Goal: Use online tool/utility: Use online tool/utility

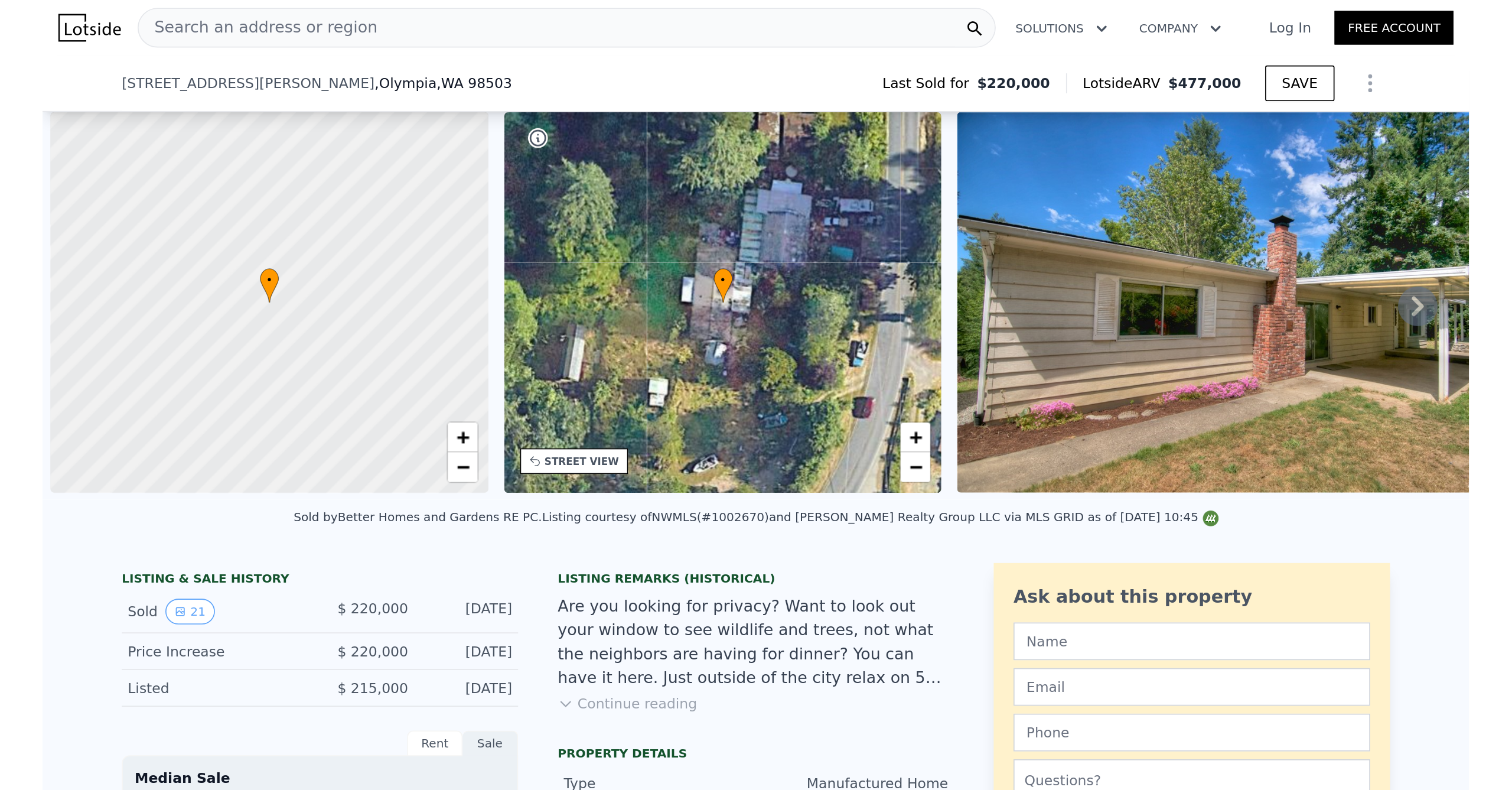
scroll to position [0, 5]
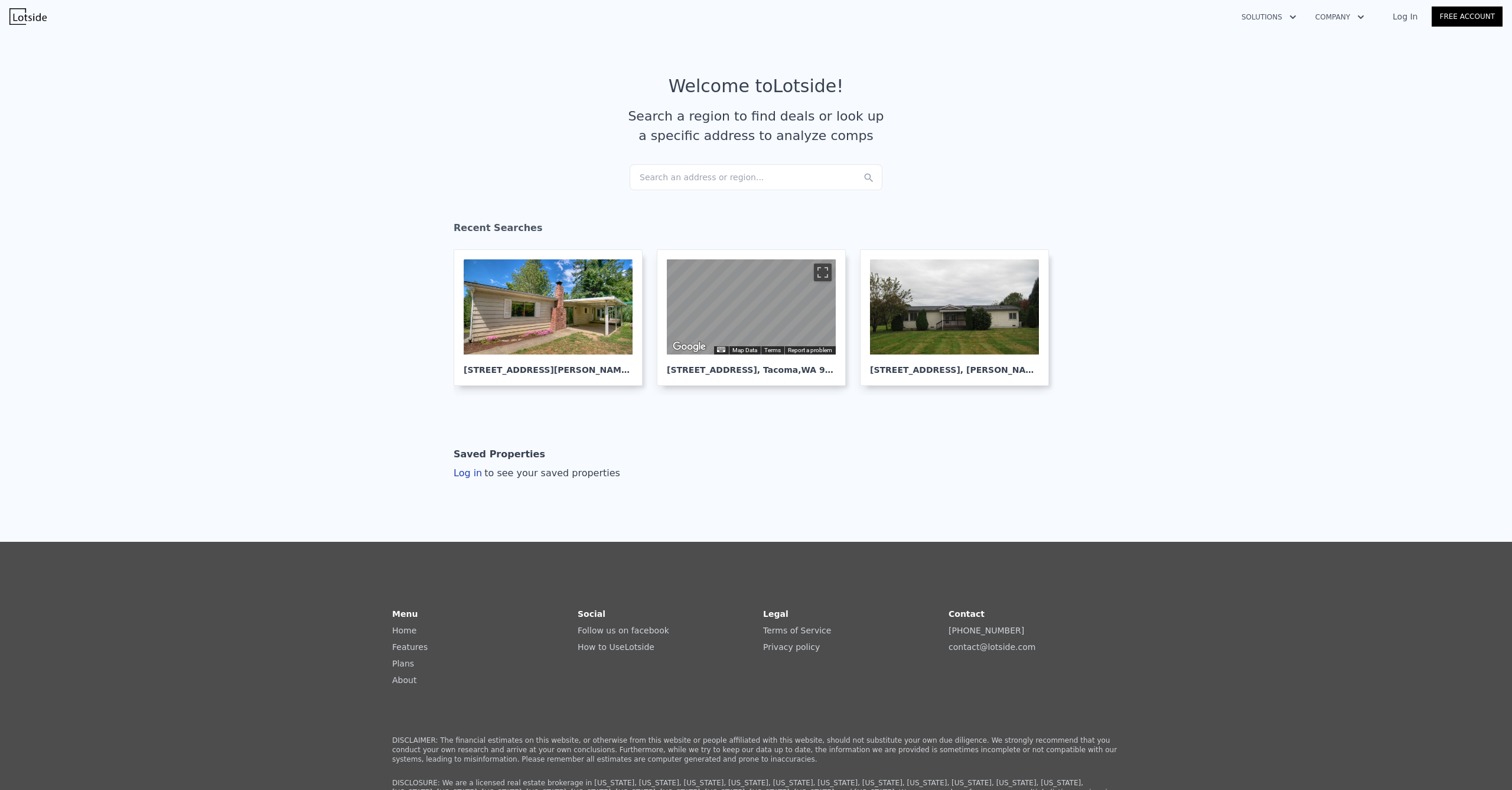
click at [731, 168] on div "Search an address or region..." at bounding box center [756, 177] width 253 height 26
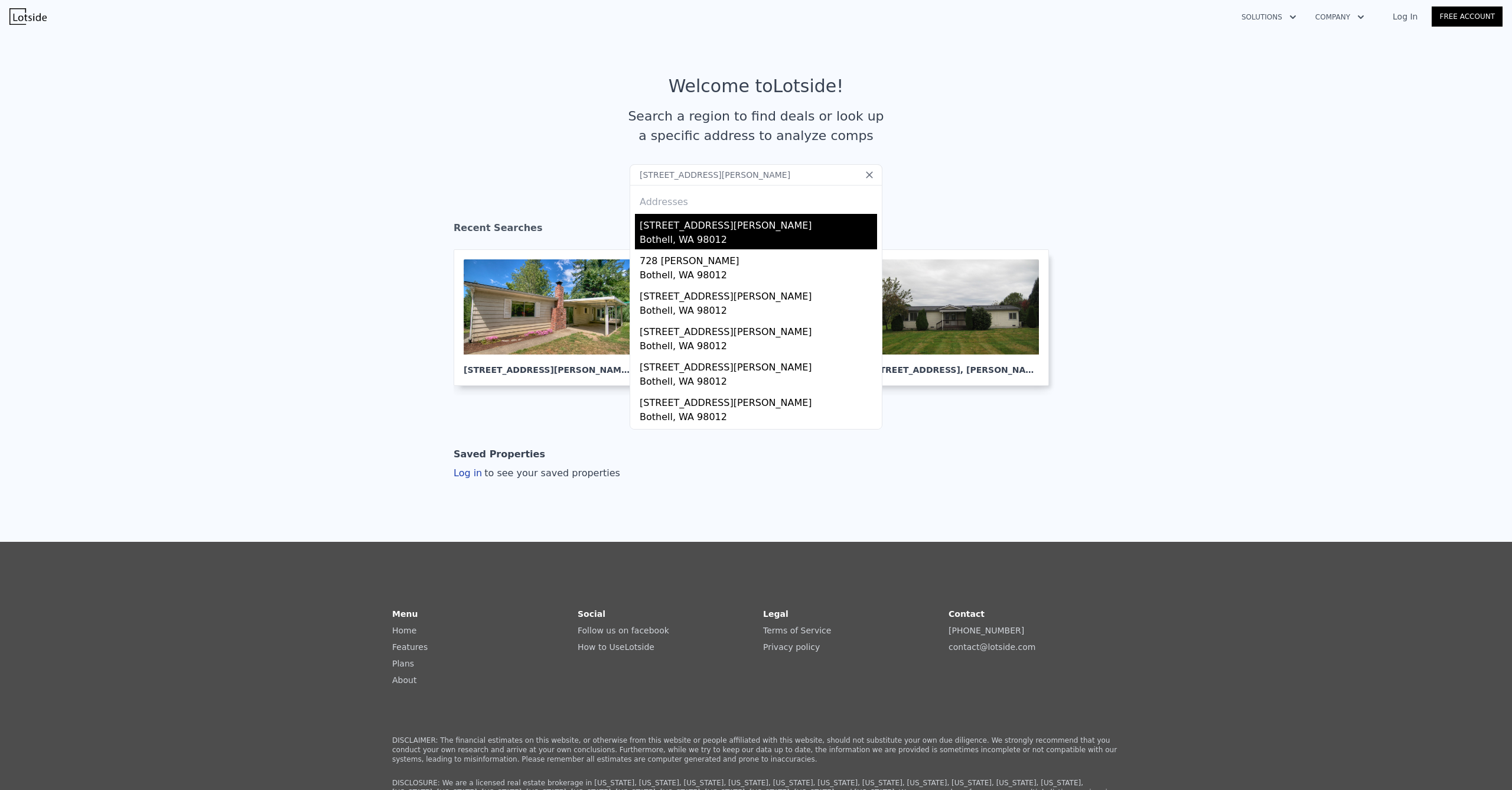
type input "[STREET_ADDRESS][PERSON_NAME]"
click at [713, 231] on div "[STREET_ADDRESS][PERSON_NAME]" at bounding box center [759, 223] width 237 height 19
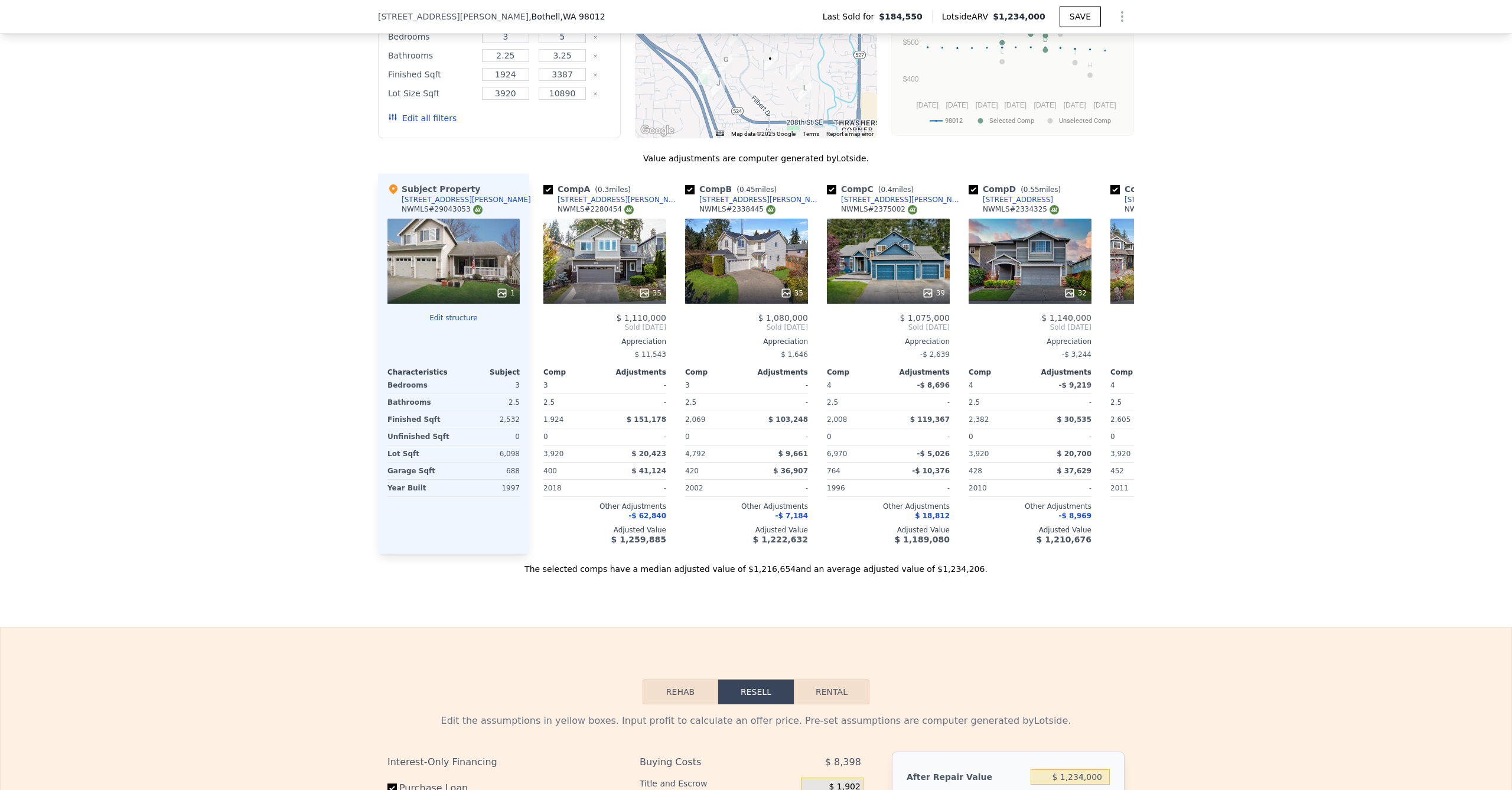
scroll to position [1683, 0]
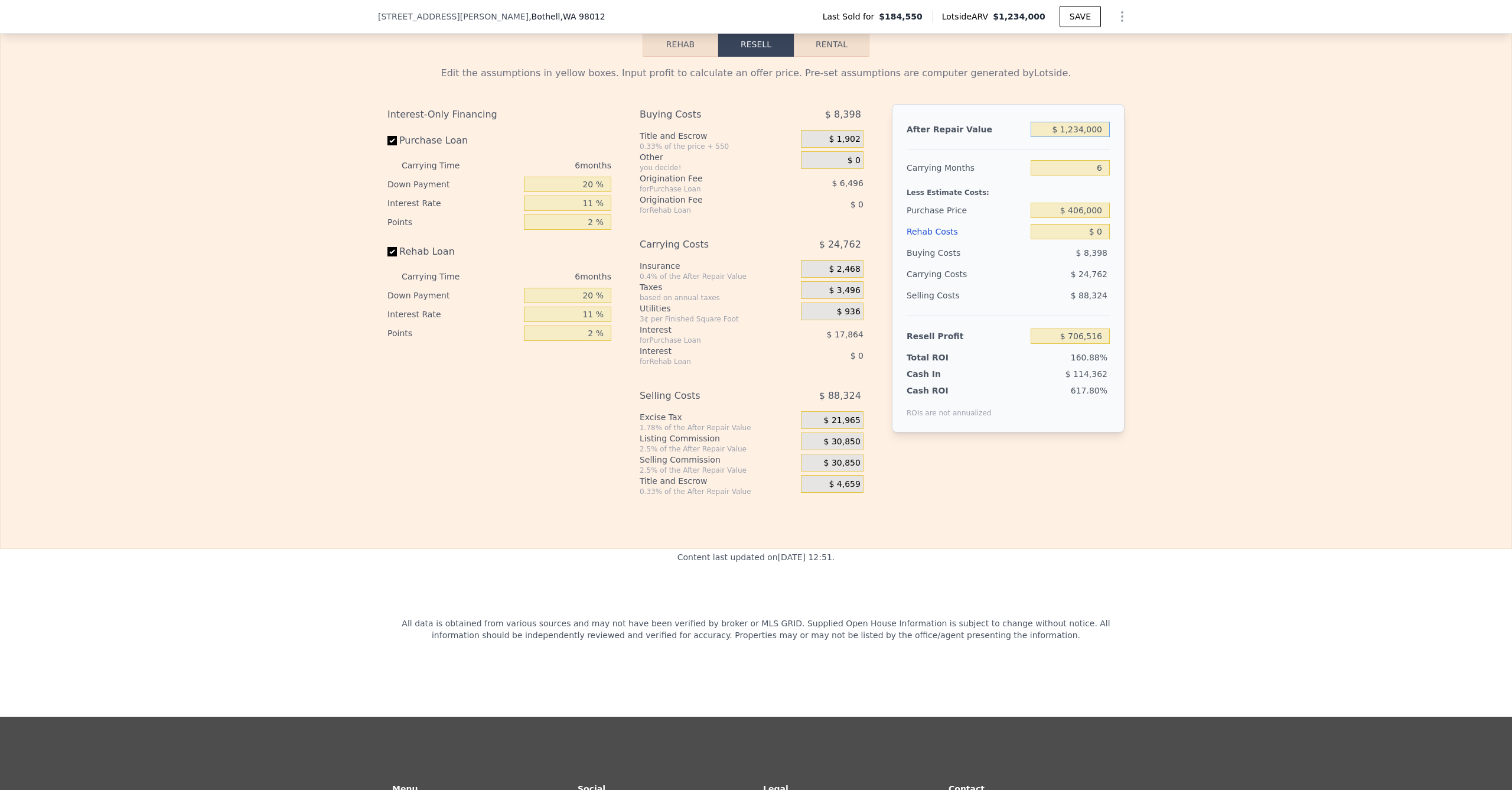
click at [1069, 137] on input "$ 1,234,000" at bounding box center [1070, 130] width 79 height 15
drag, startPoint x: 1071, startPoint y: 148, endPoint x: 1078, endPoint y: 148, distance: 7.0
click at [1070, 137] on input "$ 1,234,000" at bounding box center [1070, 130] width 79 height 15
drag, startPoint x: 1078, startPoint y: 148, endPoint x: 1102, endPoint y: 153, distance: 24.5
click at [1102, 137] on input "$ 1,234,000" at bounding box center [1070, 130] width 79 height 15
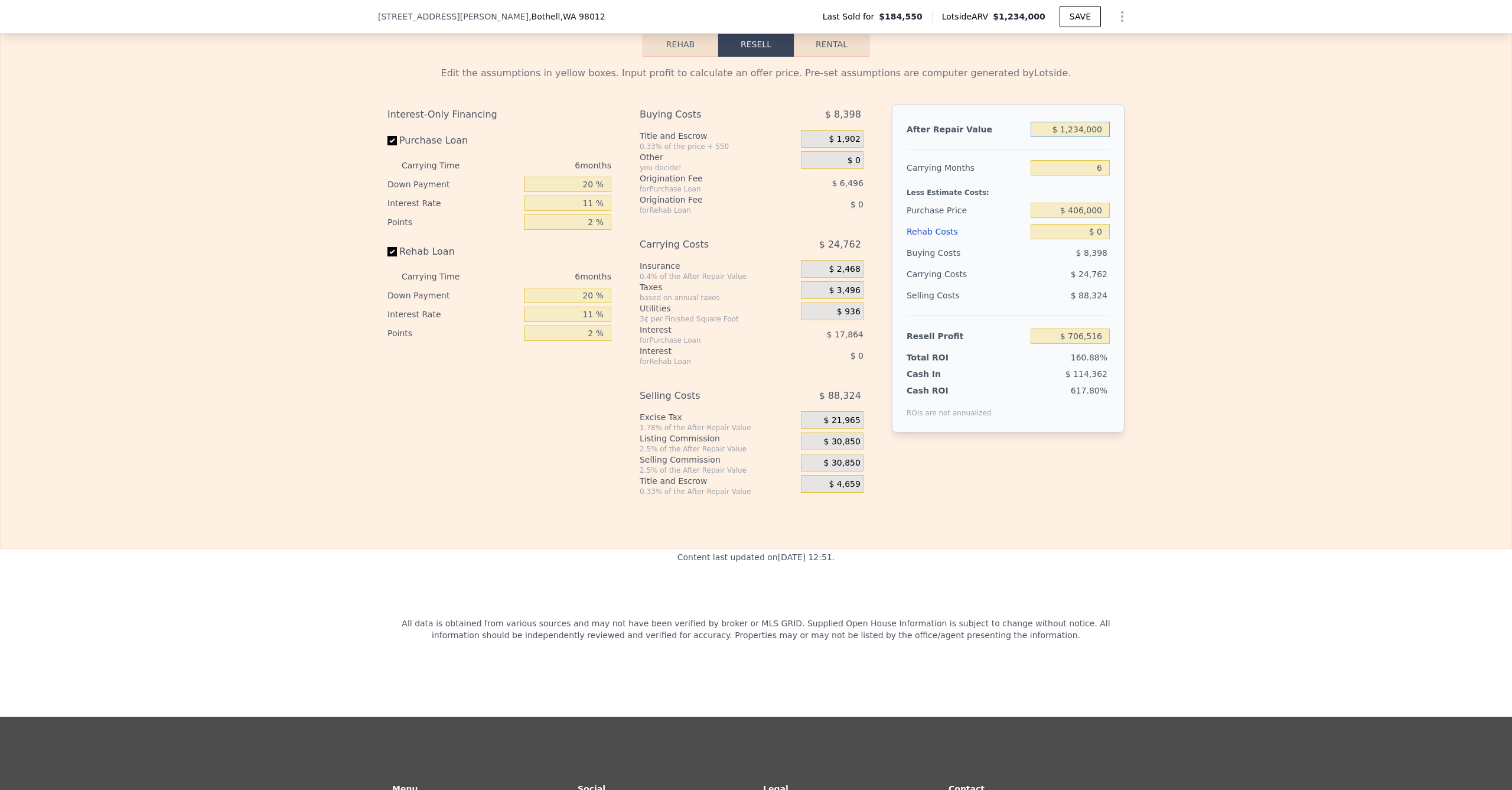
click at [1078, 137] on input "$ 1,234,000" at bounding box center [1070, 130] width 79 height 15
drag, startPoint x: 1073, startPoint y: 147, endPoint x: 1110, endPoint y: 150, distance: 37.1
click at [1110, 150] on div "After Repair Value $ 1,234,000 Carrying Months 6 Less Estimate Costs: Purchase …" at bounding box center [1008, 268] width 233 height 329
type input "$ 123"
type input "-$ 437,127"
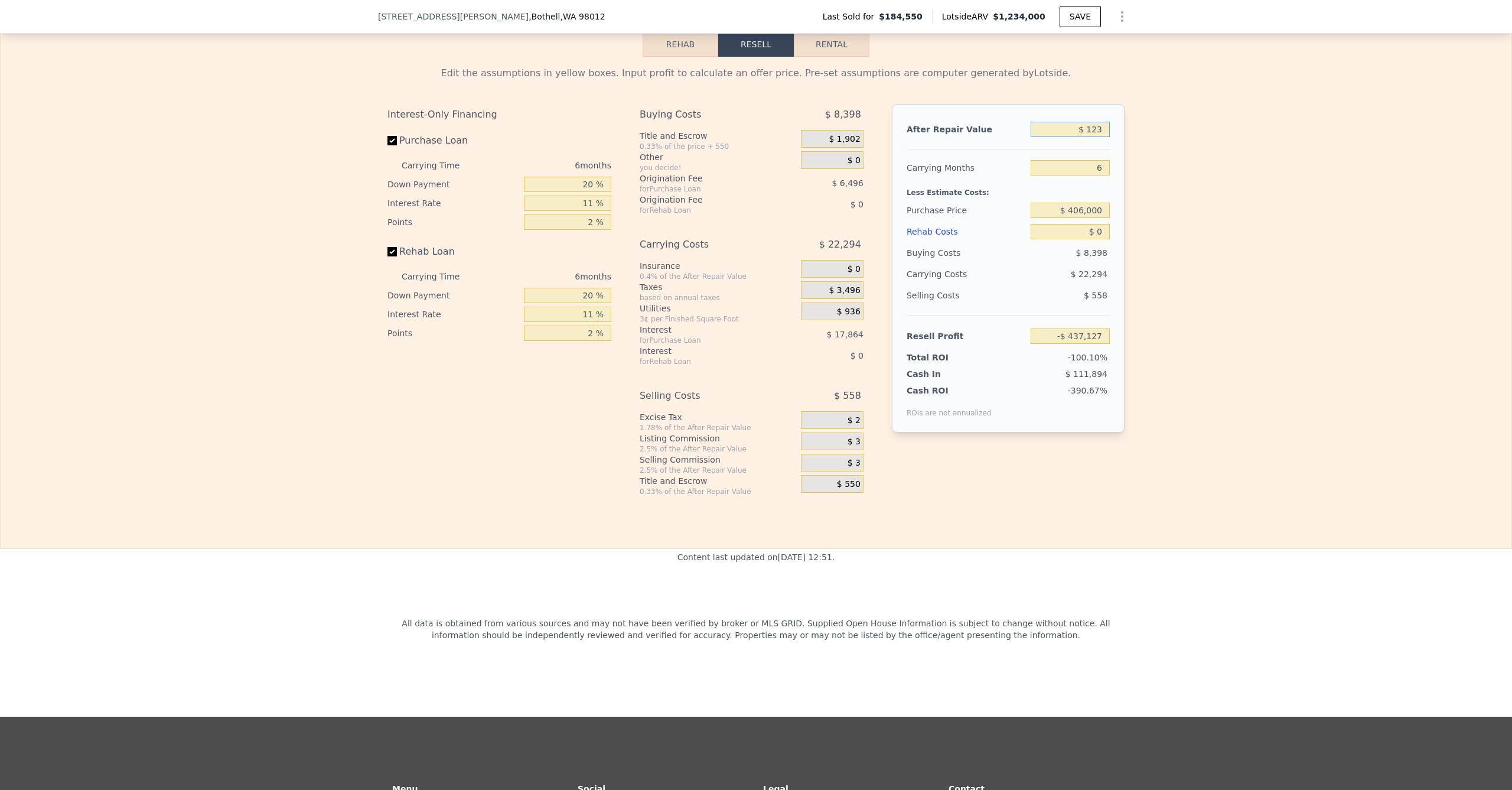
type input "$ 12"
type input "-$ 437,230"
type input "$ 1"
type input "-$ 437,241"
type input "$ 10"
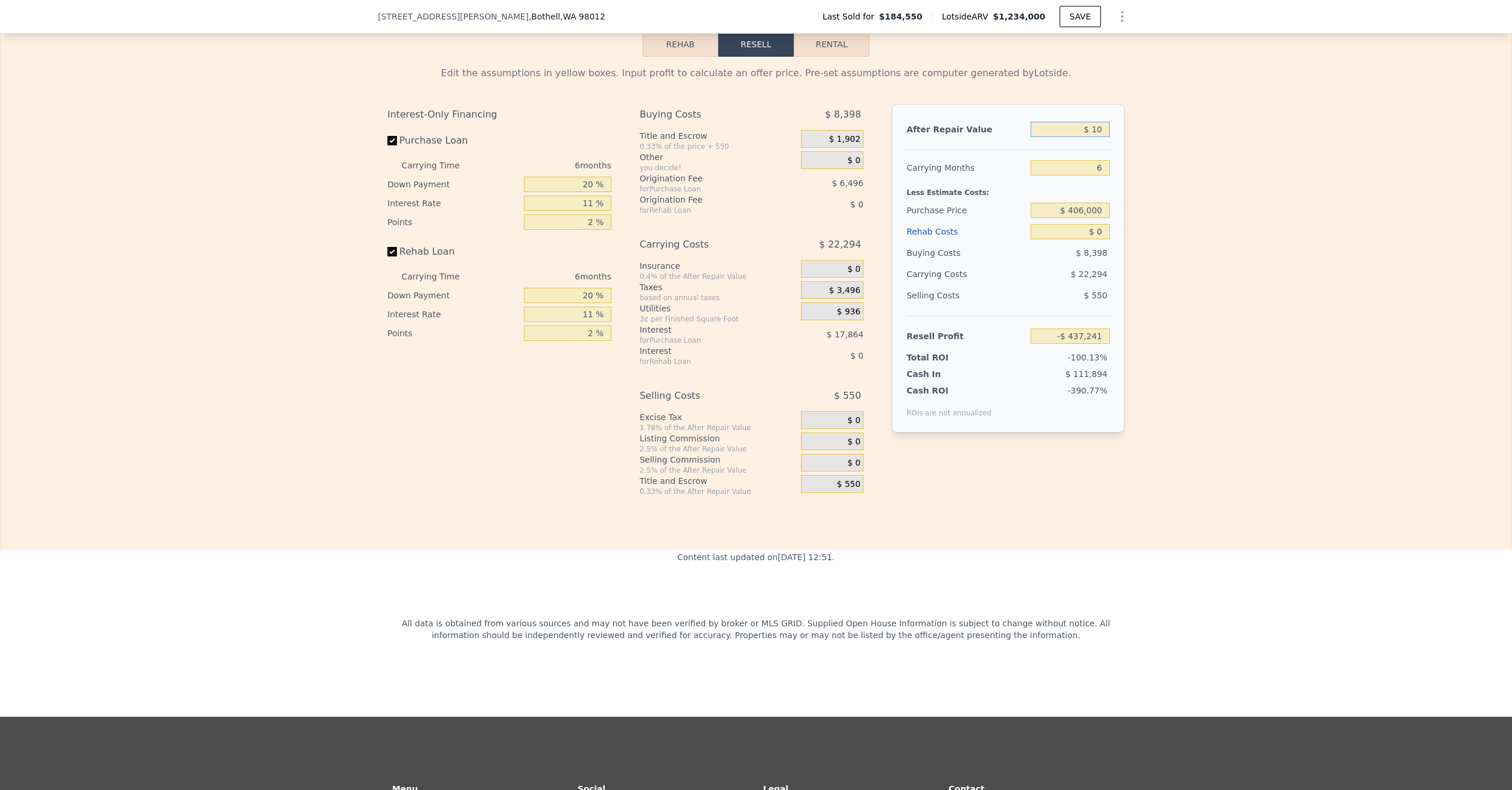
type input "-$ 437,232"
type input "$ 1"
type input "-$ 437,241"
type input "$ 120"
type input "-$ 437,130"
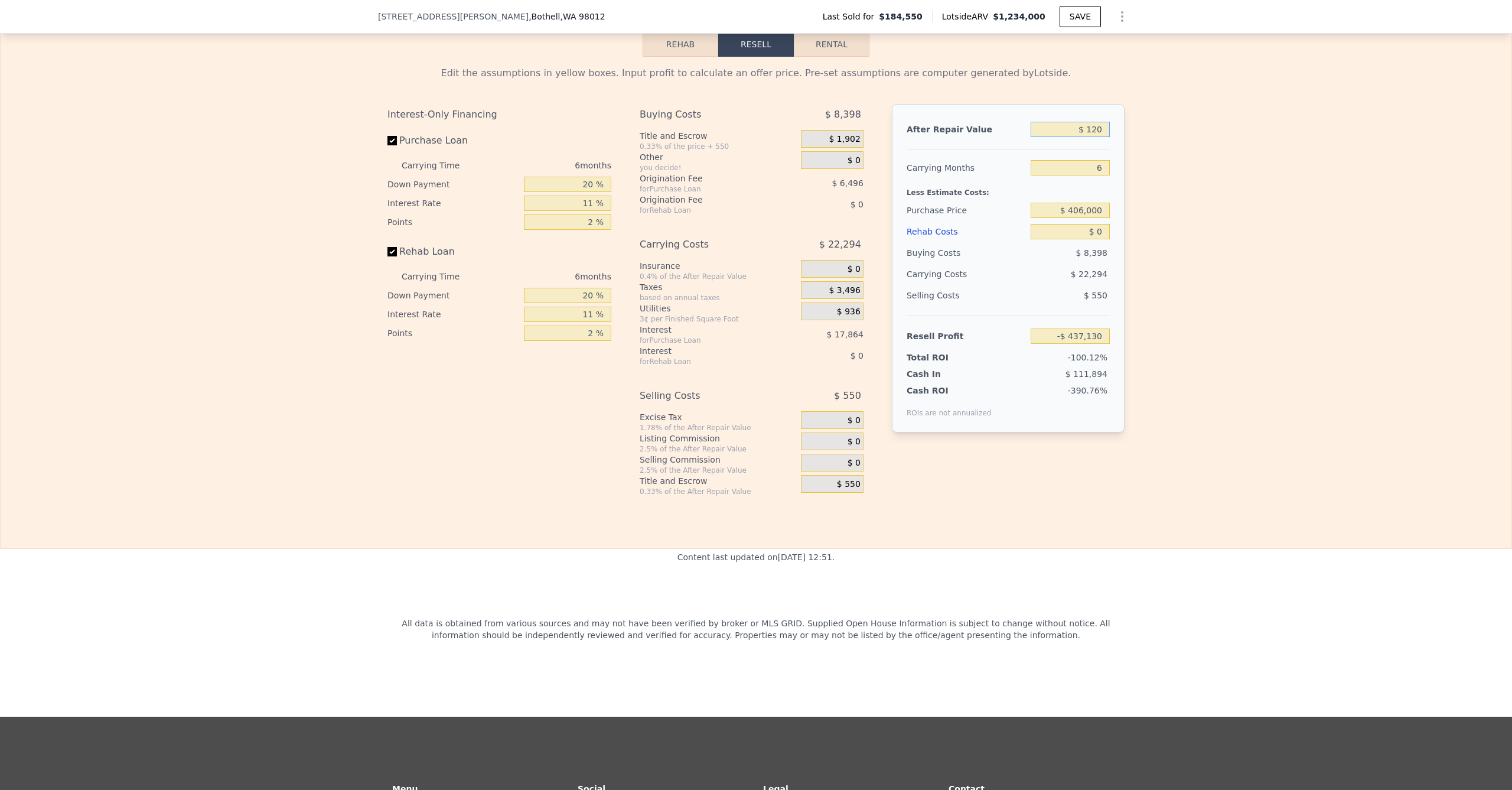
type input "$ 1,200"
type input "-$ 436,129"
type input "$ 12,000"
type input "-$ 426,120"
type input "$ 120,000"
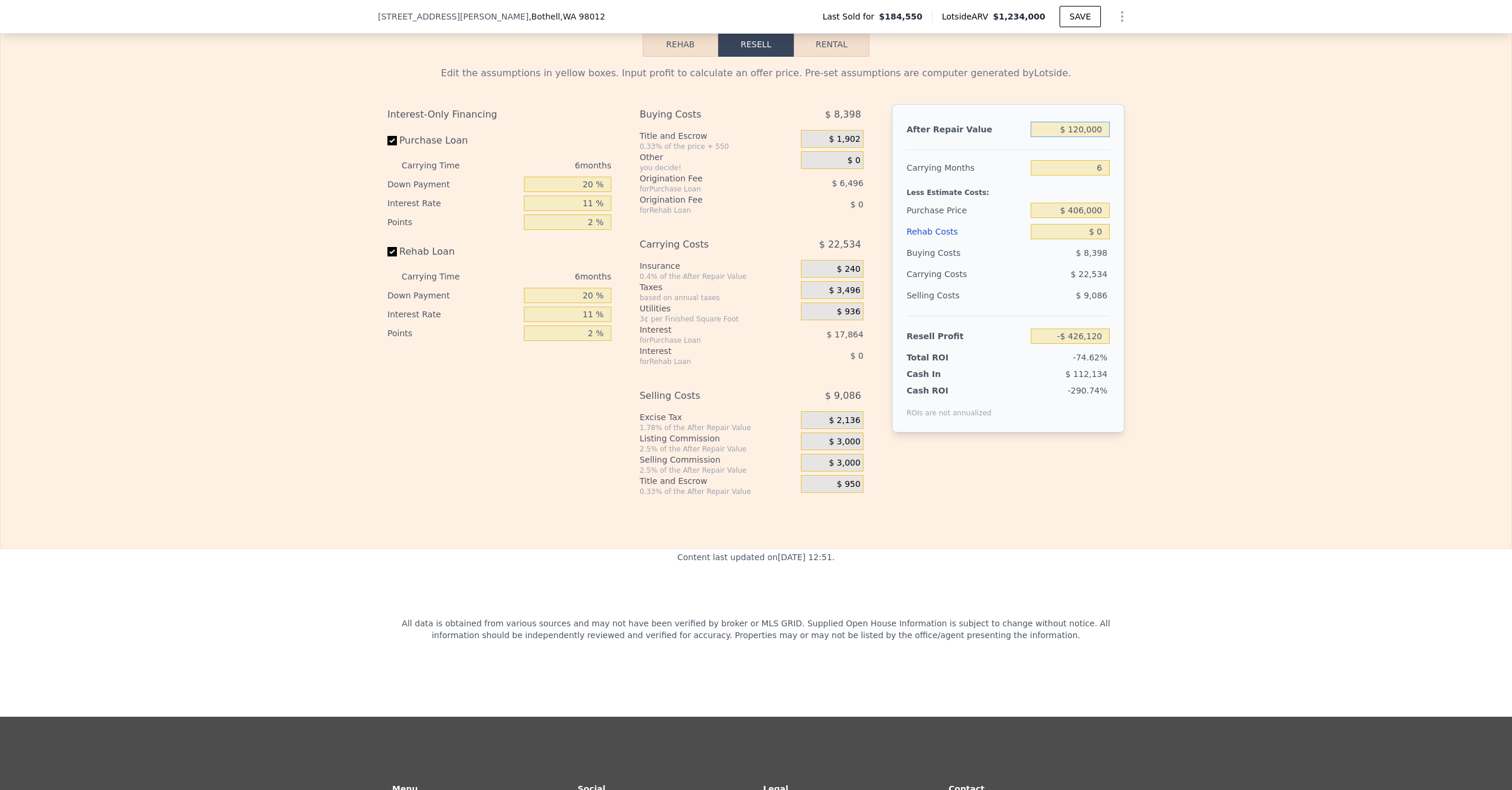
type input "-$ 326,018"
type input "$ 1,200,000"
type input "$ 675,002"
click at [1076, 218] on input "$ 406,000" at bounding box center [1070, 210] width 79 height 15
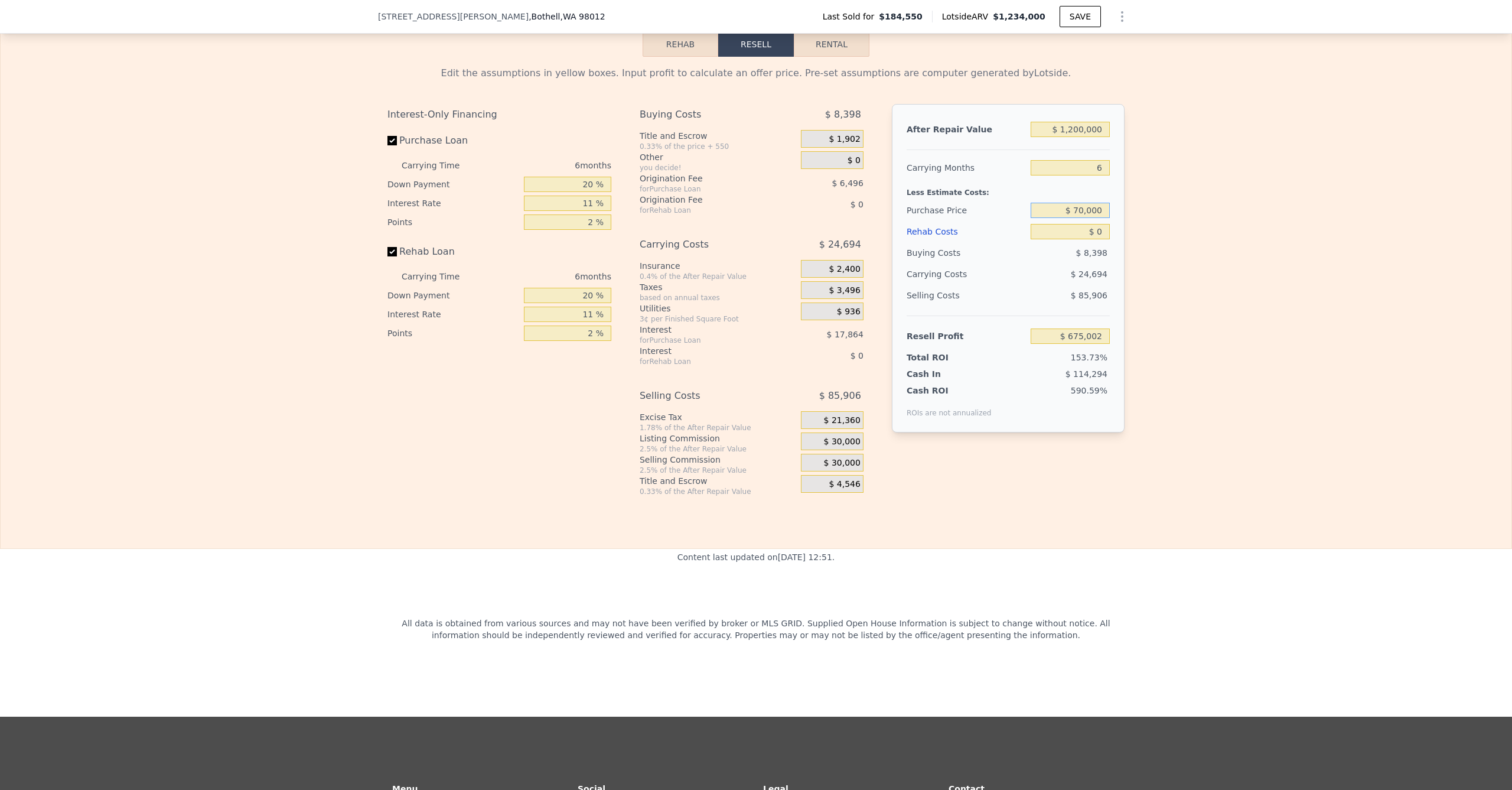
type input "$ 700,000"
type input "$ 362,383"
click at [1089, 239] on input "$ 0" at bounding box center [1070, 232] width 79 height 15
type input "$ 20"
type input "$ 362,363"
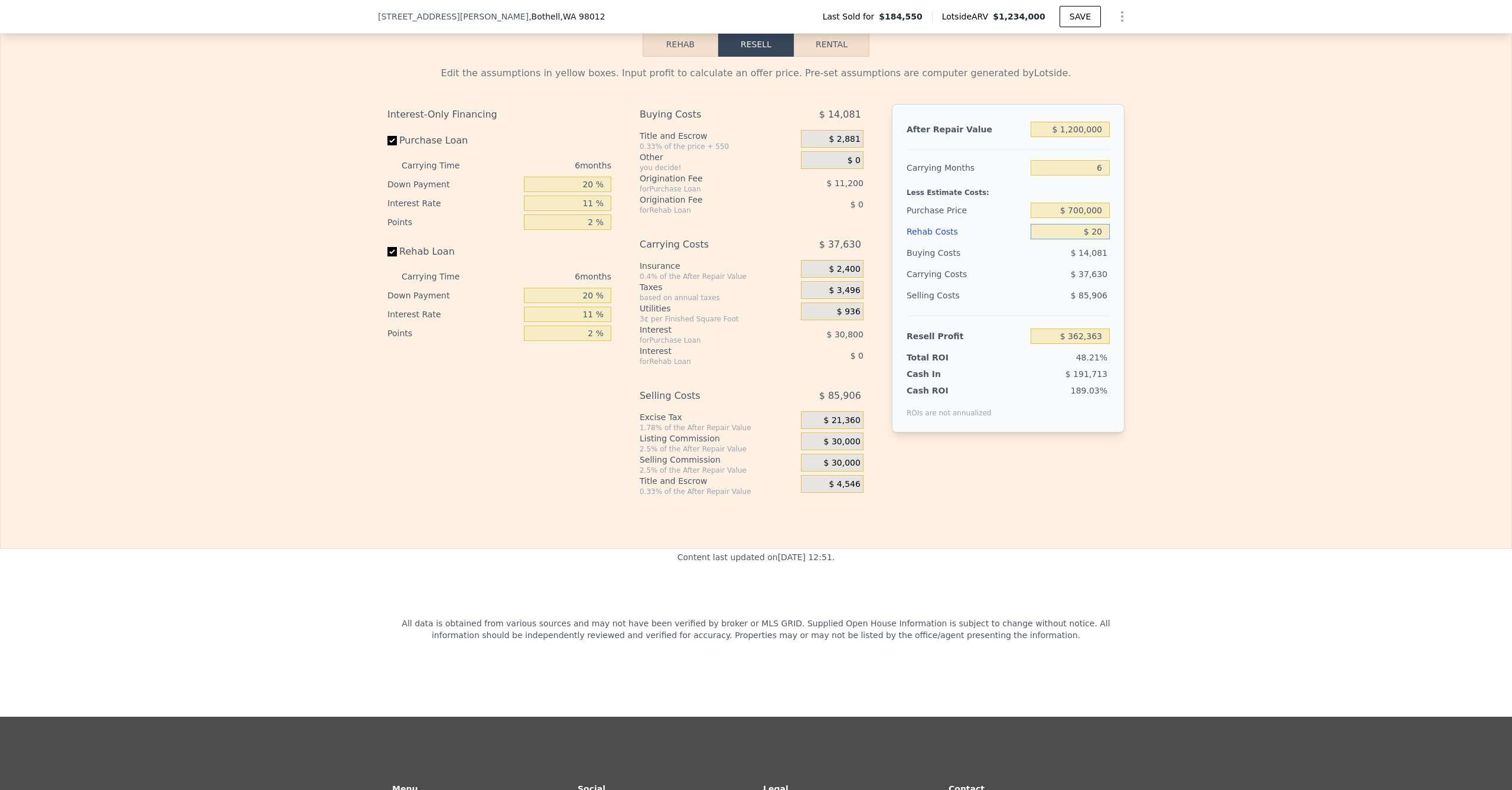
type input "$ 200"
type input "$ 362,174"
type input "$ 2,000"
type input "$ 360,261"
type input "$ 20,000"
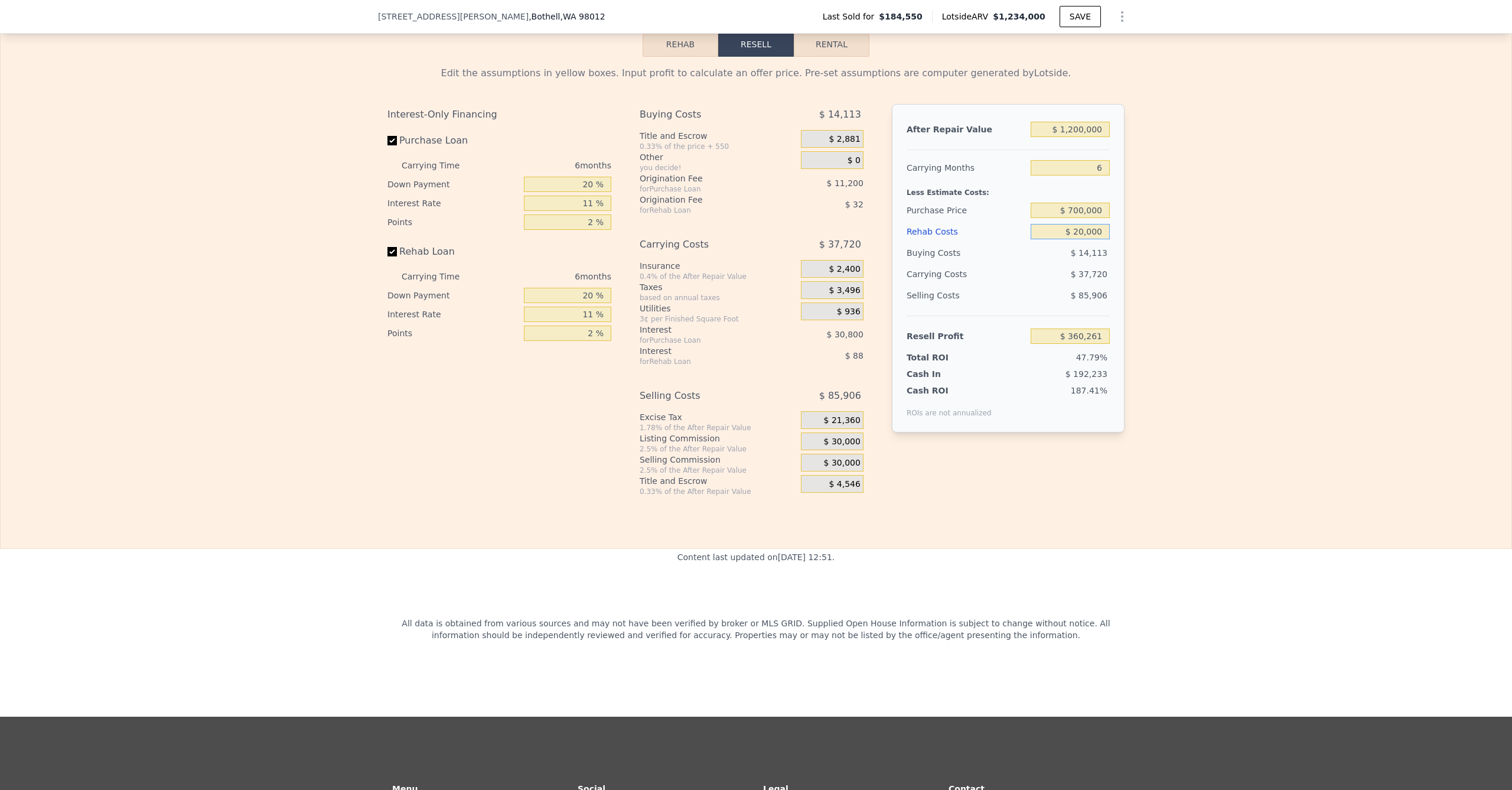
type input "$ 341,181"
type input "$ 200,000"
type input "$ 150,381"
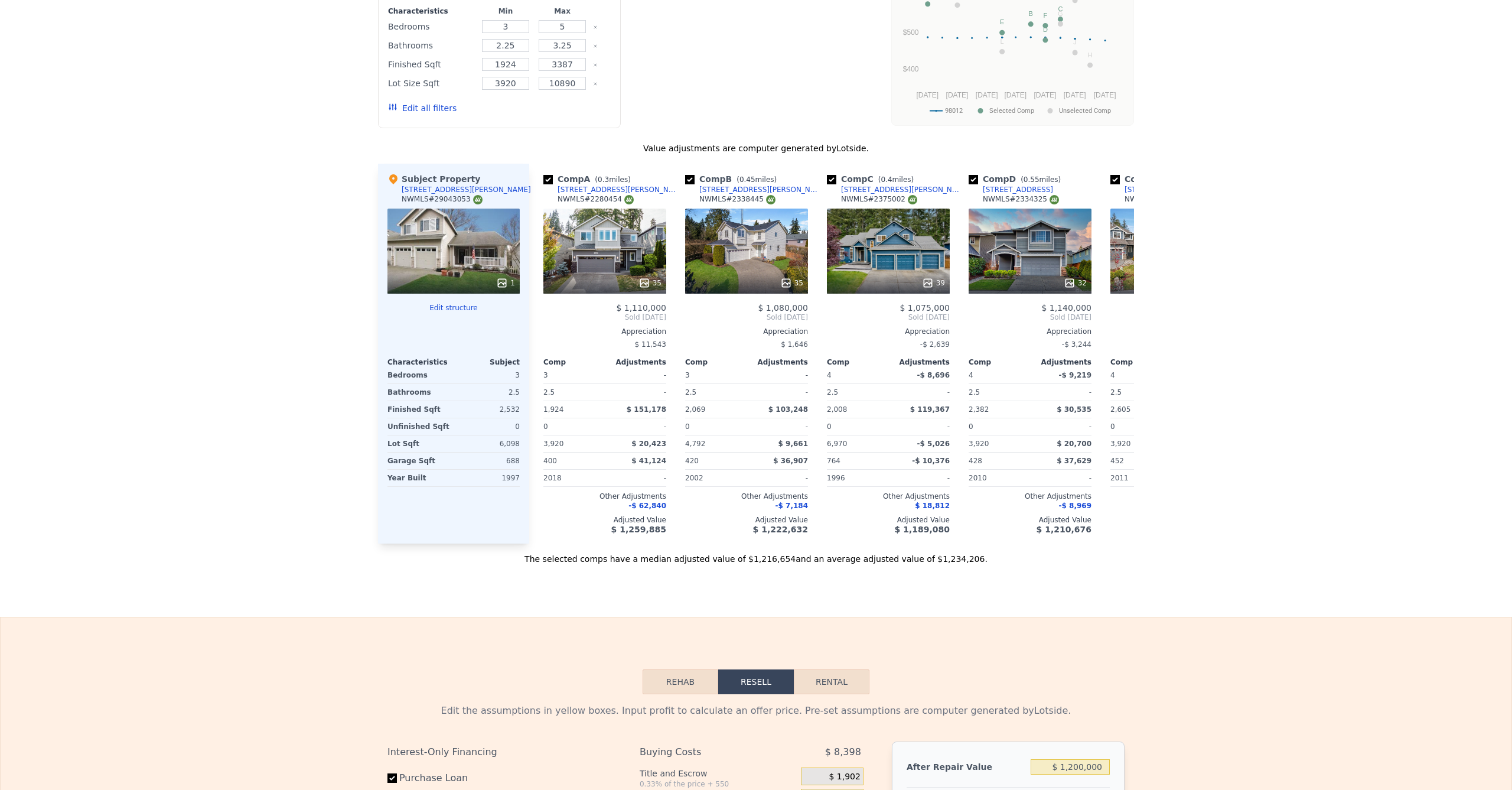
type input "$ 1,234,000"
type input "$ 0"
type input "$ 706,516"
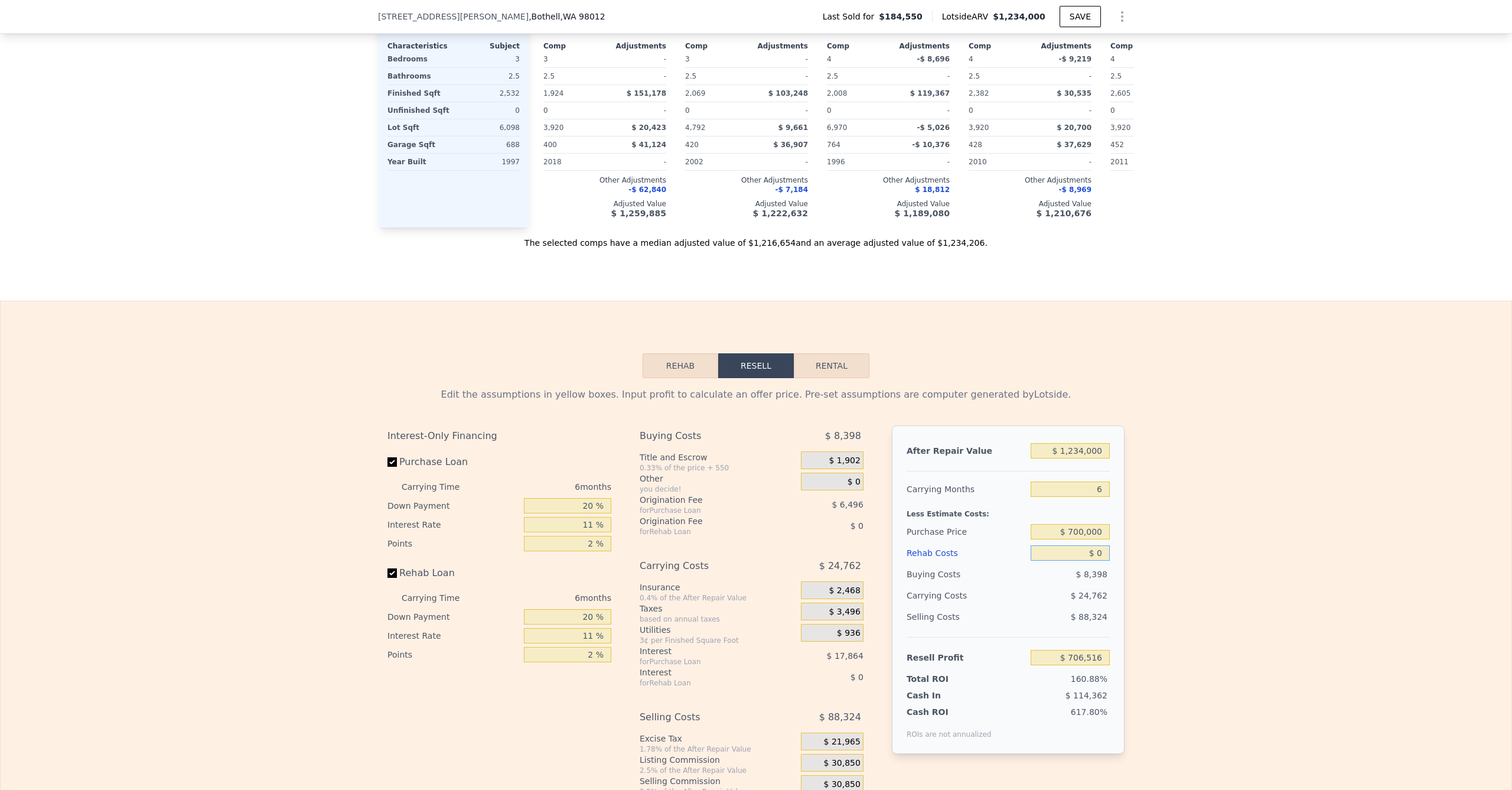
scroll to position [1376, 0]
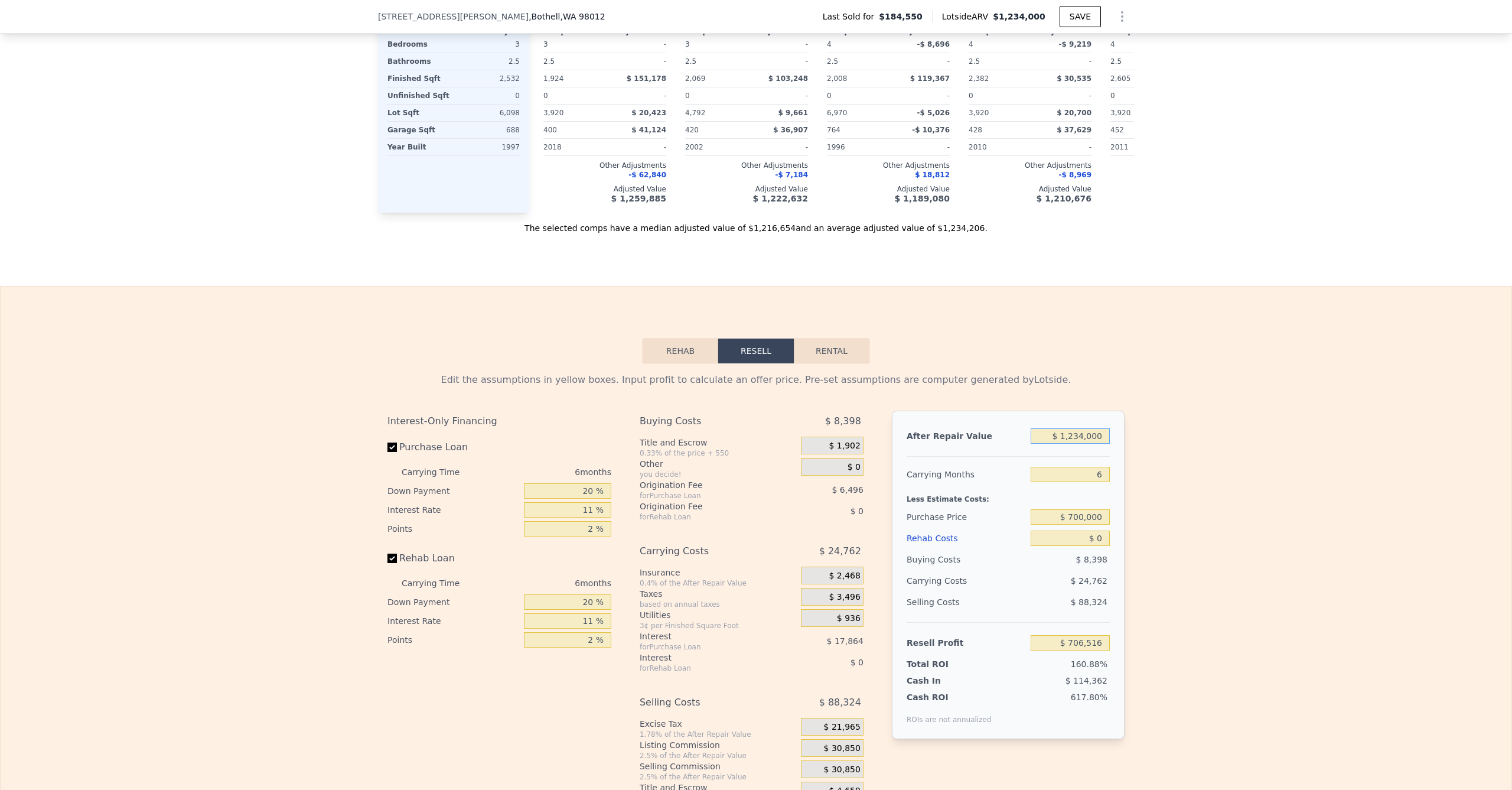
click at [1078, 444] on input "$ 1,234,000" at bounding box center [1070, 437] width 79 height 15
click at [1080, 444] on input "$ 1,234,000" at bounding box center [1070, 437] width 79 height 15
type input "$ 123,000"
type input "-$ 323,237"
type input "$ 12,000"
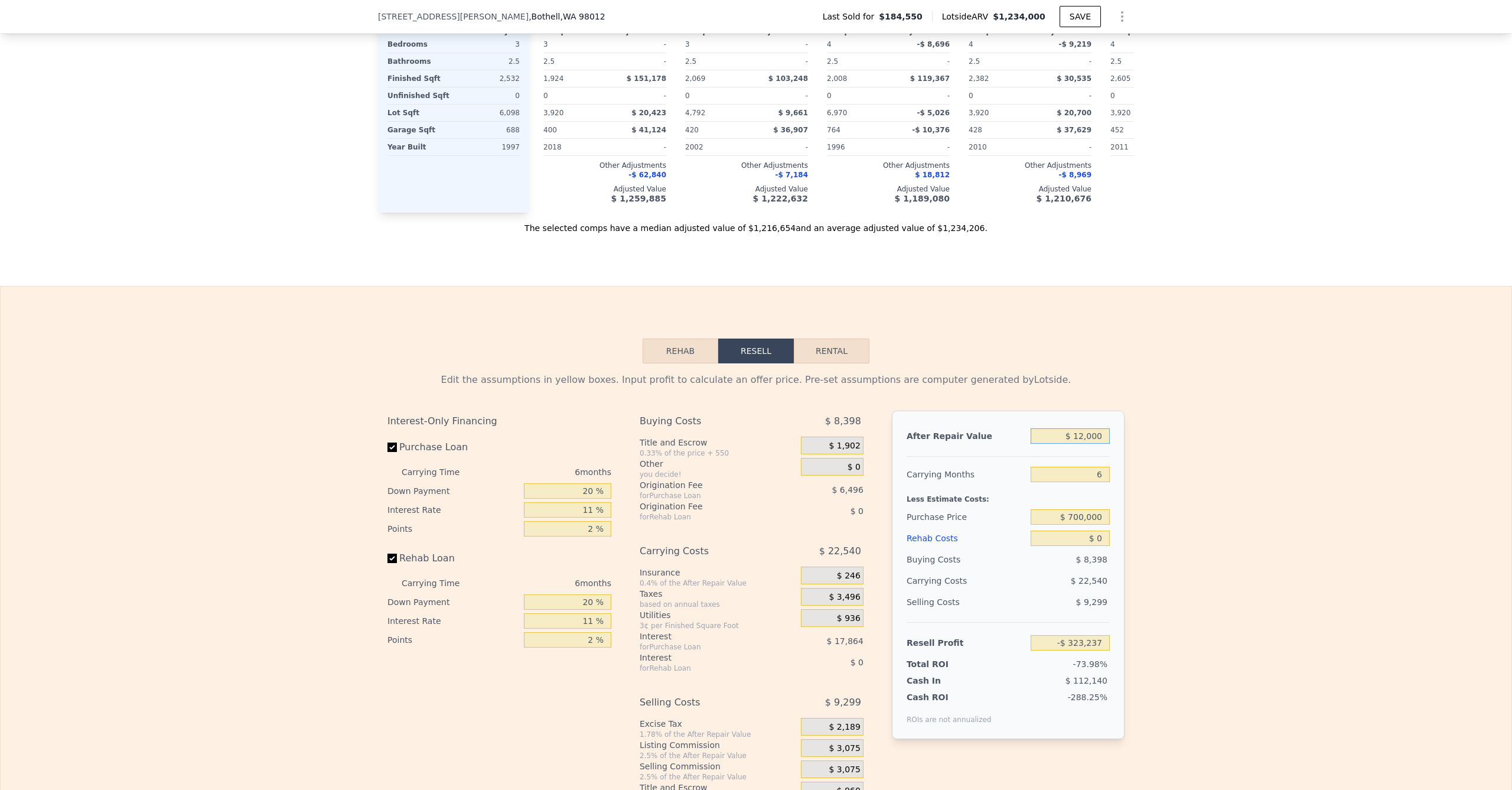
type input "-$ 426,120"
type input "$ 120,000"
type input "-$ 326,018"
type input "$ 1,200,000"
type input "$ 675,002"
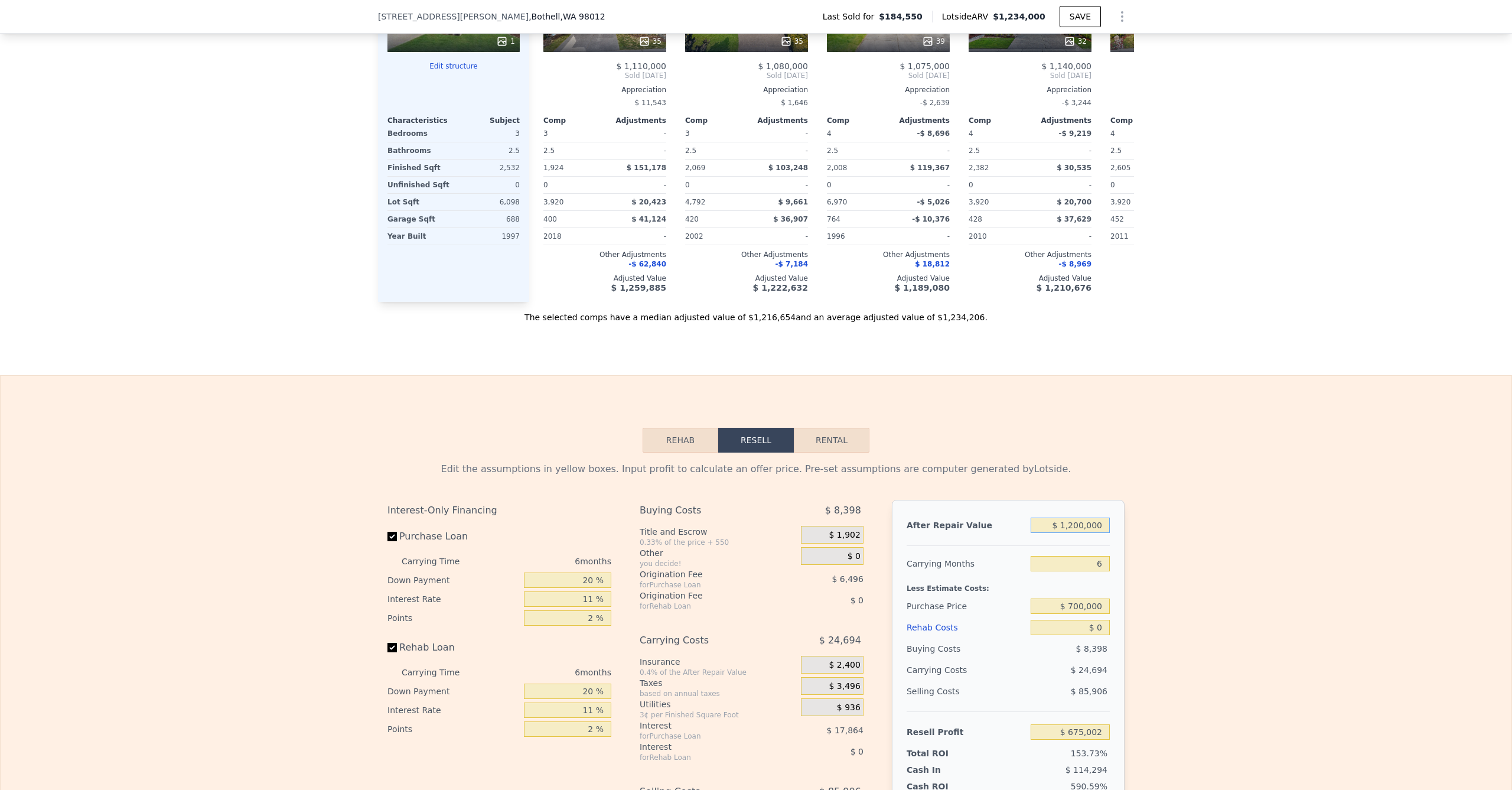
scroll to position [1381, 0]
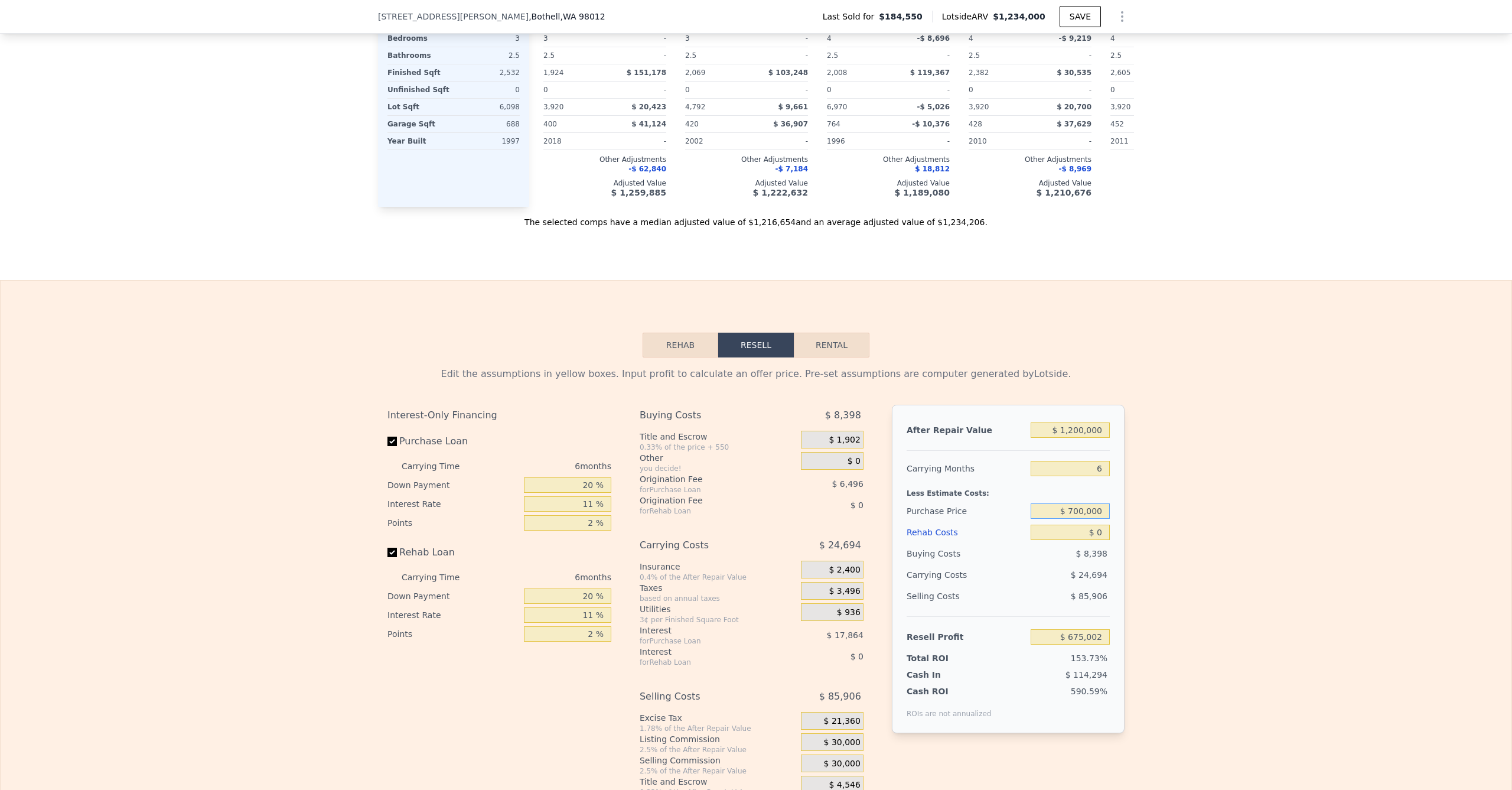
click at [1072, 519] on input "$ 700,000" at bounding box center [1070, 511] width 79 height 15
type input "$ 900,000"
type input "$ 149,715"
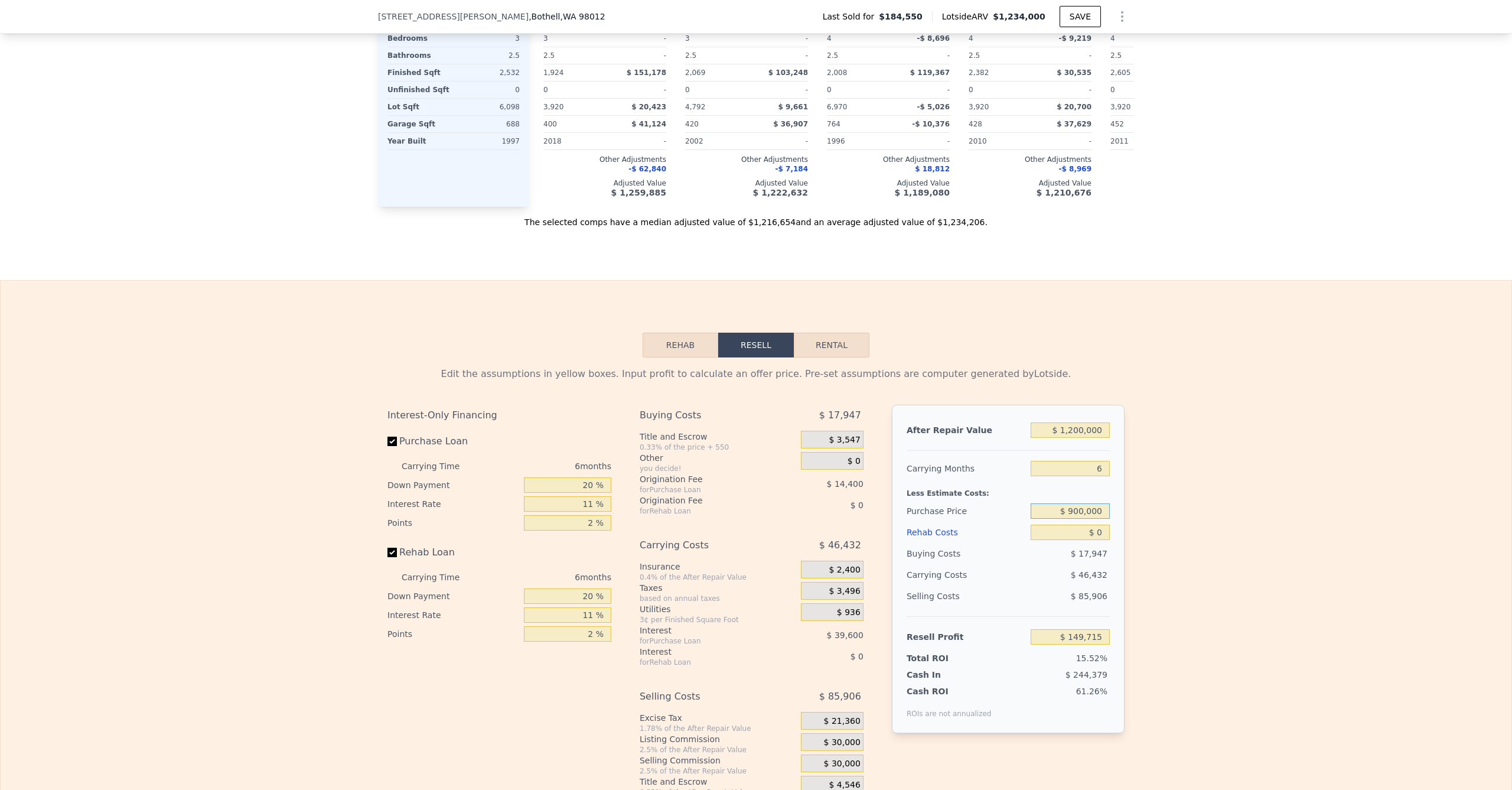
scroll to position [1399, 0]
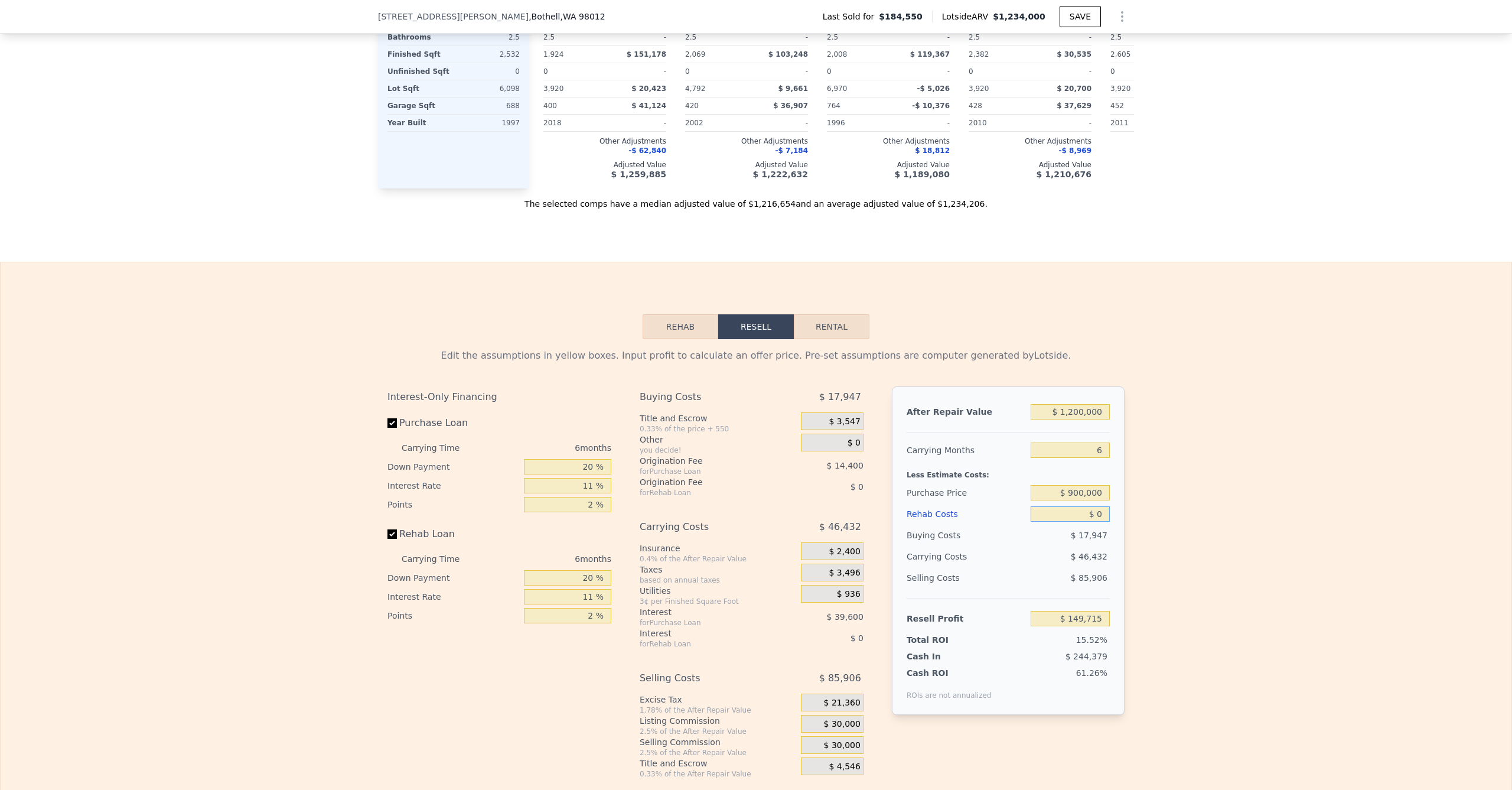
click at [1077, 522] on input "$ 0" at bounding box center [1070, 514] width 79 height 15
type input "$ 10"
type input "$ 149,705"
type input "$ 100"
type input "$ 149,607"
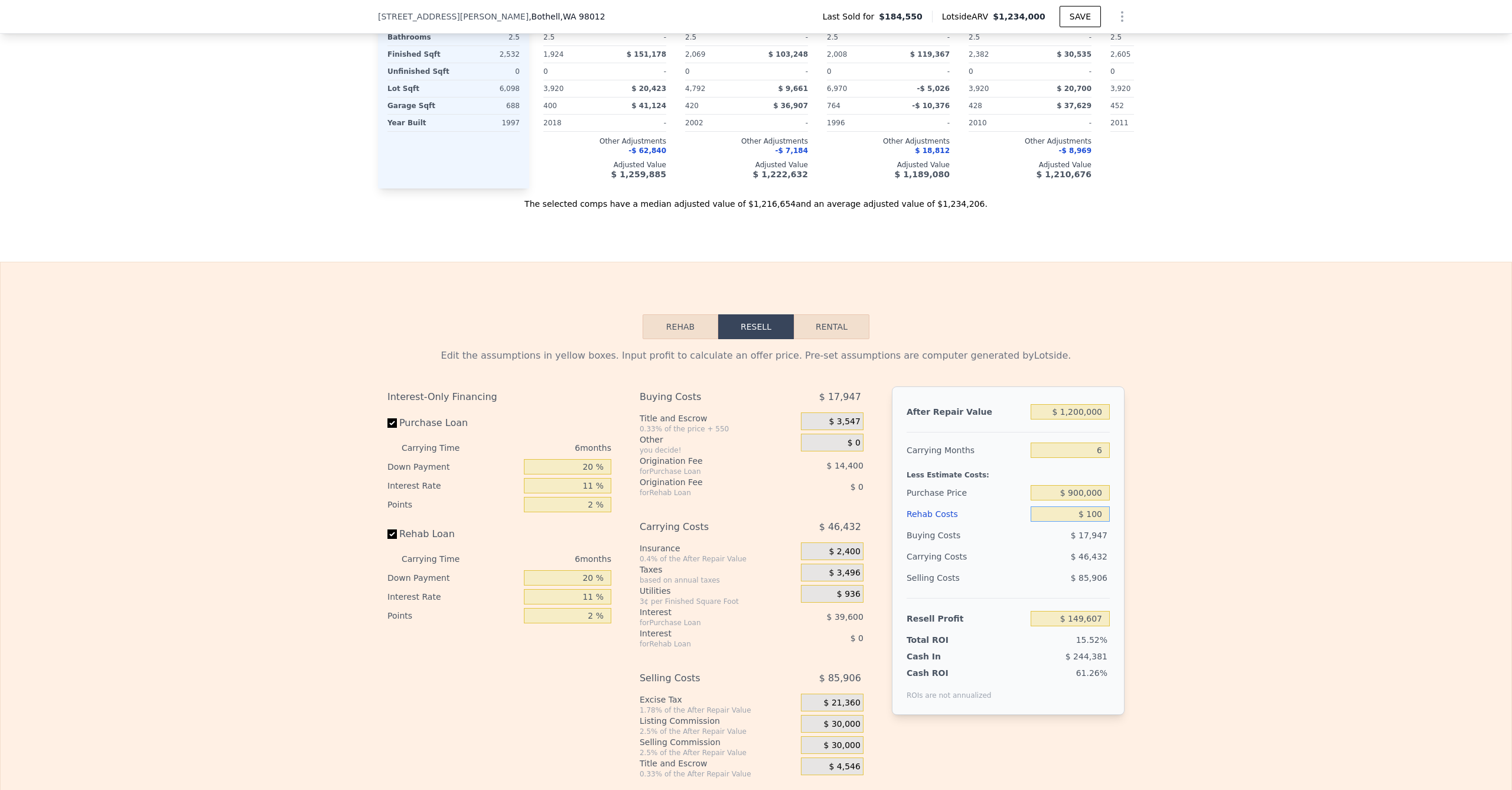
type input "$ 1,000"
type input "$ 148,657"
type input "$ 10,000"
type input "$ 139,117"
type input "$ 100,000"
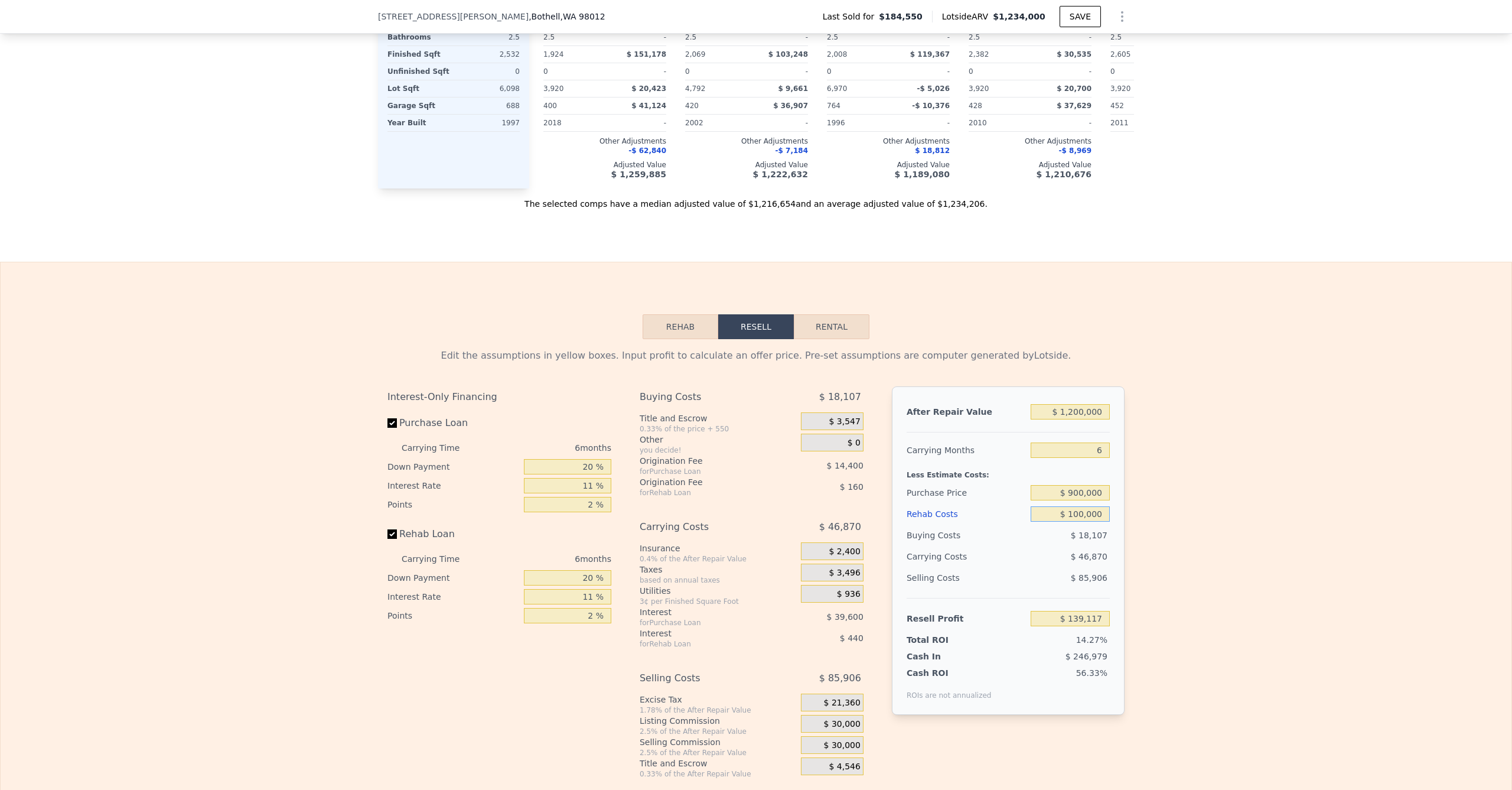
type input "$ 43,717"
click at [1201, 511] on div "Edit the assumptions in yellow boxes. Input profit to calculate an offer price.…" at bounding box center [756, 559] width 1511 height 440
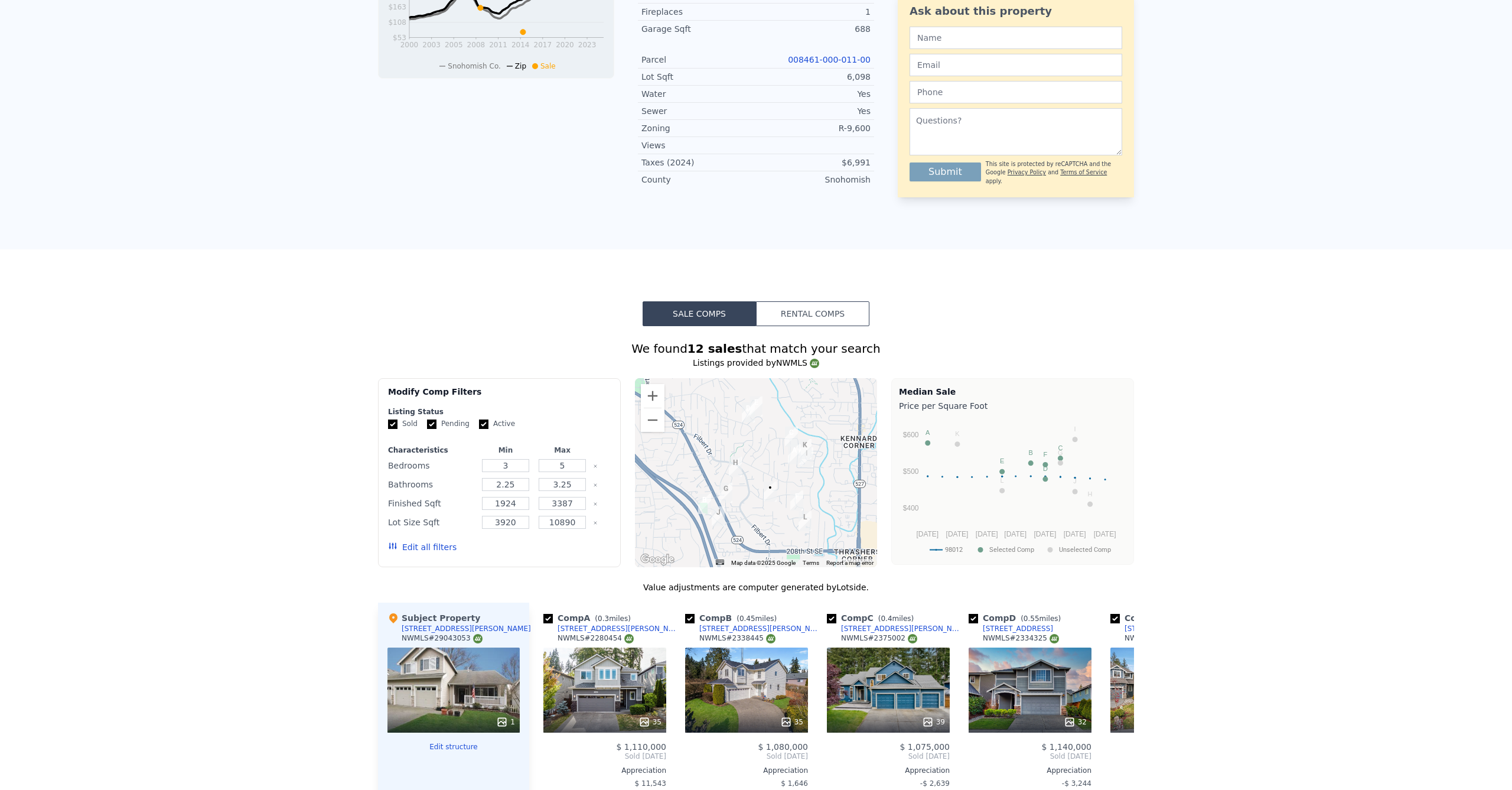
scroll to position [0, 0]
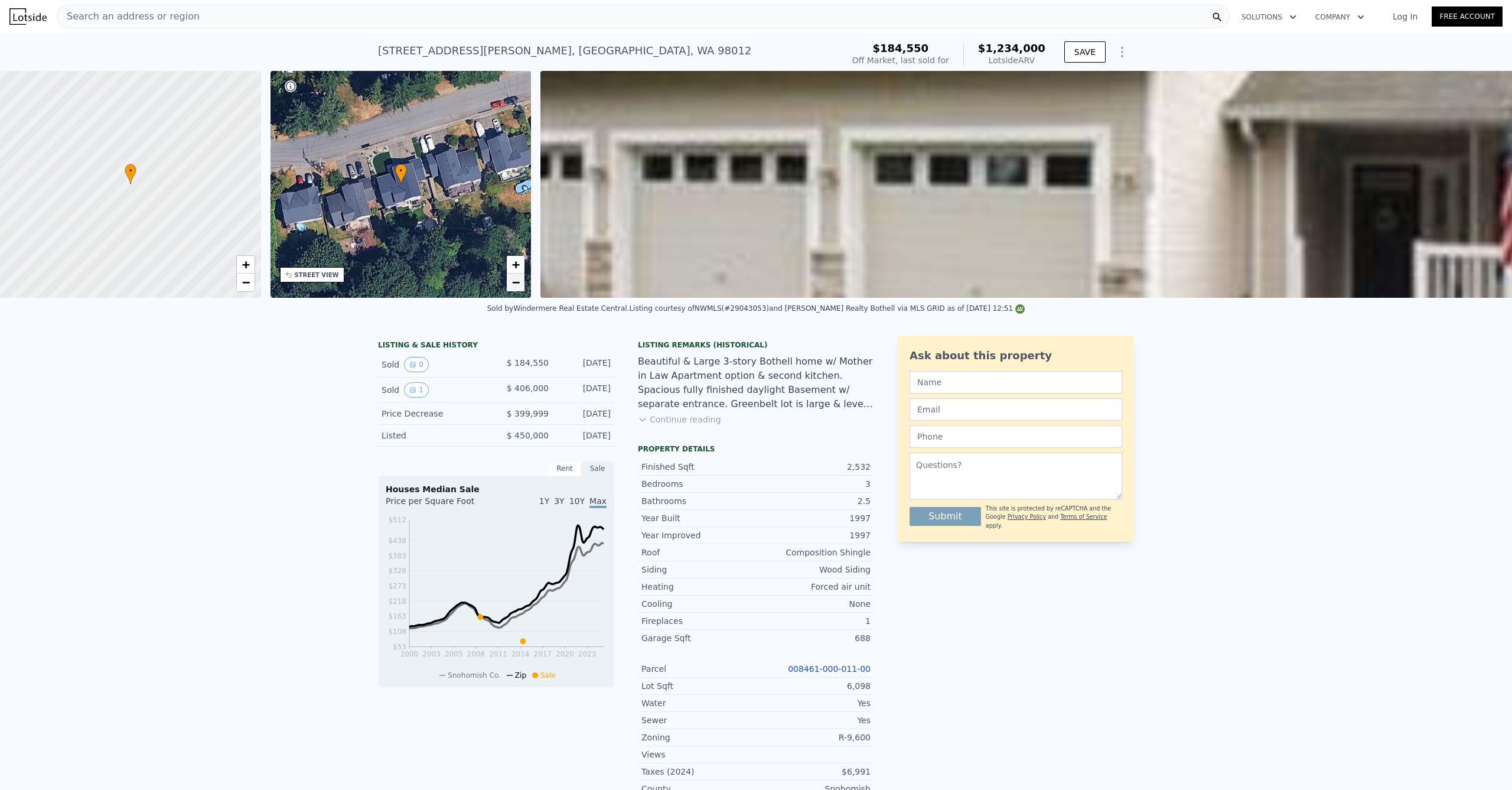
click at [513, 282] on span "−" at bounding box center [516, 282] width 8 height 15
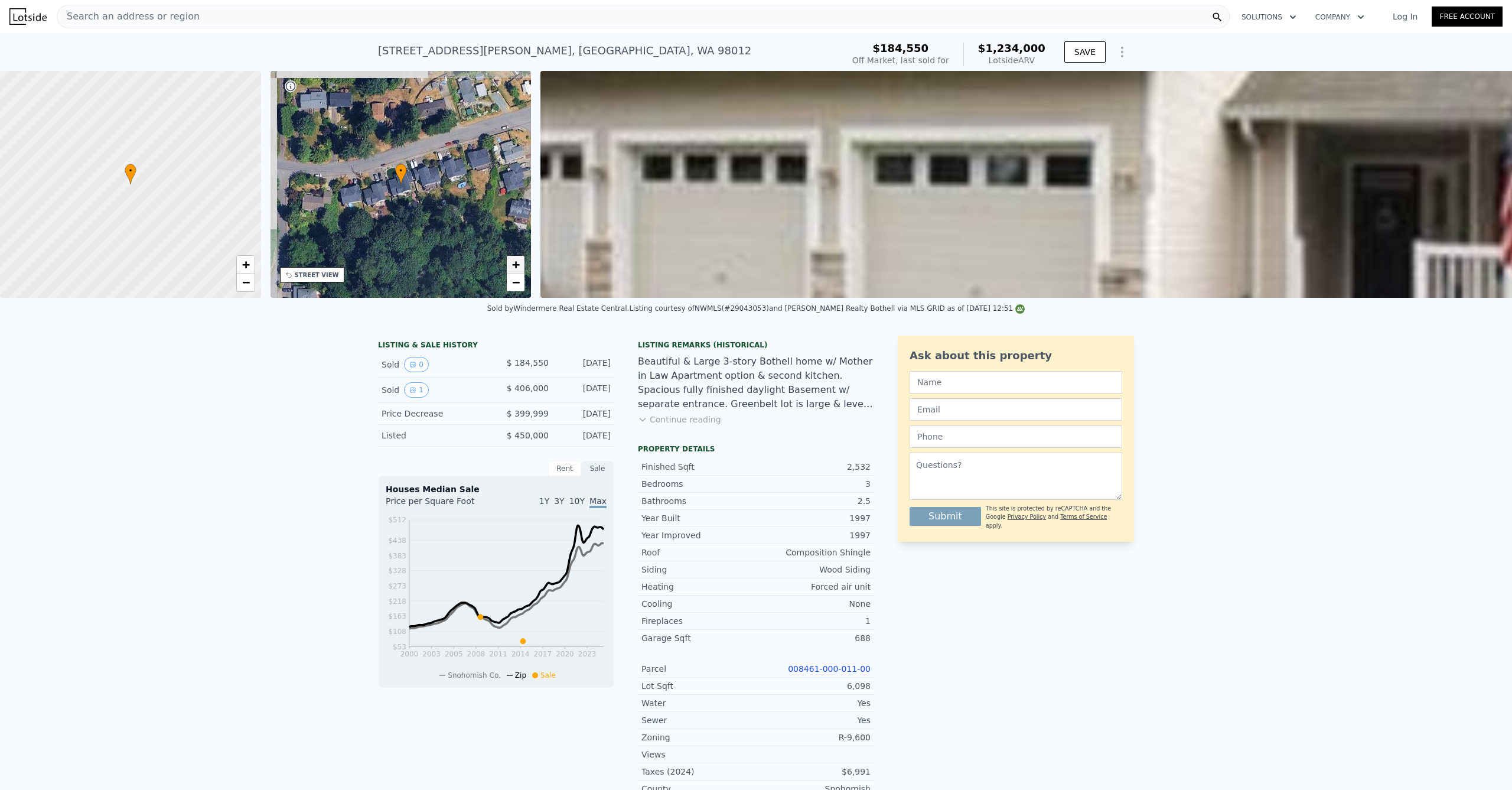
click at [521, 266] on link "+" at bounding box center [515, 264] width 17 height 17
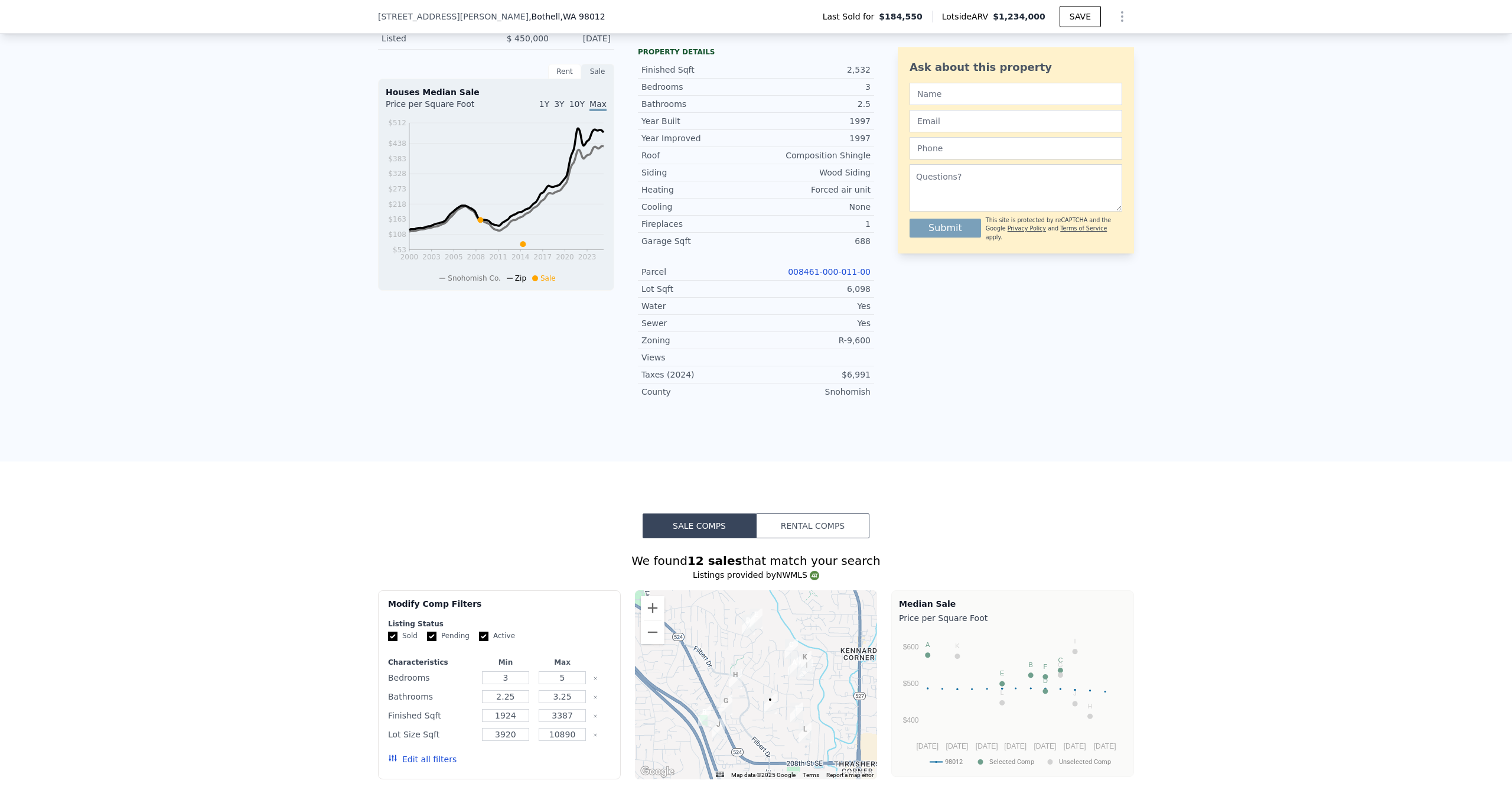
scroll to position [874, 0]
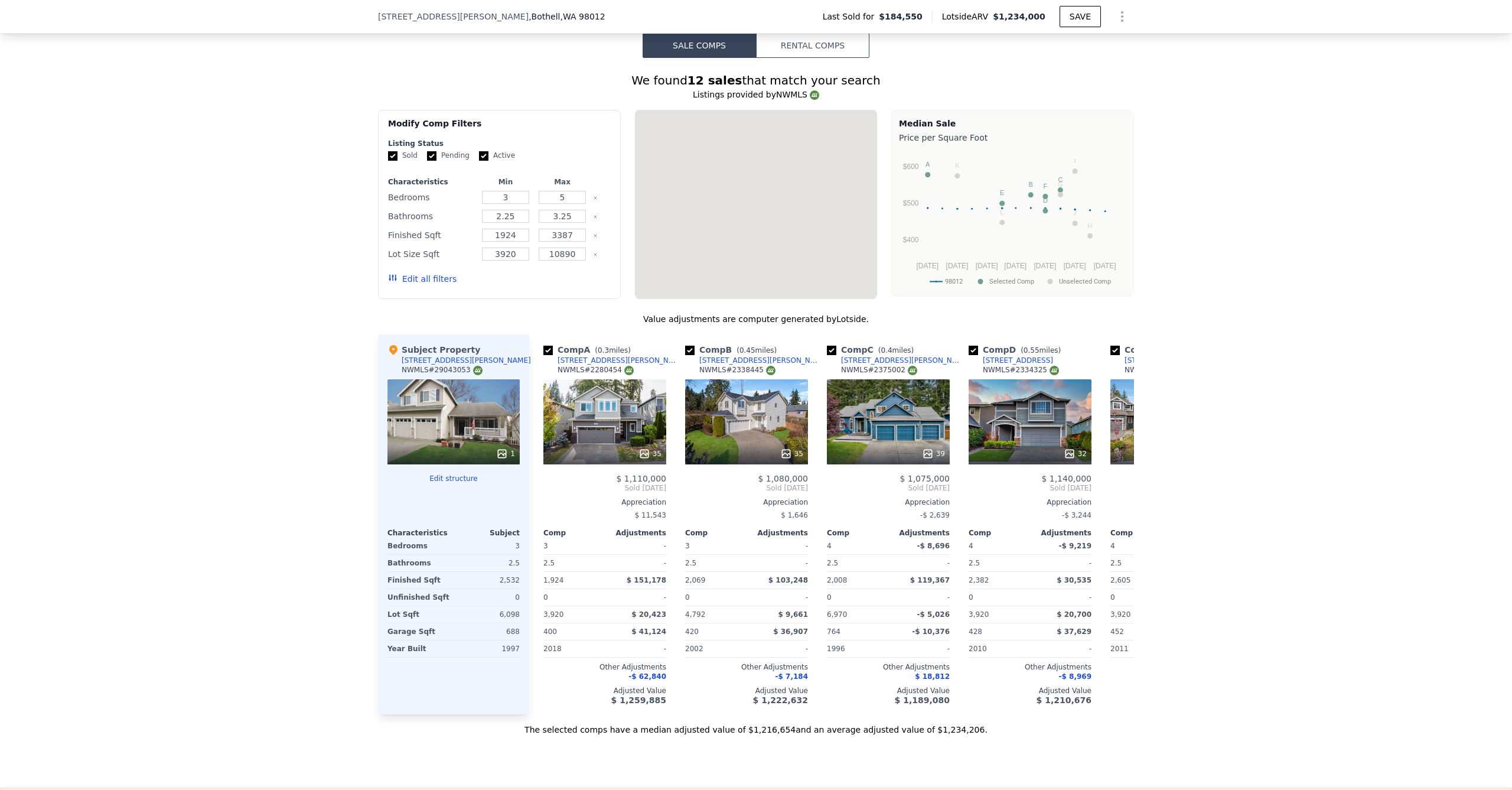
type input "$ 1,234,000"
type input "$ 0"
type input "$ 706,516"
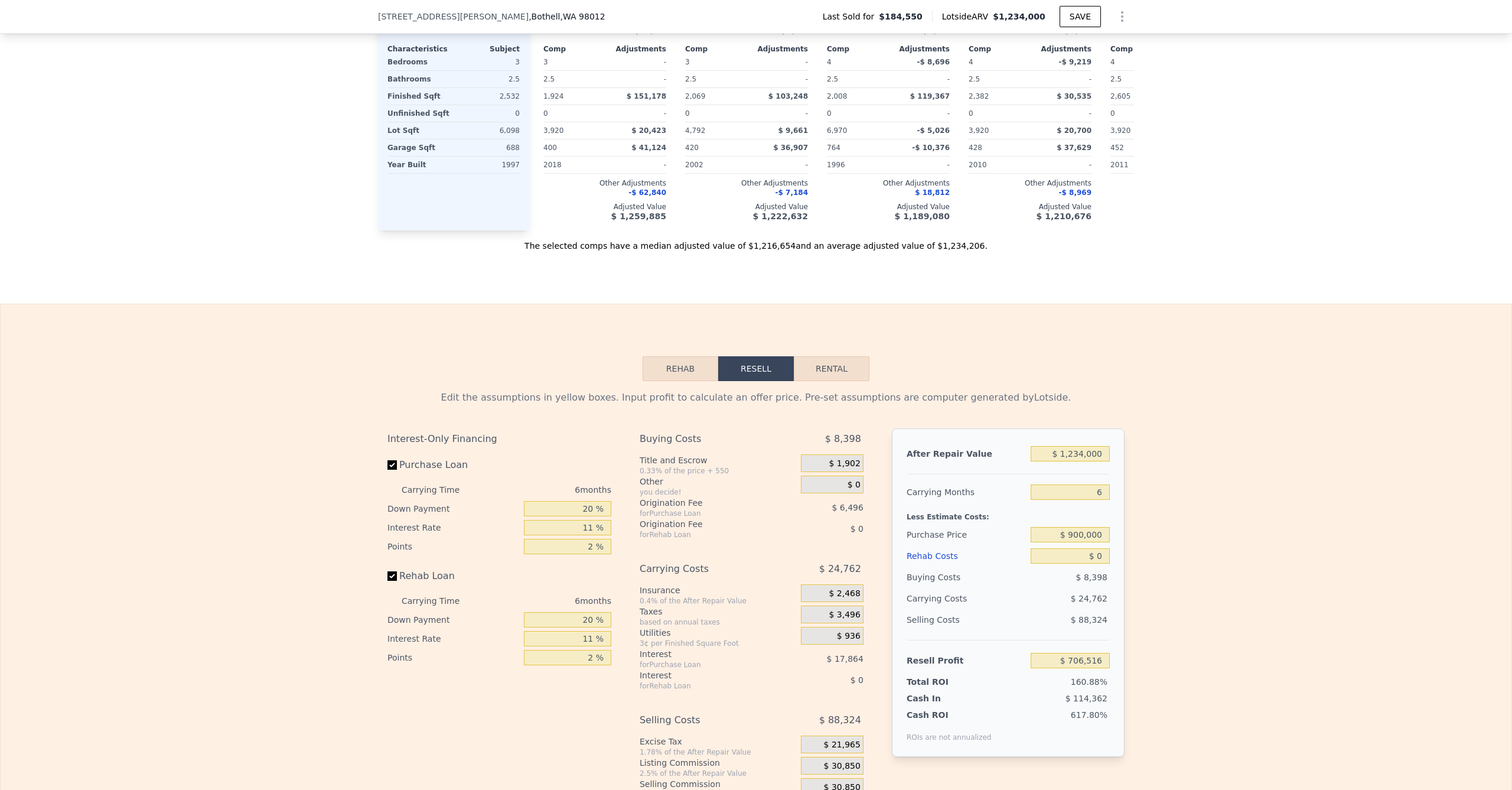
scroll to position [1457, 0]
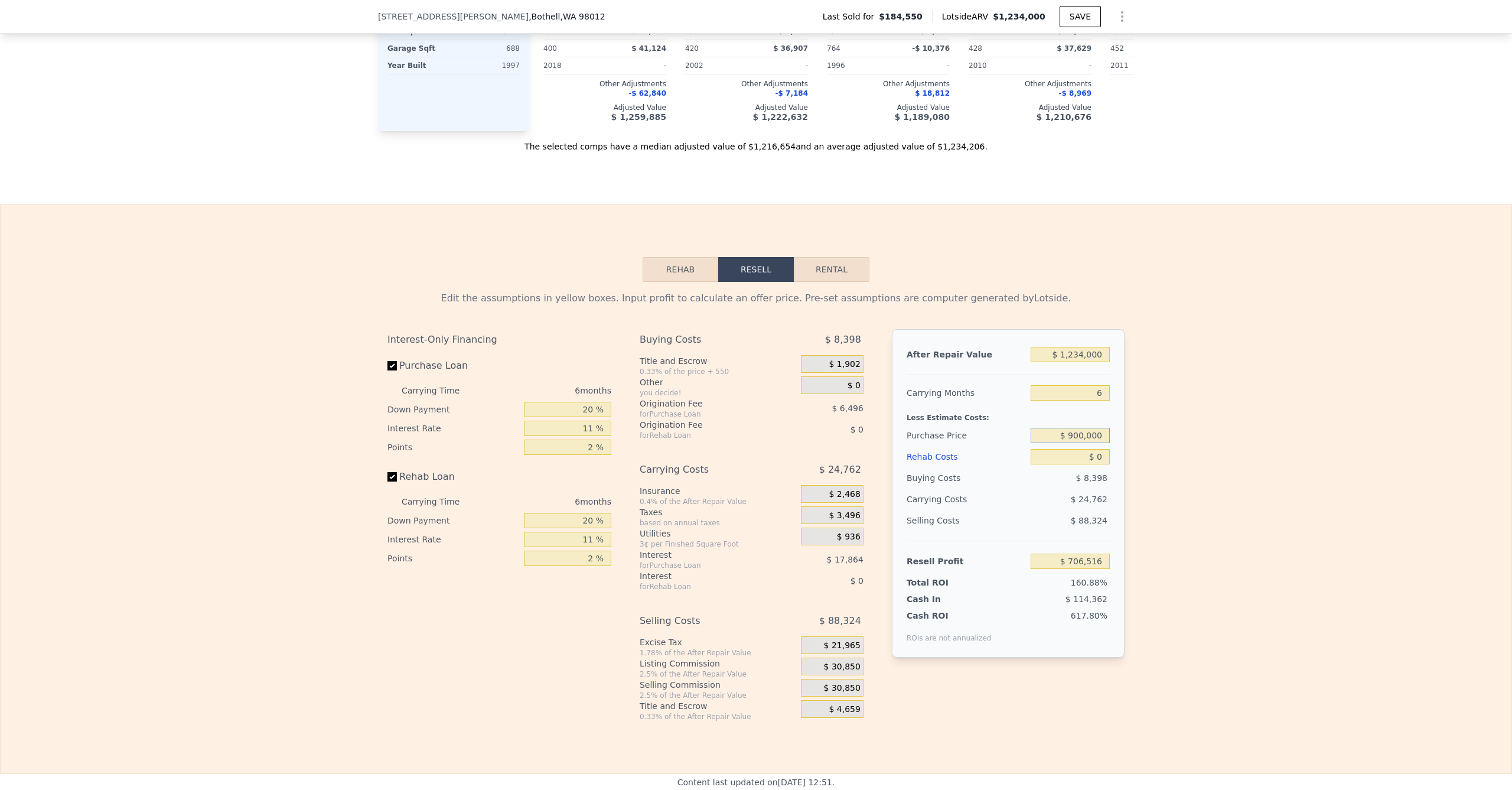
click at [1075, 443] on input "$ 900,000" at bounding box center [1070, 436] width 79 height 15
type input "$ 850,000"
type input "$ 234,397"
click at [1186, 504] on div "Edit the assumptions in yellow boxes. Input profit to calculate an offer price.…" at bounding box center [756, 502] width 1511 height 440
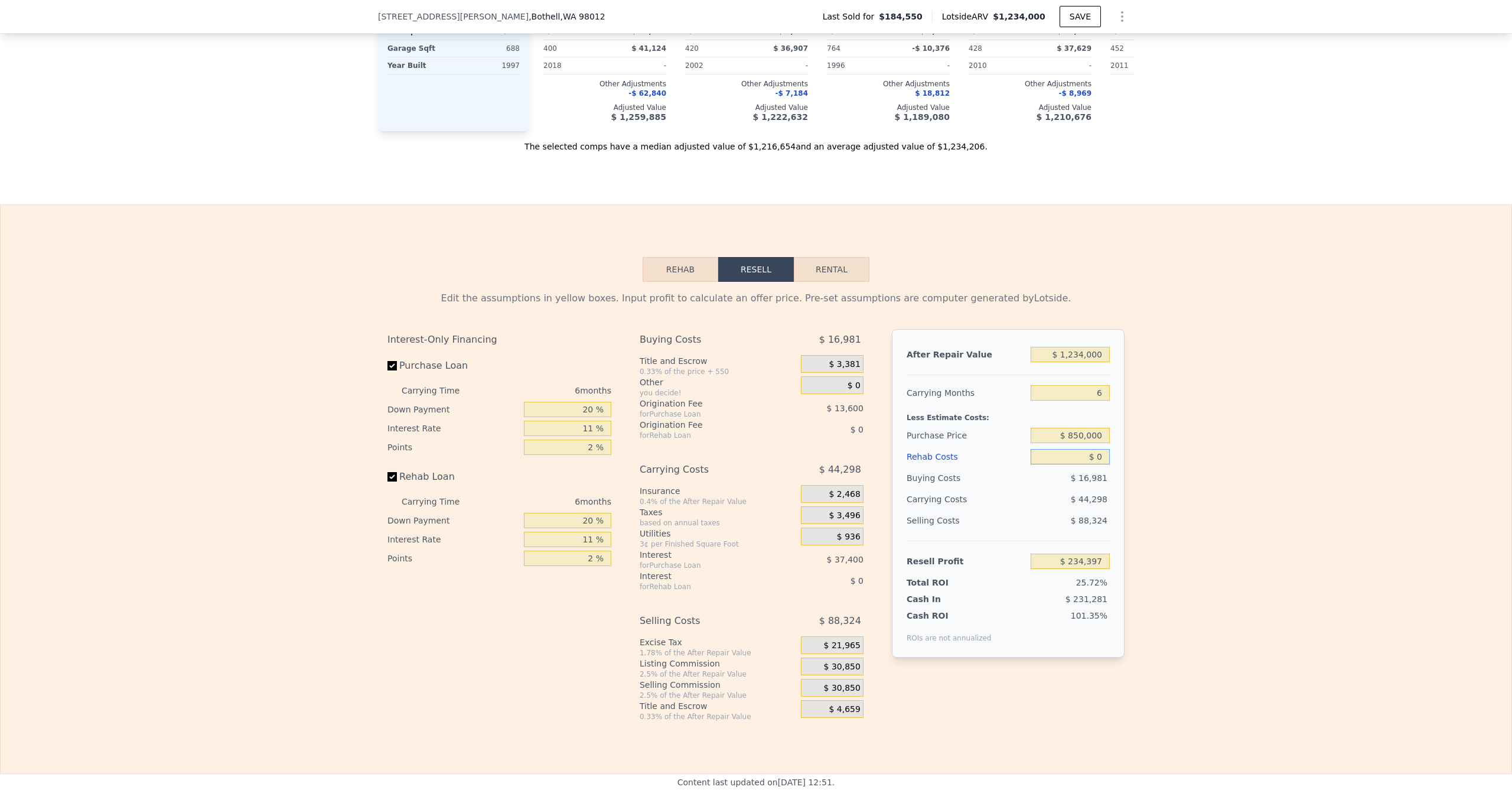
click at [1069, 464] on input "$ 0" at bounding box center [1070, 457] width 79 height 15
type input "$ 01"
type input "$ 234,396"
type input "$ 0105"
type input "$ 234,284"
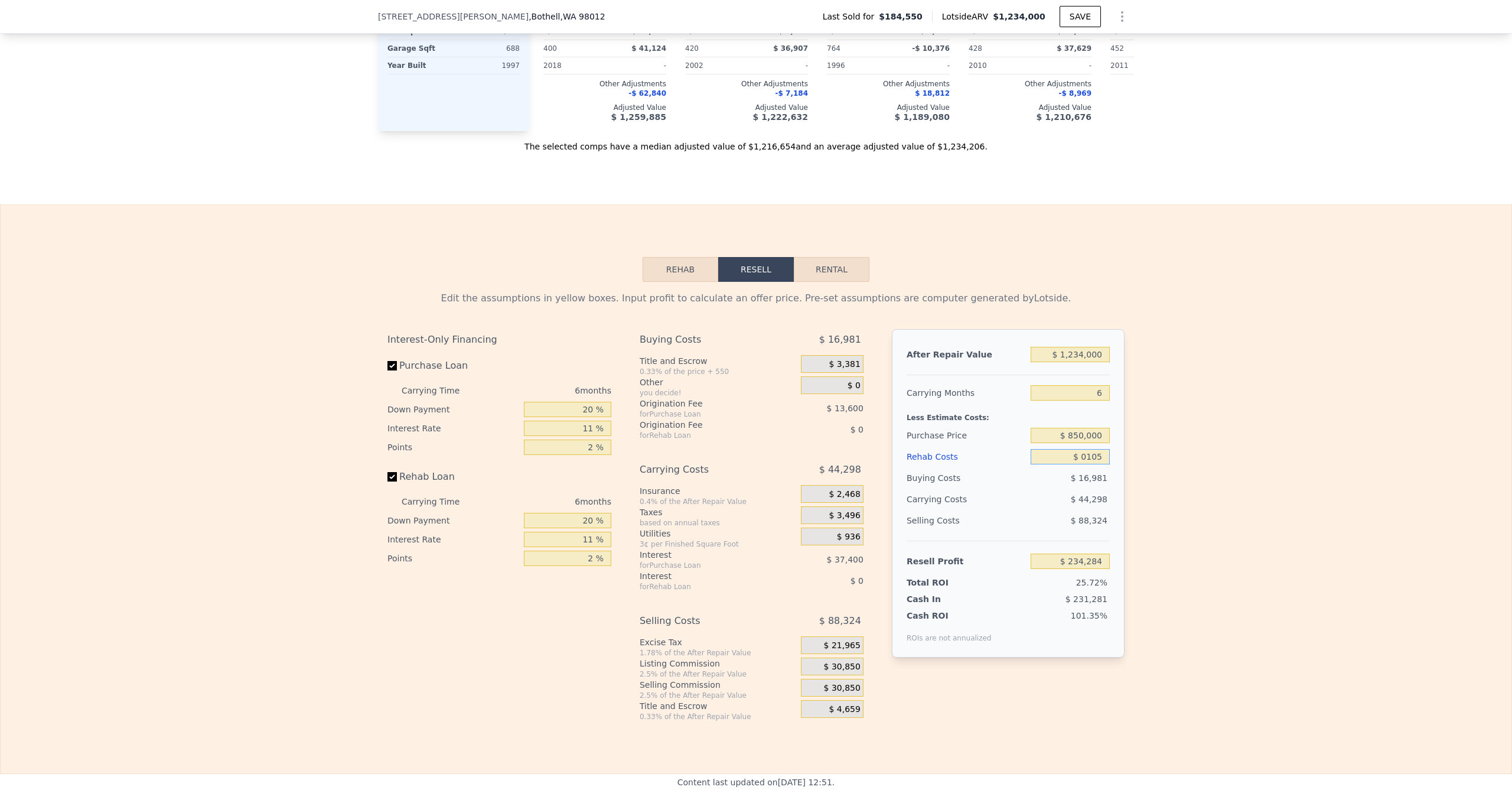
type input "$ 01,050"
type input "$ 233,282"
type input "$ 010,500"
type input "$ 223,267"
type input "$ 01,050"
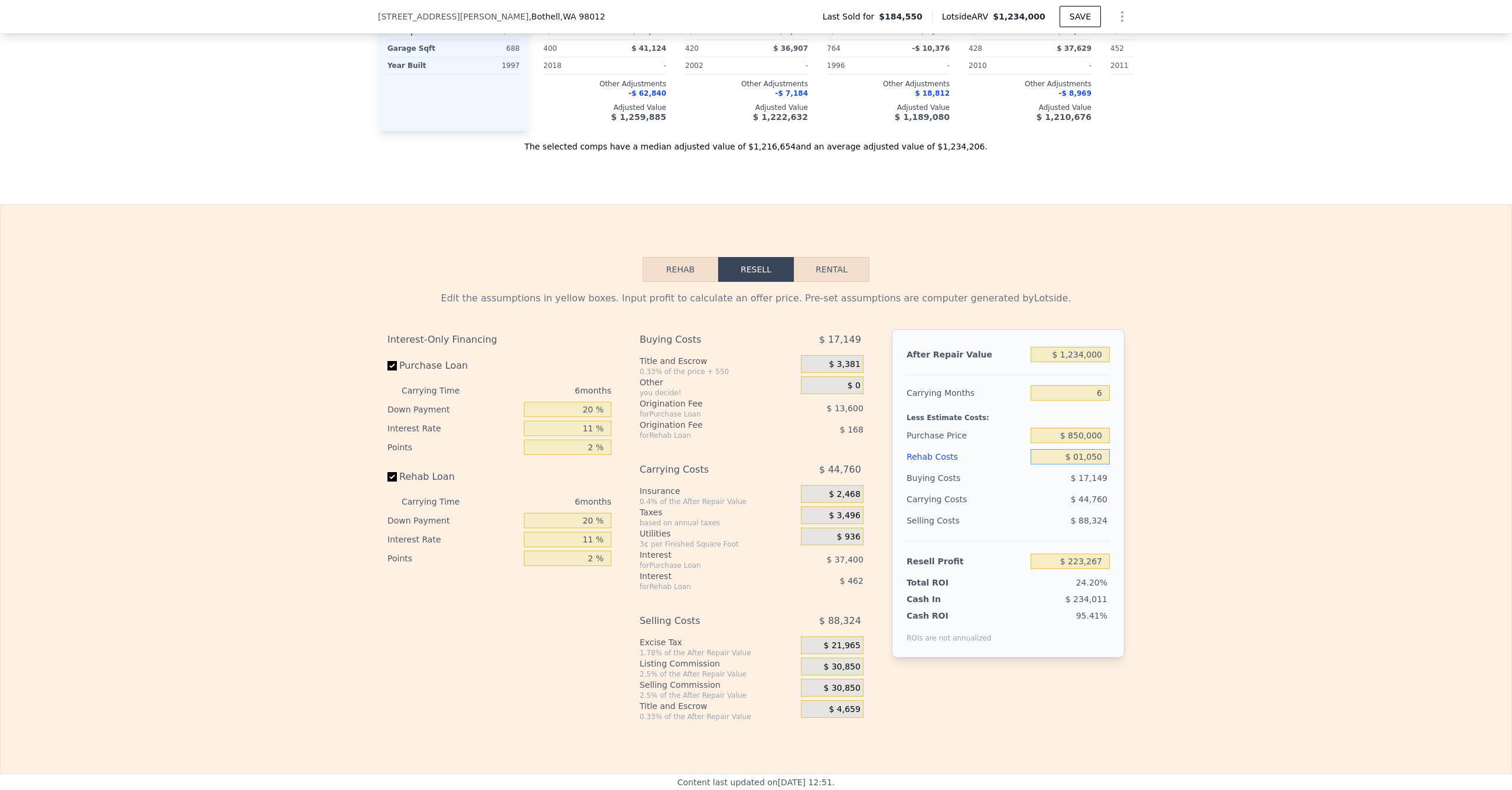
type input "$ 233,282"
type input "$ 0105"
type input "$ 234,284"
type input "$ 010"
type input "$ 234,387"
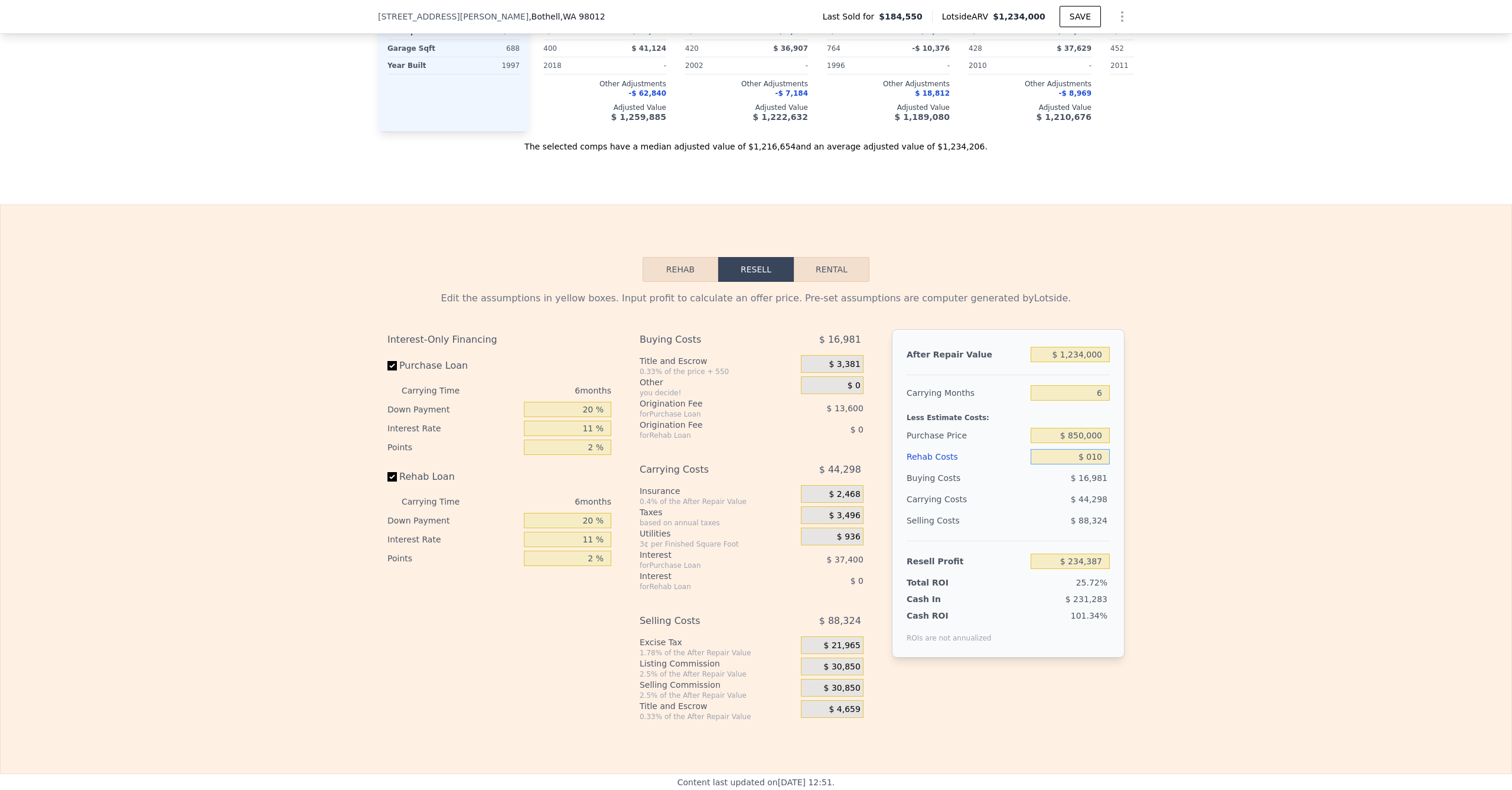
type input "$ 01"
type input "$ 234,396"
type input "$ 0"
type input "$ 234,397"
type input "$ 1"
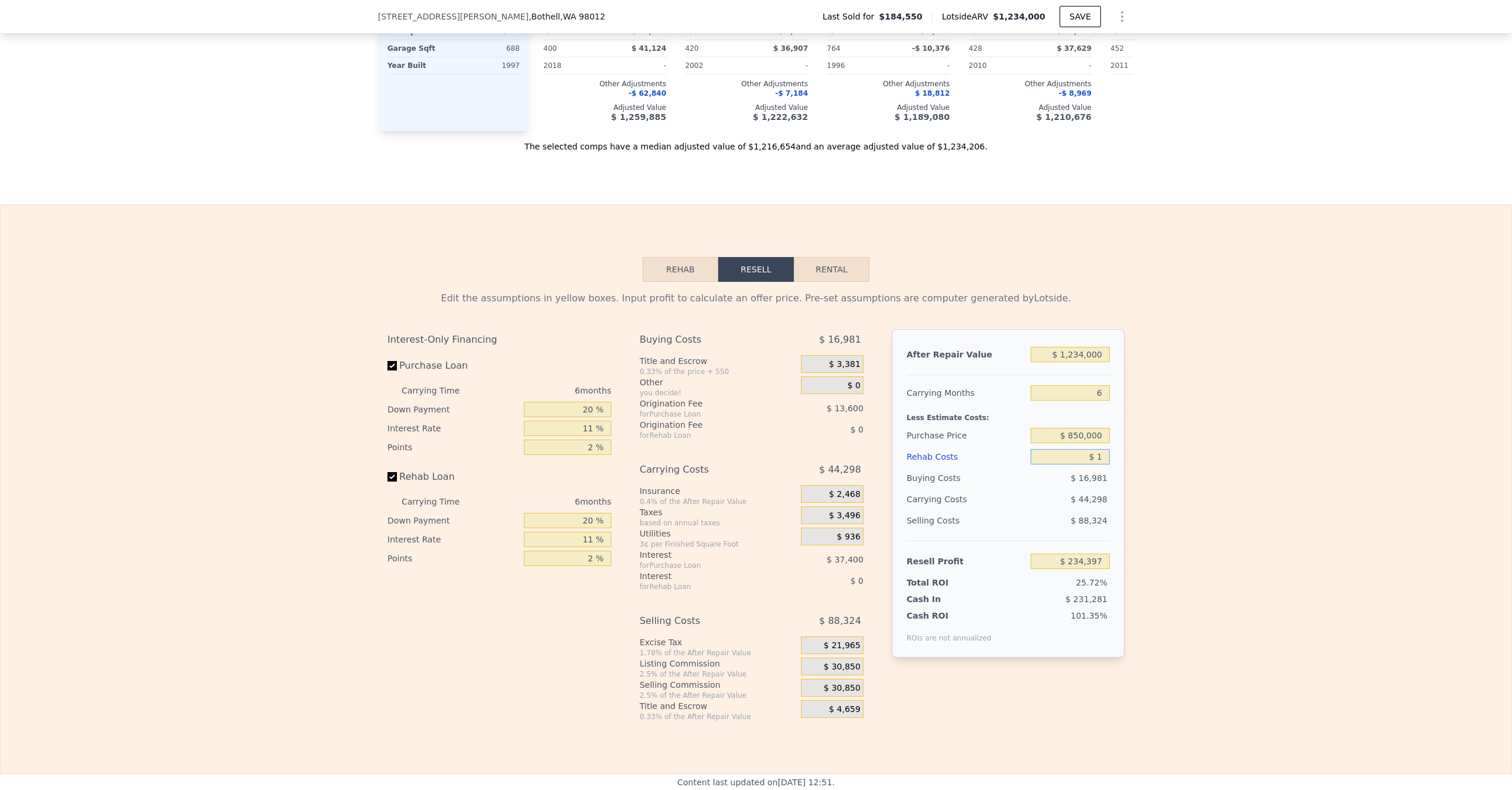
type input "$ 234,396"
type input "$ 15"
type input "$ 234,382"
type input "$ 150"
type input "$ 234,239"
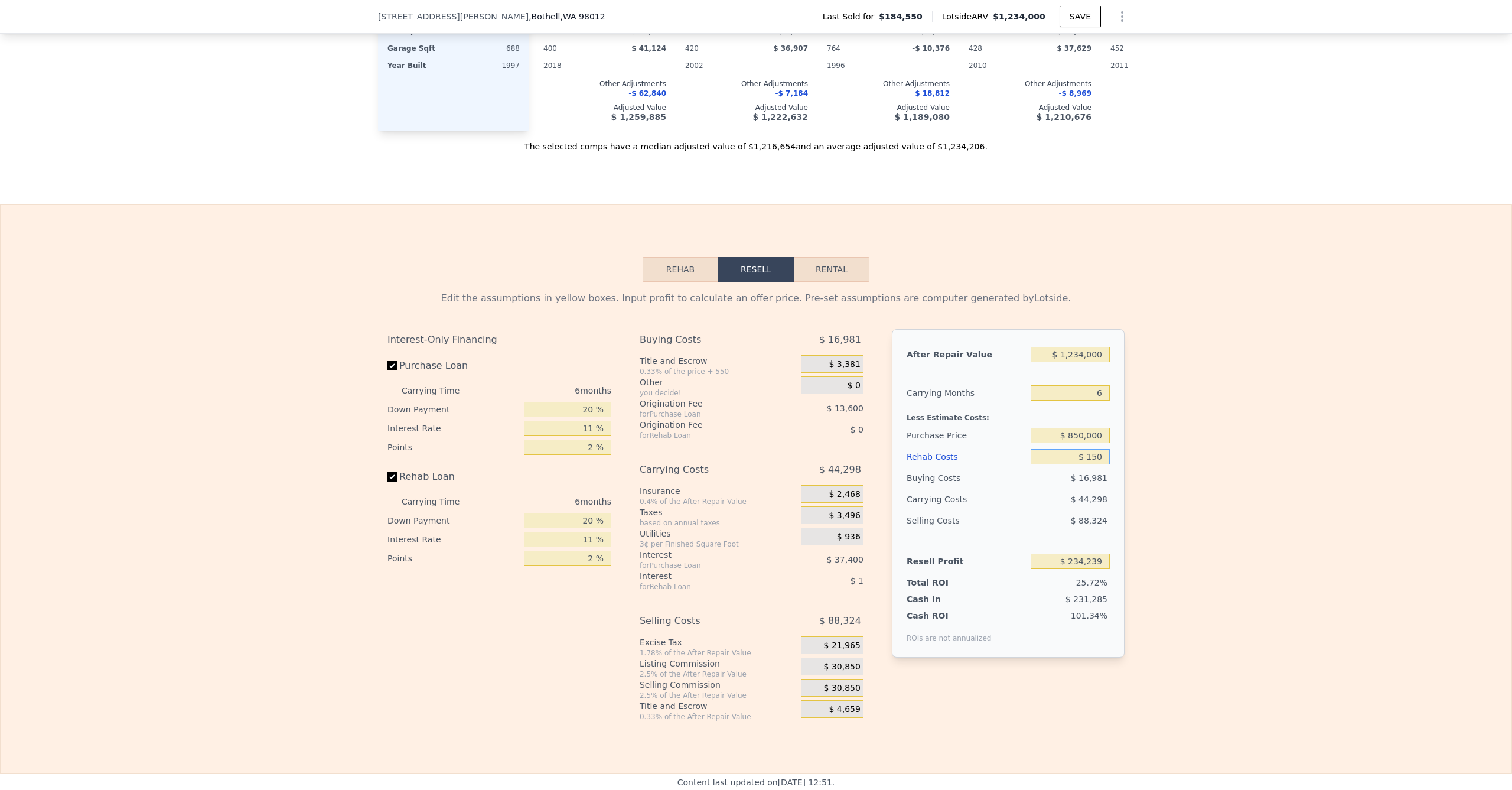
type input "$ 1,500"
type input "$ 232,807"
type input "$ 15,000"
type input "$ 218,497"
type input "$ 150,000"
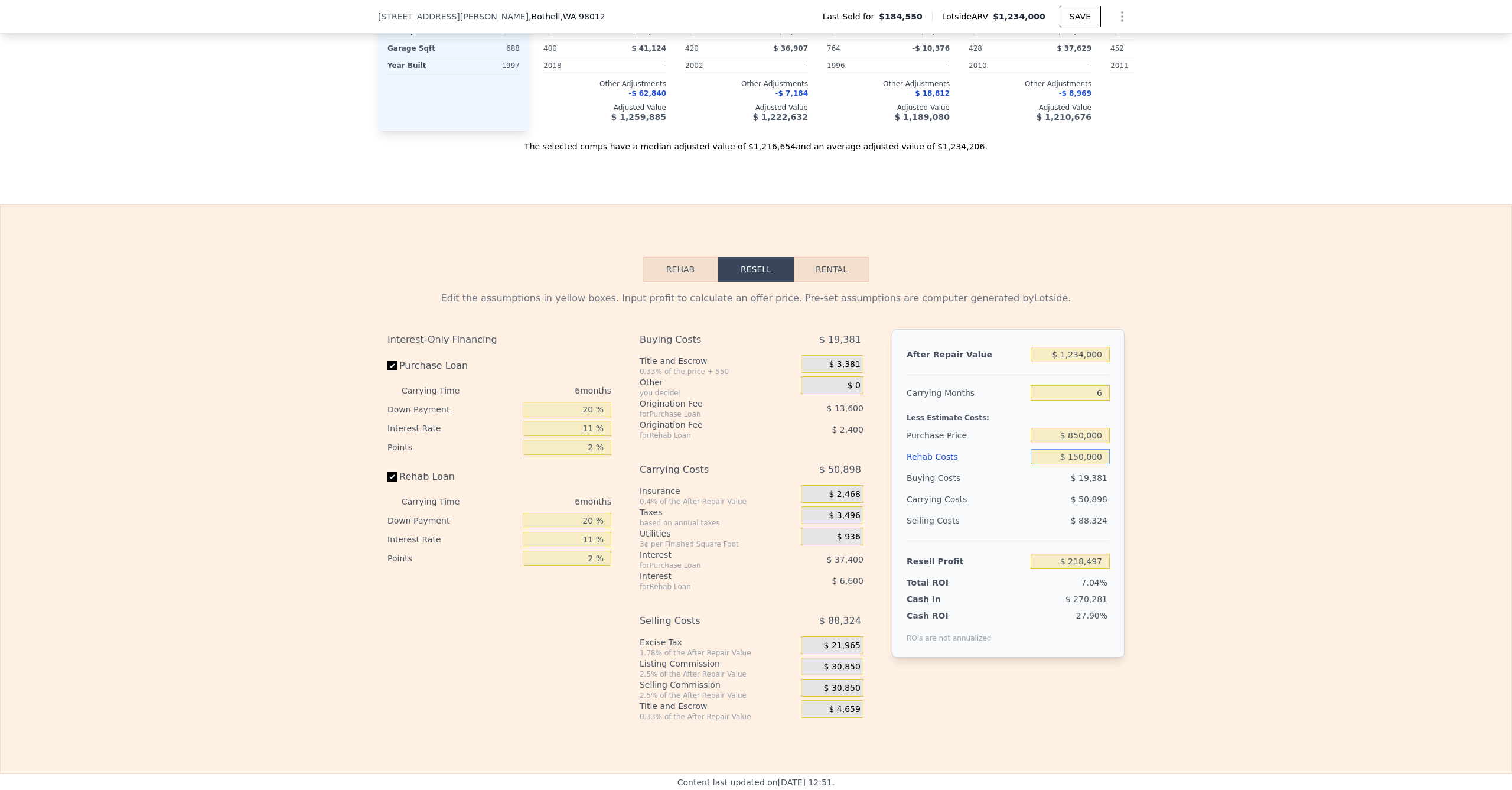
type input "$ 75,397"
click at [1245, 527] on div "Edit the assumptions in yellow boxes. Input profit to calculate an offer price.…" at bounding box center [756, 502] width 1511 height 440
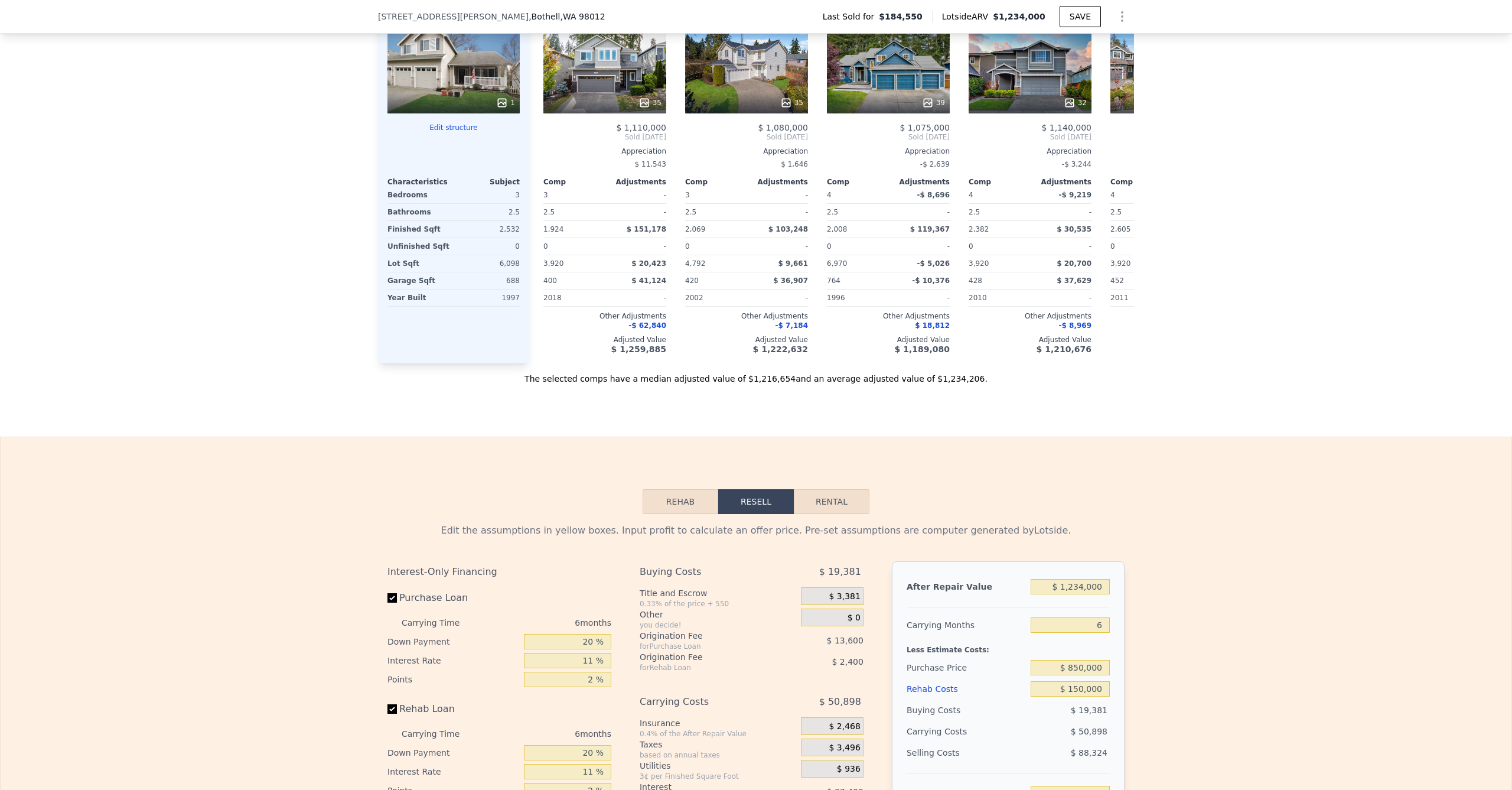
scroll to position [1437, 0]
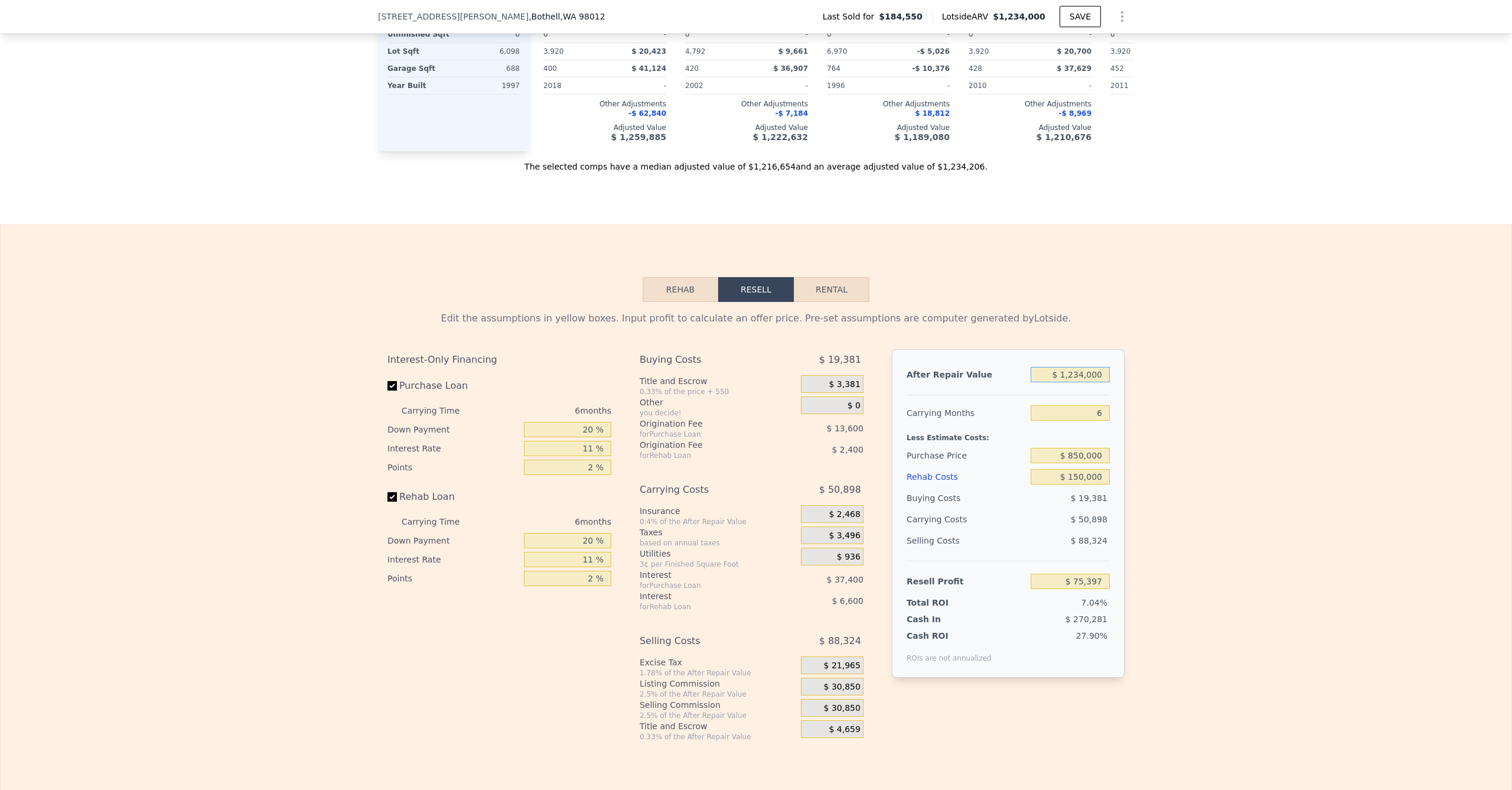
drag, startPoint x: 1071, startPoint y: 395, endPoint x: 1132, endPoint y: 394, distance: 61.0
click at [1133, 394] on div "Edit the assumptions in yellow boxes. Input profit to calculate an offer price.…" at bounding box center [756, 522] width 1511 height 440
type input "$ 120"
type input "-$ 1,068,249"
type input "$ 1,200"
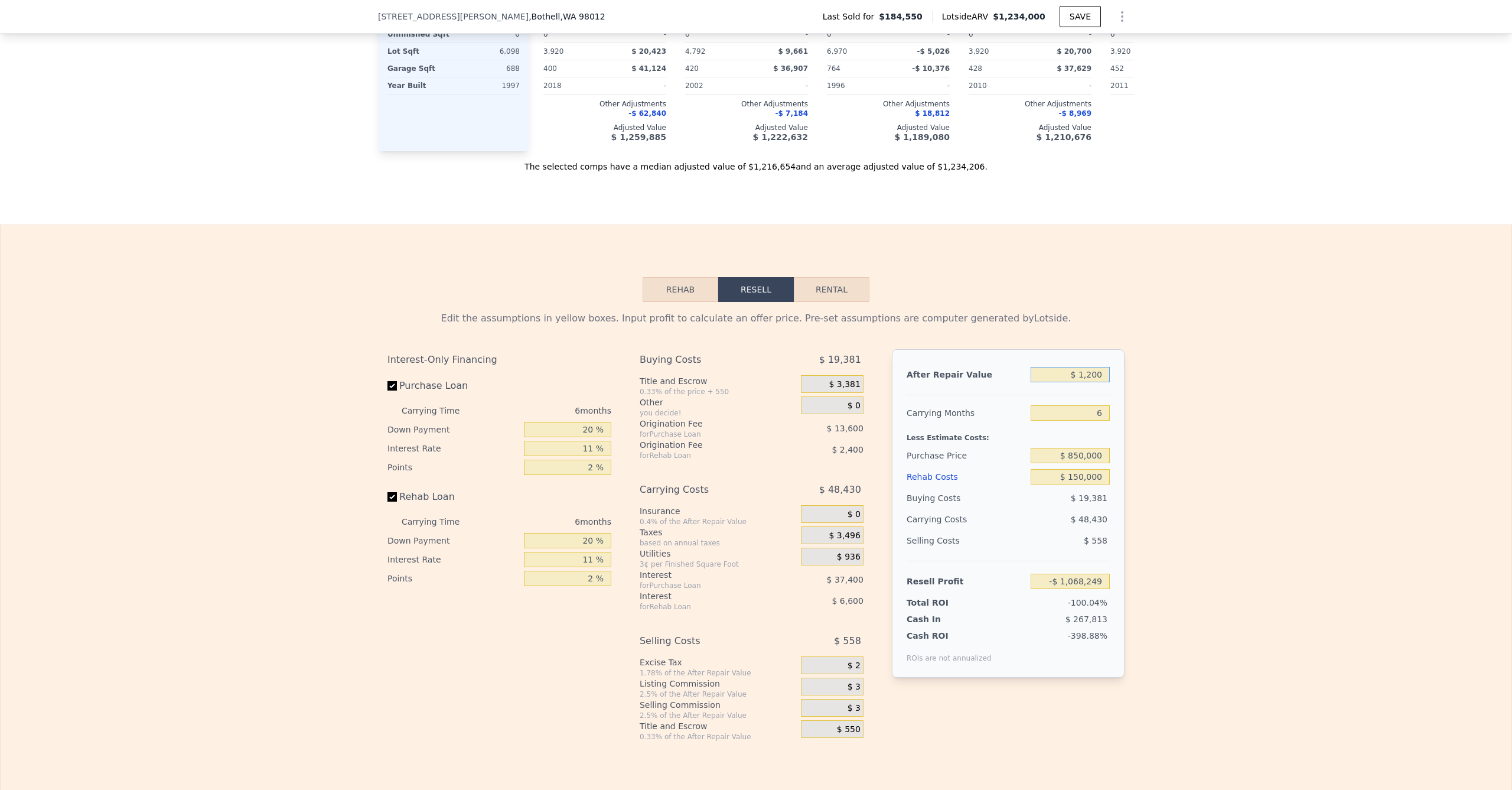
type input "-$ 1,067,248"
type input "$ 12,000"
type input "-$ 1,057,239"
type input "$ 120,000"
type input "-$ 957,137"
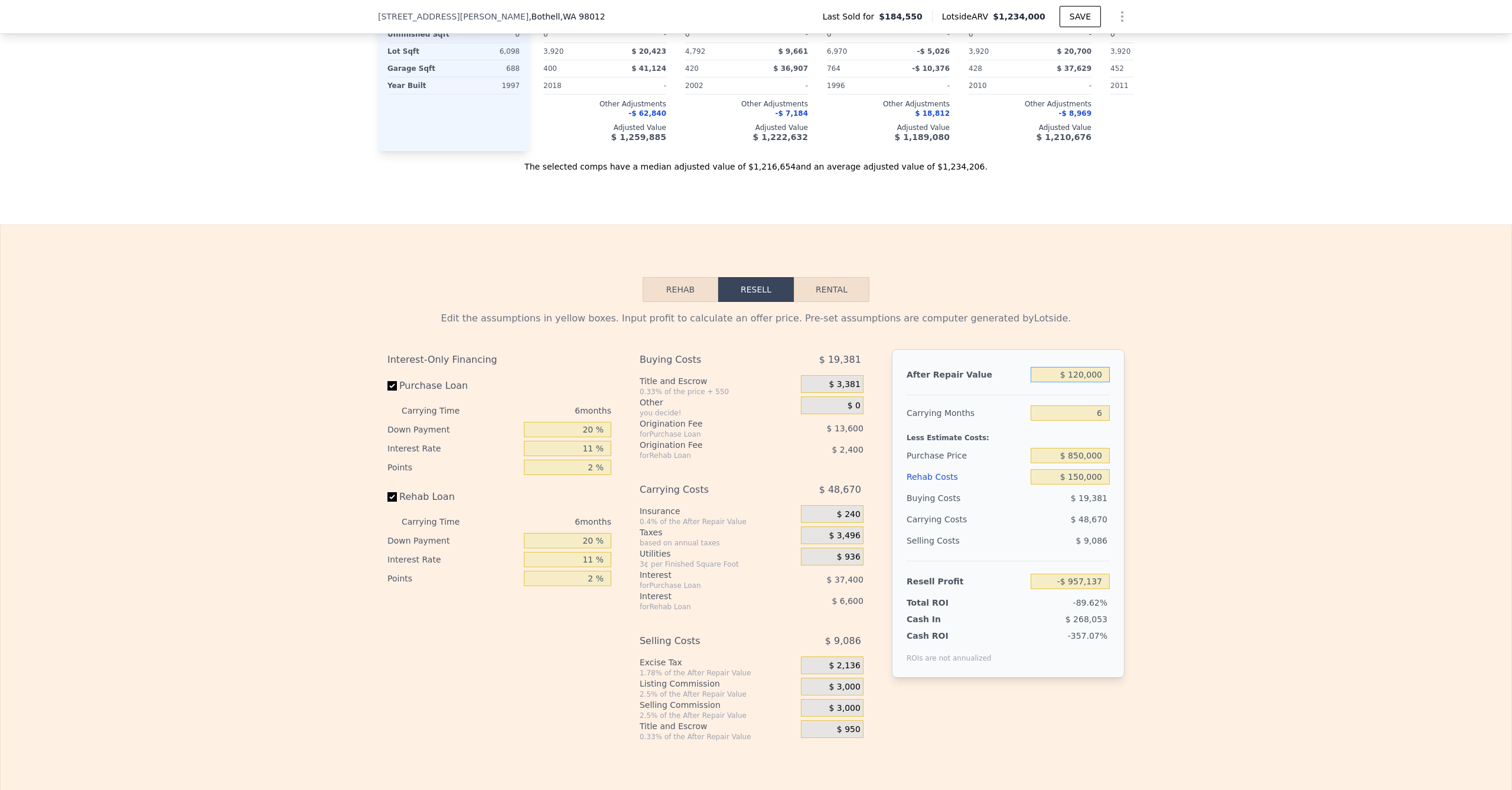
type input "$ 1,200,000"
type input "$ 43,883"
click at [1174, 338] on div "Edit the assumptions in yellow boxes. Input profit to calculate an offer price.…" at bounding box center [756, 522] width 1511 height 440
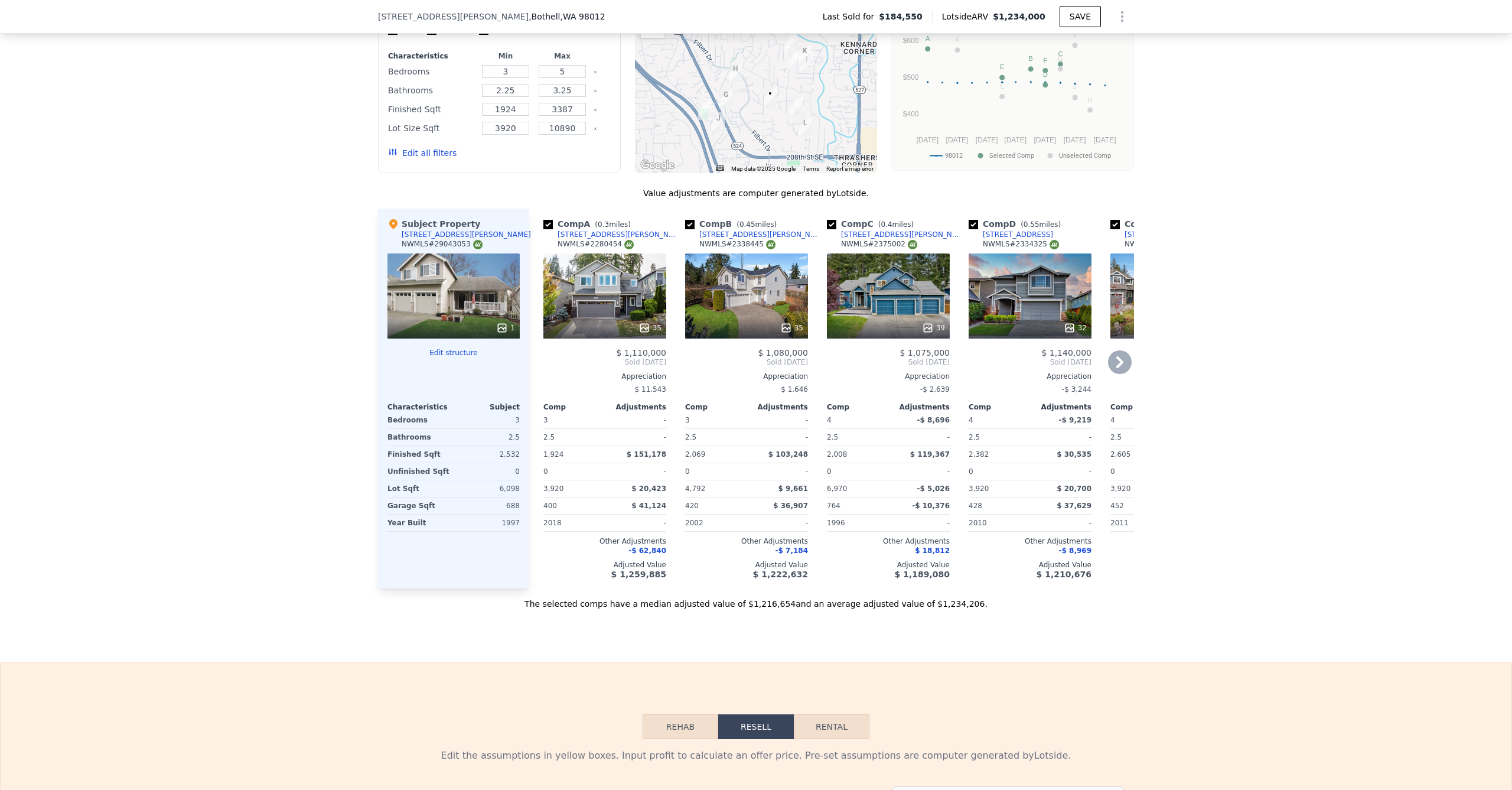
scroll to position [1089, 0]
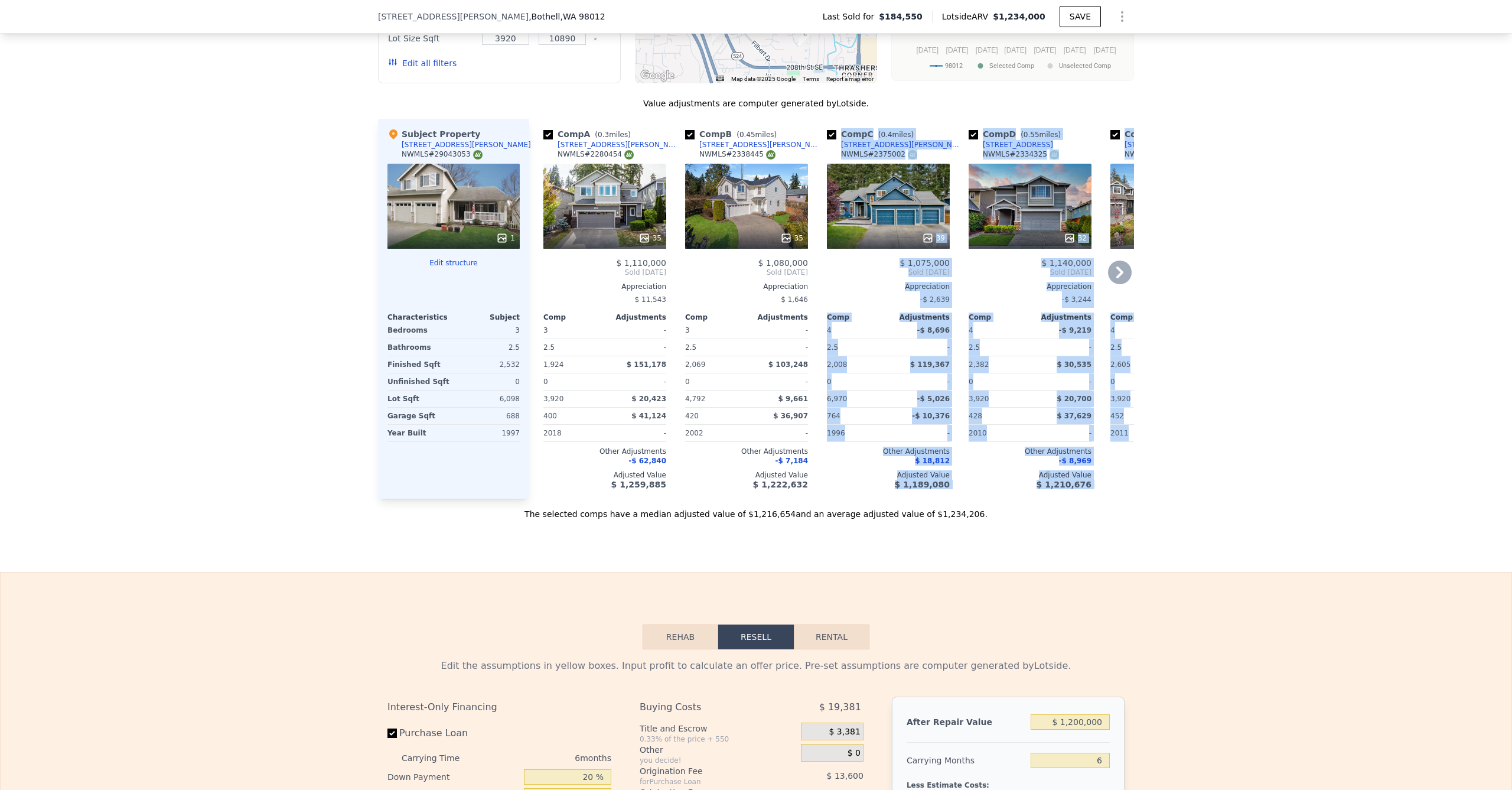
drag, startPoint x: 730, startPoint y: 508, endPoint x: 770, endPoint y: 504, distance: 40.2
click at [770, 504] on div "Value adjustments are computer generated by Lotside . Subject Property [STREET_…" at bounding box center [756, 308] width 756 height 422
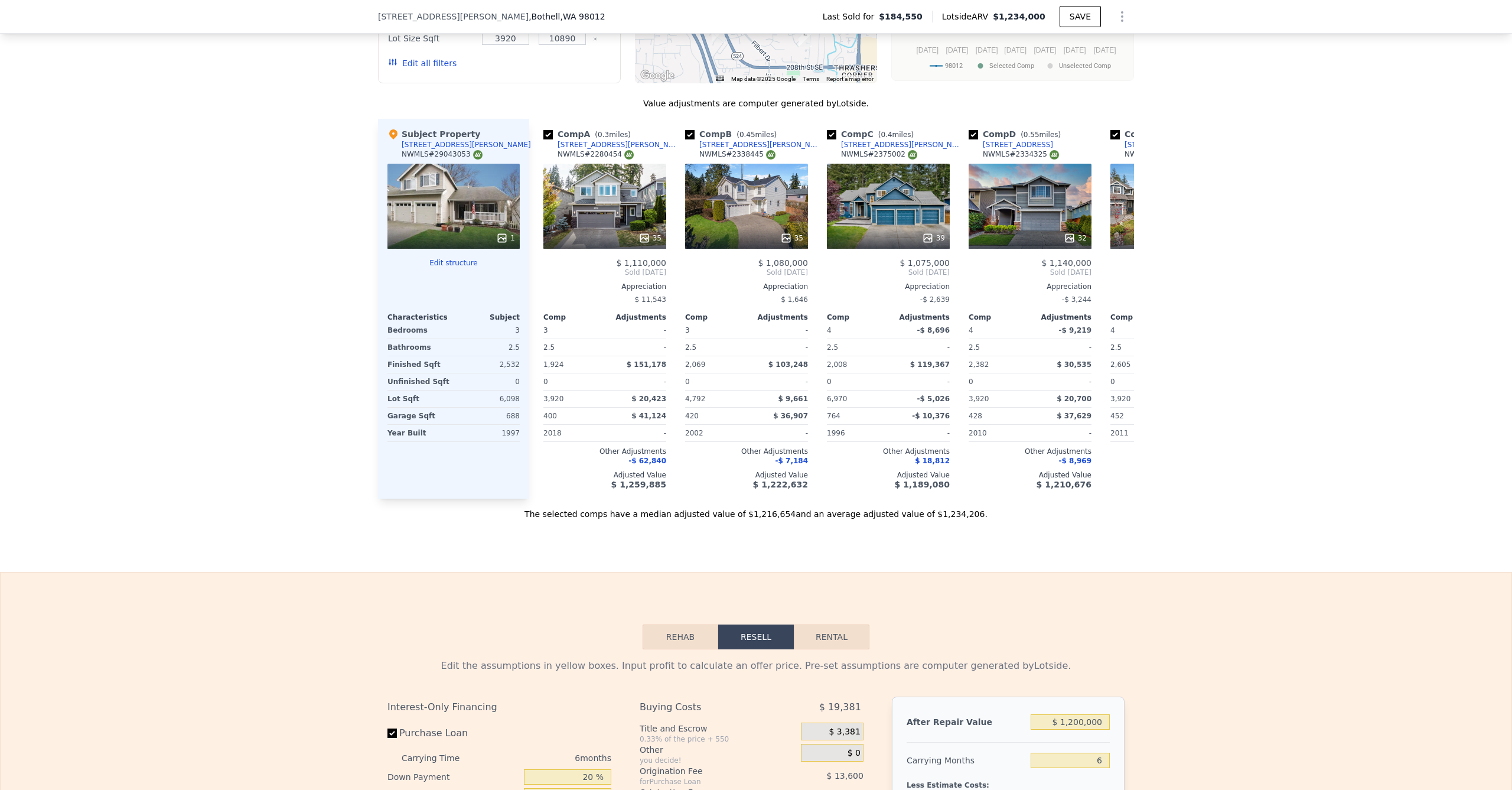
drag, startPoint x: 704, startPoint y: 550, endPoint x: 693, endPoint y: 537, distance: 17.0
click at [703, 549] on div "Sale Comps Rental Comps We found 12 sales that match your search Listings provi…" at bounding box center [756, 168] width 1512 height 807
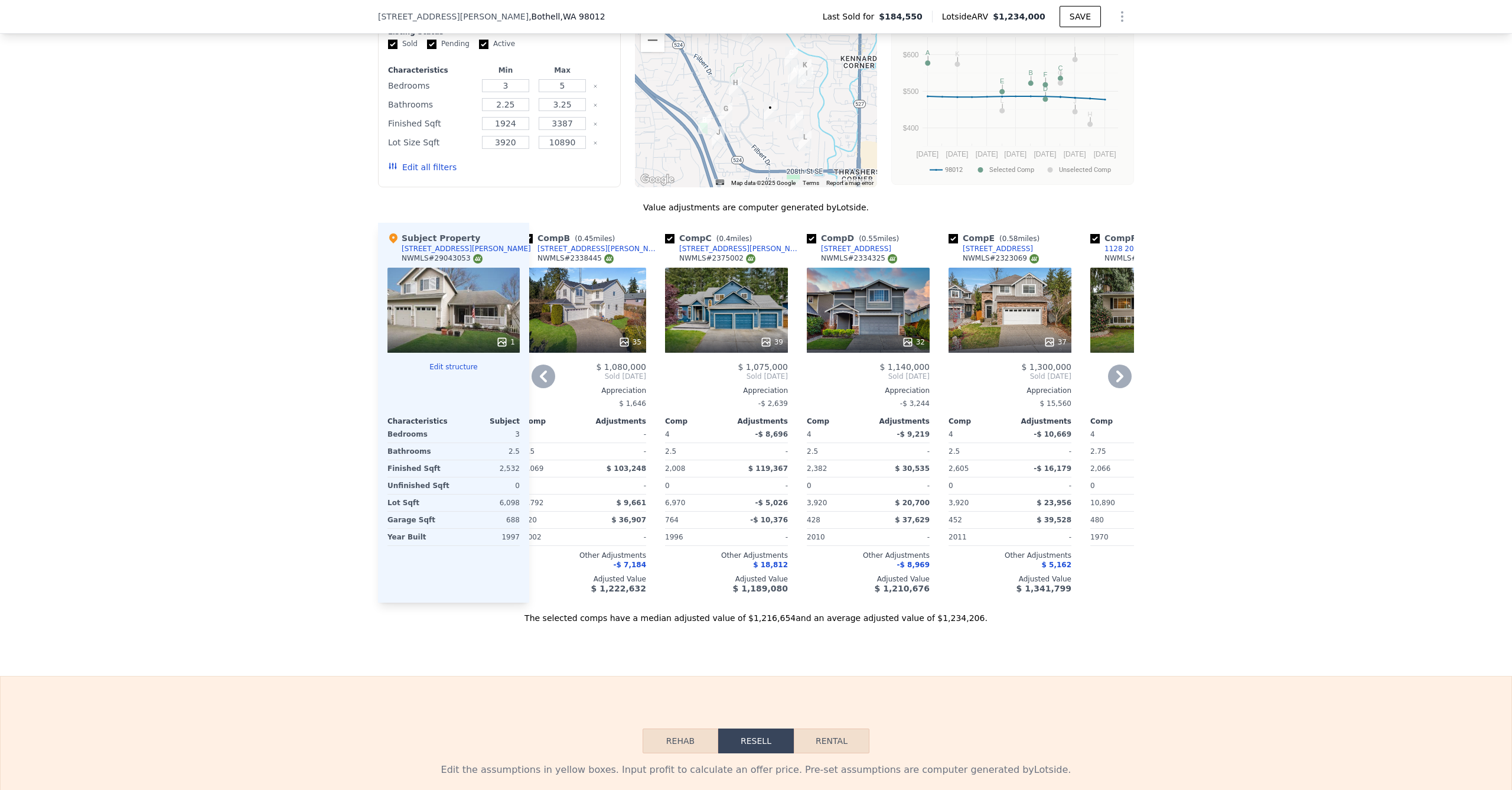
scroll to position [918, 0]
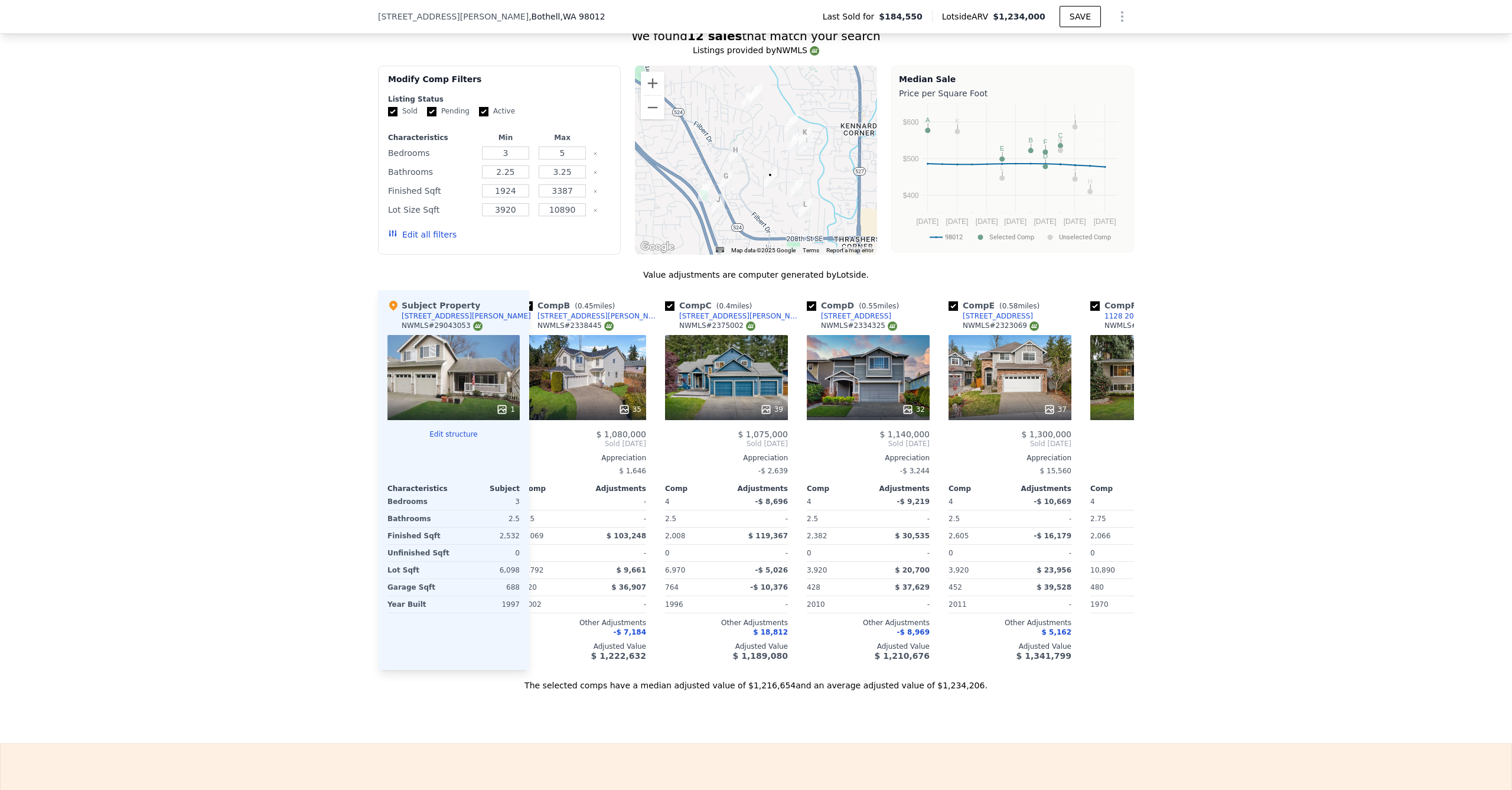
click at [458, 386] on div "1" at bounding box center [453, 378] width 132 height 85
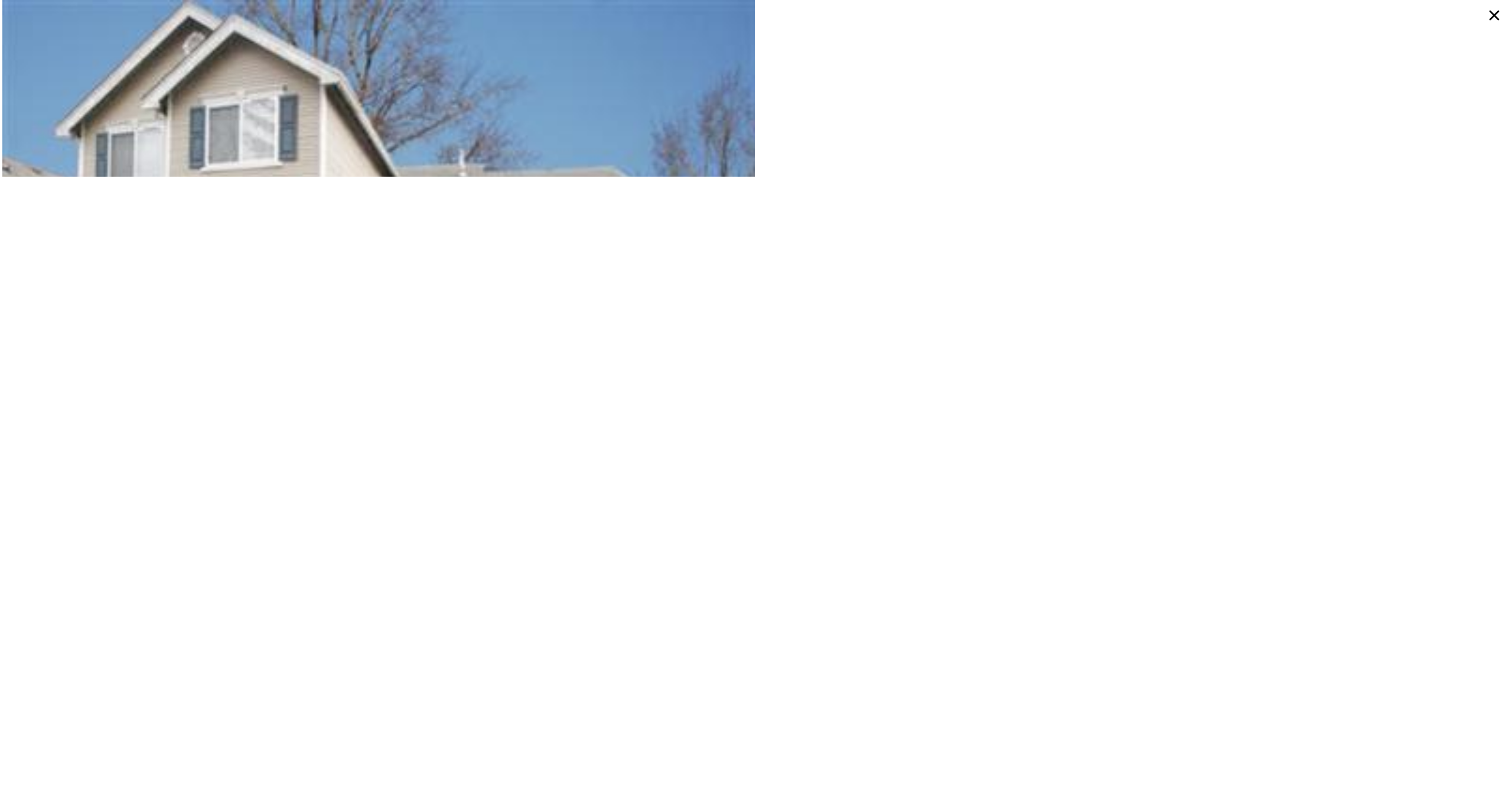
drag, startPoint x: 1495, startPoint y: 13, endPoint x: 1177, endPoint y: 165, distance: 352.5
click at [1494, 14] on icon at bounding box center [1494, 15] width 21 height 21
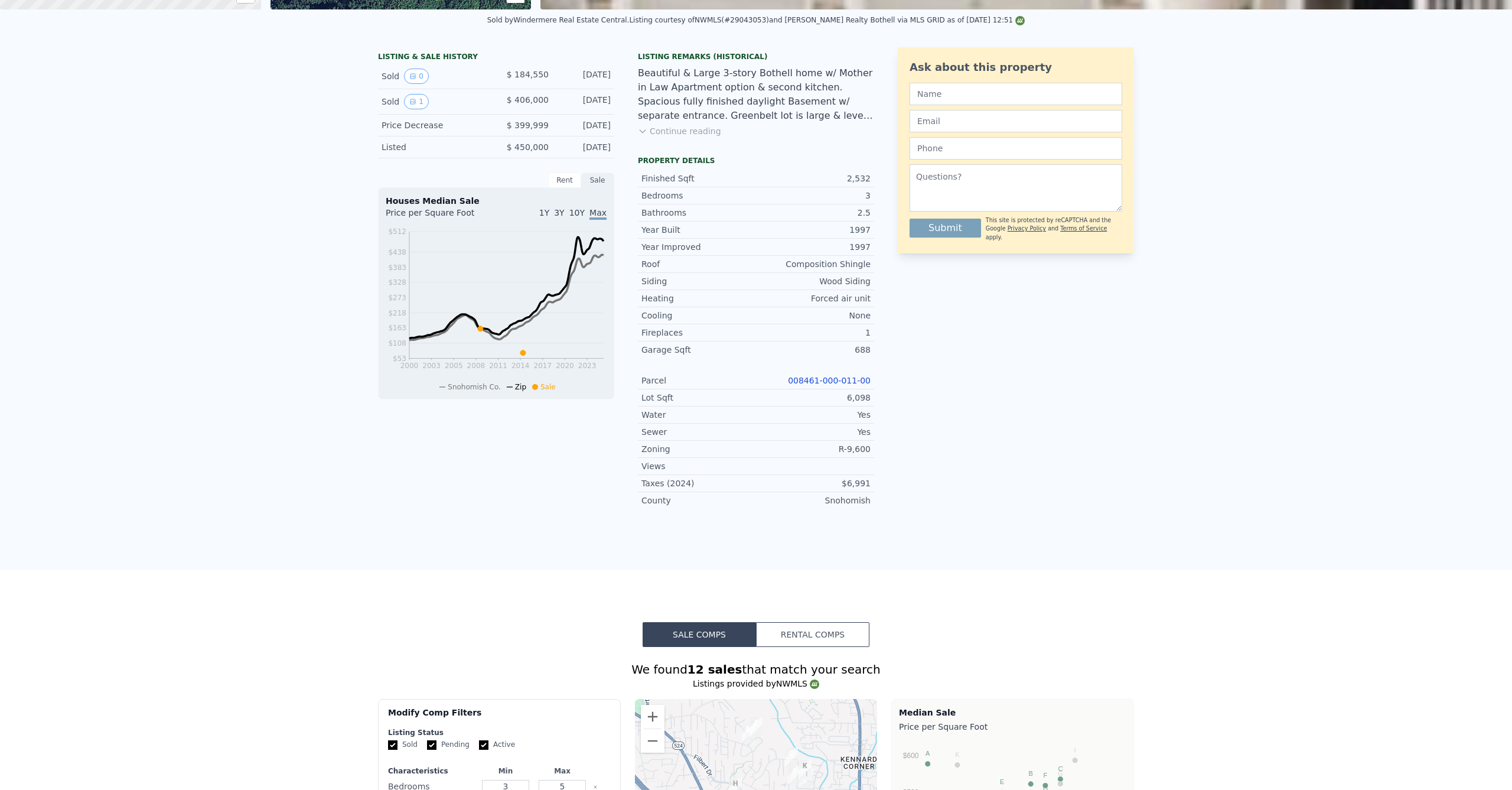
scroll to position [0, 0]
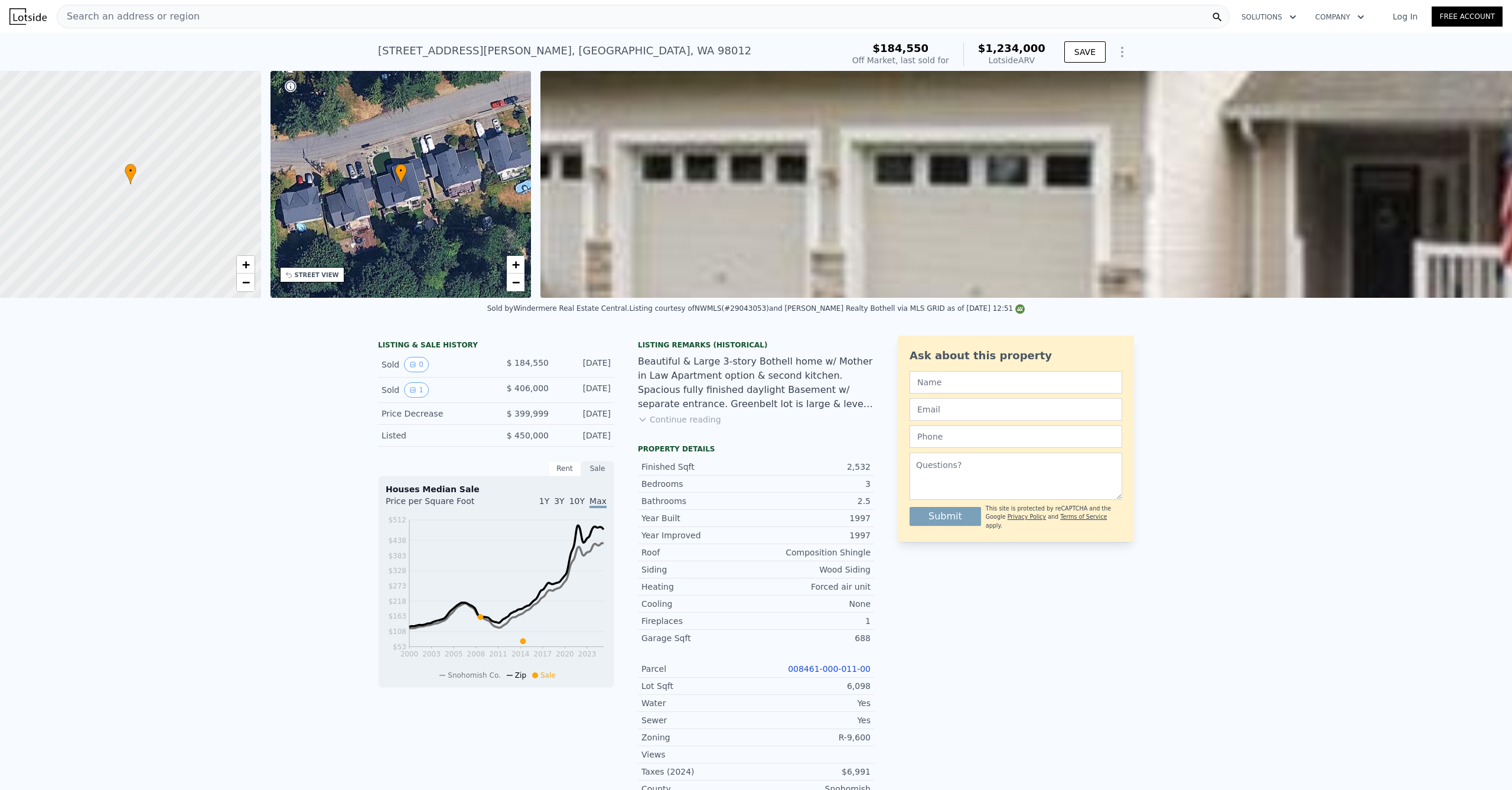
click at [684, 426] on button "Continue reading" at bounding box center [679, 420] width 83 height 12
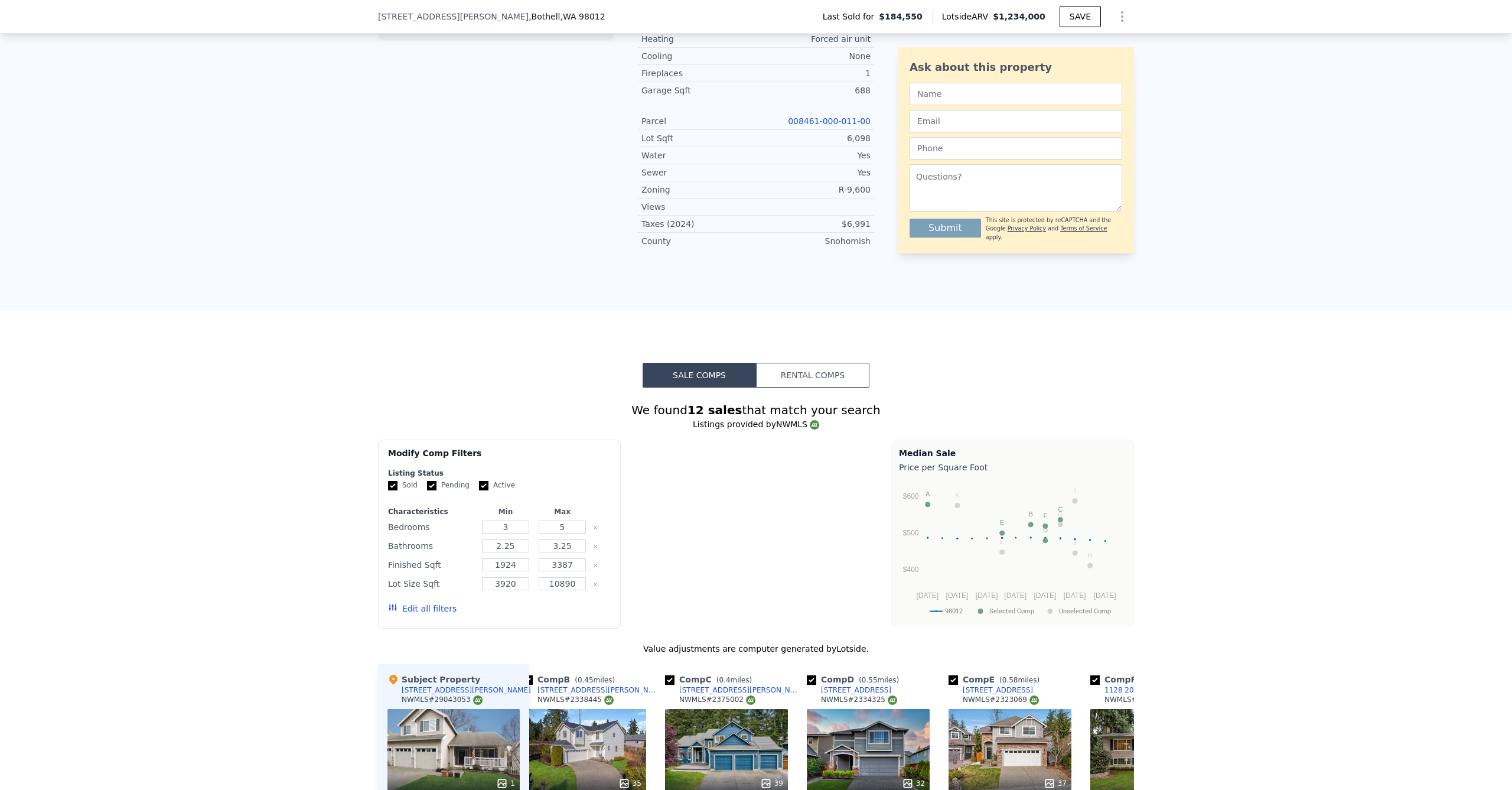
type input "$ 1,234,000"
type input "$ 0"
type input "$ 706,516"
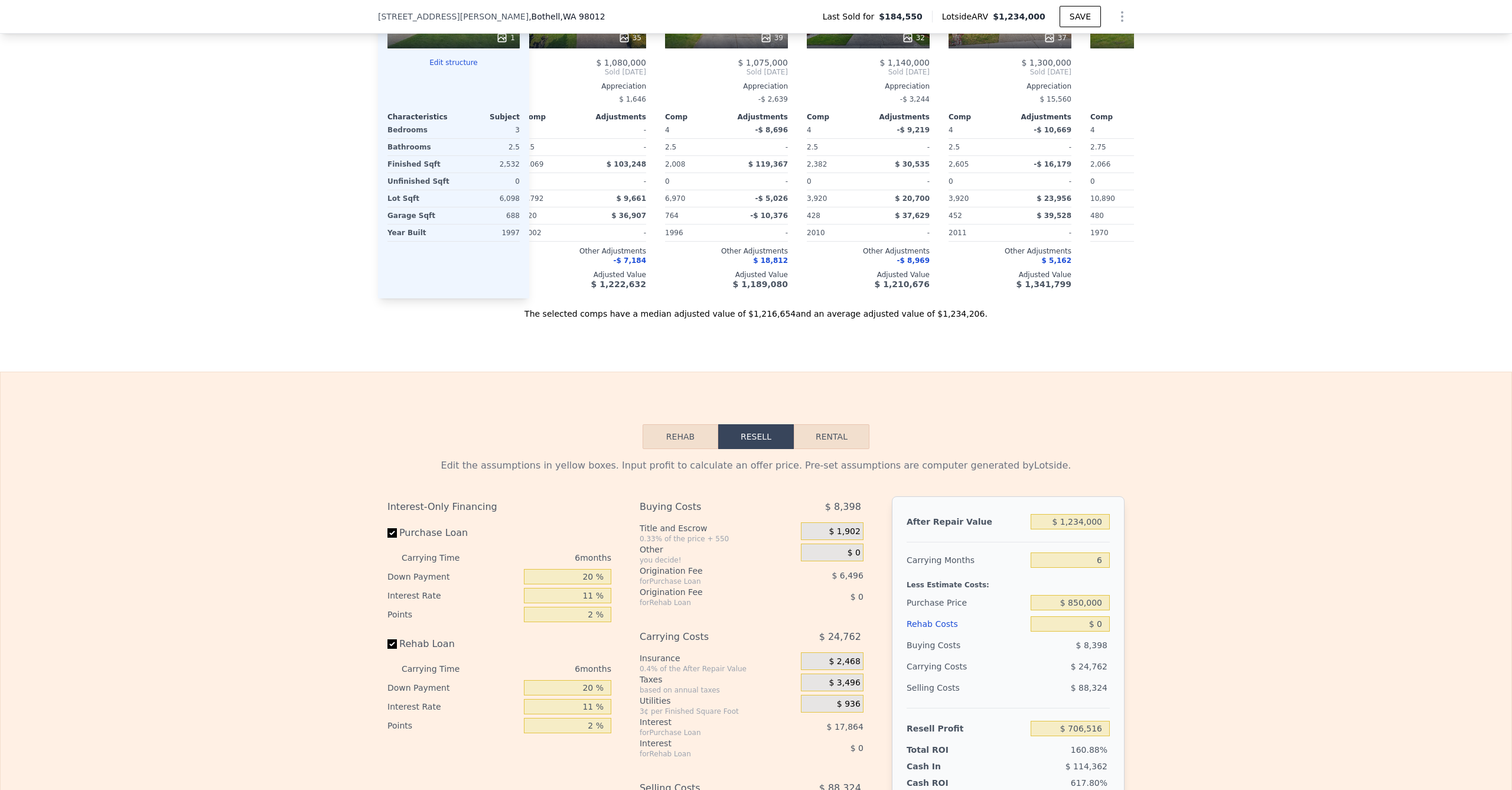
scroll to position [1486, 0]
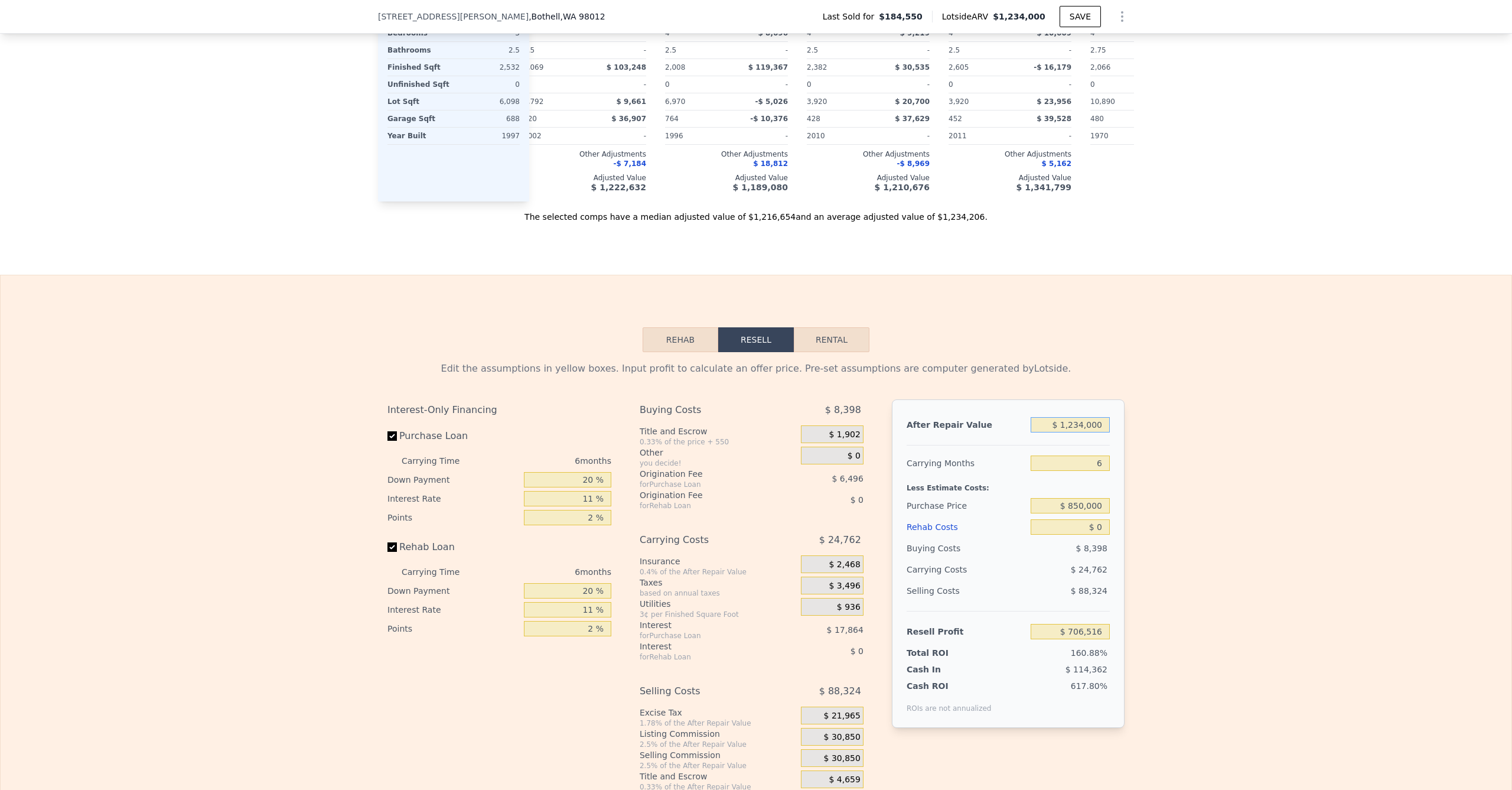
drag, startPoint x: 1077, startPoint y: 426, endPoint x: 1097, endPoint y: 423, distance: 20.2
click at [1097, 423] on input "$ 1,234,000" at bounding box center [1070, 425] width 79 height 15
drag, startPoint x: 1058, startPoint y: 436, endPoint x: 1065, endPoint y: 427, distance: 11.4
click at [1058, 433] on input "$ 1,234,000" at bounding box center [1070, 425] width 79 height 15
click at [1081, 430] on input "$ 1,234,000" at bounding box center [1070, 425] width 79 height 15
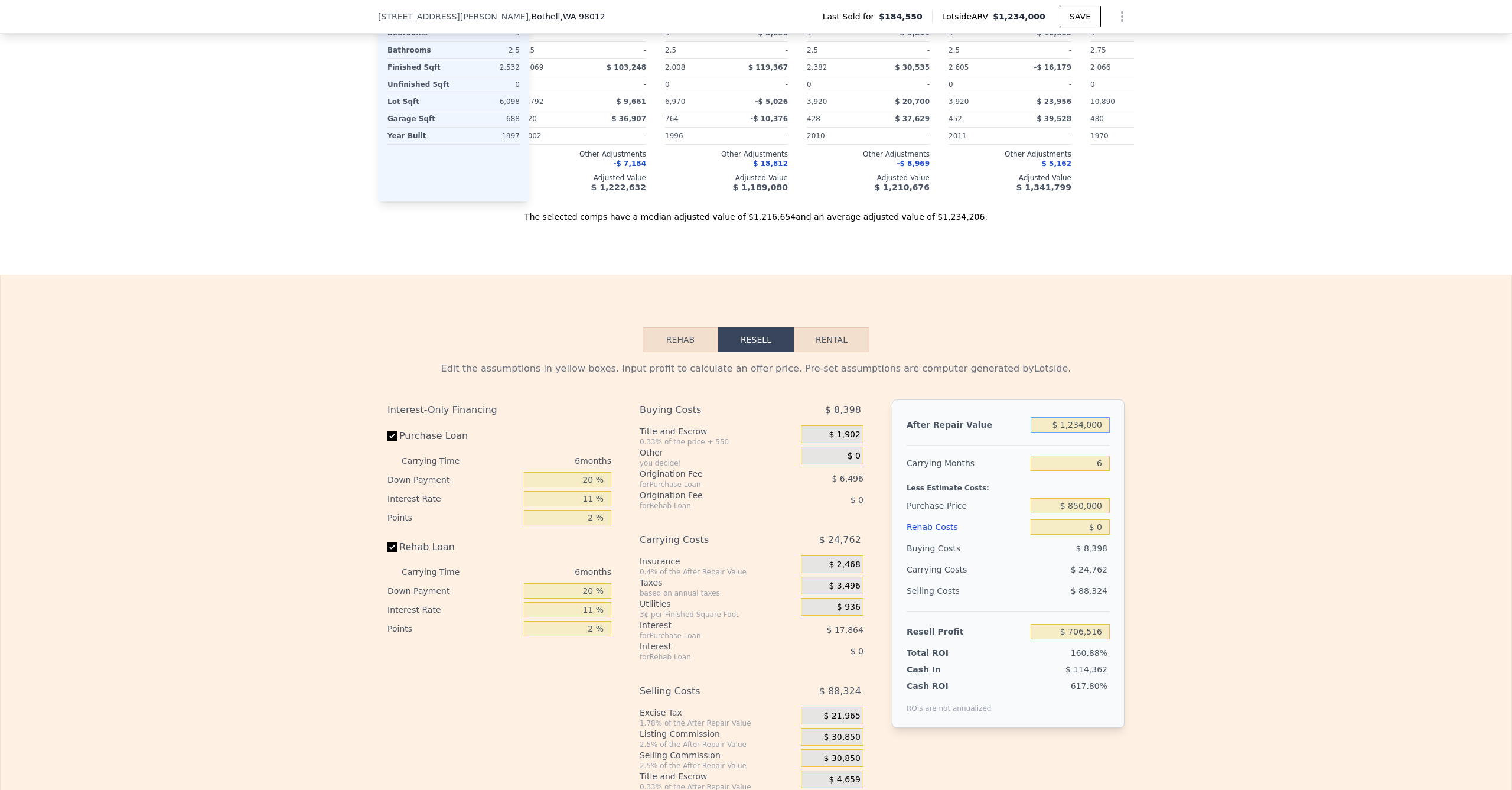
type input "$ 123,000"
type input "-$ 323,237"
type input "$ 12,000"
type input "-$ 426,120"
type input "$ 120,000"
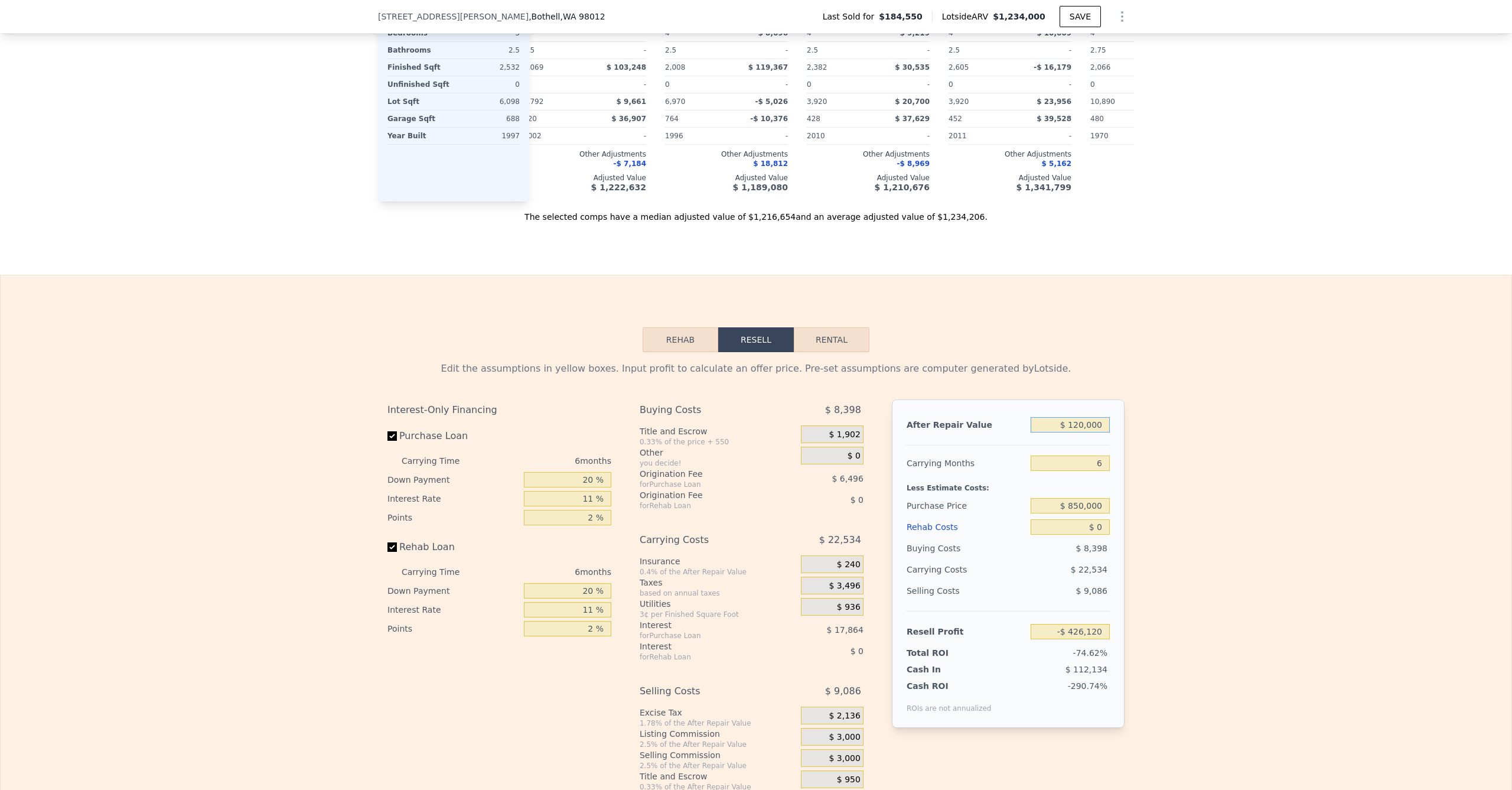
type input "-$ 326,018"
type input "$ 1,200,000"
type input "$ 675,002"
click at [1123, 331] on div "Rehab Resell Rental Edit the assumptions in yellow boxes. Input profit to calcu…" at bounding box center [756, 560] width 1512 height 570
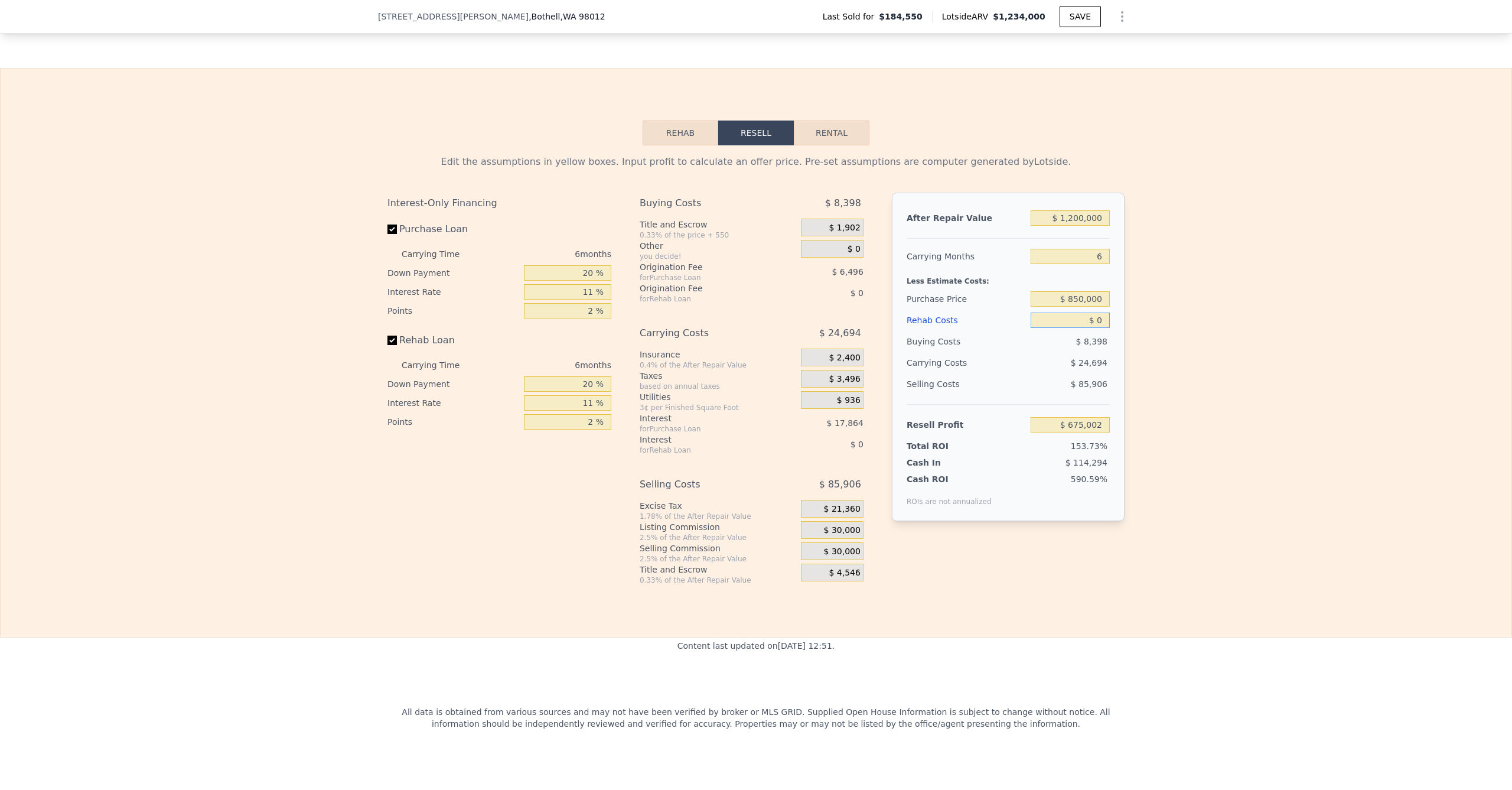
click at [1085, 328] on input "$ 0" at bounding box center [1070, 321] width 79 height 15
type input "$ 01"
type input "$ 675,001"
type input "$ 015"
type input "$ 674,987"
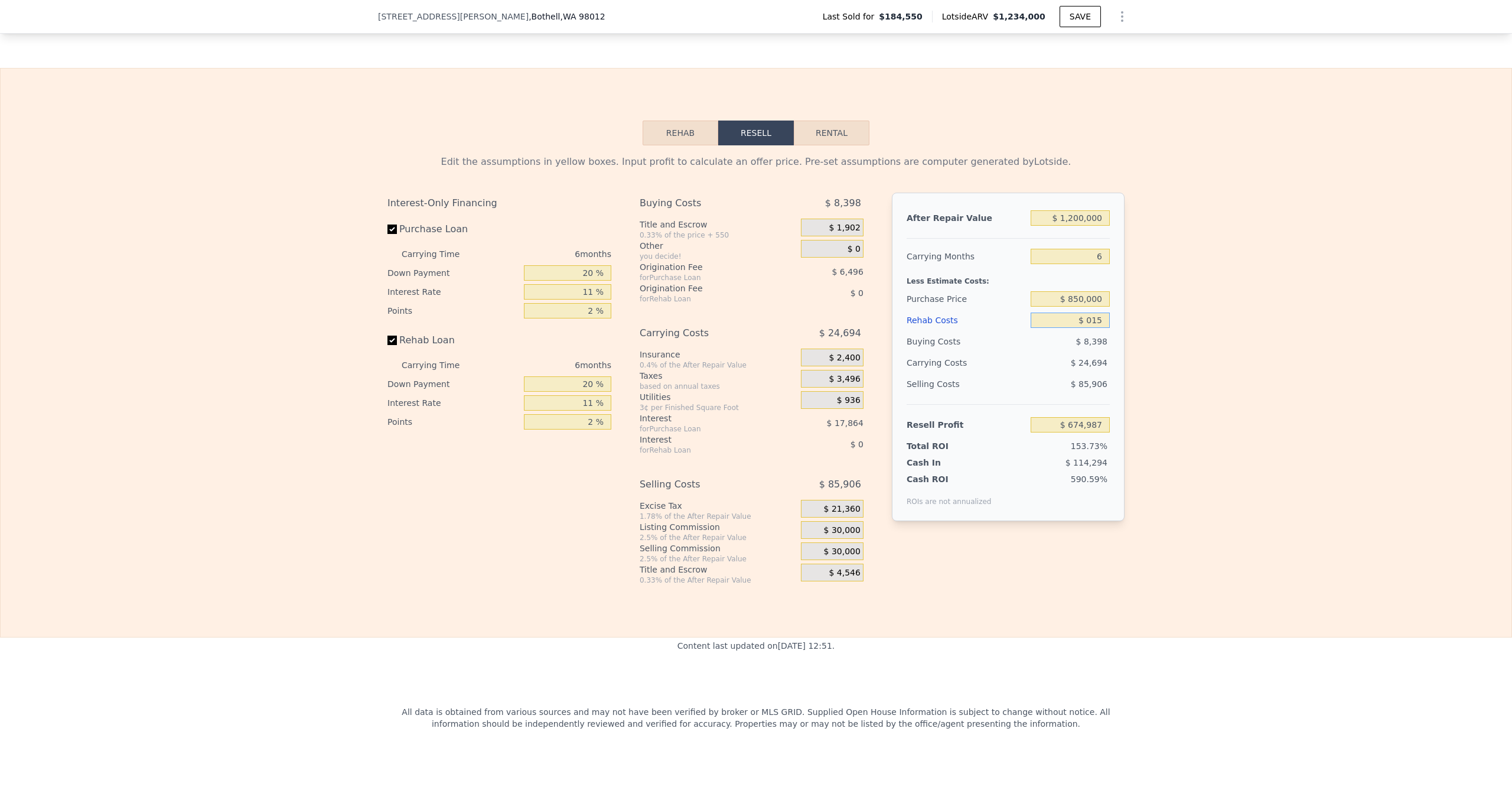
type input "$ 0150"
type input "$ 674,844"
type input "$ 01,500"
type input "$ 673,412"
type input "$ 015,000"
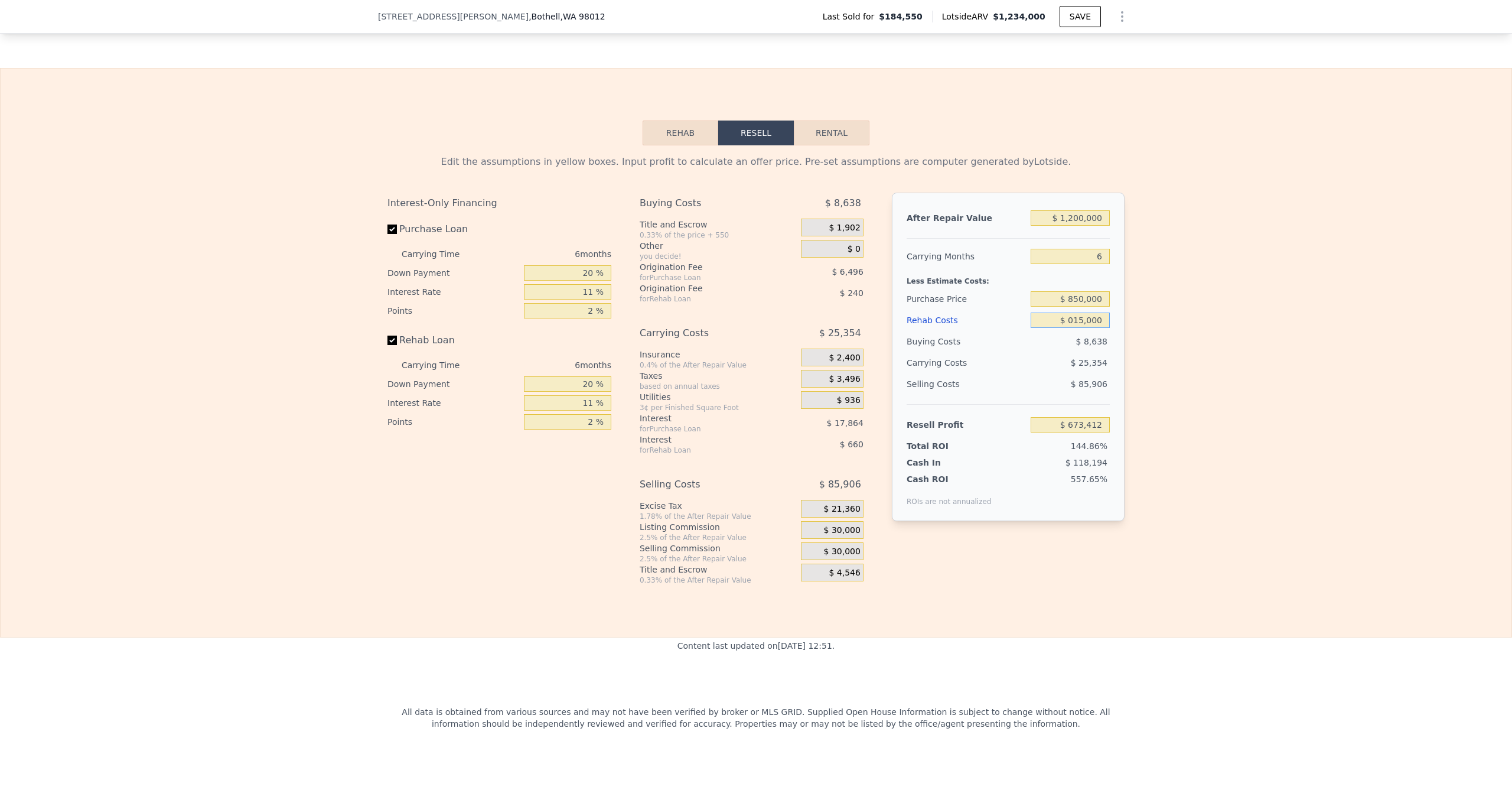
type input "$ 659,102"
type input "$ 0150,000"
type input "$ 516,002"
type input "$ 150,000"
click at [1168, 310] on div "Edit the assumptions in yellow boxes. Input profit to calculate an offer price.…" at bounding box center [756, 365] width 1511 height 440
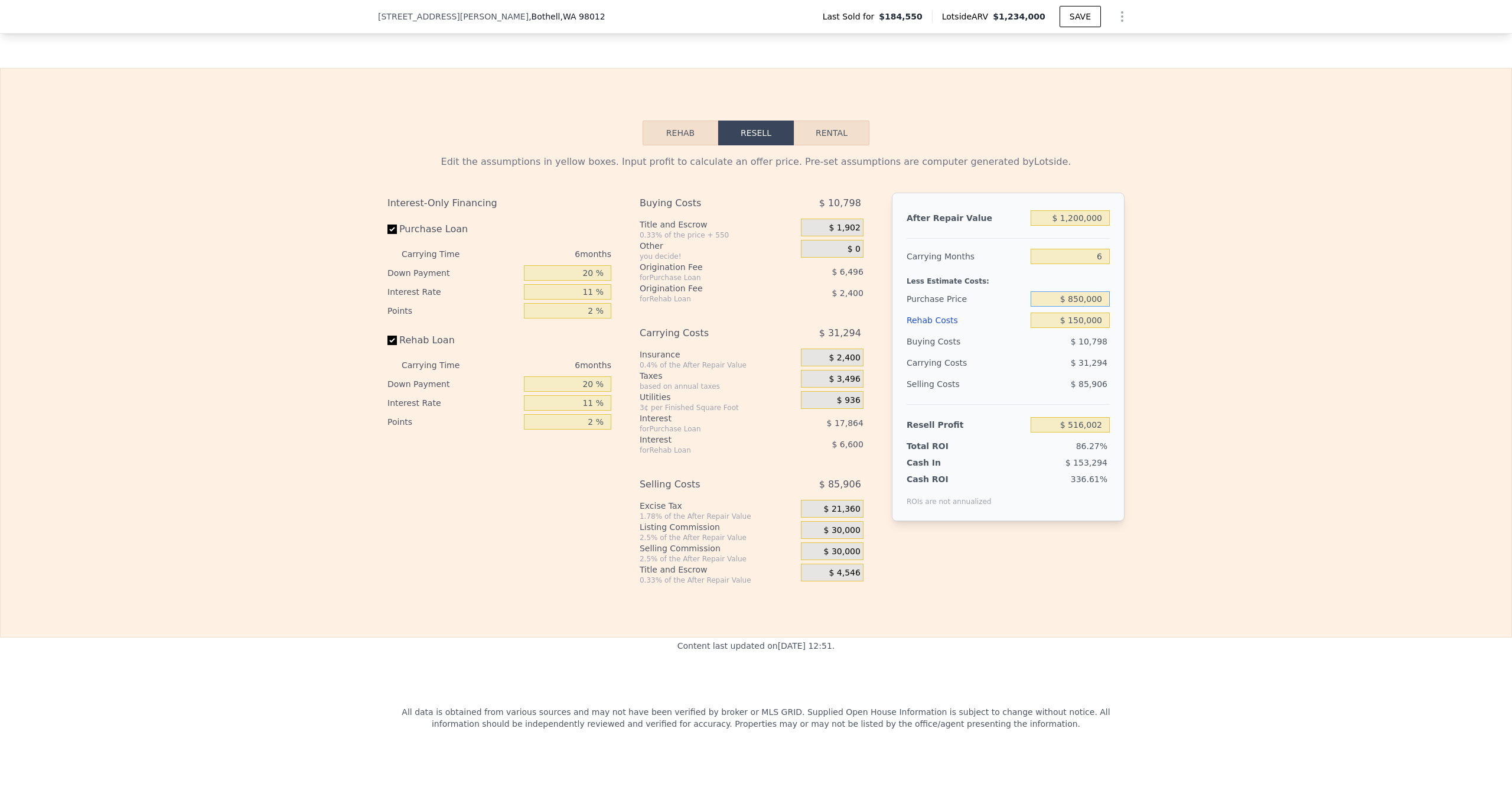
click at [1080, 301] on input "$ 850,000" at bounding box center [1070, 299] width 79 height 15
click at [1078, 302] on input "$ 850,000" at bounding box center [1070, 299] width 79 height 15
type input "$ 850,000"
type input "$ 43,883"
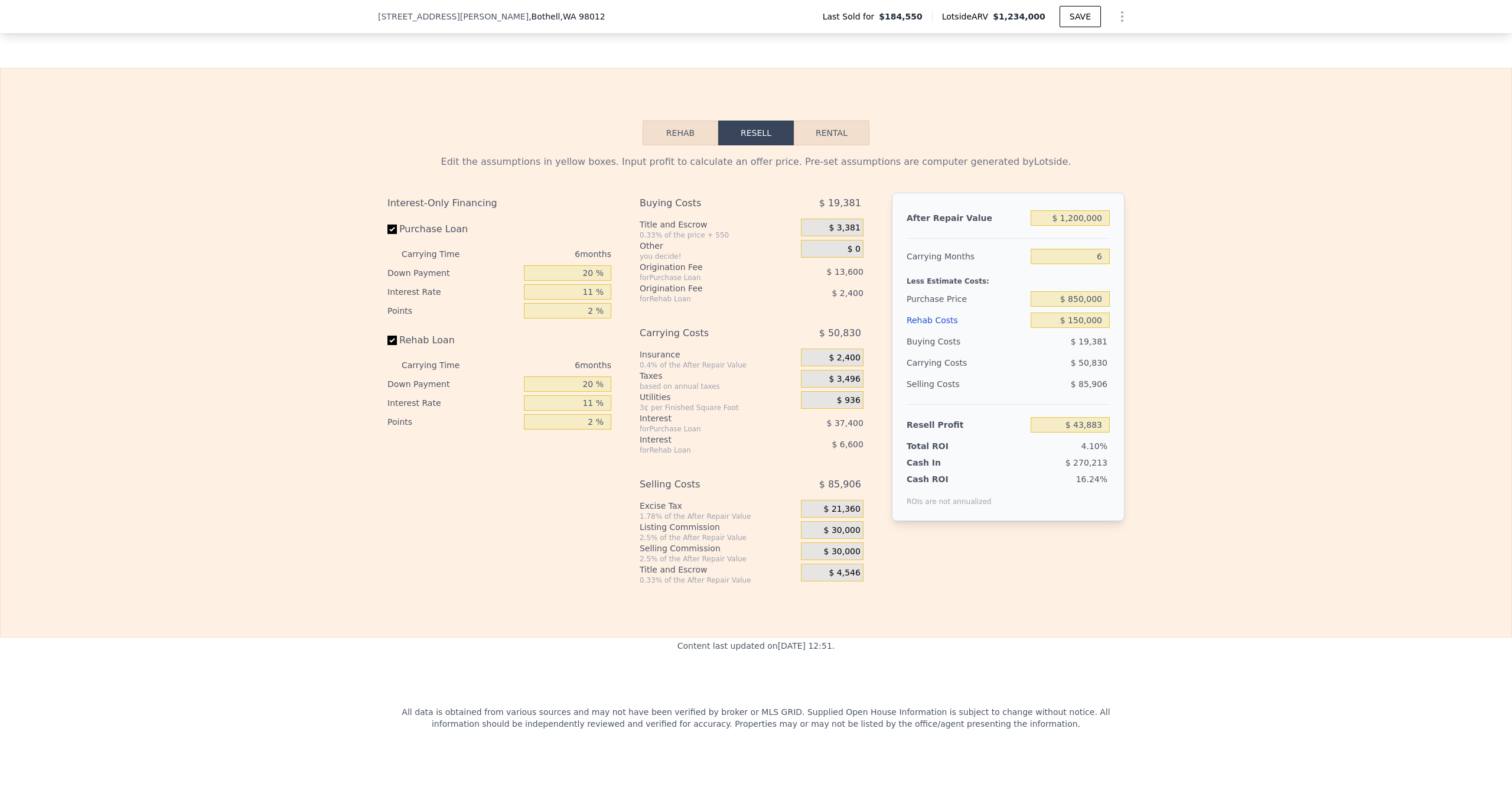
click at [1164, 310] on div "Edit the assumptions in yellow boxes. Input profit to calculate an offer price.…" at bounding box center [756, 365] width 1511 height 440
click at [1076, 304] on input "$ 850,000" at bounding box center [1070, 302] width 79 height 15
type input "$ 800,000"
type input "$ 97,046"
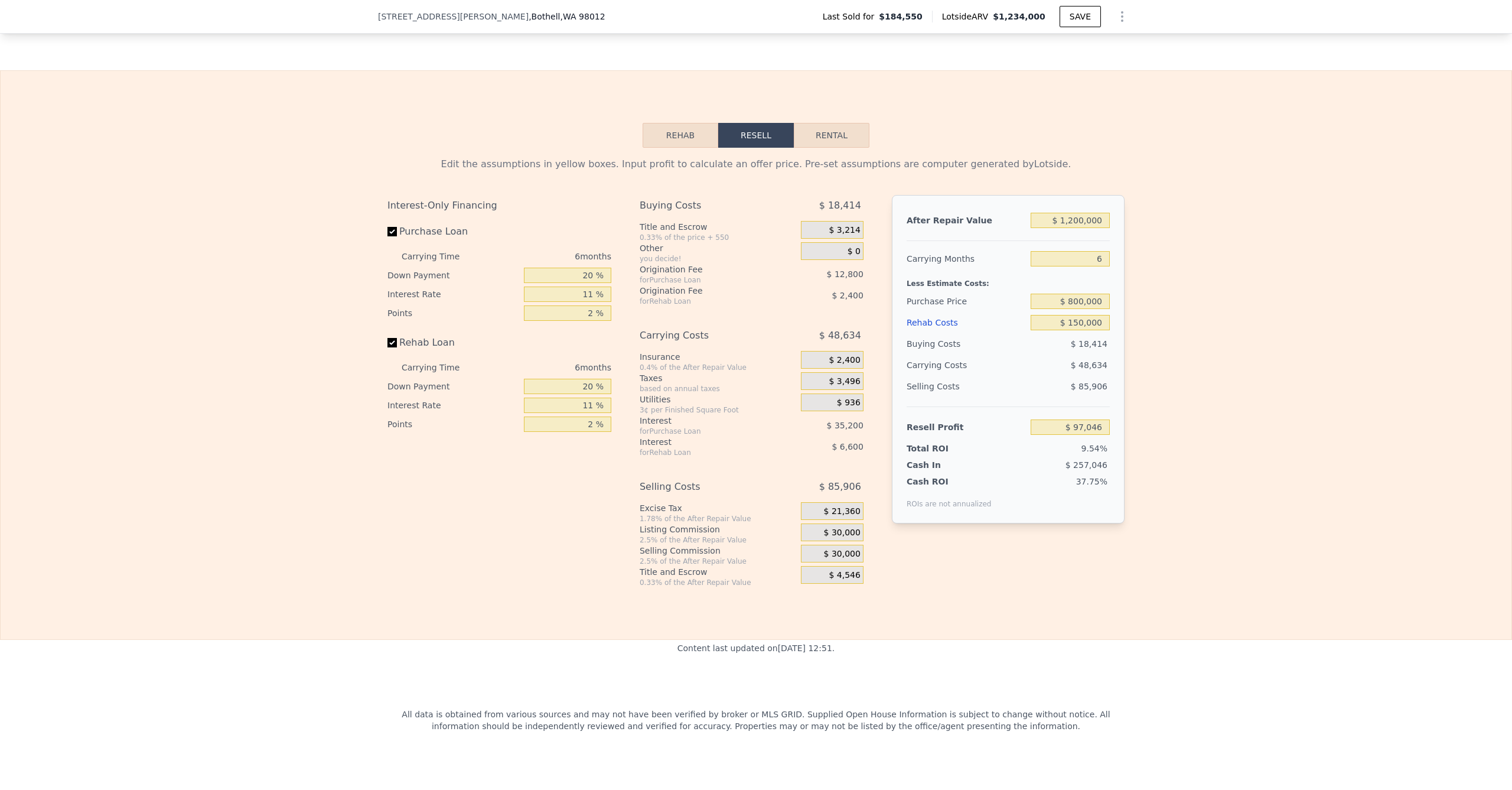
click at [1156, 290] on div "Edit the assumptions in yellow boxes. Input profit to calculate an offer price.…" at bounding box center [756, 368] width 1511 height 440
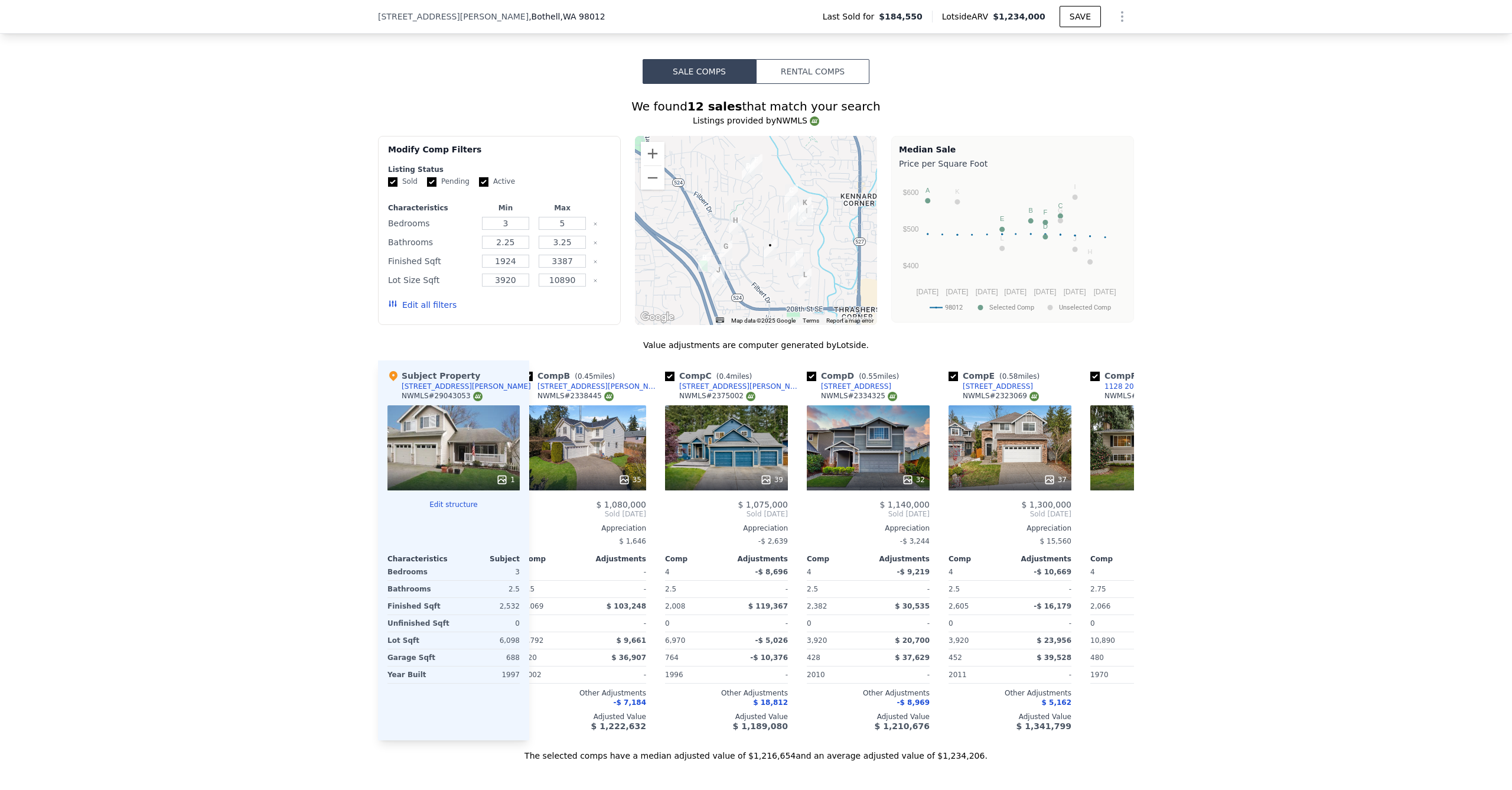
scroll to position [949, 0]
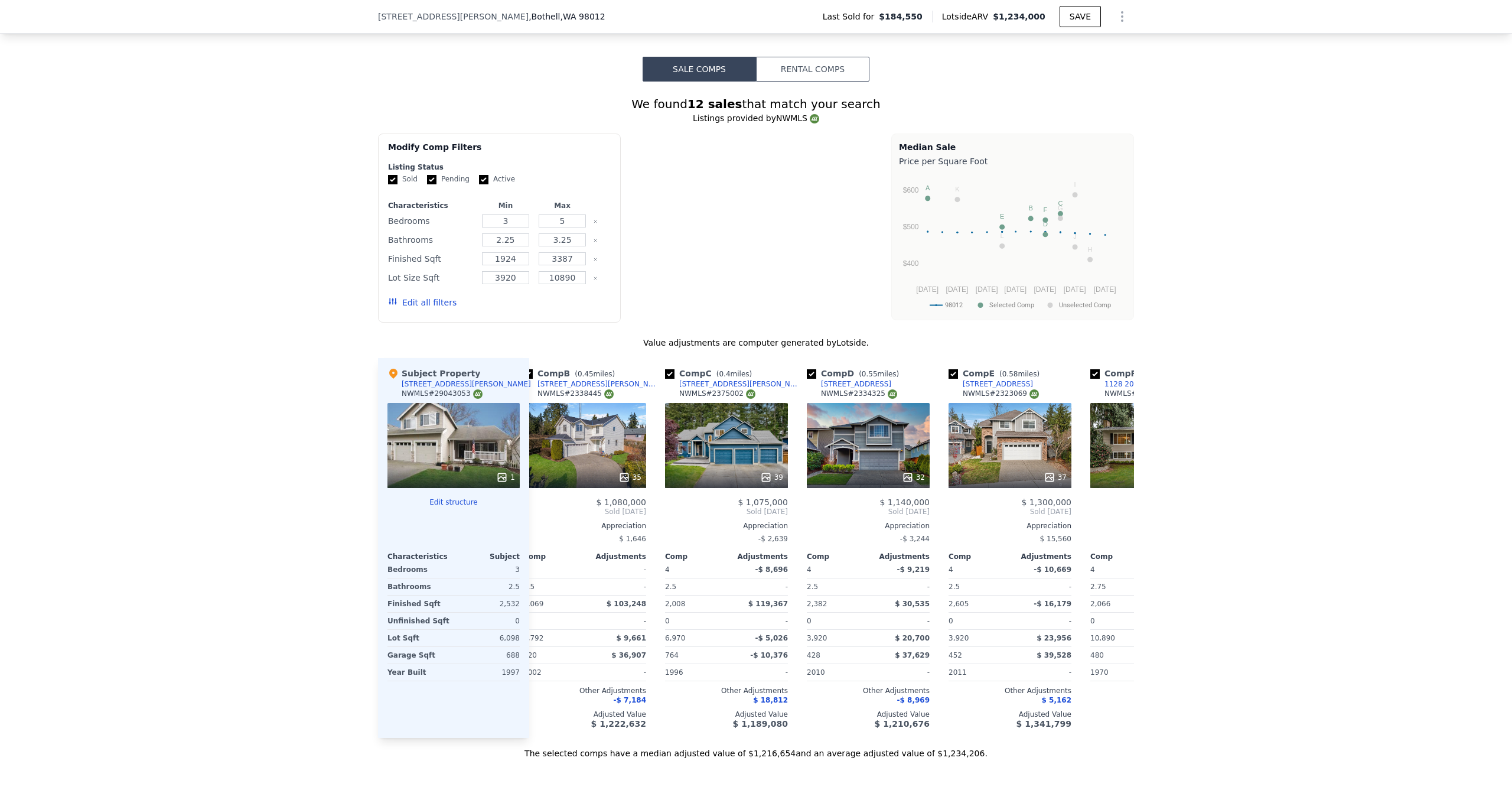
type input "$ 1,234,000"
type input "$ 0"
type input "$ 706,516"
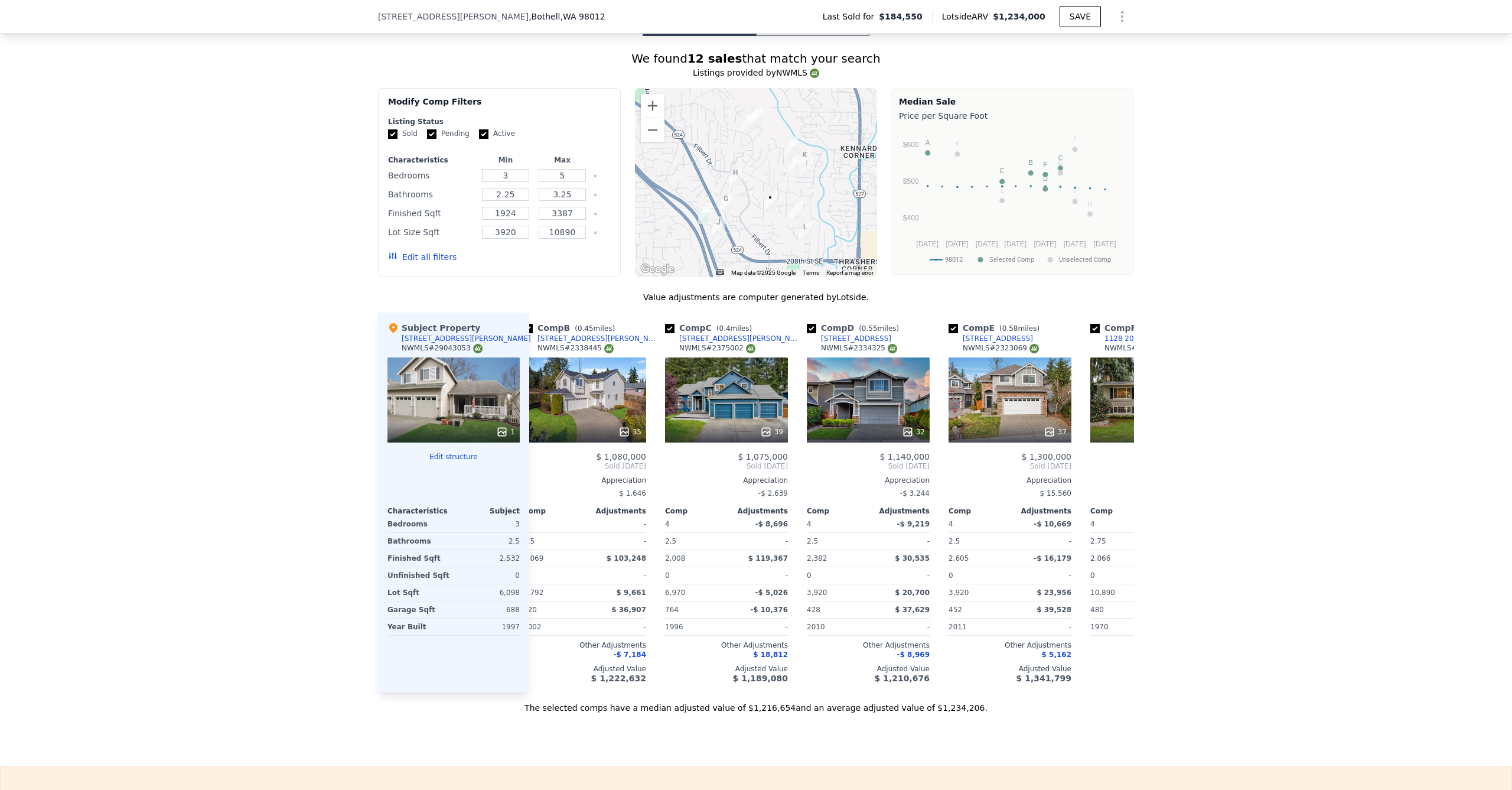
scroll to position [1652, 0]
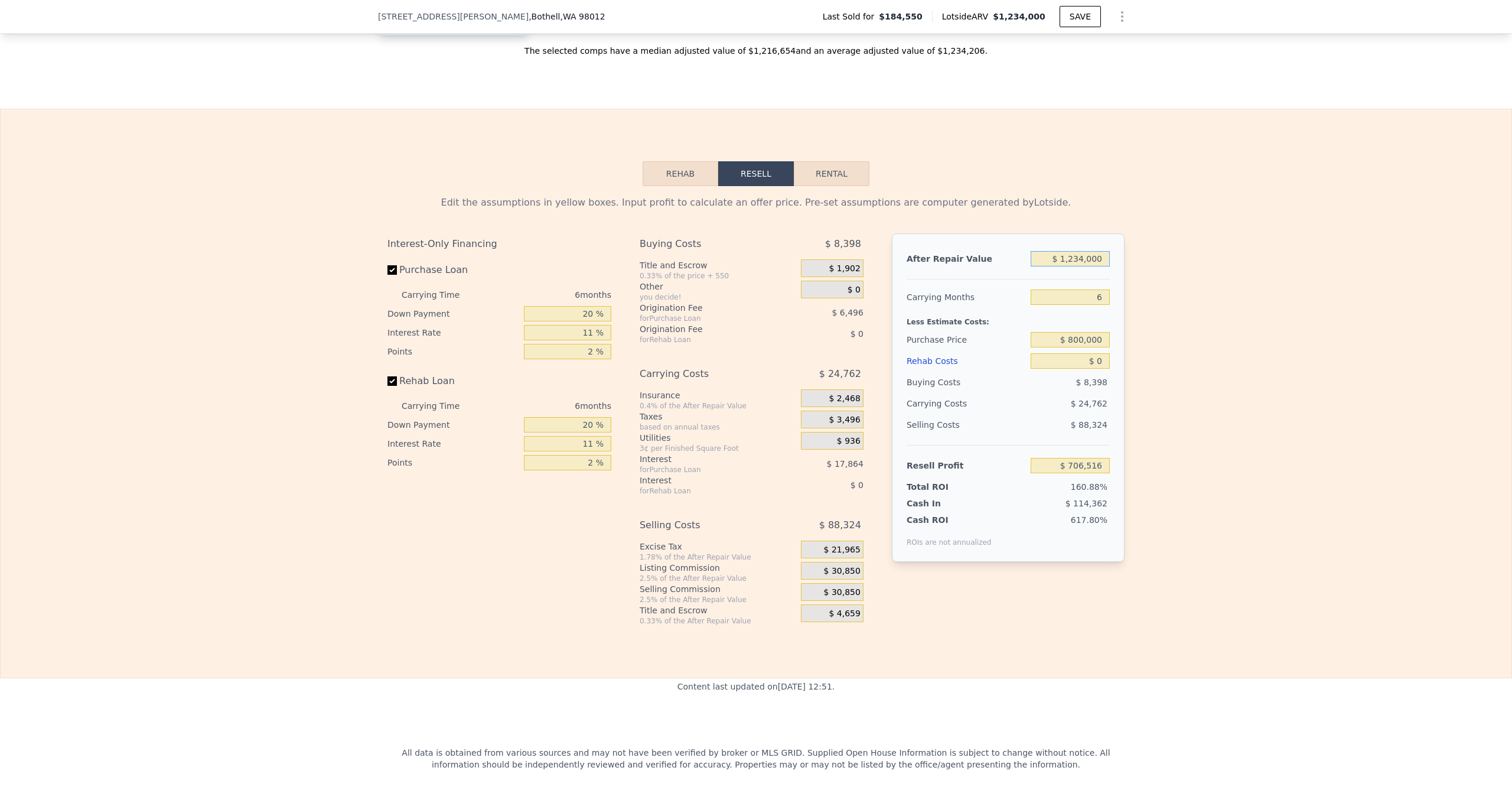
click at [1076, 266] on input "$ 1,234,000" at bounding box center [1070, 259] width 79 height 15
type input "$ 4"
type input "-$ 437,238"
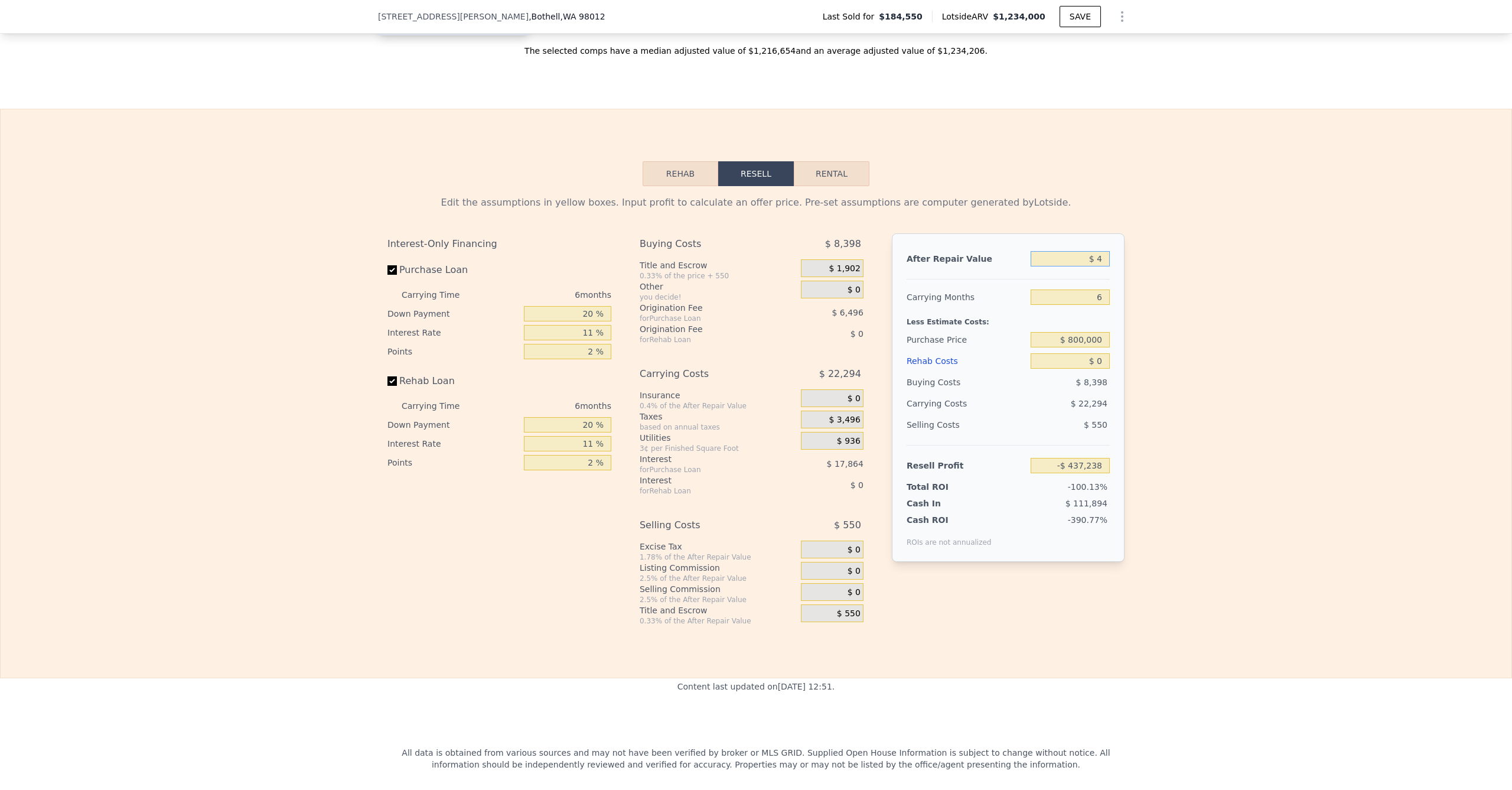
type input "$ 46"
type input "-$ 437,199"
type input "$ 460"
type input "-$ 436,817"
type input "$ 4,600"
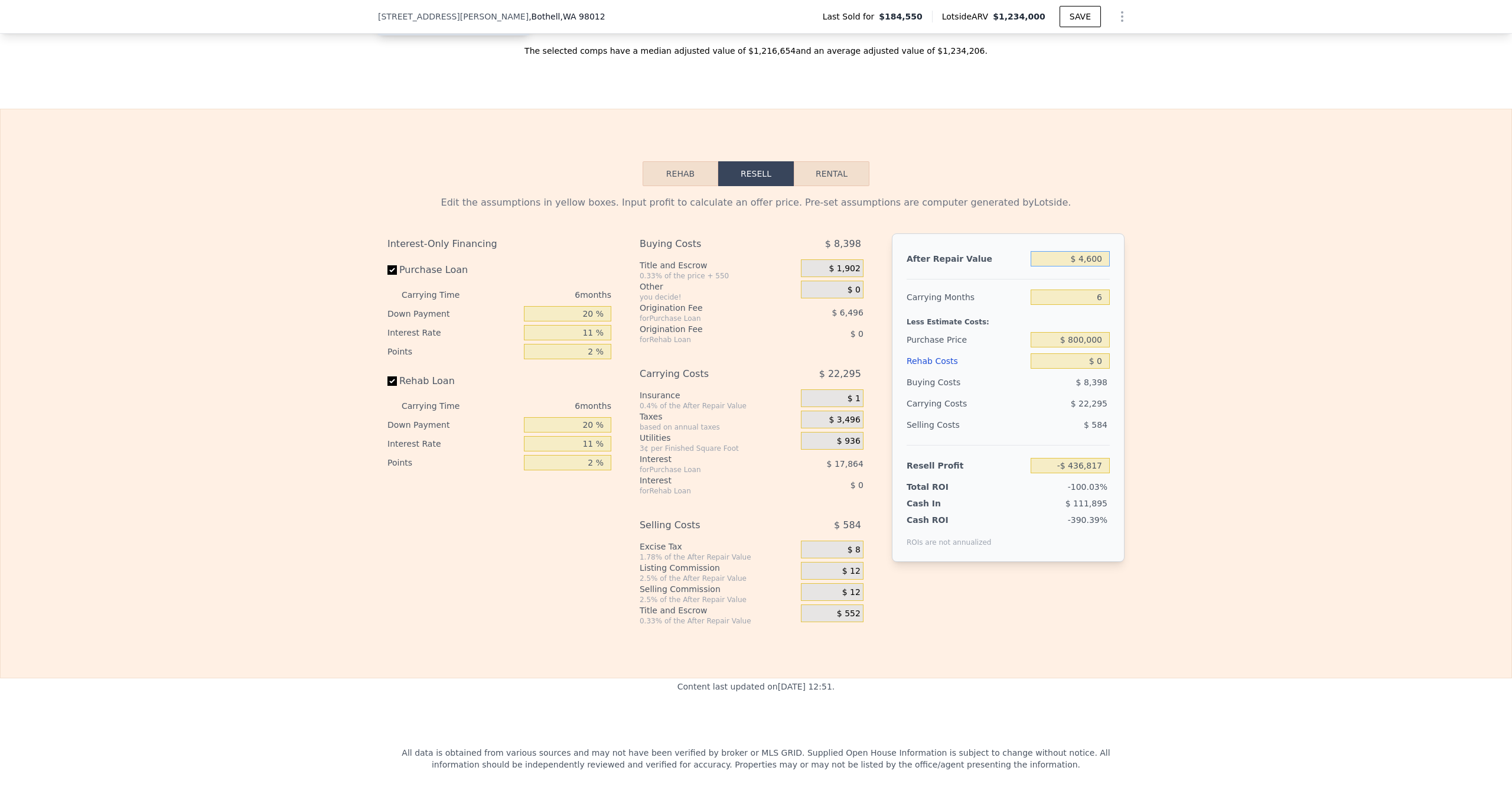
type input "-$ 432,978"
type input "$ 46,000"
type input "-$ 394,606"
type input "$ 460,000"
click at [1063, 346] on input "$ 800,000" at bounding box center [1070, 340] width 79 height 15
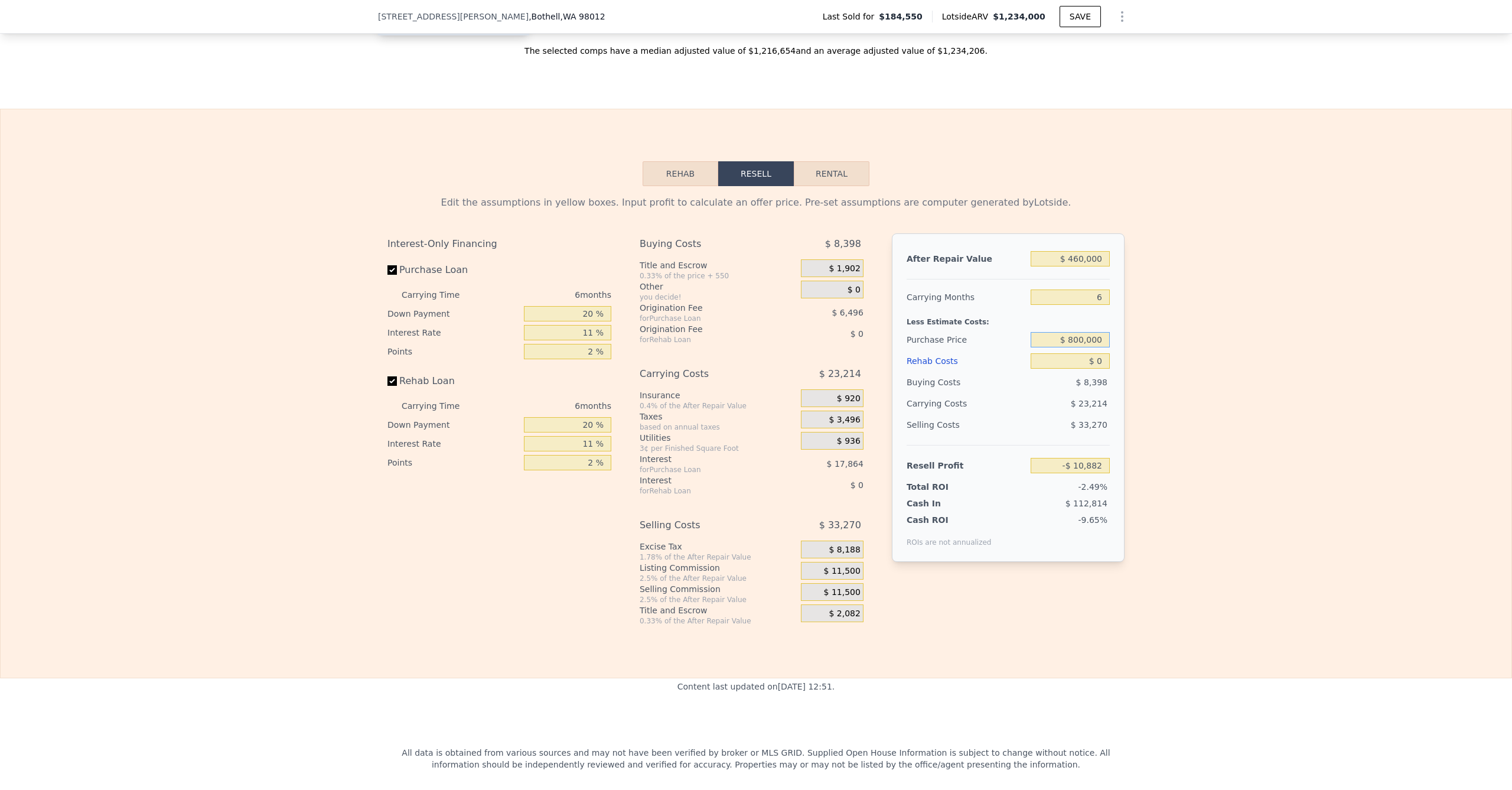
click at [1063, 346] on input "$ 800,000" at bounding box center [1070, 340] width 79 height 15
click at [1072, 368] on input "$ 0" at bounding box center [1070, 361] width 79 height 15
type input "-$ 429,838"
type input "$ 80"
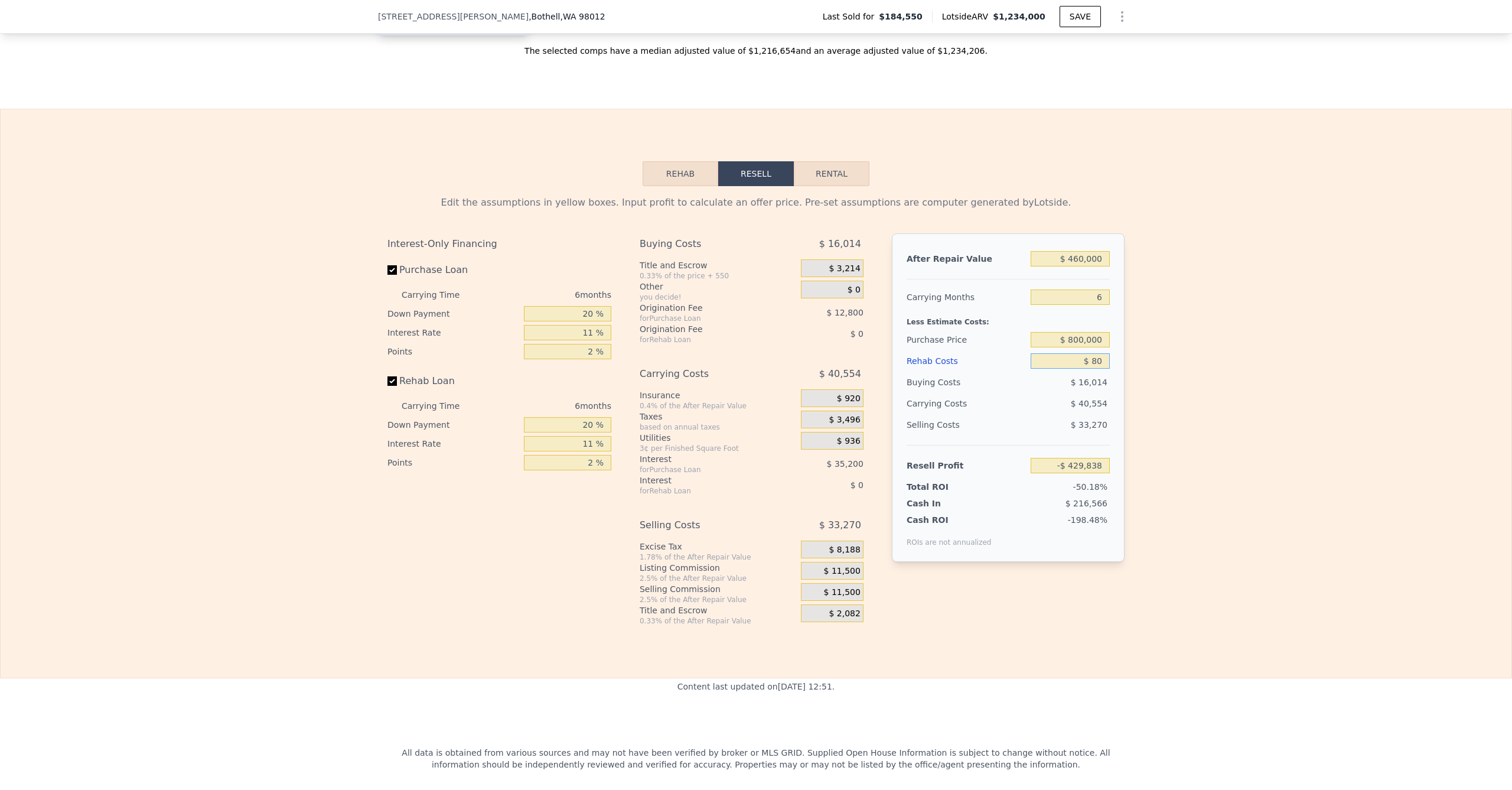
type input "-$ 429,925"
type input "$ 800"
type input "-$ 430,687"
type input "$ 8,000"
type input "-$ 438,320"
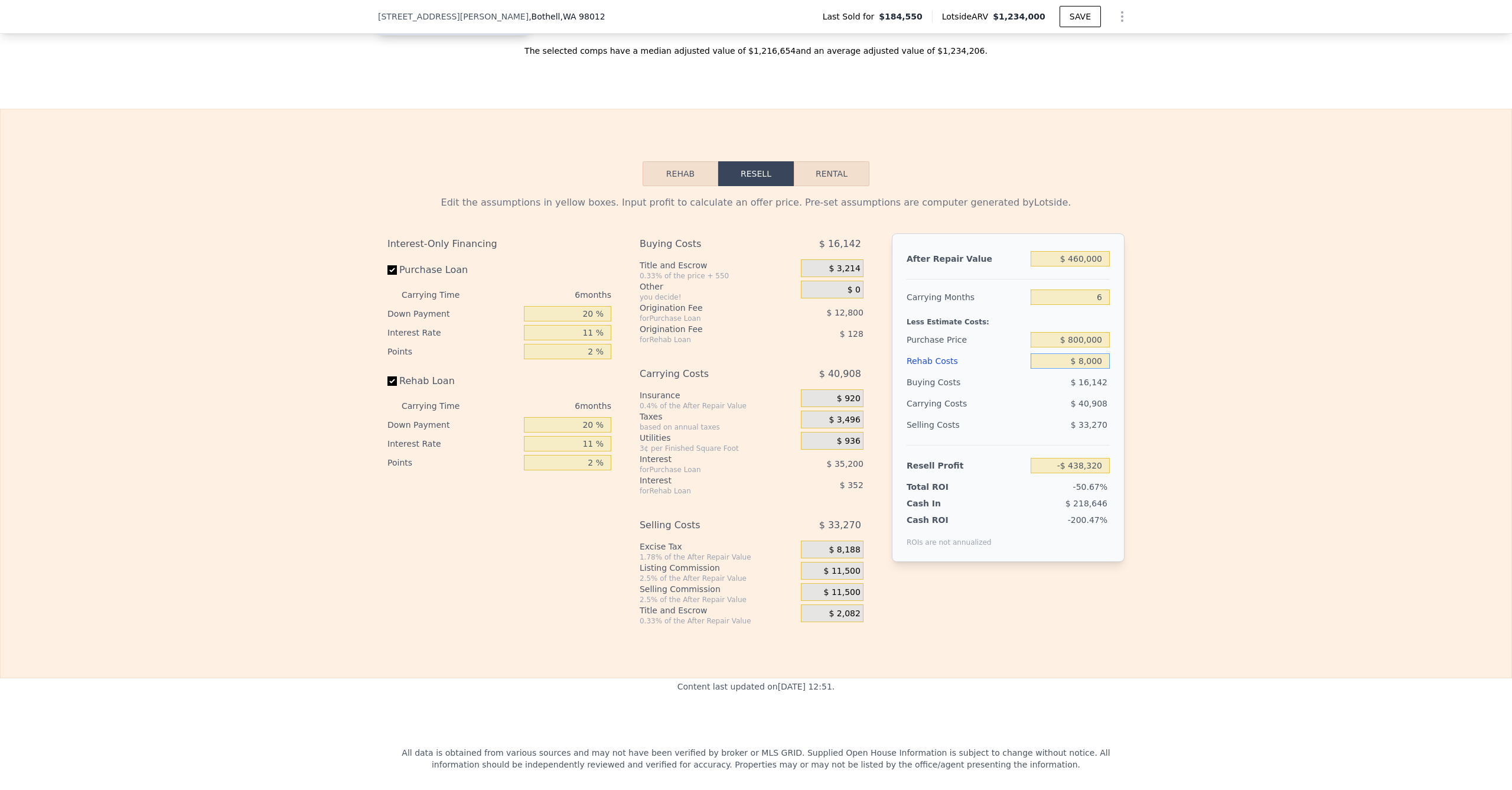
type input "$ 80,000"
type input "-$ 514,640"
click at [1067, 345] on input "$ 800,000" at bounding box center [1070, 340] width 79 height 15
click at [1067, 344] on input "$ 800,000" at bounding box center [1070, 340] width 79 height 15
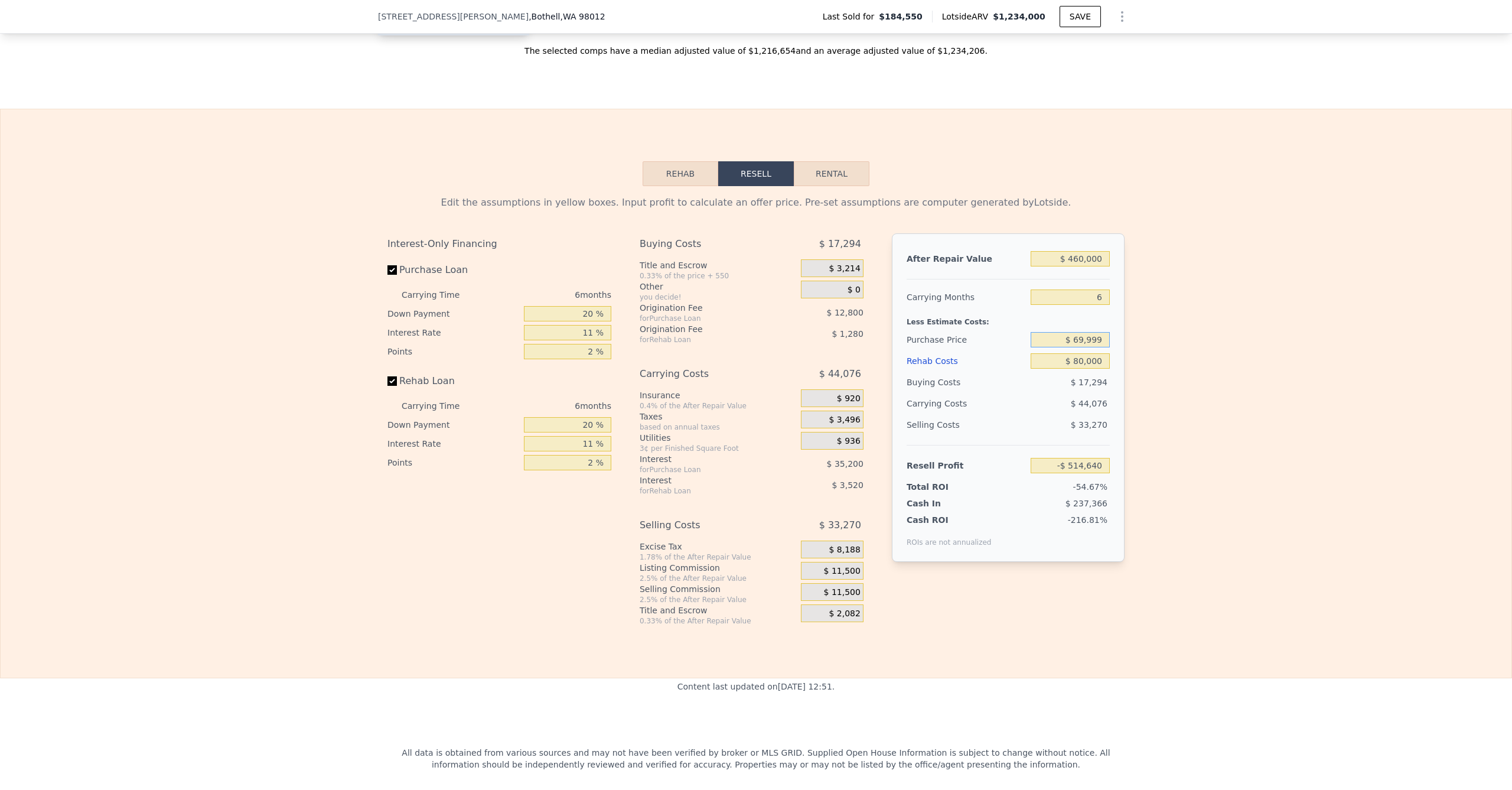
type input "$ 699,999"
type input "-$ 408,302"
click at [1195, 416] on div "Edit the assumptions in yellow boxes. Input profit to calculate an offer price.…" at bounding box center [756, 406] width 1511 height 440
click at [1081, 348] on input "$ 699,999" at bounding box center [1070, 340] width 79 height 15
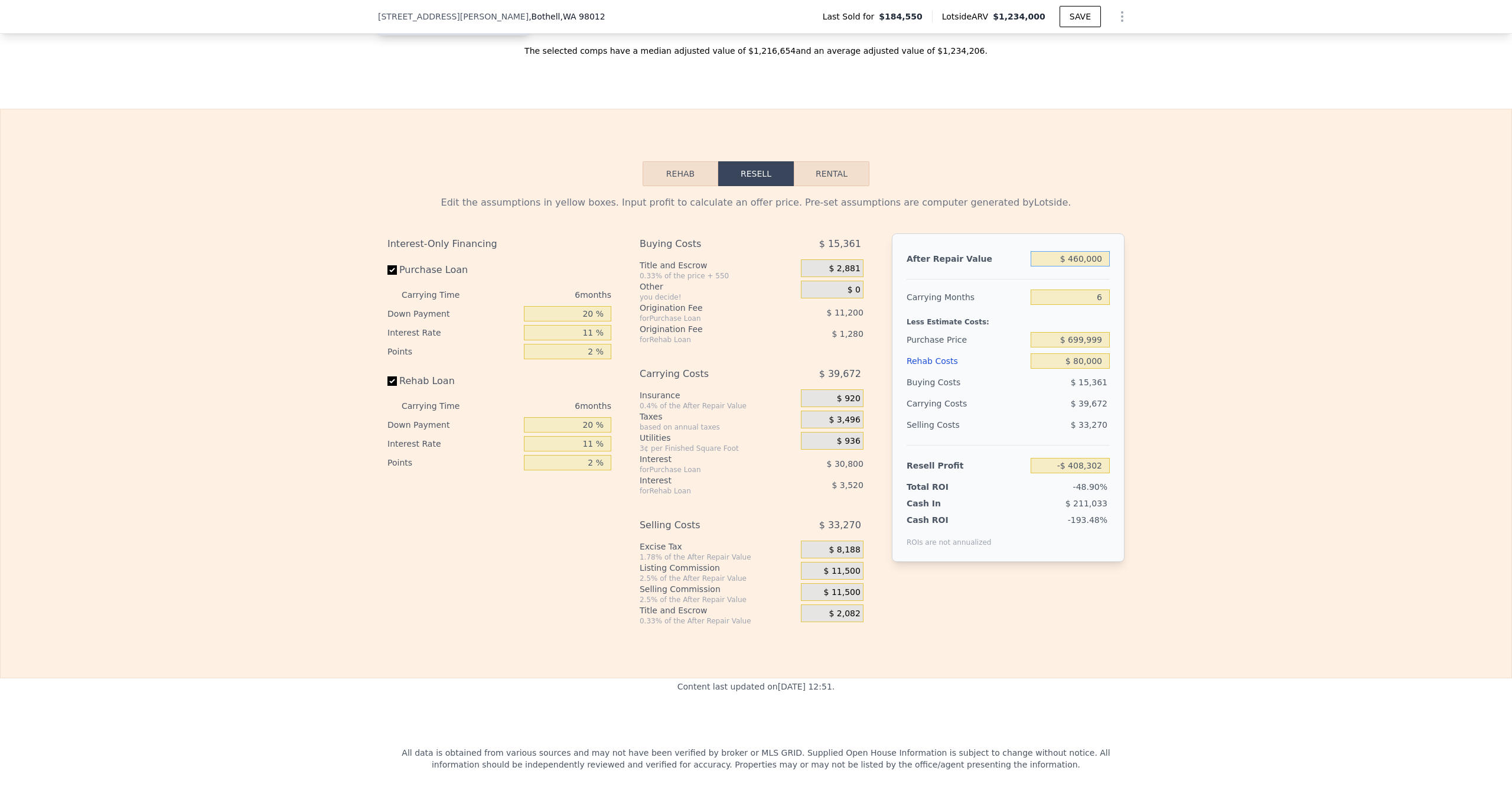
click at [1075, 266] on input "$ 460,000" at bounding box center [1070, 259] width 79 height 15
type input "$ 6"
type input "-$ 834,656"
type input "$ 69"
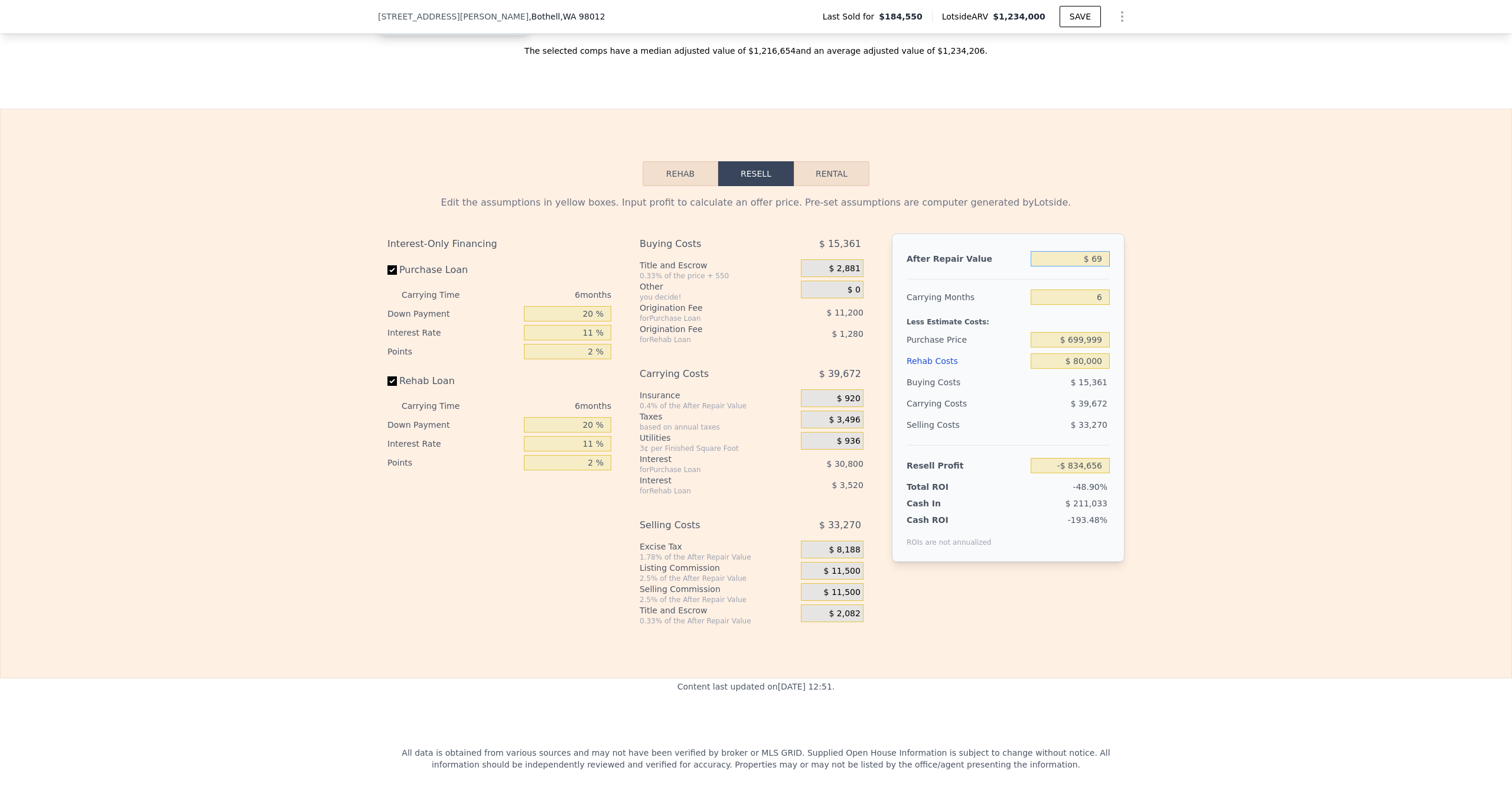
type input "-$ 834,598"
type input "$ 699"
type input "-$ 834,012"
type input "$ 6,999"
type input "-$ 828,175"
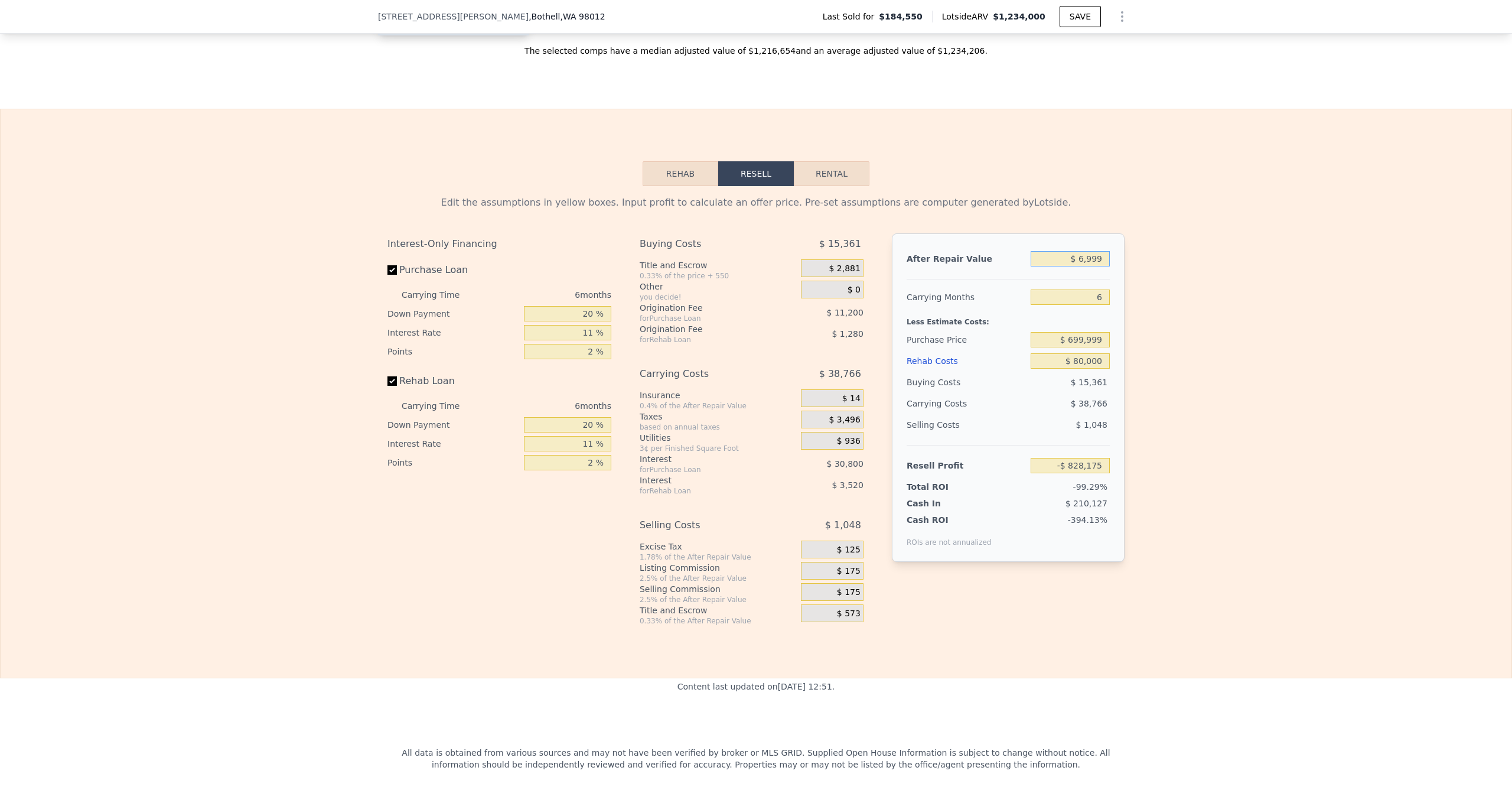
type input "$ 69,999"
type input "-$ 769,782"
type input "$ 699,999"
type input "-$ 185,854"
click at [1079, 348] on input "$ 699,999" at bounding box center [1070, 340] width 79 height 15
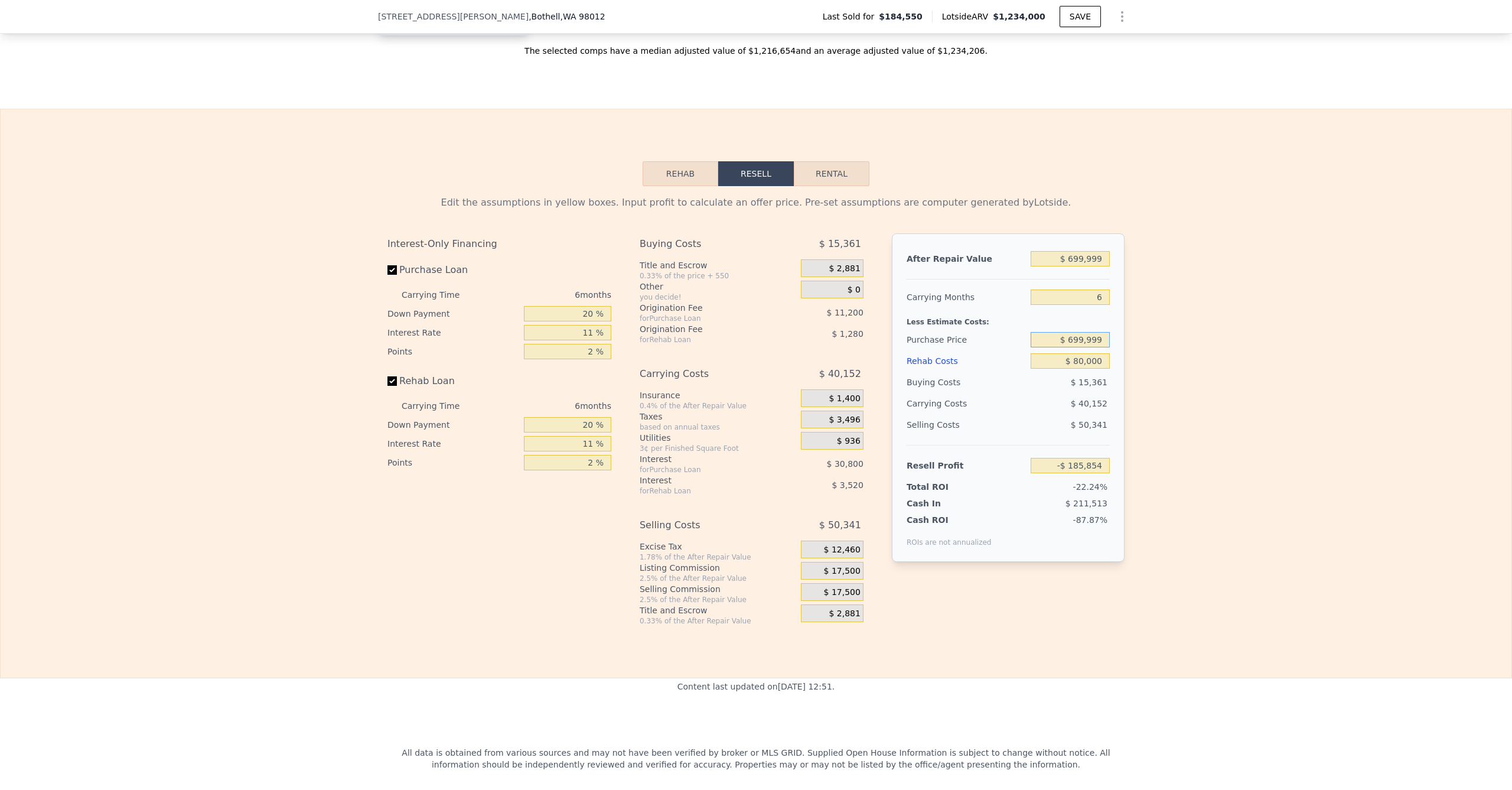
click at [1079, 348] on input "$ 699,999" at bounding box center [1070, 340] width 79 height 15
type input "$ 460,000"
type input "$ 69,344"
click at [1169, 355] on div "Edit the assumptions in yellow boxes. Input profit to calculate an offer price.…" at bounding box center [756, 406] width 1511 height 440
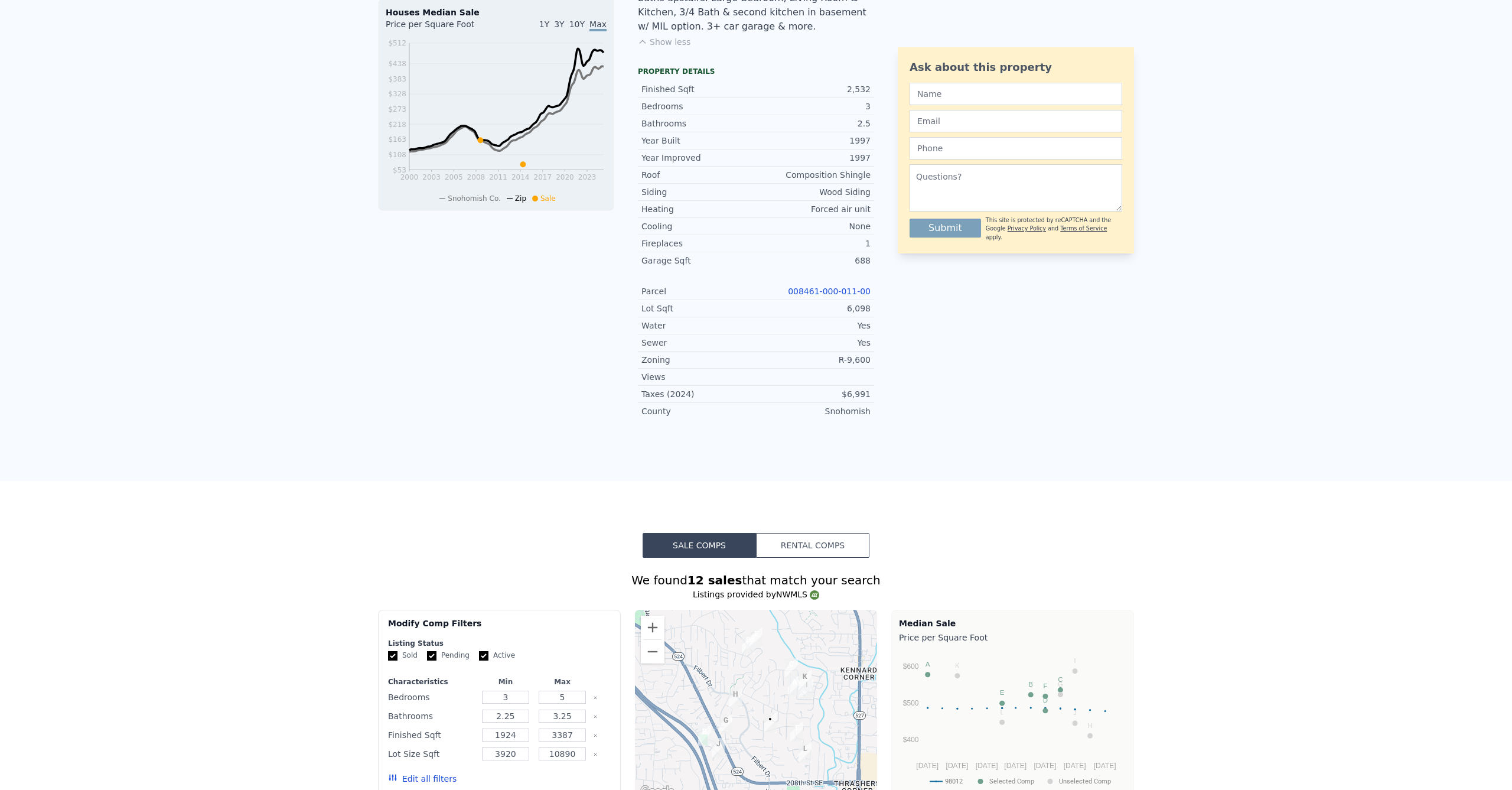
scroll to position [0, 0]
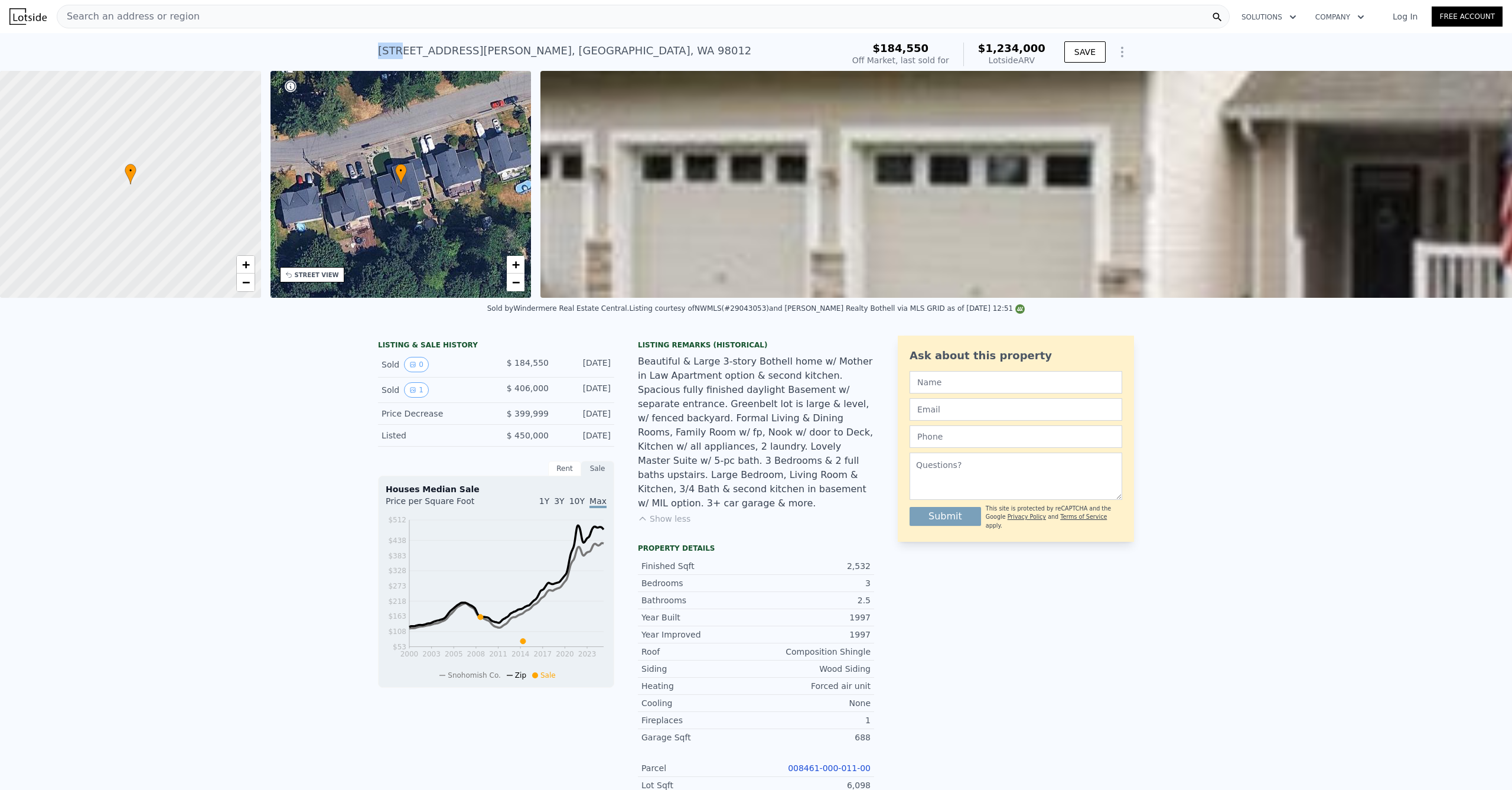
type input "$ 1,234,000"
type input "$ 0"
type input "$ 706,516"
drag, startPoint x: 374, startPoint y: 48, endPoint x: 621, endPoint y: 52, distance: 247.0
click at [621, 52] on div "[STREET_ADDRESS][PERSON_NAME] Sold [DATE] for $184,550 (~ARV $1.234m )" at bounding box center [608, 54] width 460 height 33
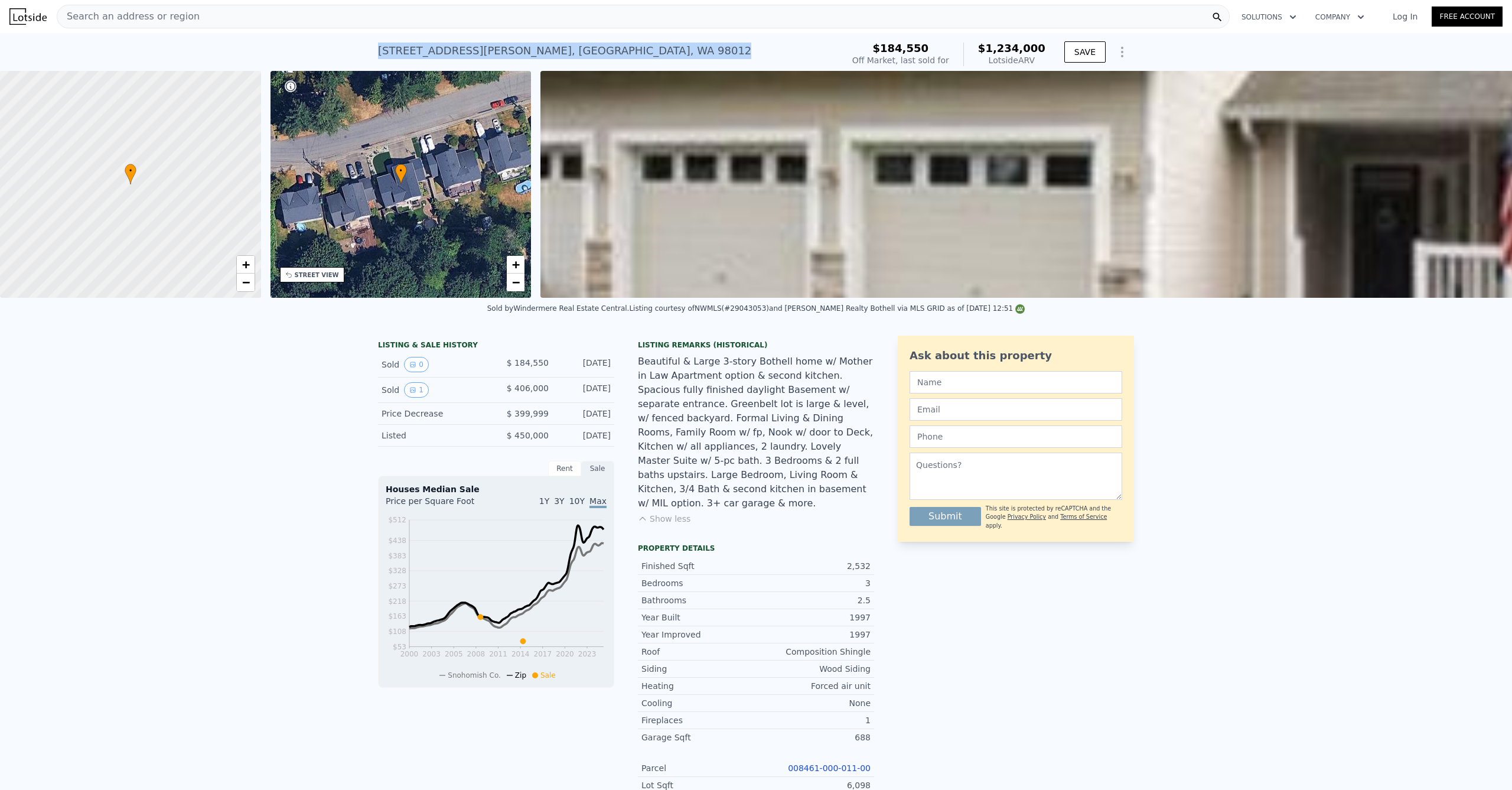
copy div "[STREET_ADDRESS][PERSON_NAME] Sold [DATE] for $184,550 (~ARV $1.234m )"
click at [352, 15] on div "Search an address or region" at bounding box center [643, 16] width 1173 height 24
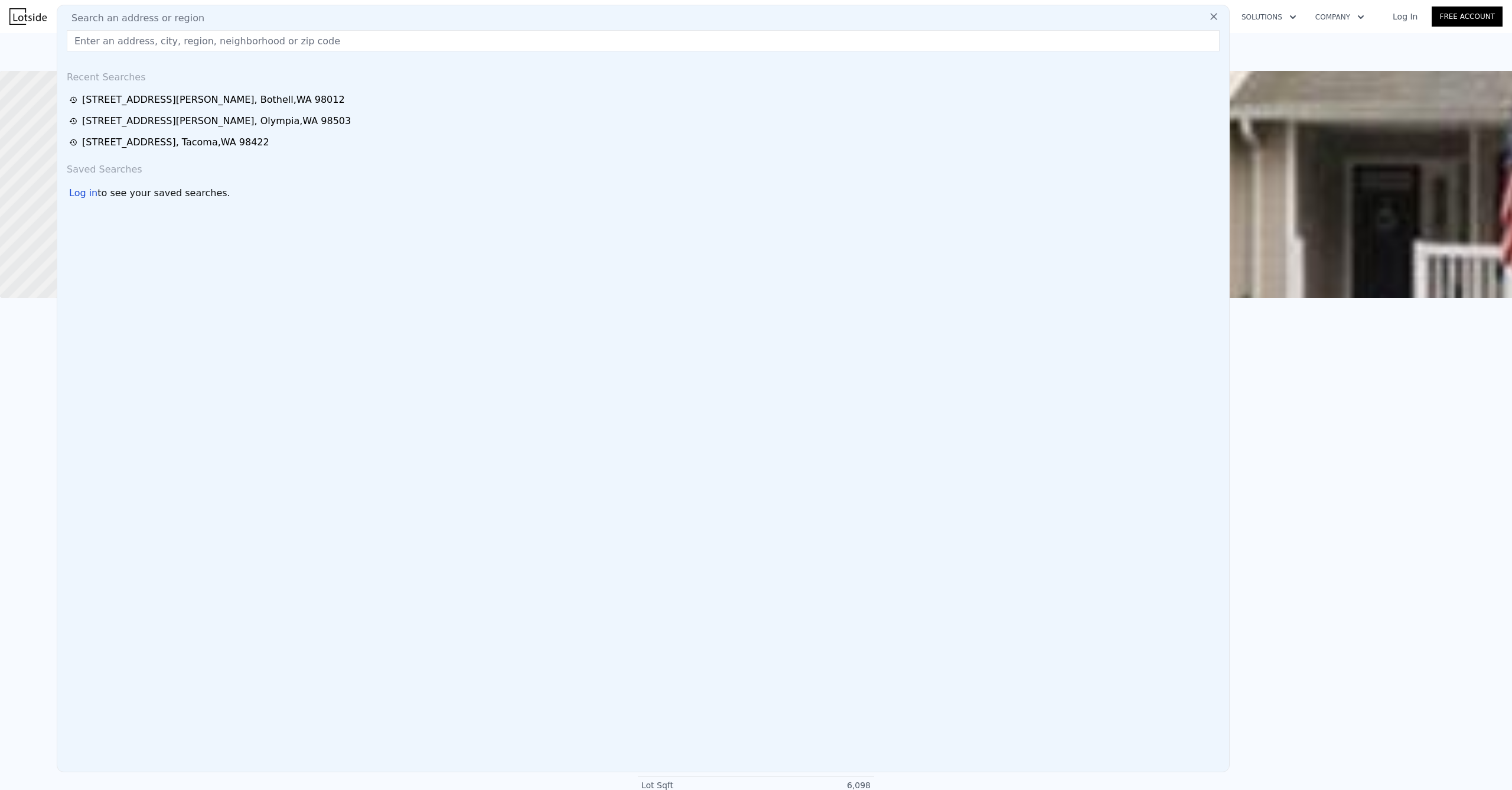
type input "[STREET_ADDRESS][PERSON_NAME]"
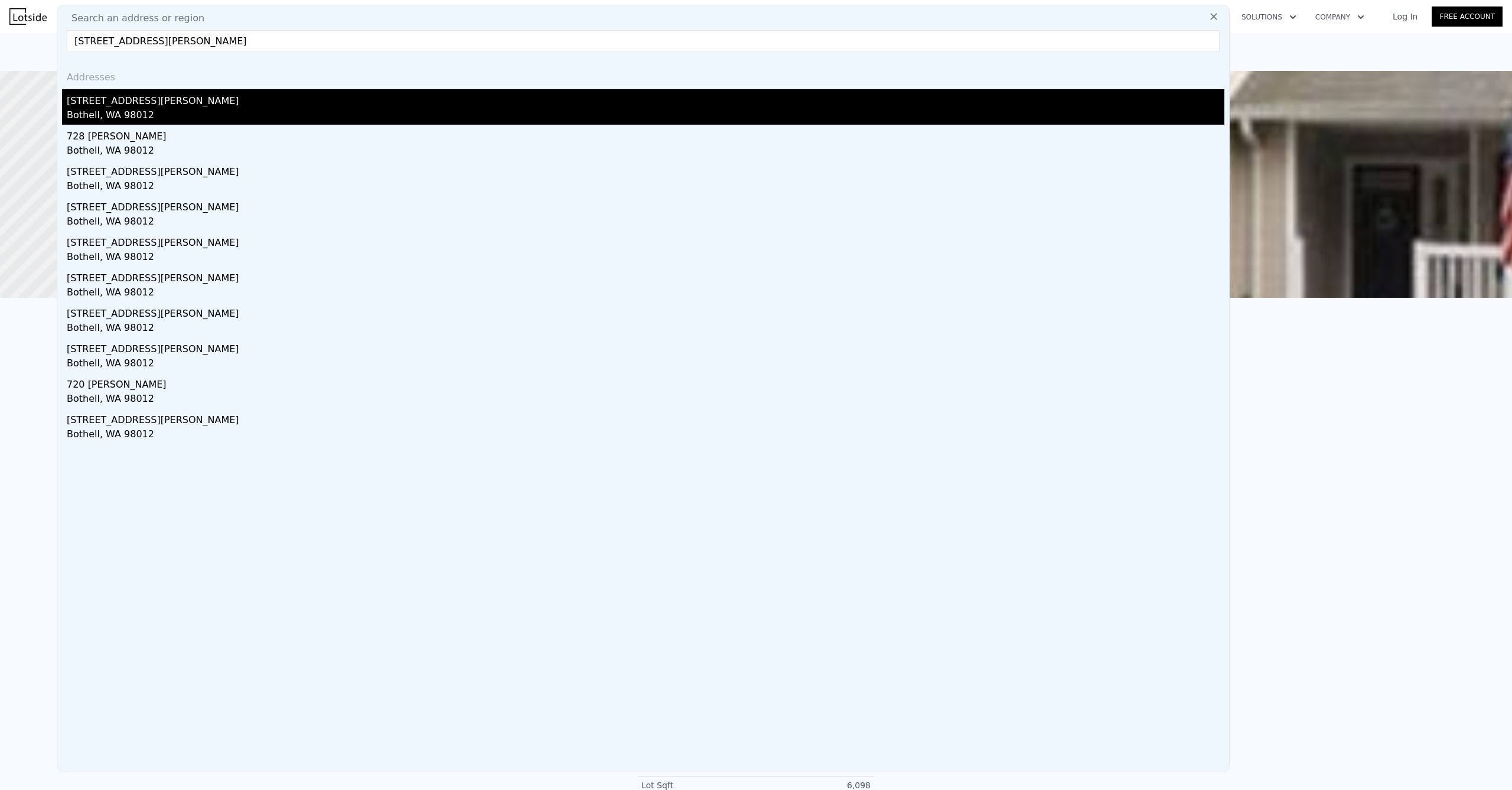
click at [160, 119] on div "Bothell, WA 98012" at bounding box center [646, 117] width 1158 height 17
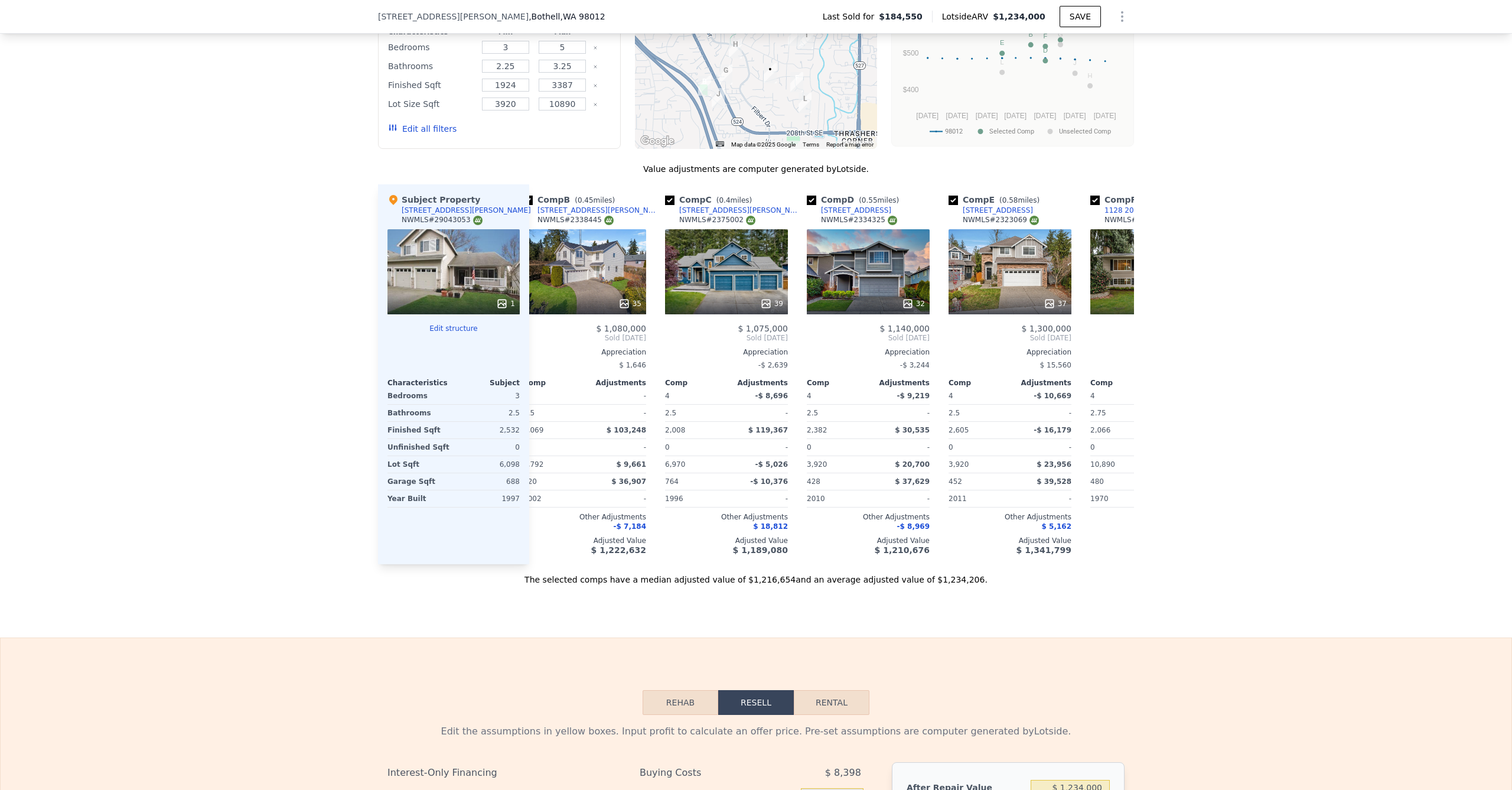
scroll to position [1020, 0]
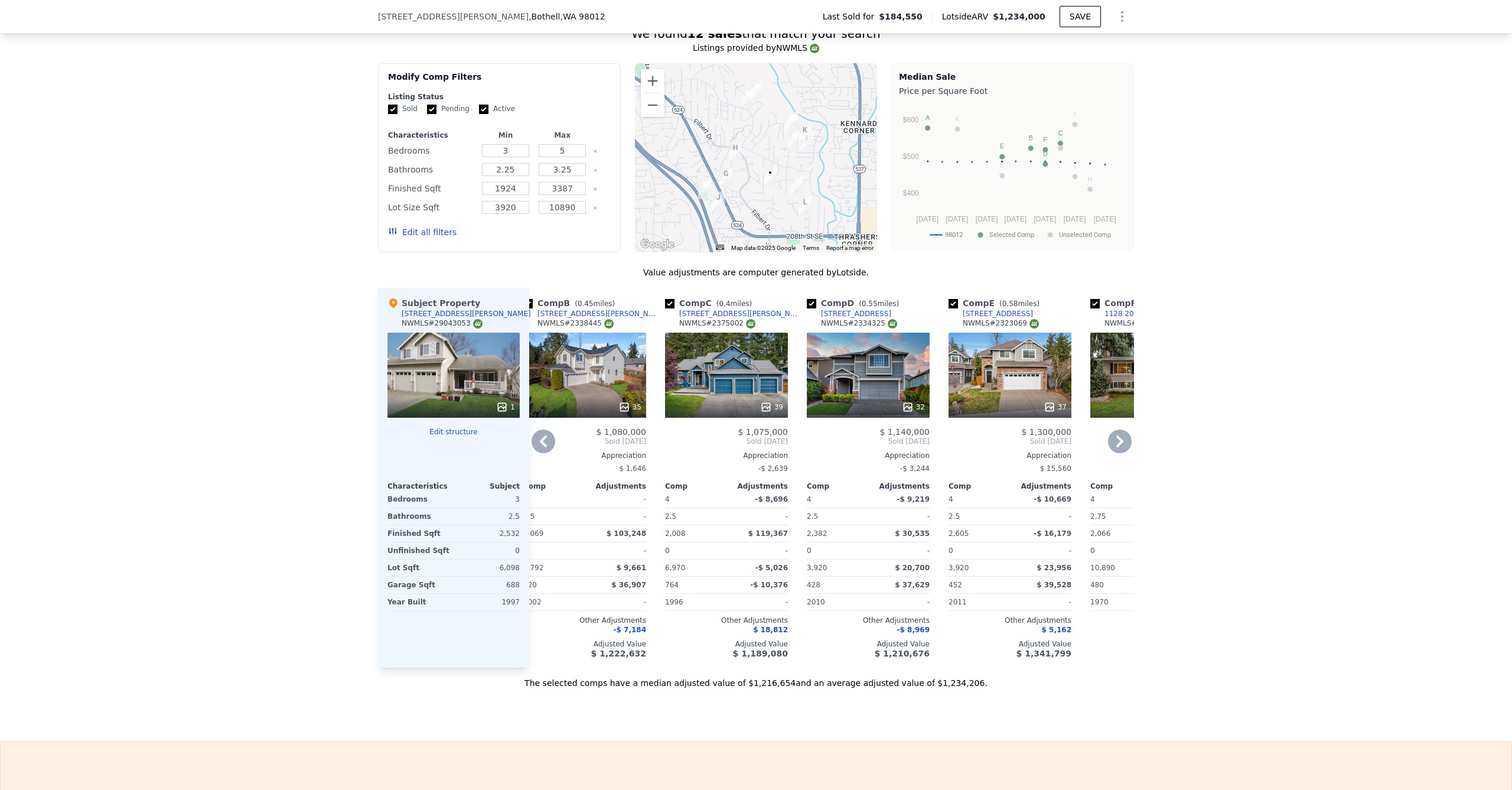
drag, startPoint x: 623, startPoint y: 662, endPoint x: 598, endPoint y: 664, distance: 25.1
click at [545, 660] on div "Comp B ( 0.45 miles) [STREET_ADDRESS][PERSON_NAME] # 2338445 35 $ 1,080,000 Sol…" at bounding box center [585, 477] width 132 height 380
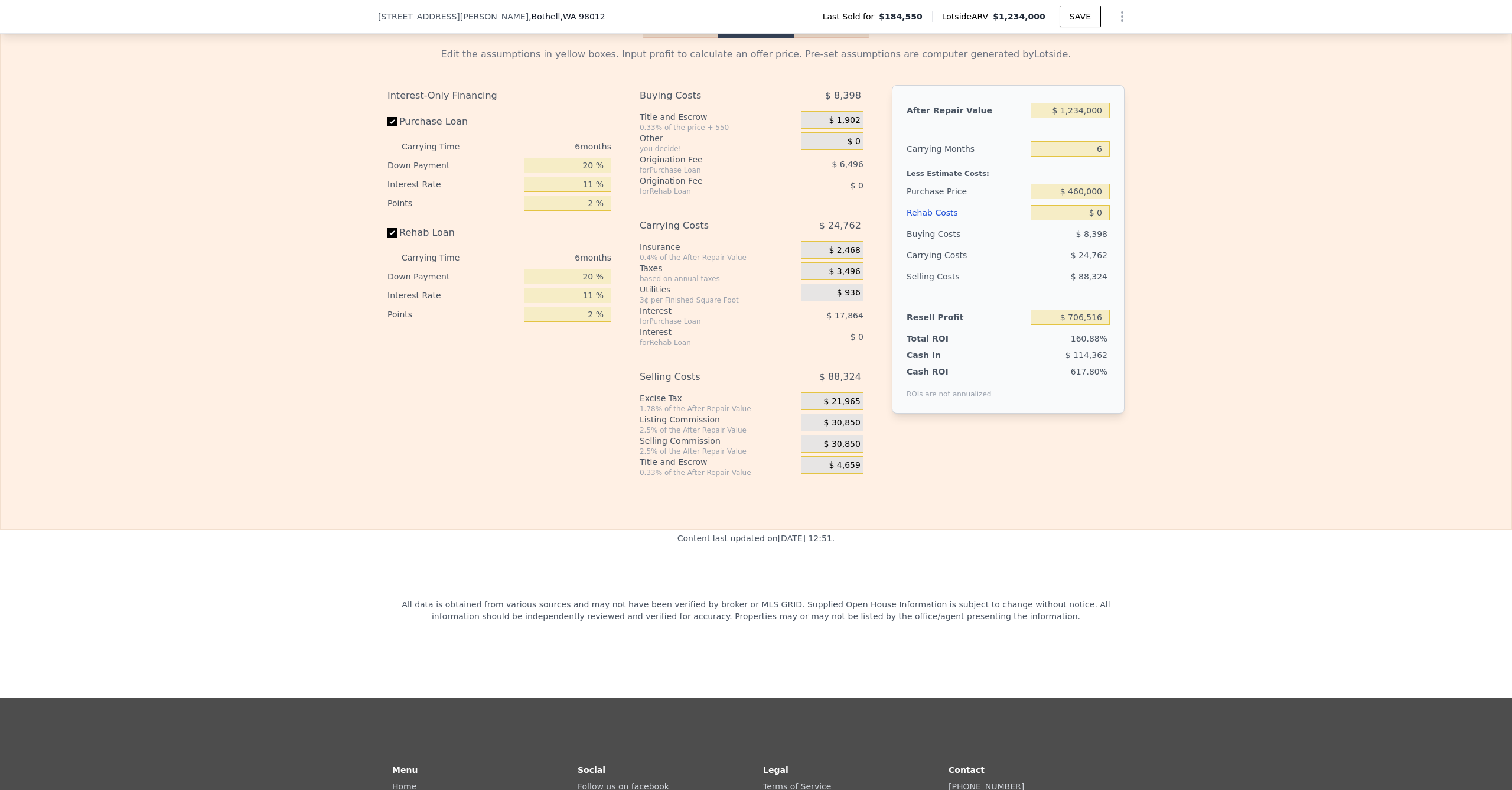
scroll to position [1614, 0]
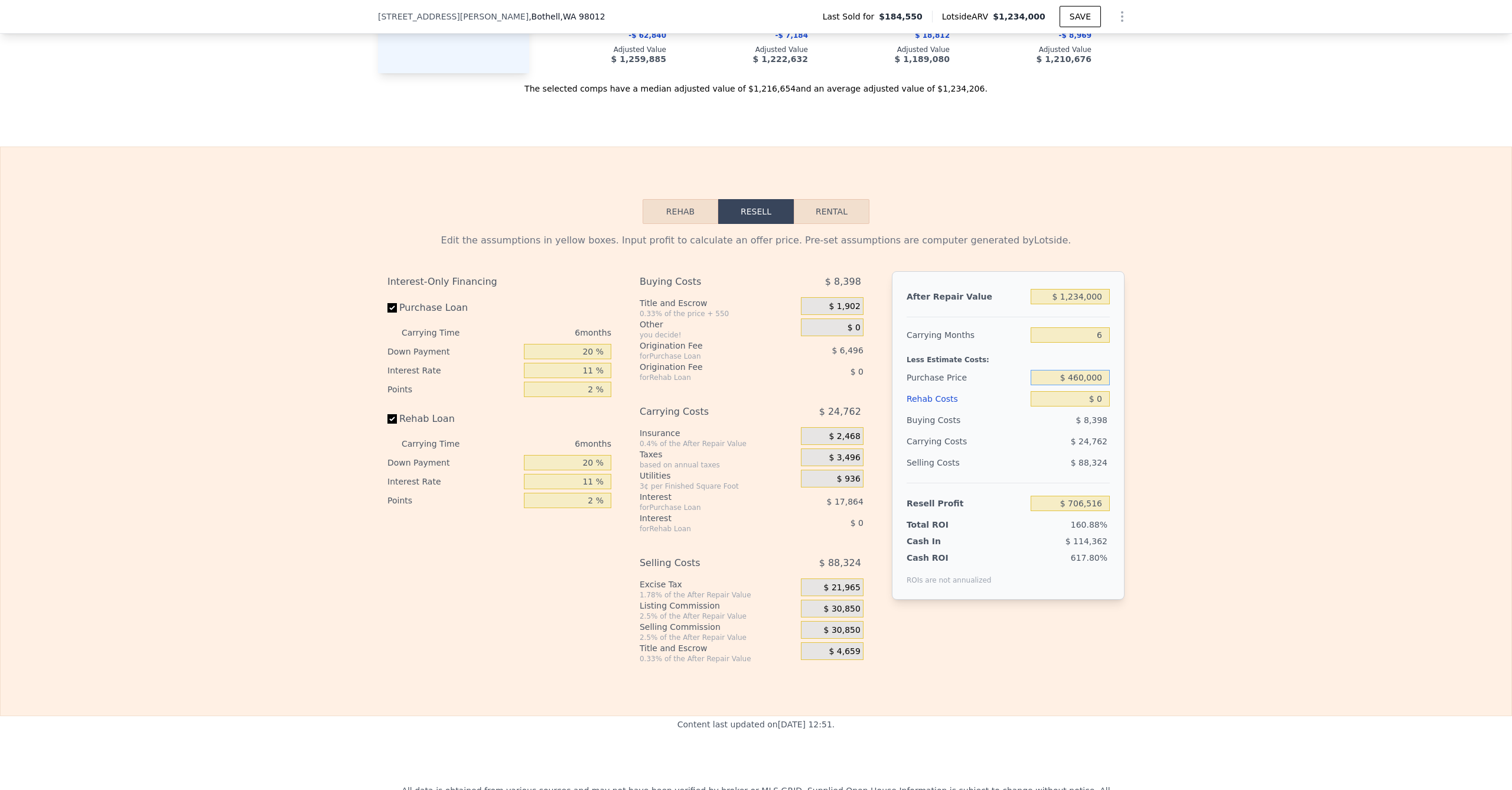
click at [1086, 384] on input "$ 460,000" at bounding box center [1070, 378] width 79 height 15
click at [1085, 384] on input "$ 460,000" at bounding box center [1070, 378] width 79 height 15
type input "$ 750,000"
type input "$ 340,728"
click at [1079, 406] on input "$ 0" at bounding box center [1070, 399] width 79 height 15
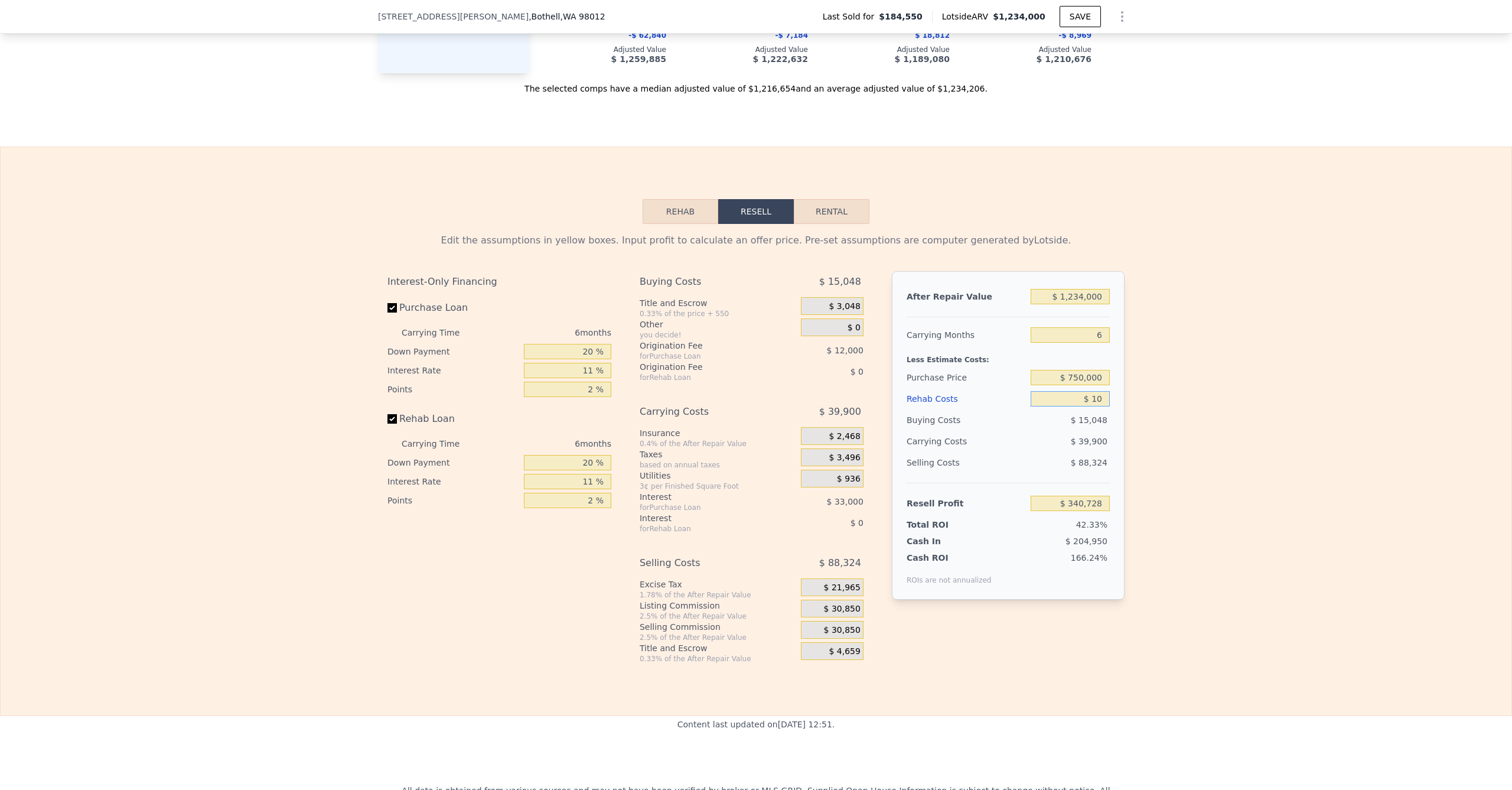
type input "$ 150"
type input "$ 340,570"
type input "$ 1,500"
type input "$ 339,138"
type input "$ 15,000"
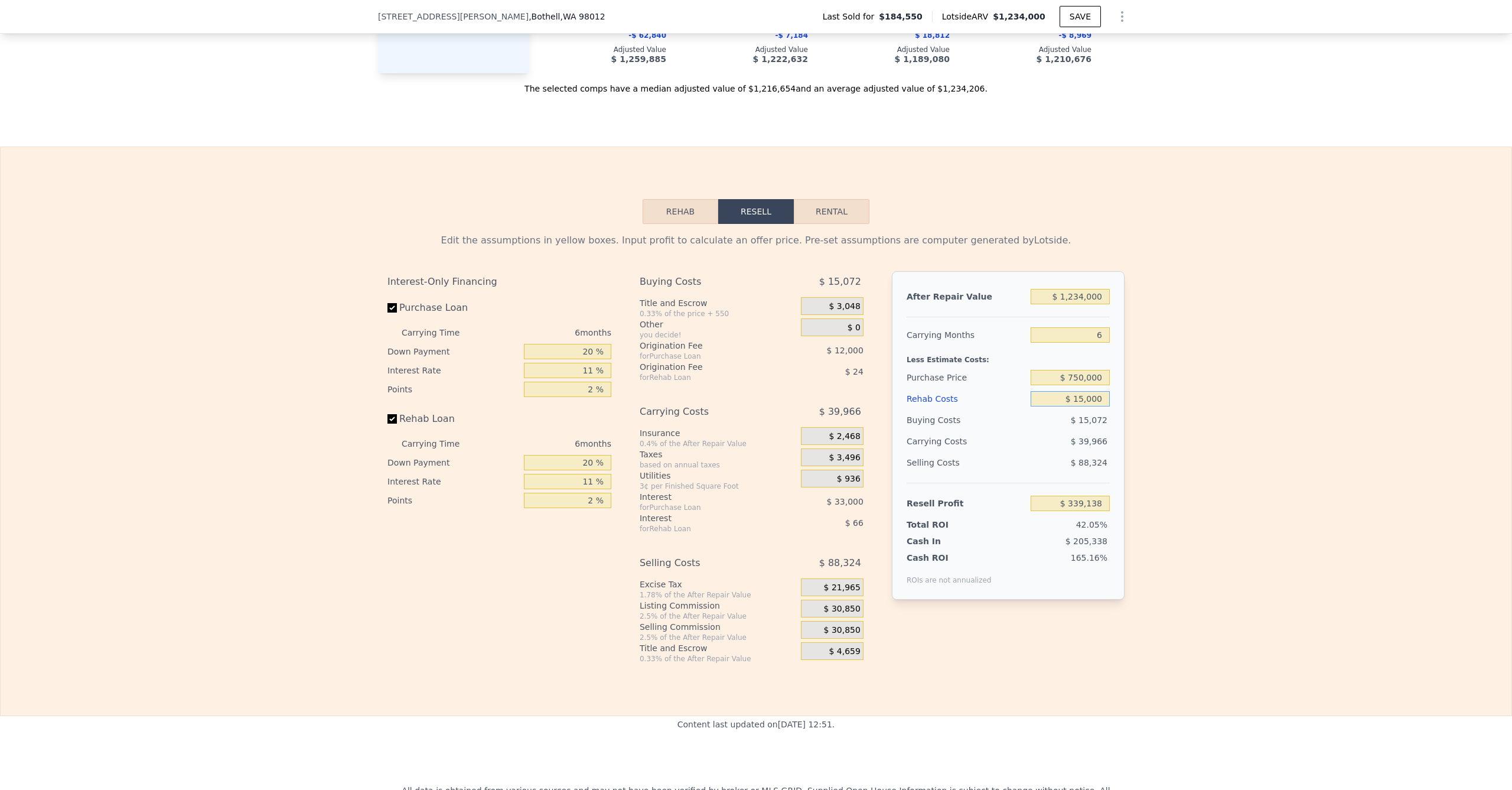
type input "$ 324,828"
type input "$ 150,000"
type input "$ 181,728"
click at [1247, 390] on div "Edit the assumptions in yellow boxes. Input profit to calculate an offer price.…" at bounding box center [756, 444] width 1511 height 440
click at [1073, 298] on input "$ 1,234,000" at bounding box center [1070, 297] width 79 height 15
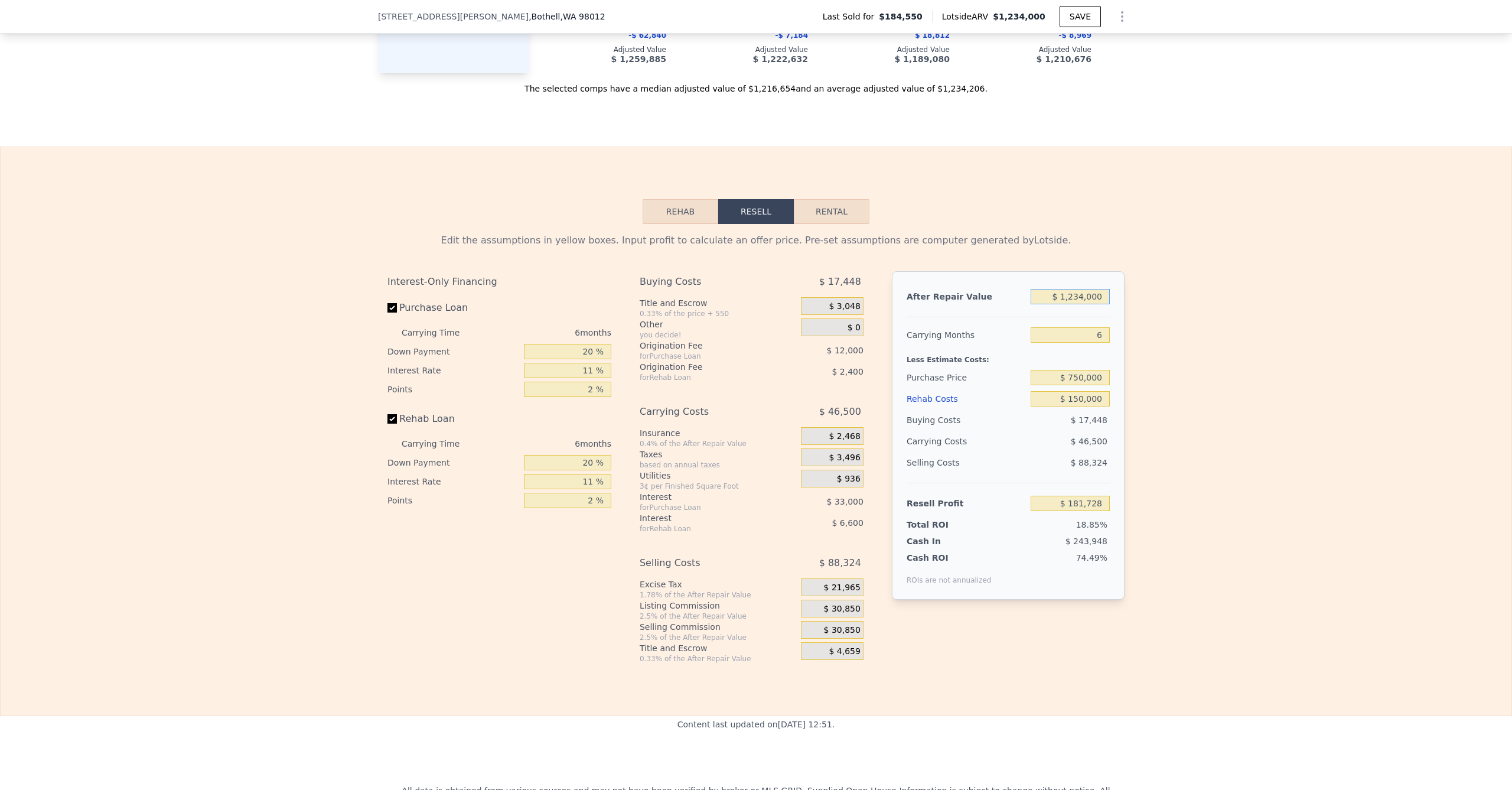
click at [1078, 301] on input "$ 1,234,000" at bounding box center [1070, 297] width 79 height 15
click at [1080, 301] on input "$ 1,234,000" at bounding box center [1070, 297] width 79 height 15
type input "$ 123,000"
type input "-$ 848,025"
type input "$ 12,000"
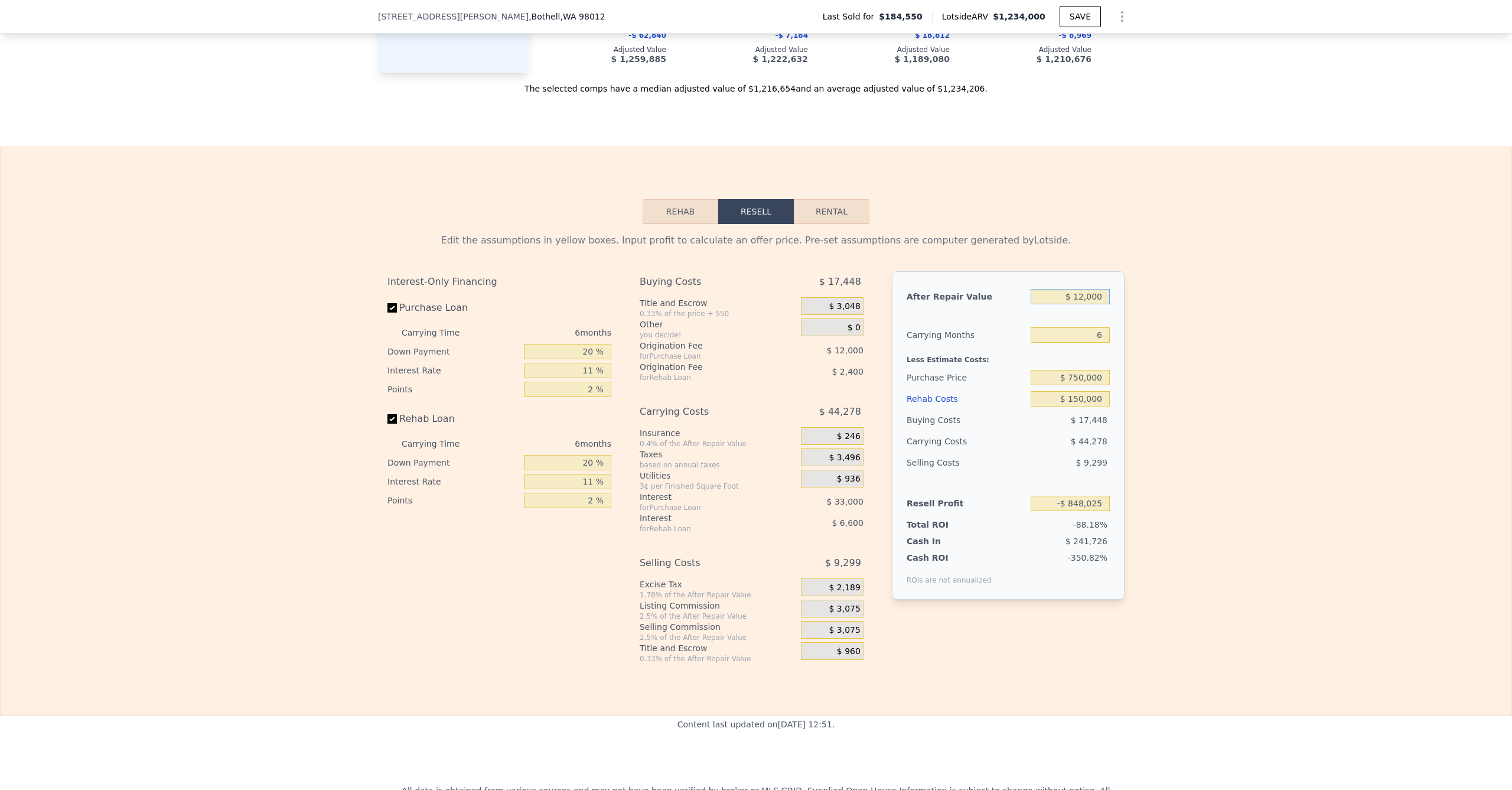
type input "-$ 950,908"
type input "$ 120,000"
type input "-$ 850,806"
type input "$ 1,200,000"
type input "$ 150,214"
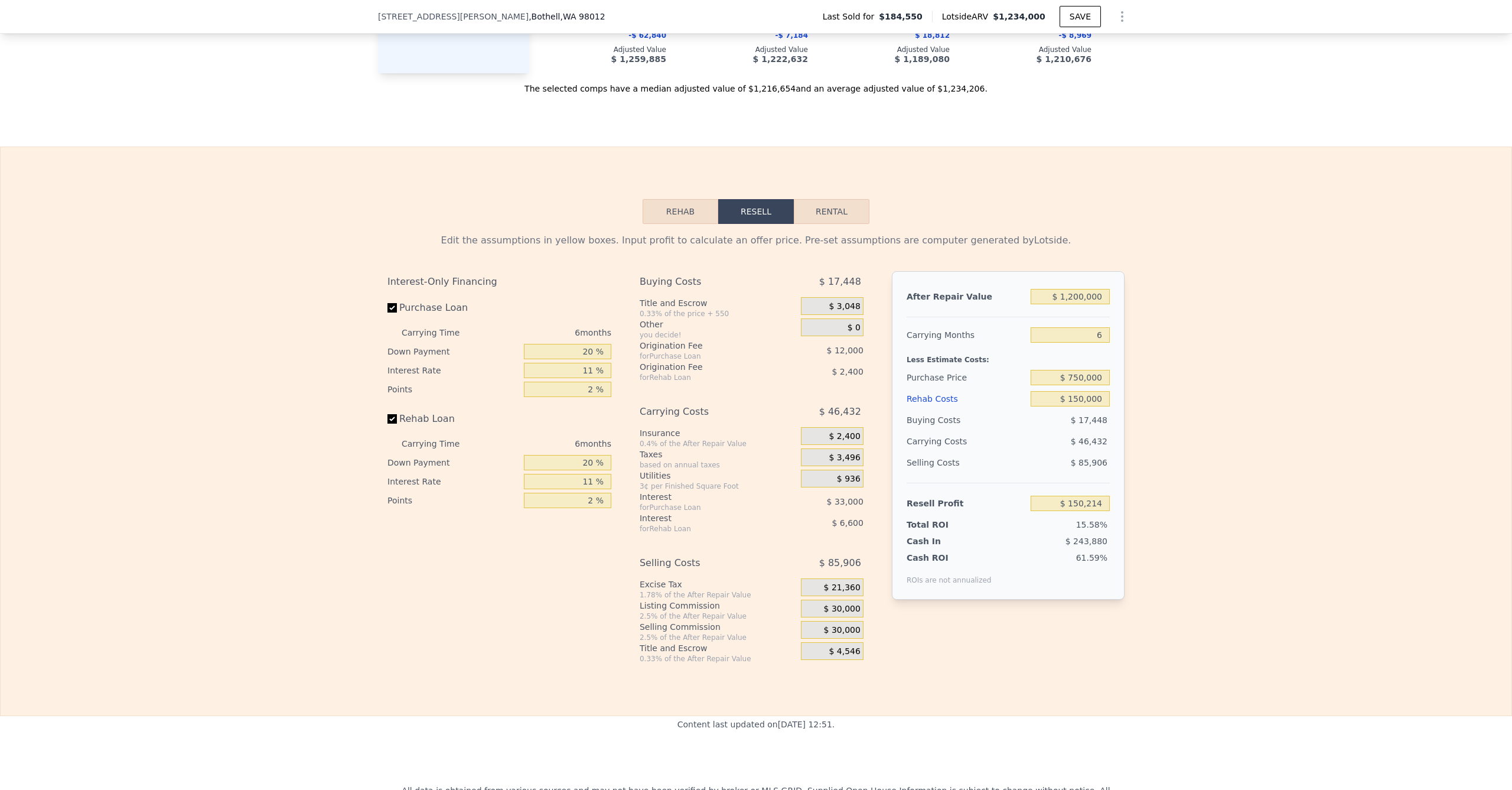
click at [1228, 303] on div "Edit the assumptions in yellow boxes. Input profit to calculate an offer price.…" at bounding box center [756, 444] width 1511 height 440
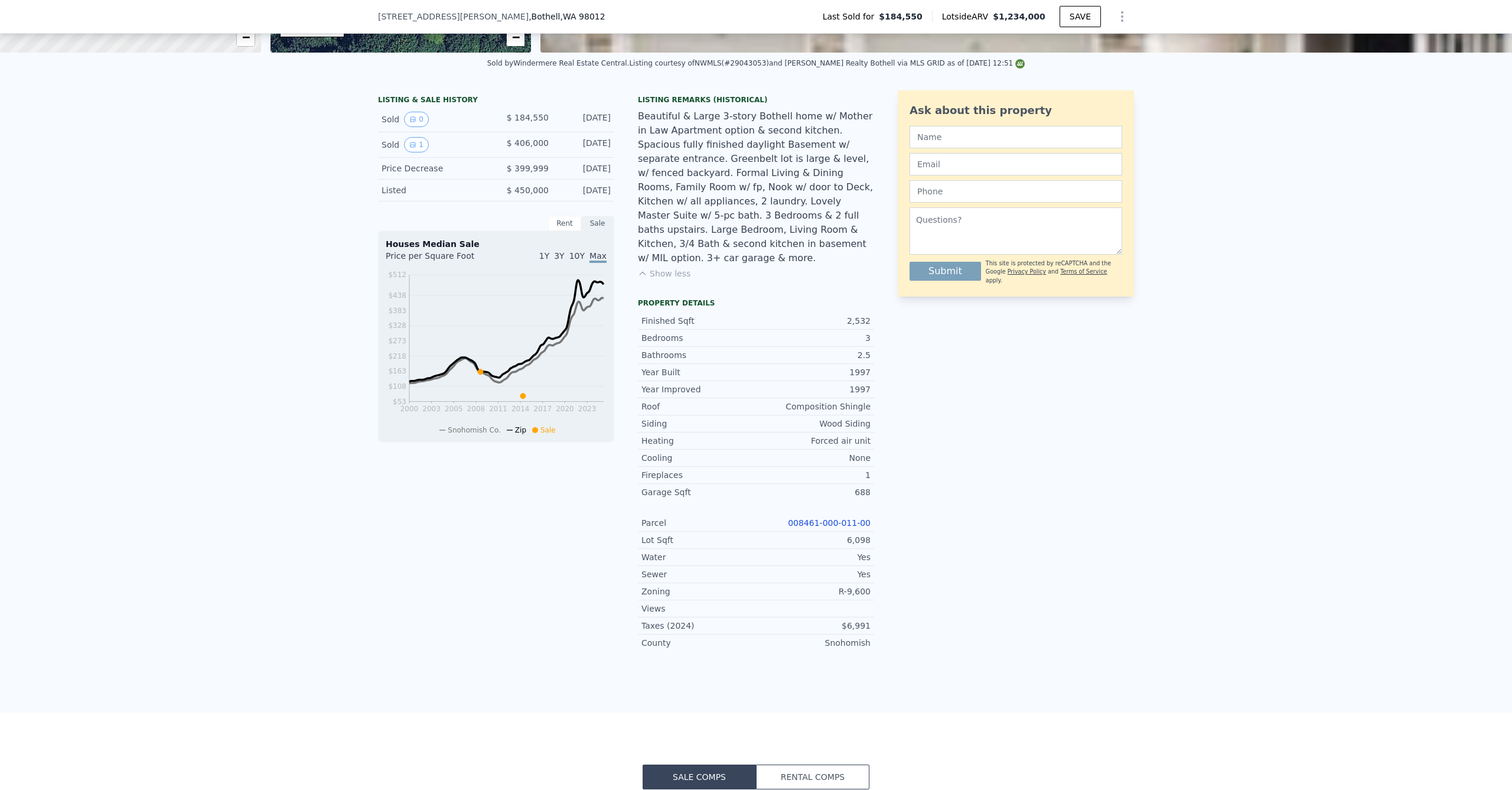
scroll to position [0, 0]
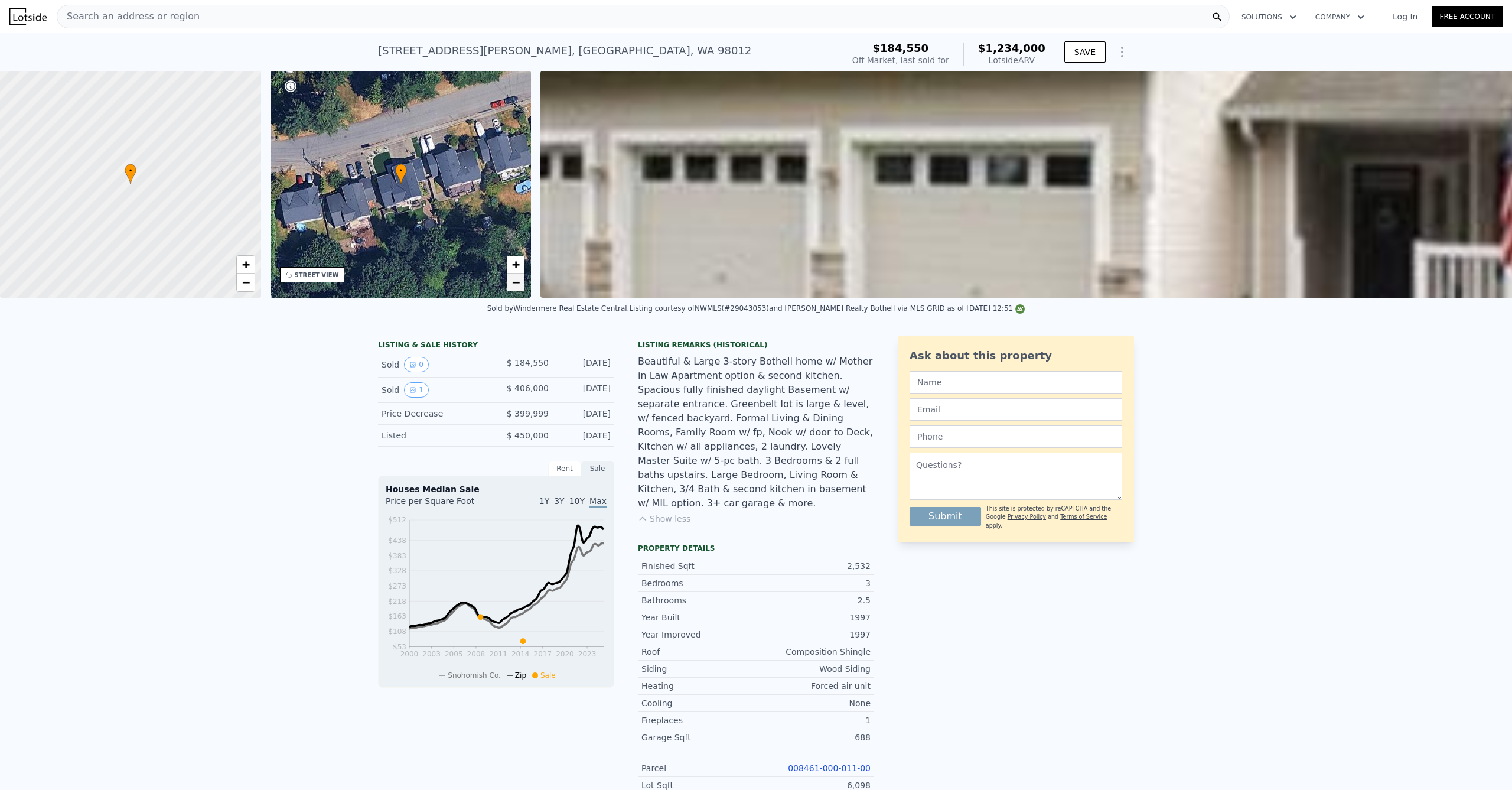
click at [512, 277] on span "−" at bounding box center [516, 282] width 8 height 15
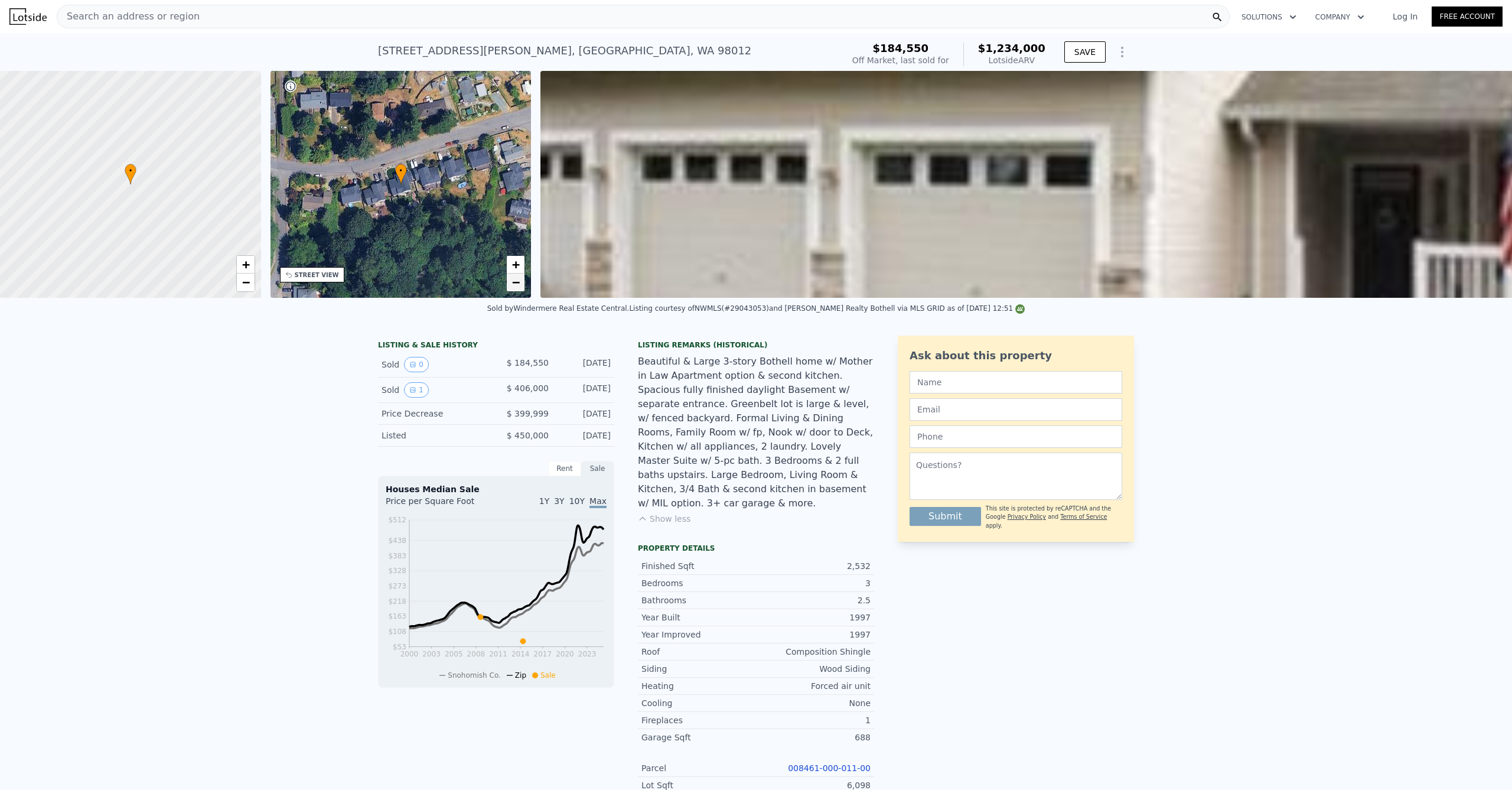
click at [513, 279] on span "−" at bounding box center [516, 282] width 8 height 15
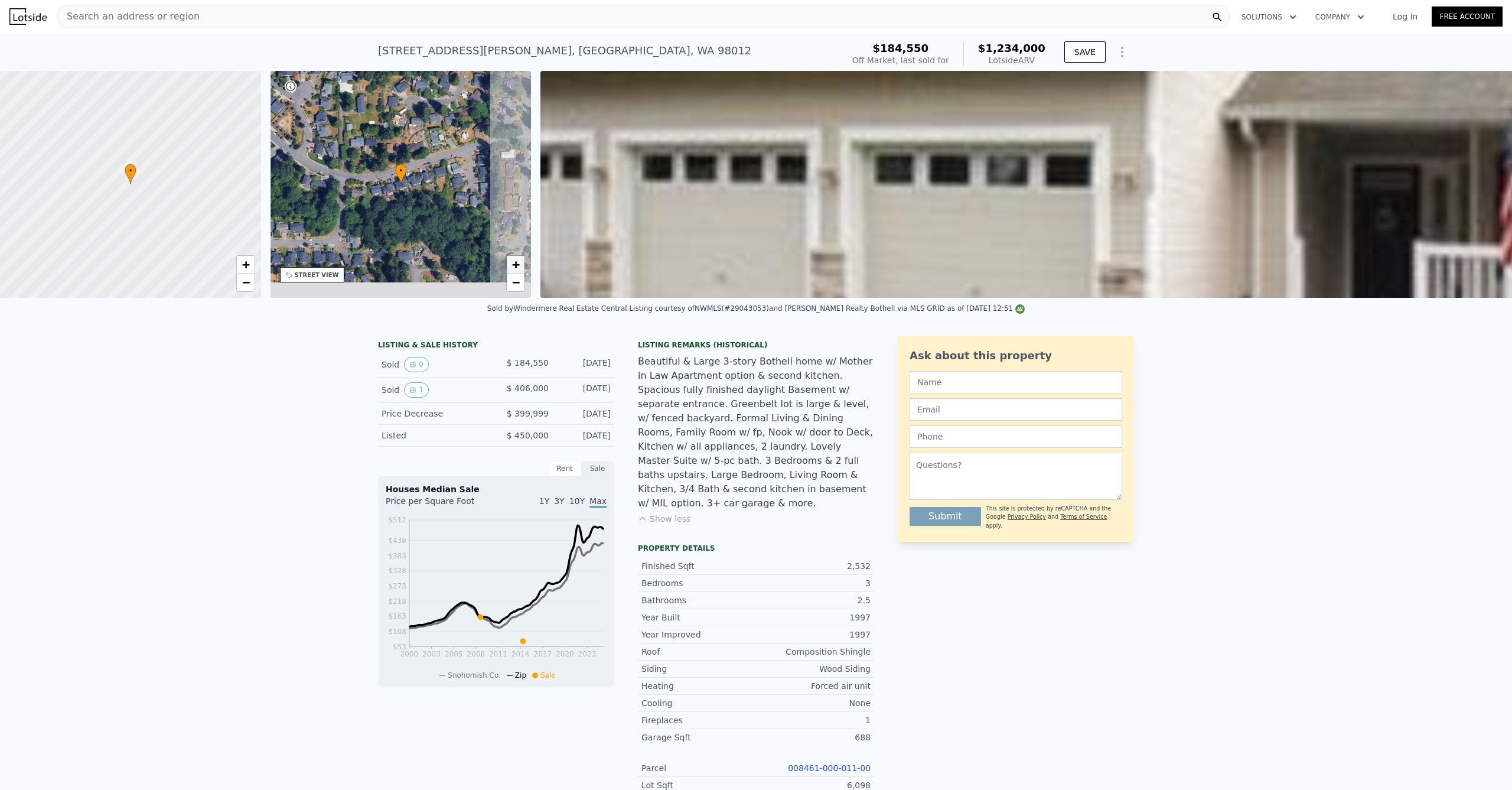
click at [513, 260] on span "+" at bounding box center [516, 264] width 8 height 15
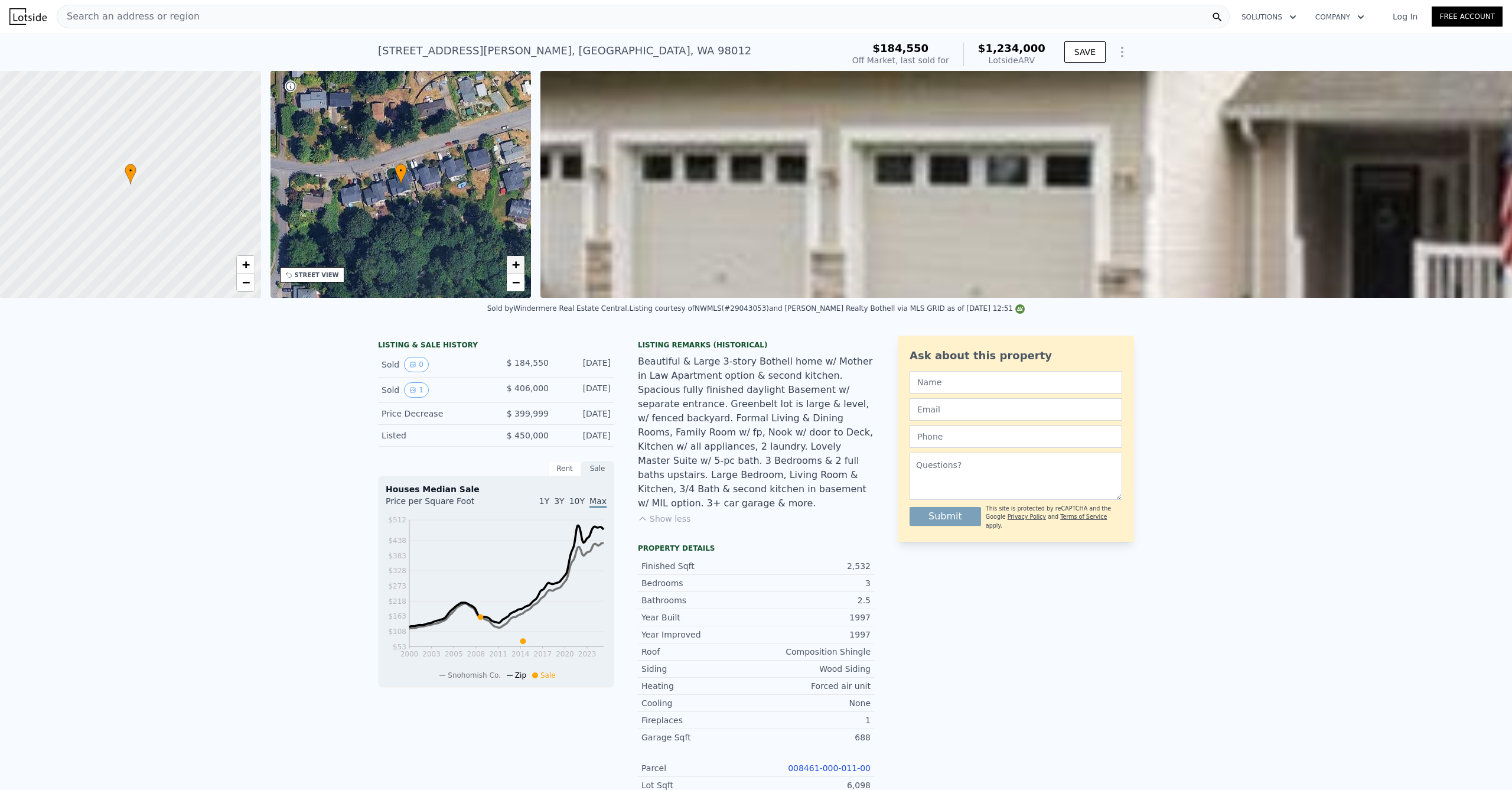
click at [513, 260] on span "+" at bounding box center [516, 264] width 8 height 15
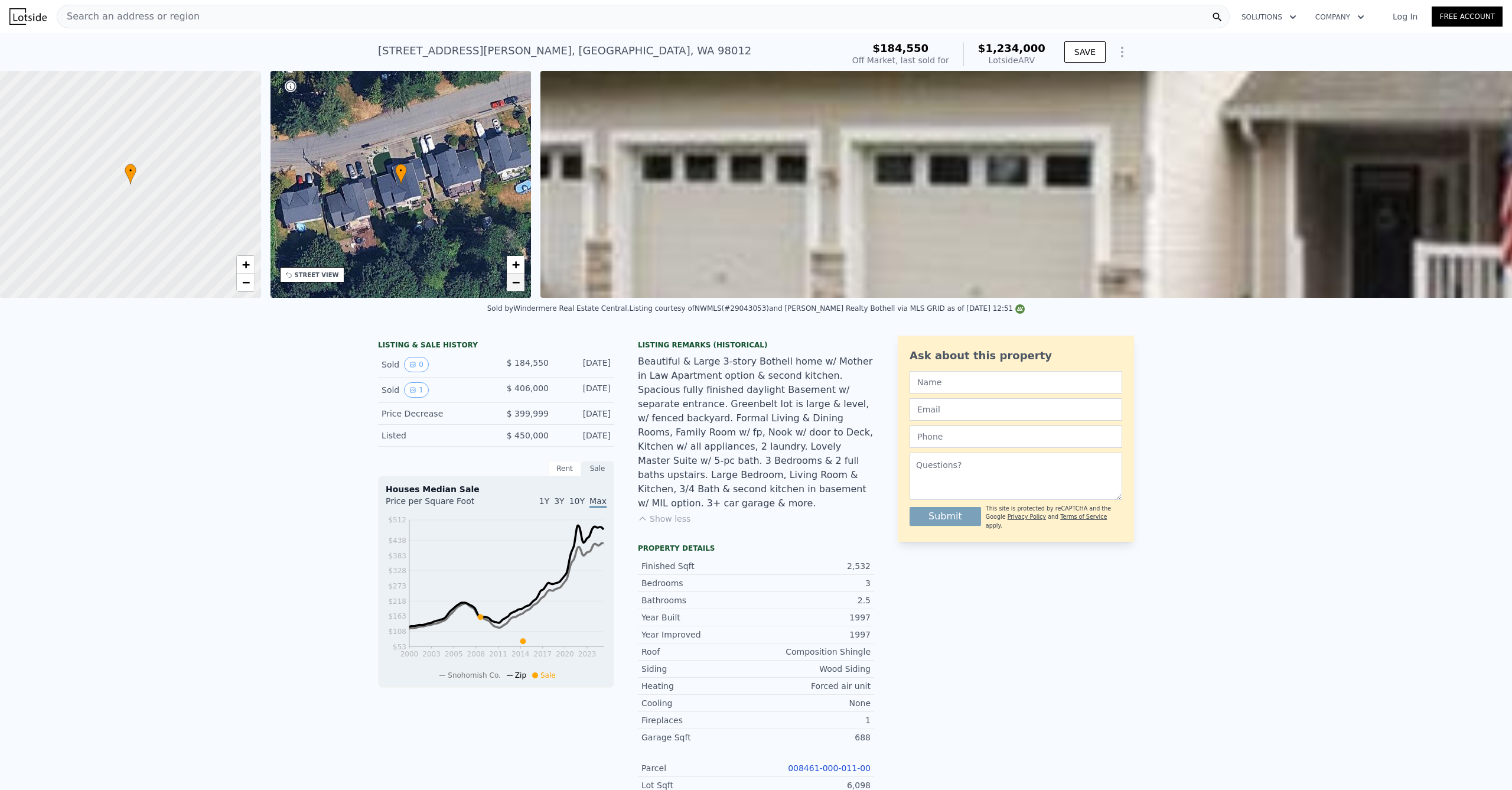
click at [515, 284] on span "−" at bounding box center [516, 282] width 8 height 15
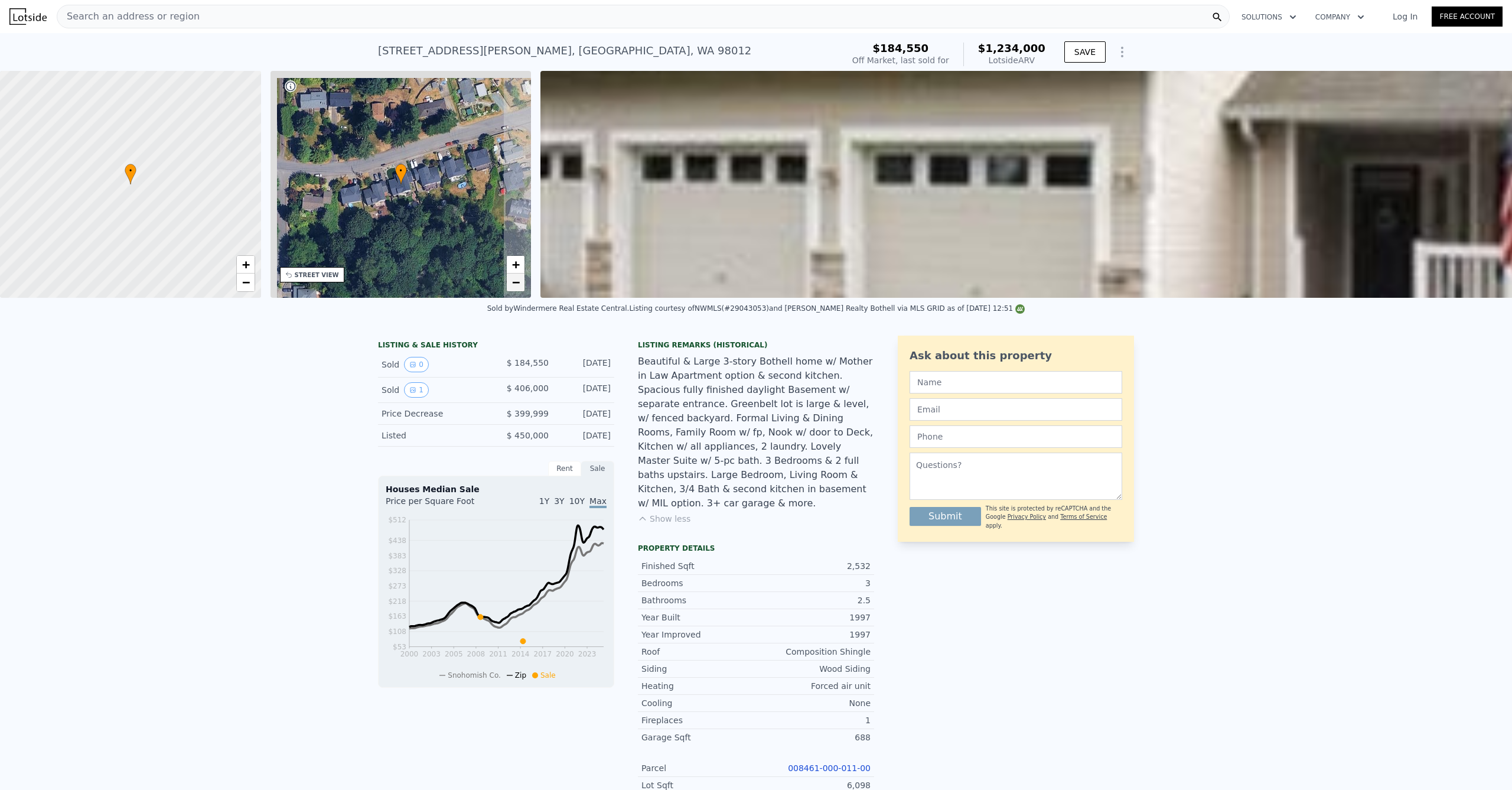
click at [515, 284] on span "−" at bounding box center [516, 282] width 8 height 15
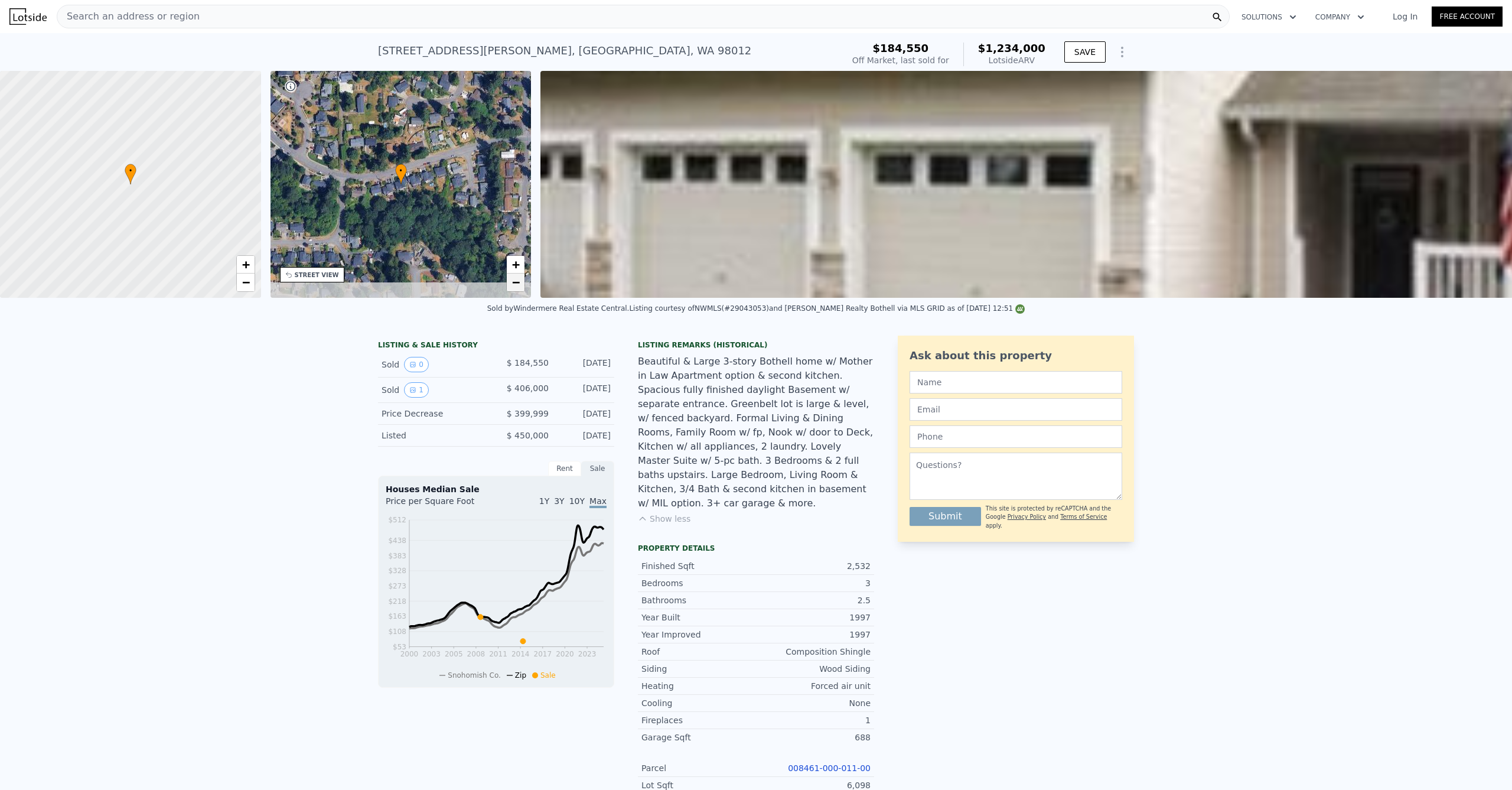
click at [515, 284] on span "−" at bounding box center [516, 282] width 8 height 15
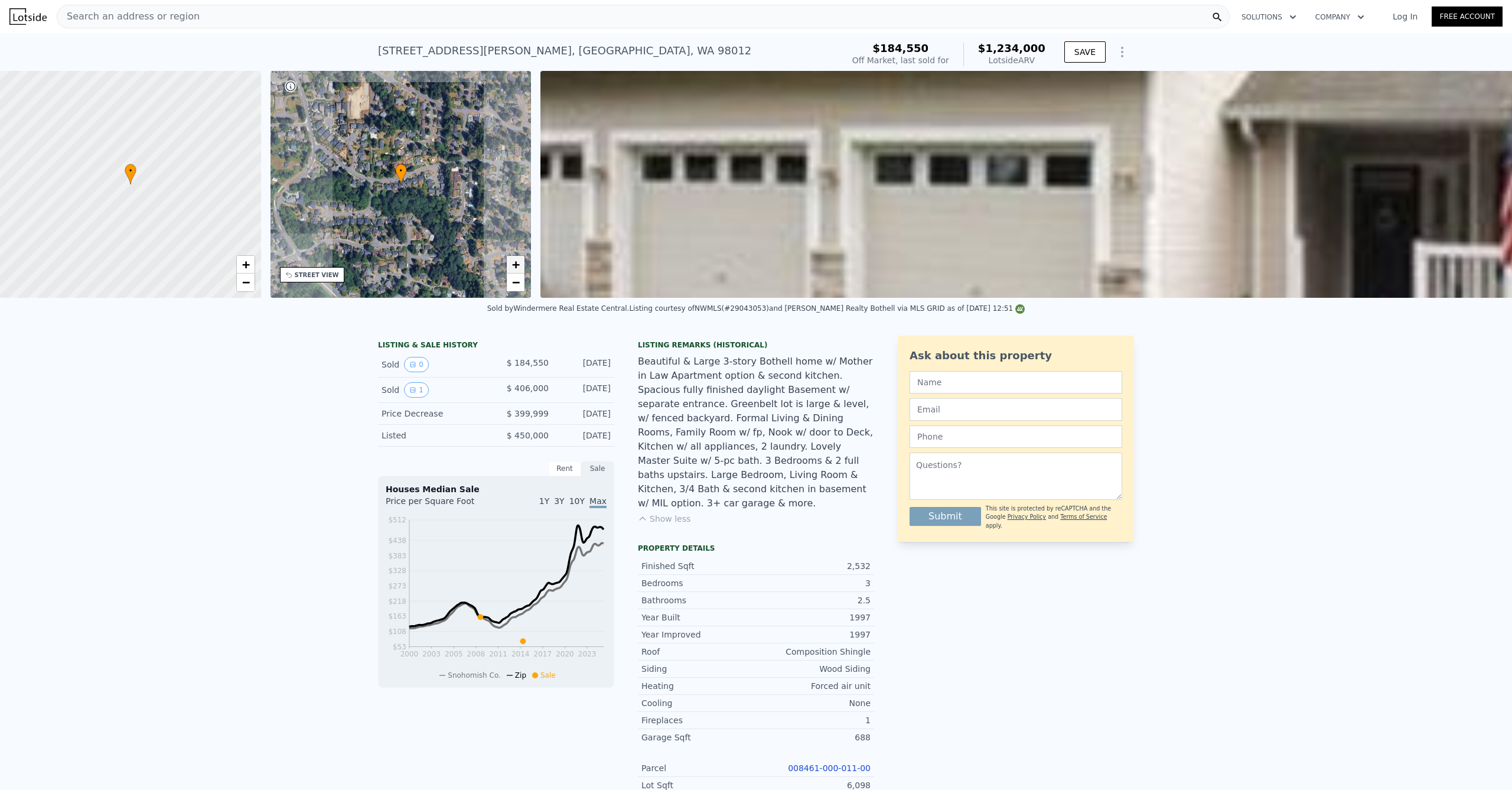
click at [516, 271] on span "+" at bounding box center [516, 264] width 8 height 15
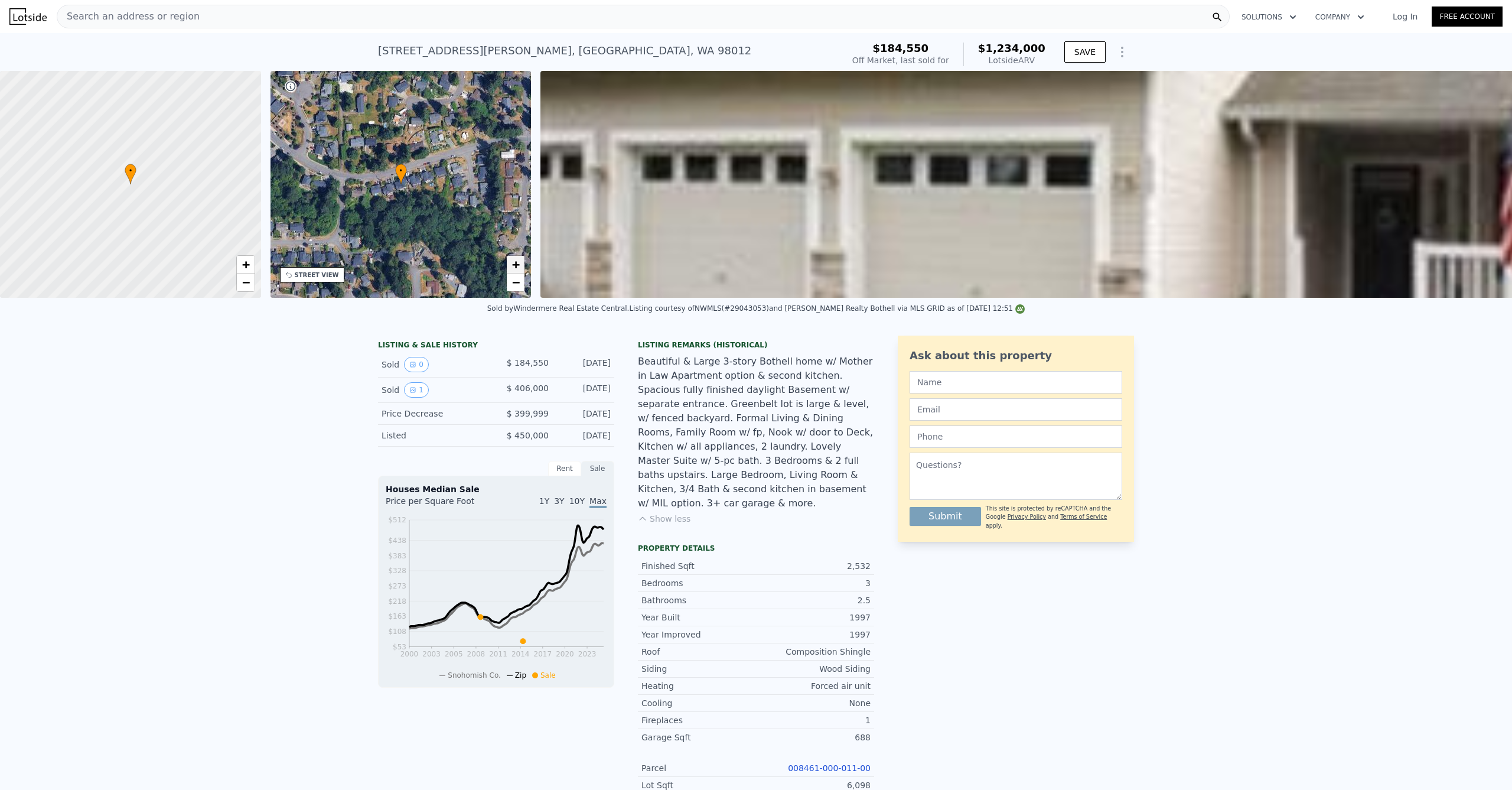
click at [516, 270] on span "+" at bounding box center [516, 264] width 8 height 15
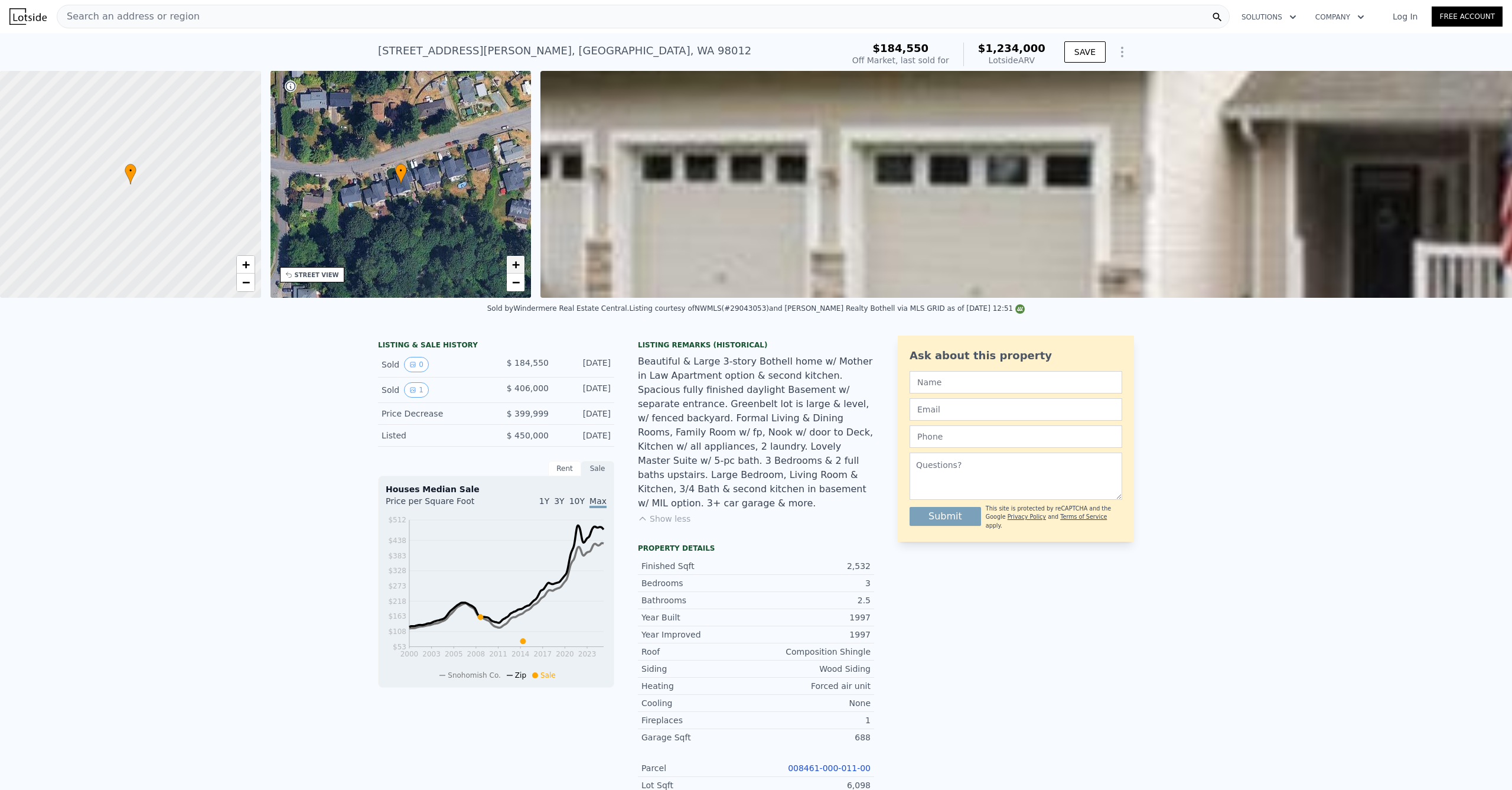
click at [516, 270] on span "+" at bounding box center [516, 264] width 8 height 15
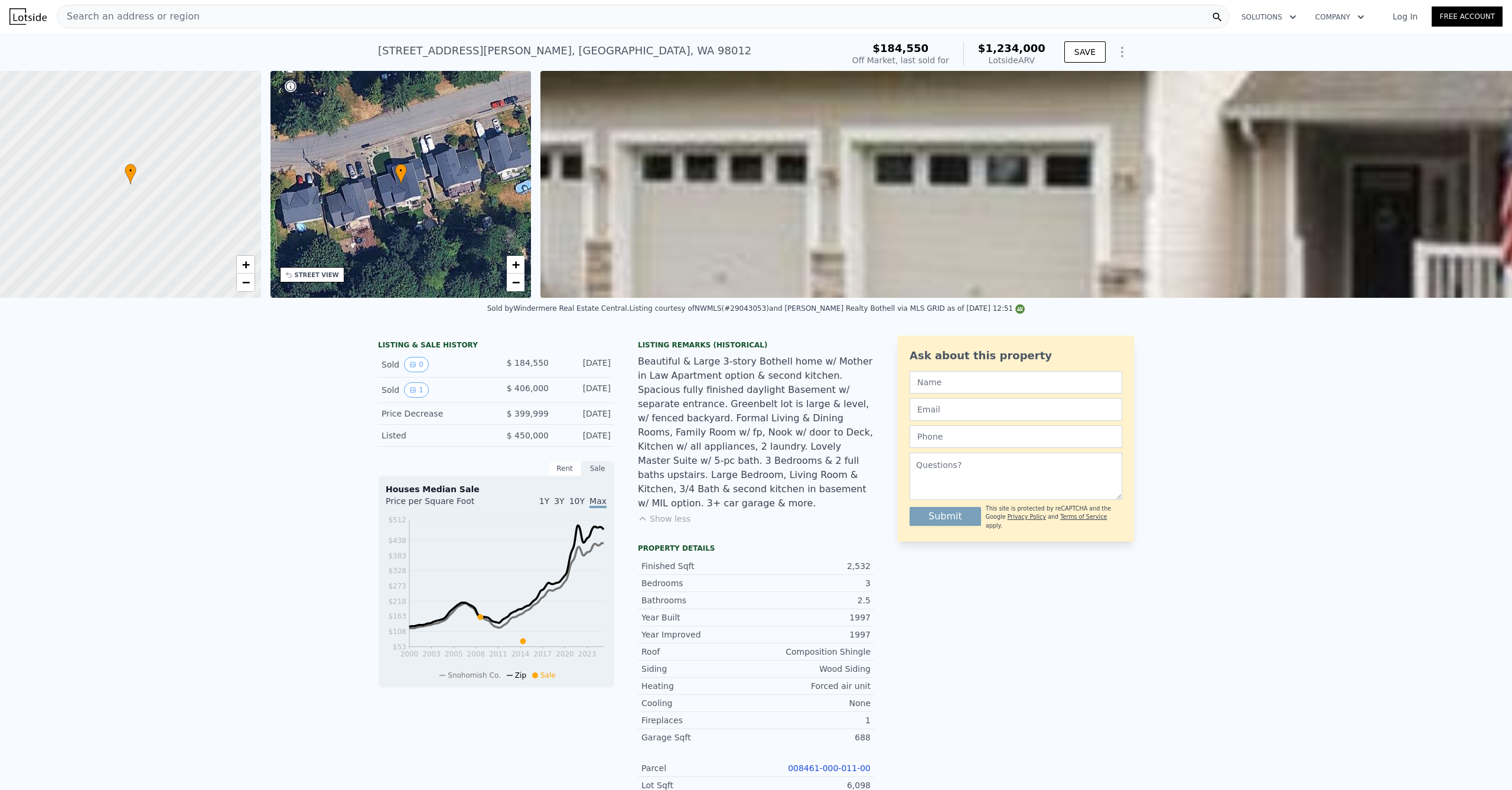
type input "$ 1,234,000"
type input "$ 0"
type input "$ 706,516"
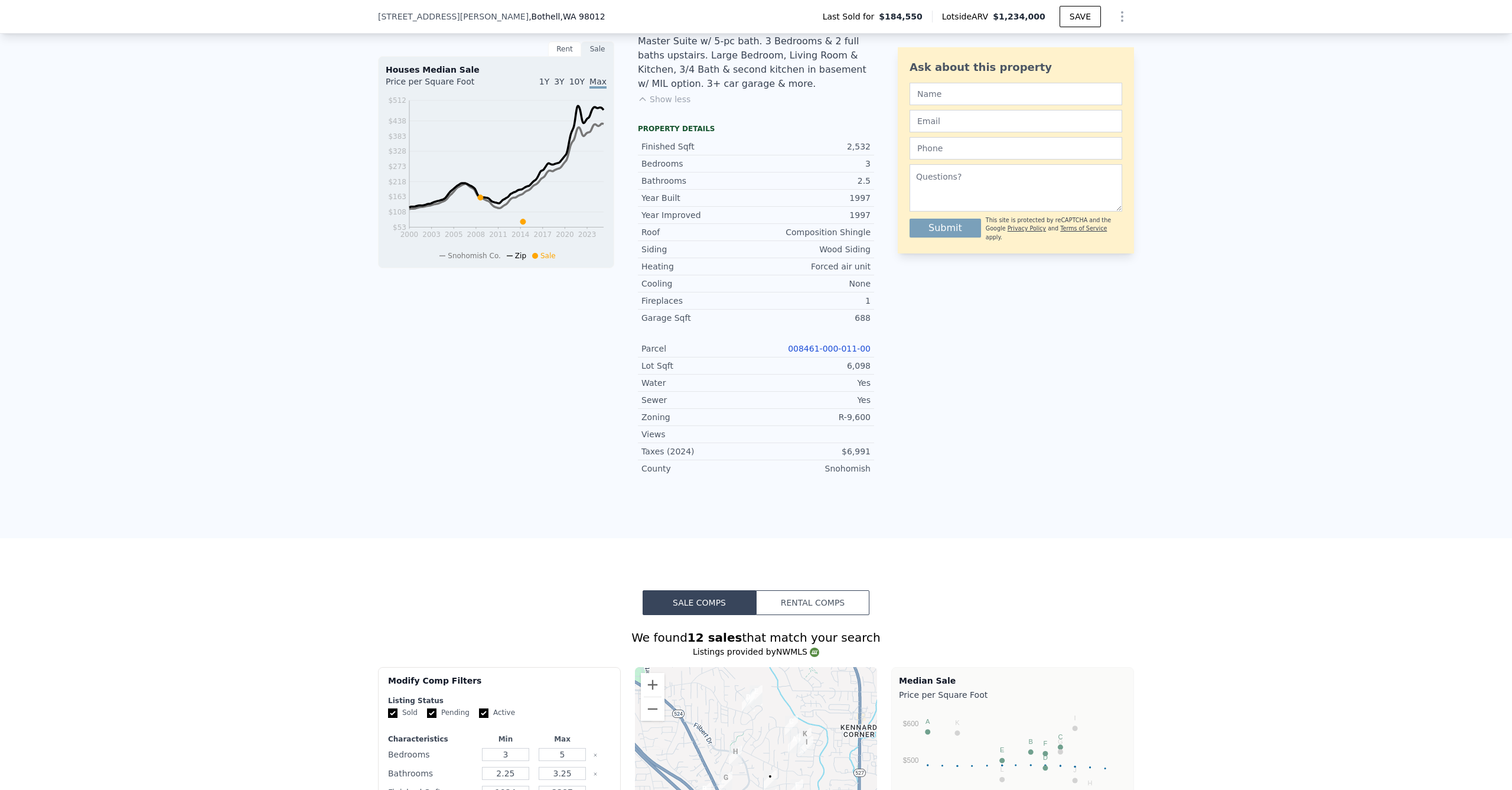
scroll to position [324, 0]
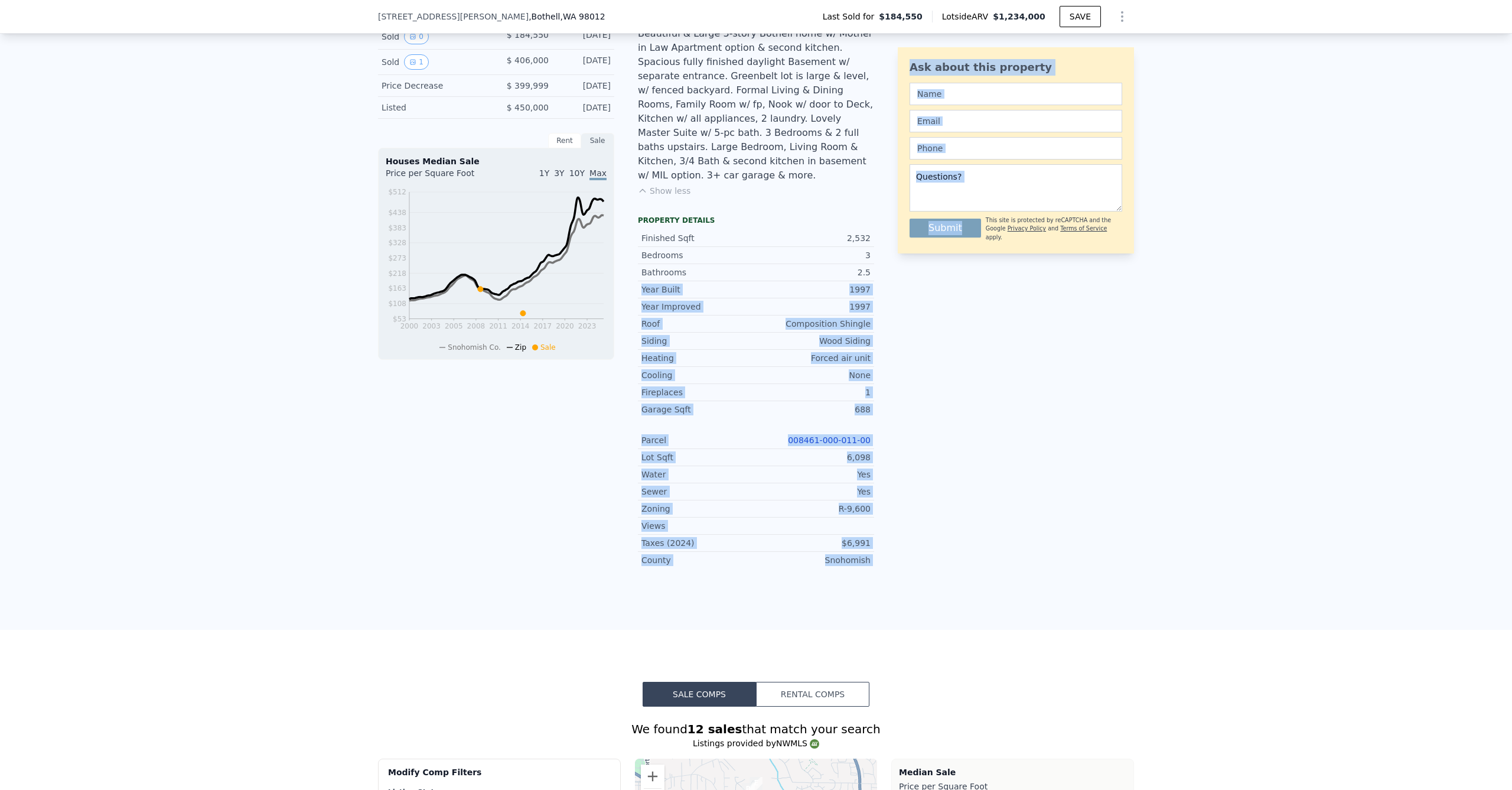
drag, startPoint x: 863, startPoint y: 281, endPoint x: 937, endPoint y: 273, distance: 74.4
click at [937, 273] on div "LISTING & SALE HISTORY Sold 0 $ 184,550 [DATE] Sold 1 $ 406,000 [DATE] Price De…" at bounding box center [756, 293] width 756 height 570
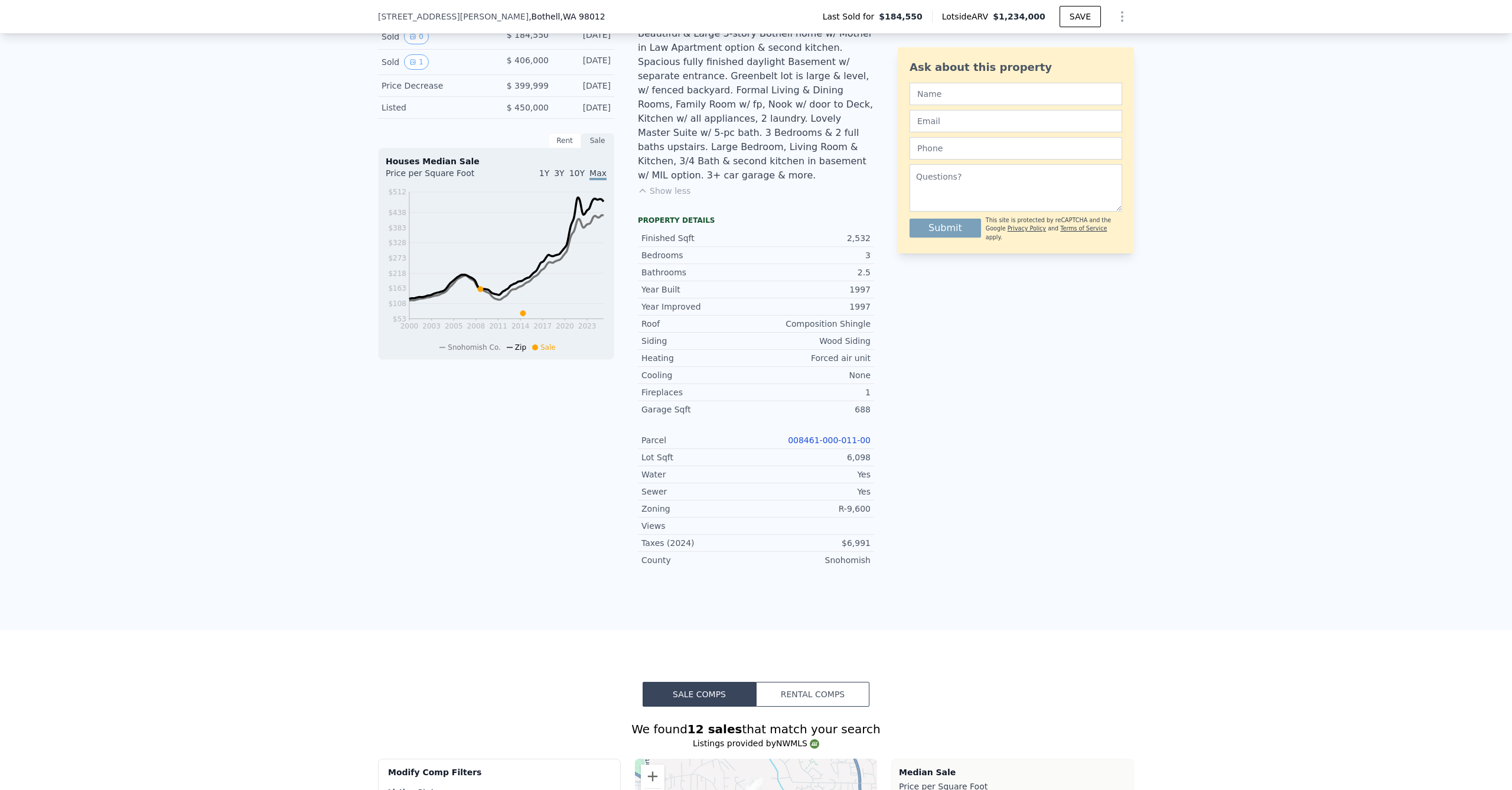
click at [915, 313] on div "Ask about this property Submit This site is protected by reCAPTCHA and the Goog…" at bounding box center [1016, 293] width 237 height 570
drag, startPoint x: 863, startPoint y: 286, endPoint x: 654, endPoint y: 283, distance: 209.0
click at [655, 283] on div "Year Built 1997" at bounding box center [756, 290] width 237 height 17
click at [626, 282] on div "LISTING & SALE HISTORY Sold 0 $ 184,550 [DATE] Sold 1 $ 406,000 [DATE] Price De…" at bounding box center [626, 293] width 496 height 570
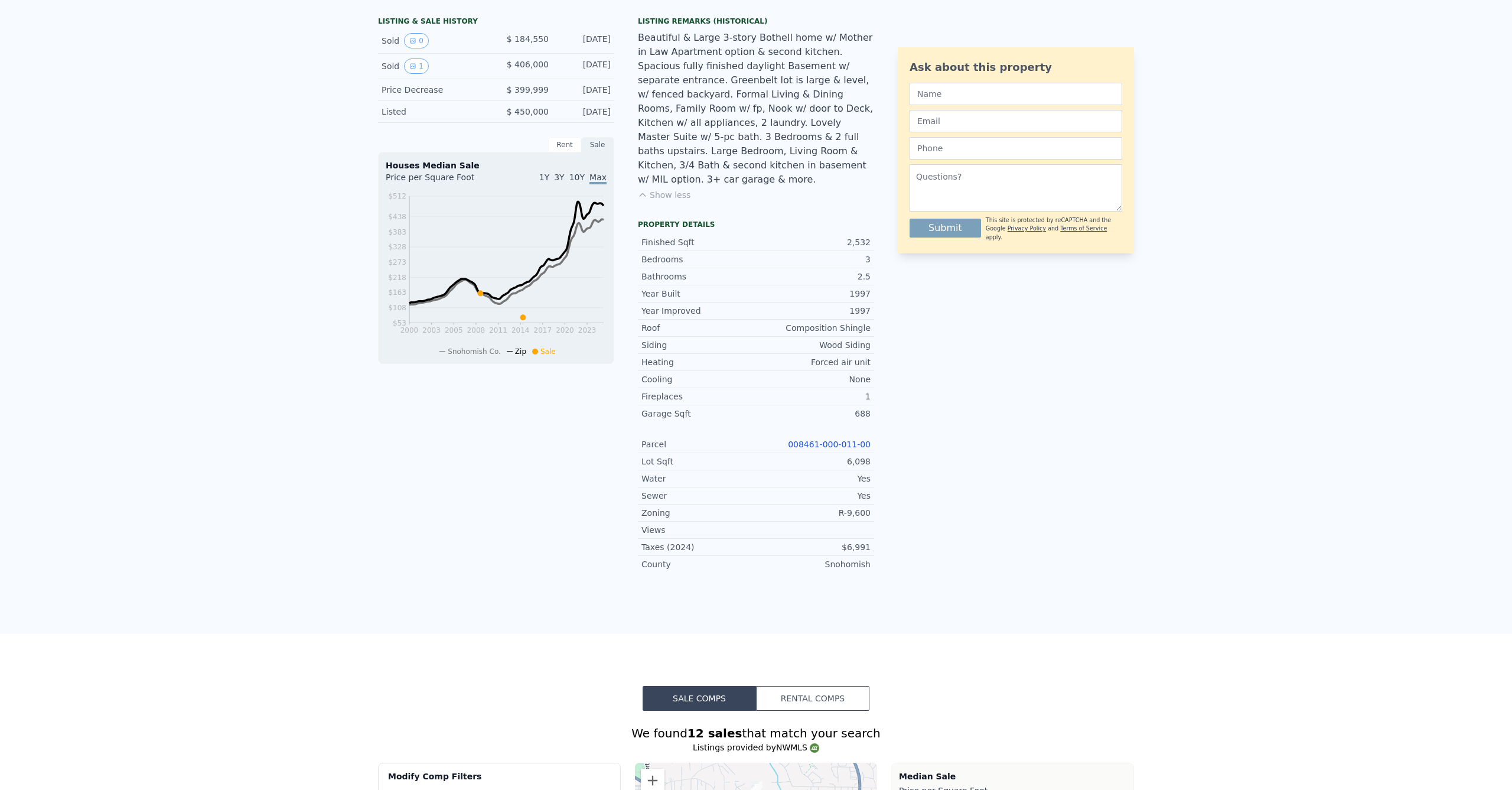
scroll to position [0, 0]
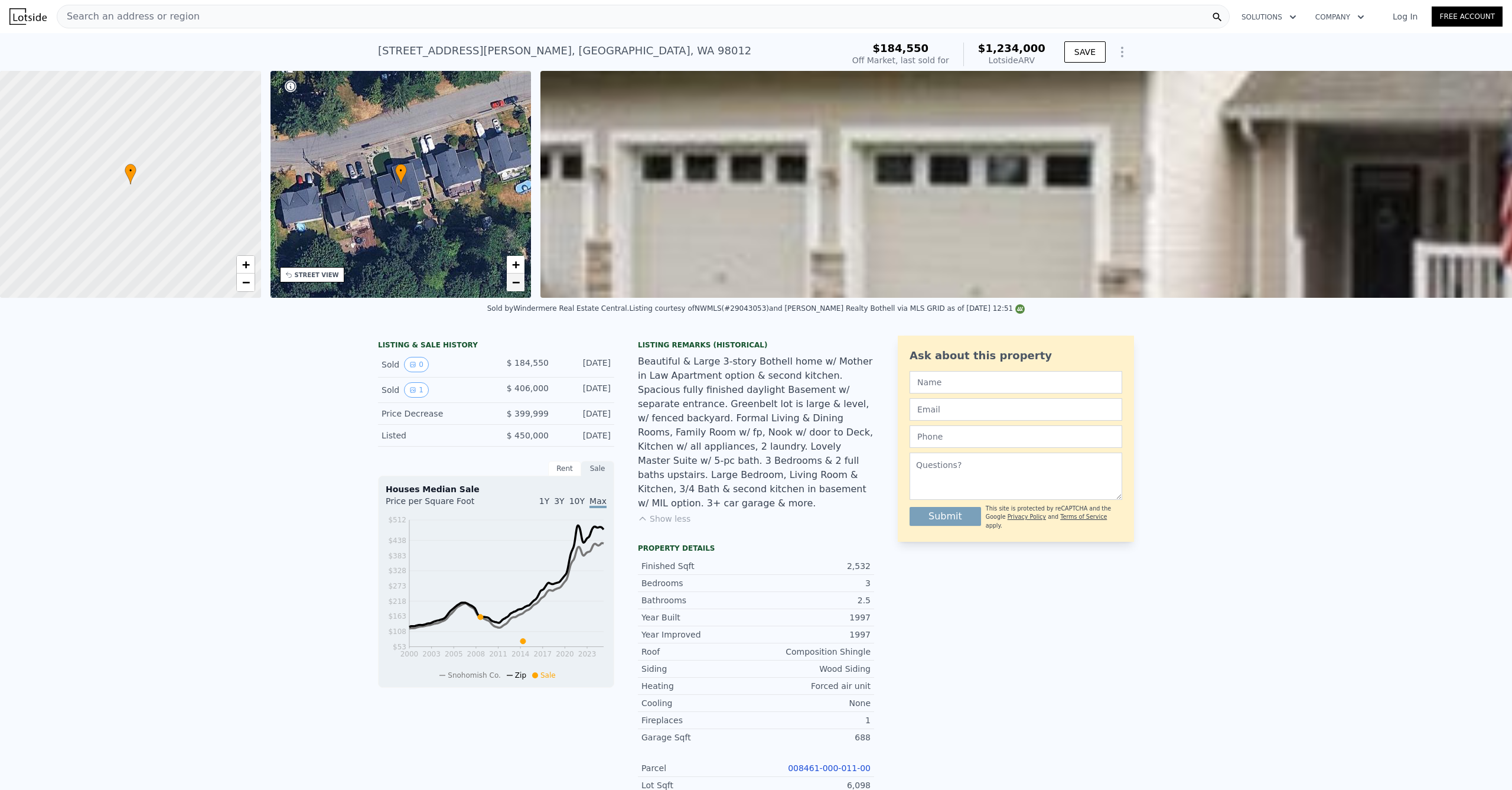
click at [514, 290] on span "−" at bounding box center [516, 282] width 8 height 15
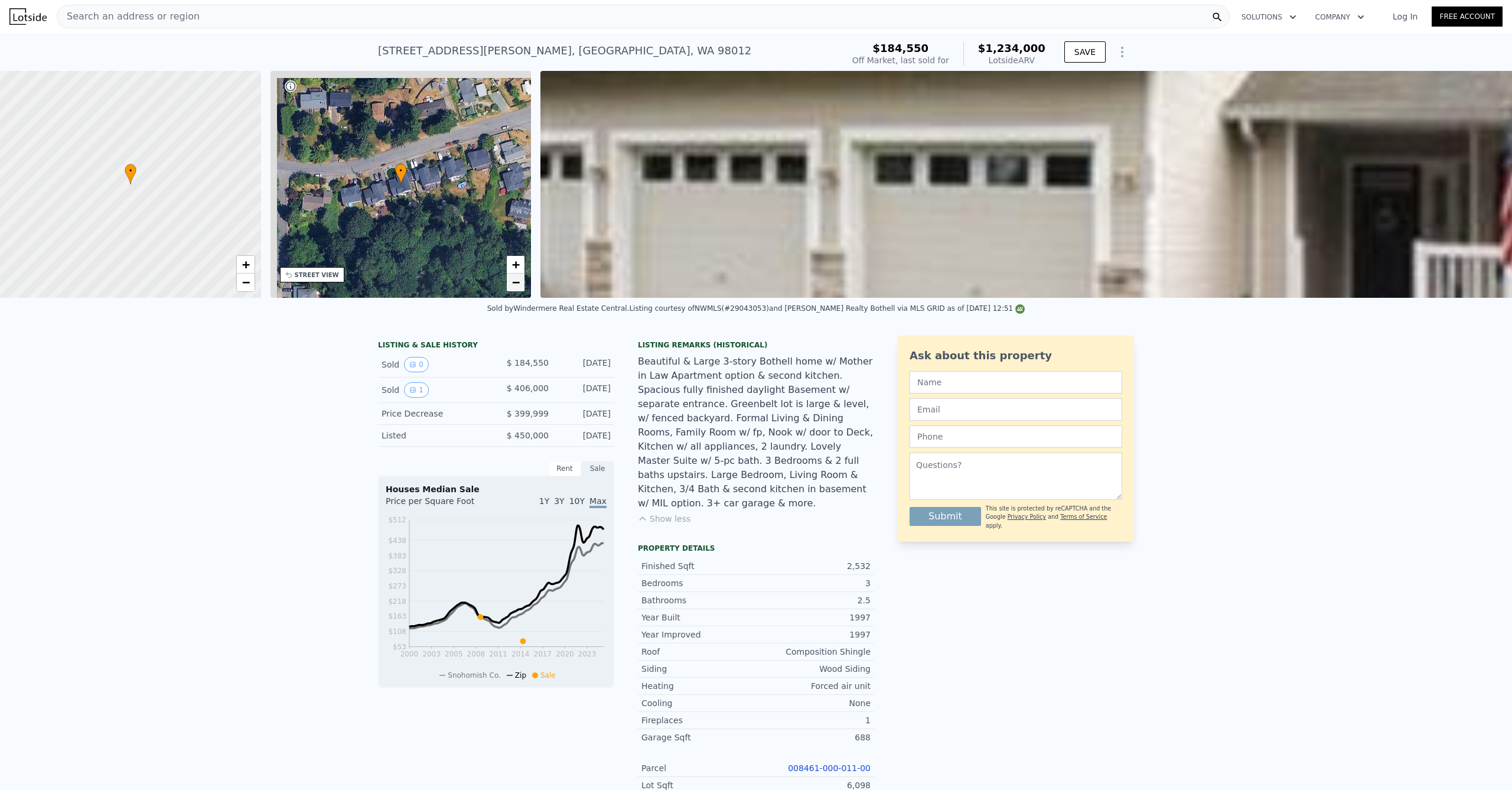
click at [516, 288] on span "−" at bounding box center [516, 282] width 8 height 15
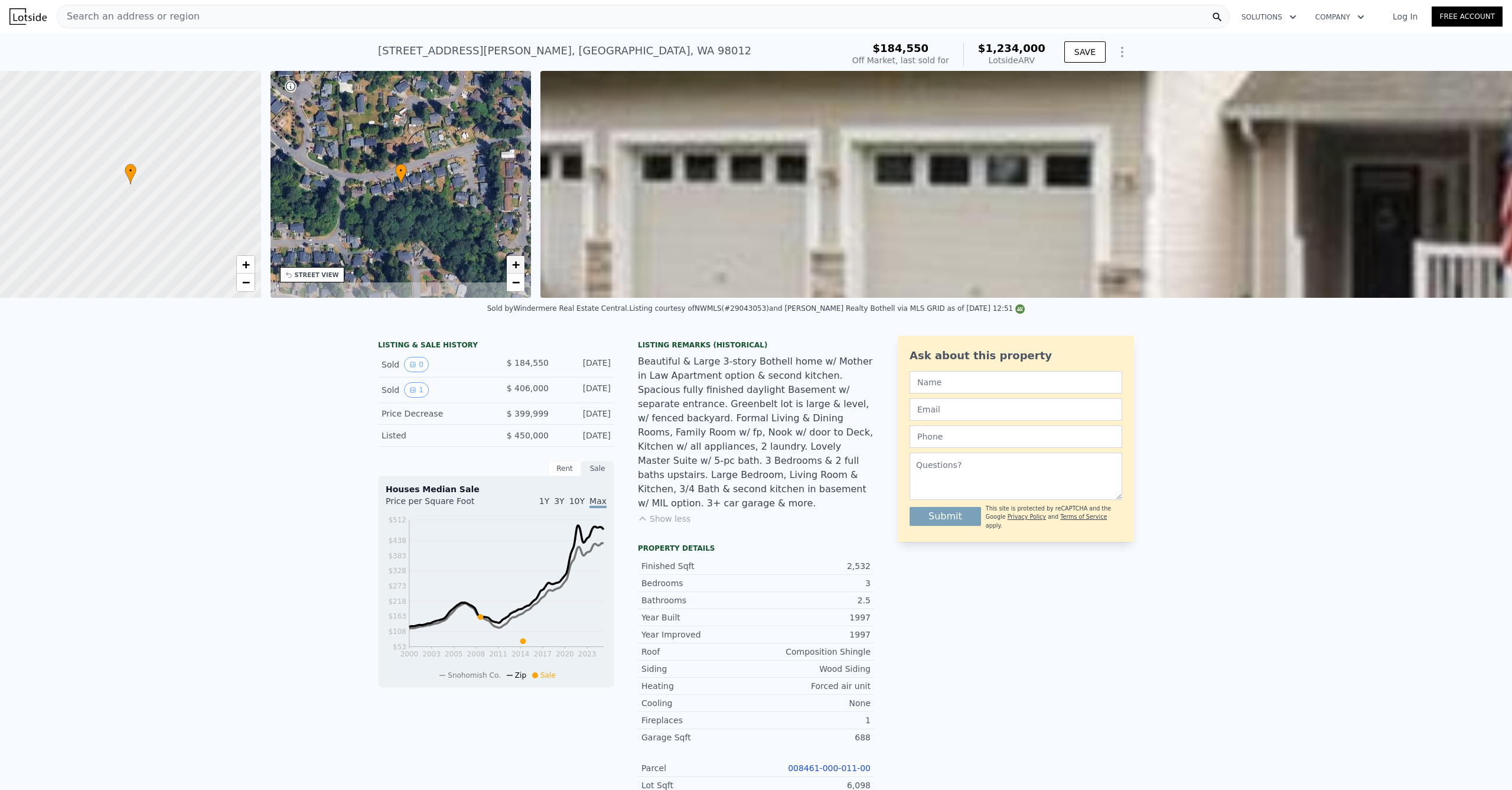
click at [517, 270] on span "+" at bounding box center [516, 264] width 8 height 15
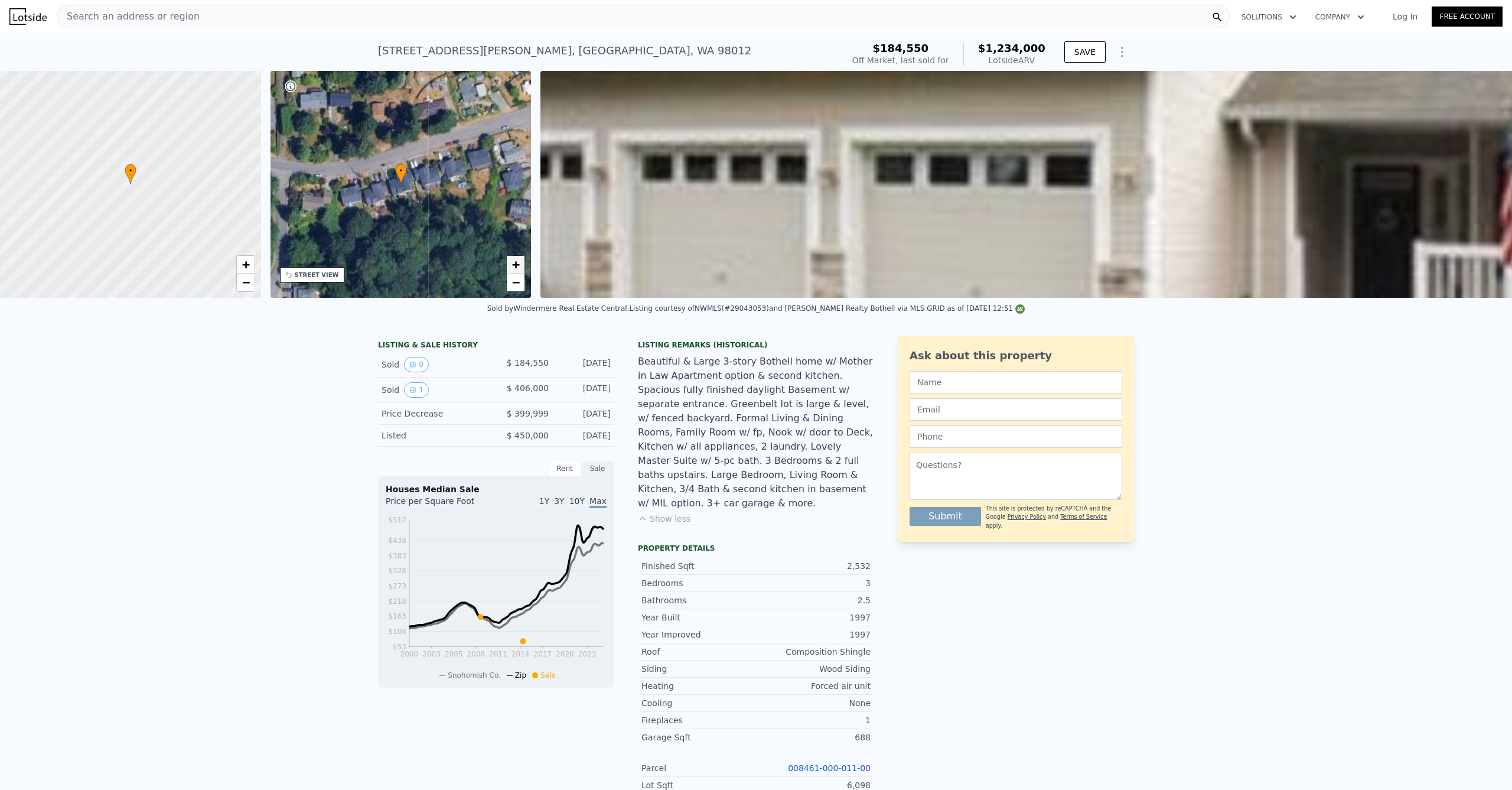
click at [517, 266] on span "+" at bounding box center [516, 264] width 8 height 15
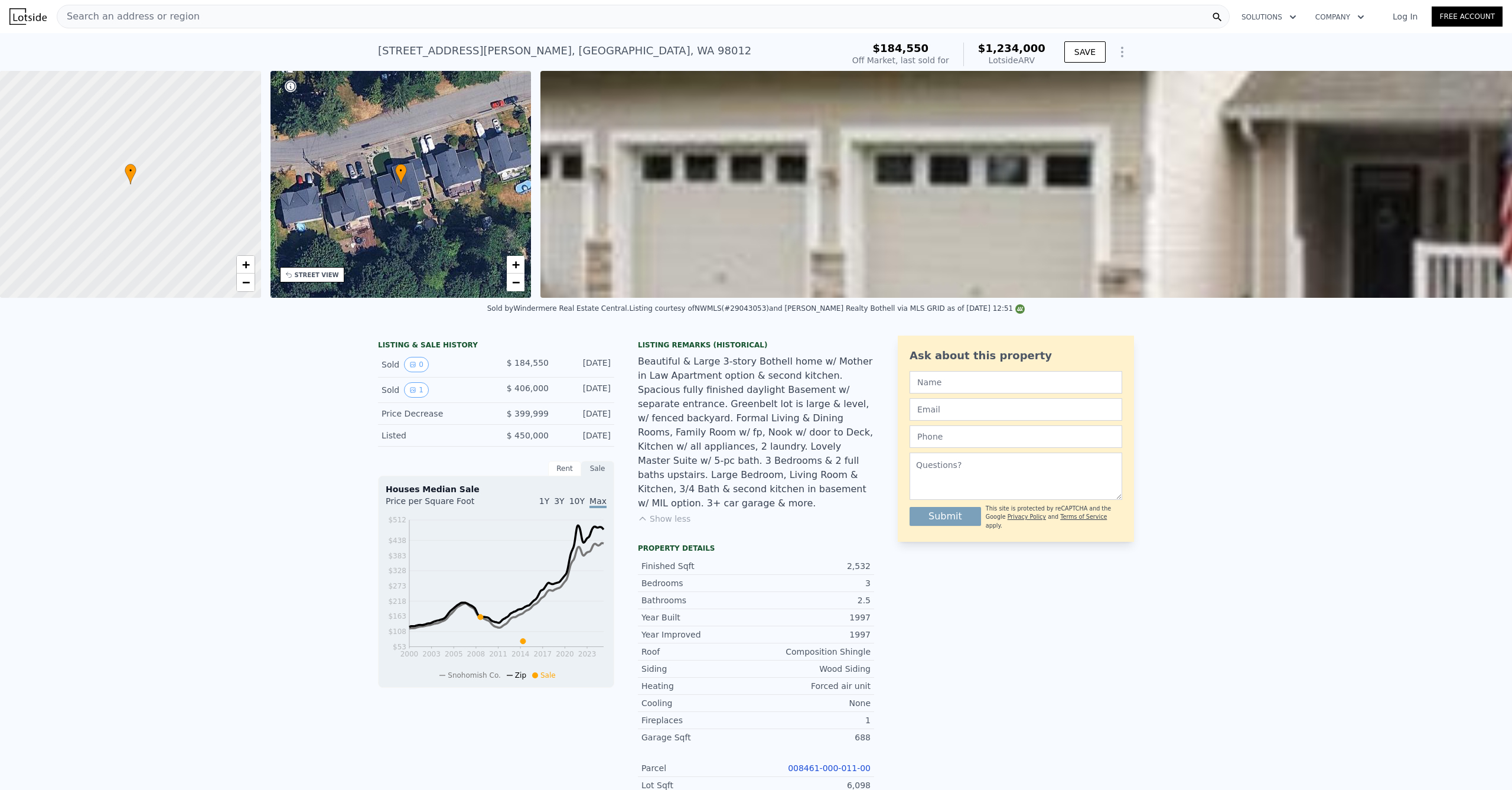
drag, startPoint x: 515, startPoint y: 284, endPoint x: 462, endPoint y: 346, distance: 81.6
click at [515, 283] on span "−" at bounding box center [516, 282] width 8 height 15
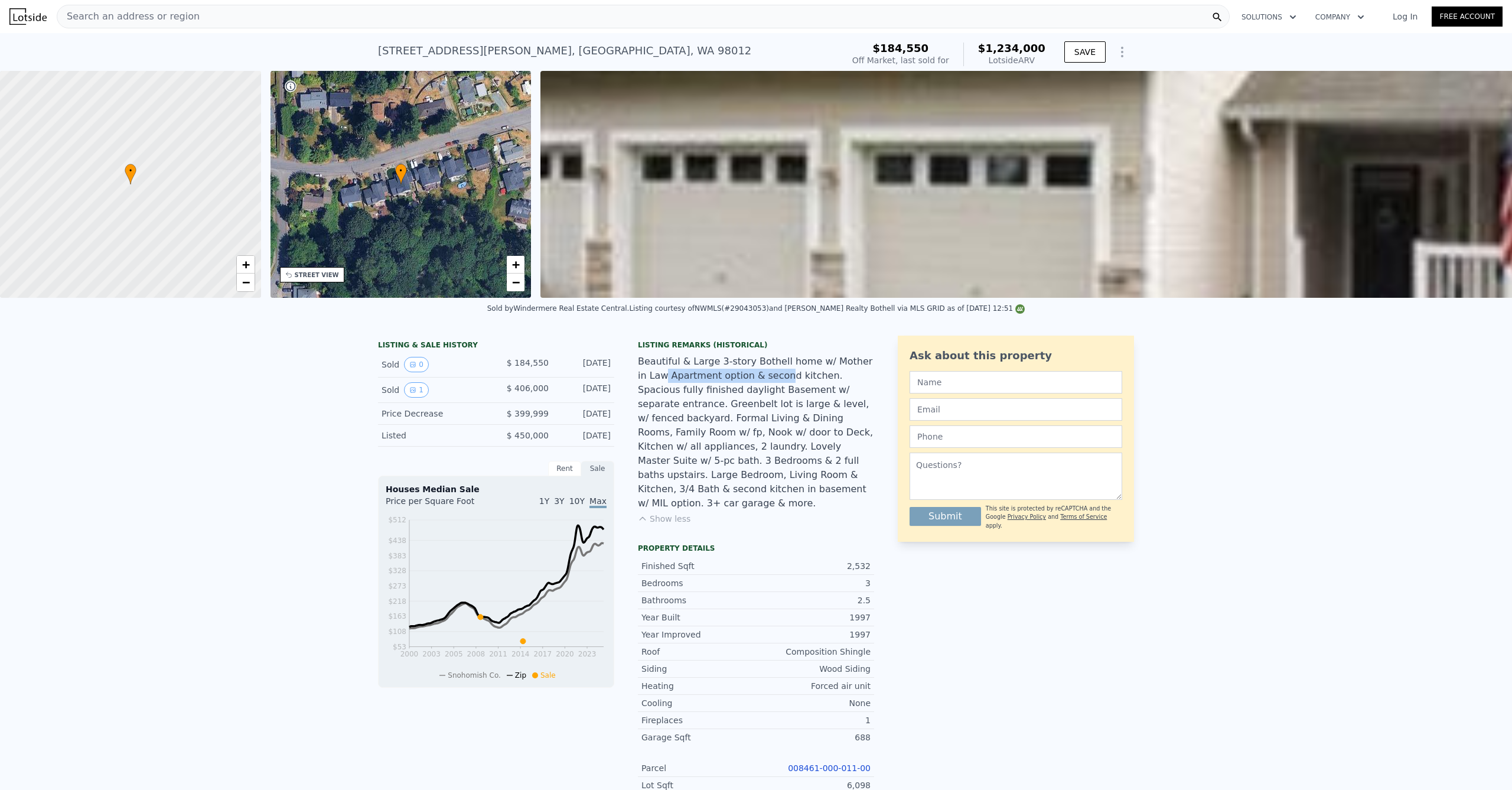
drag, startPoint x: 651, startPoint y: 379, endPoint x: 770, endPoint y: 383, distance: 119.1
click at [768, 384] on div "Beautiful & Large 3-story Bothell home w/ Mother in Law Apartment option & seco…" at bounding box center [756, 433] width 237 height 156
click at [742, 394] on div "Beautiful & Large 3-story Bothell home w/ Mother in Law Apartment option & seco…" at bounding box center [756, 433] width 237 height 156
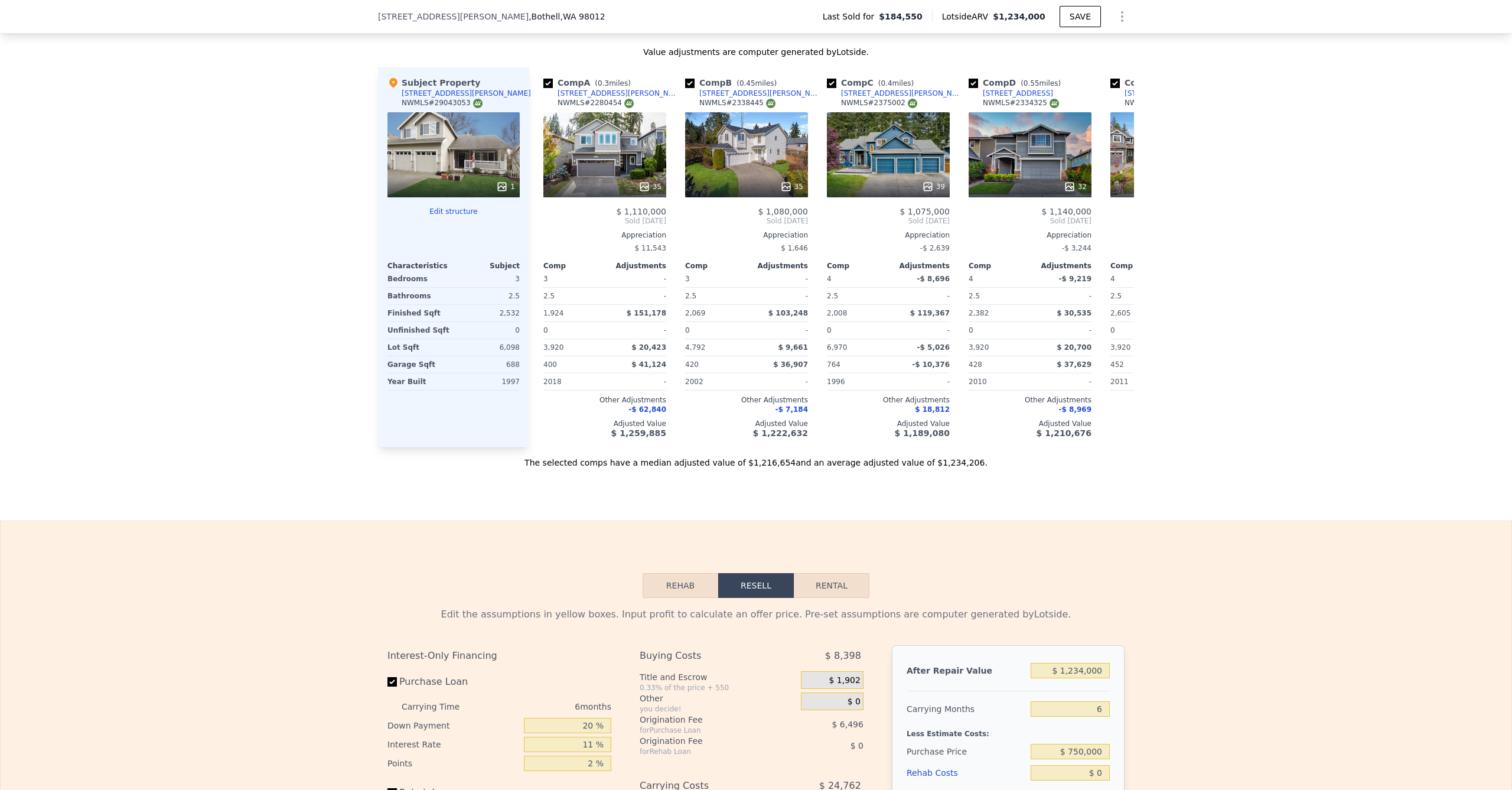
scroll to position [1585, 0]
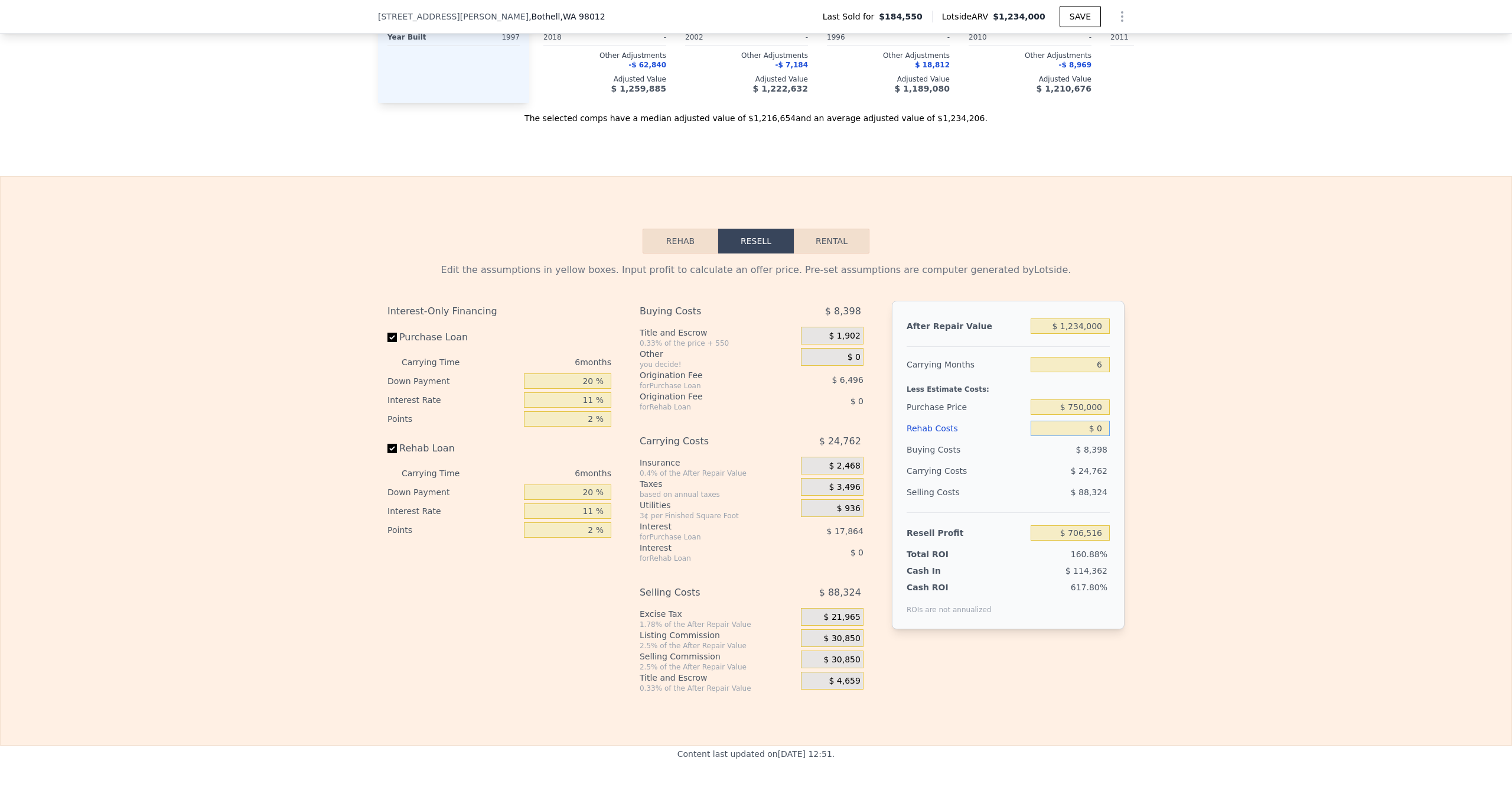
click at [1076, 431] on input "$ 0" at bounding box center [1070, 429] width 79 height 15
type input "$ 10"
type input "$ 706,506"
type input "$ 150"
type input "$ 706,358"
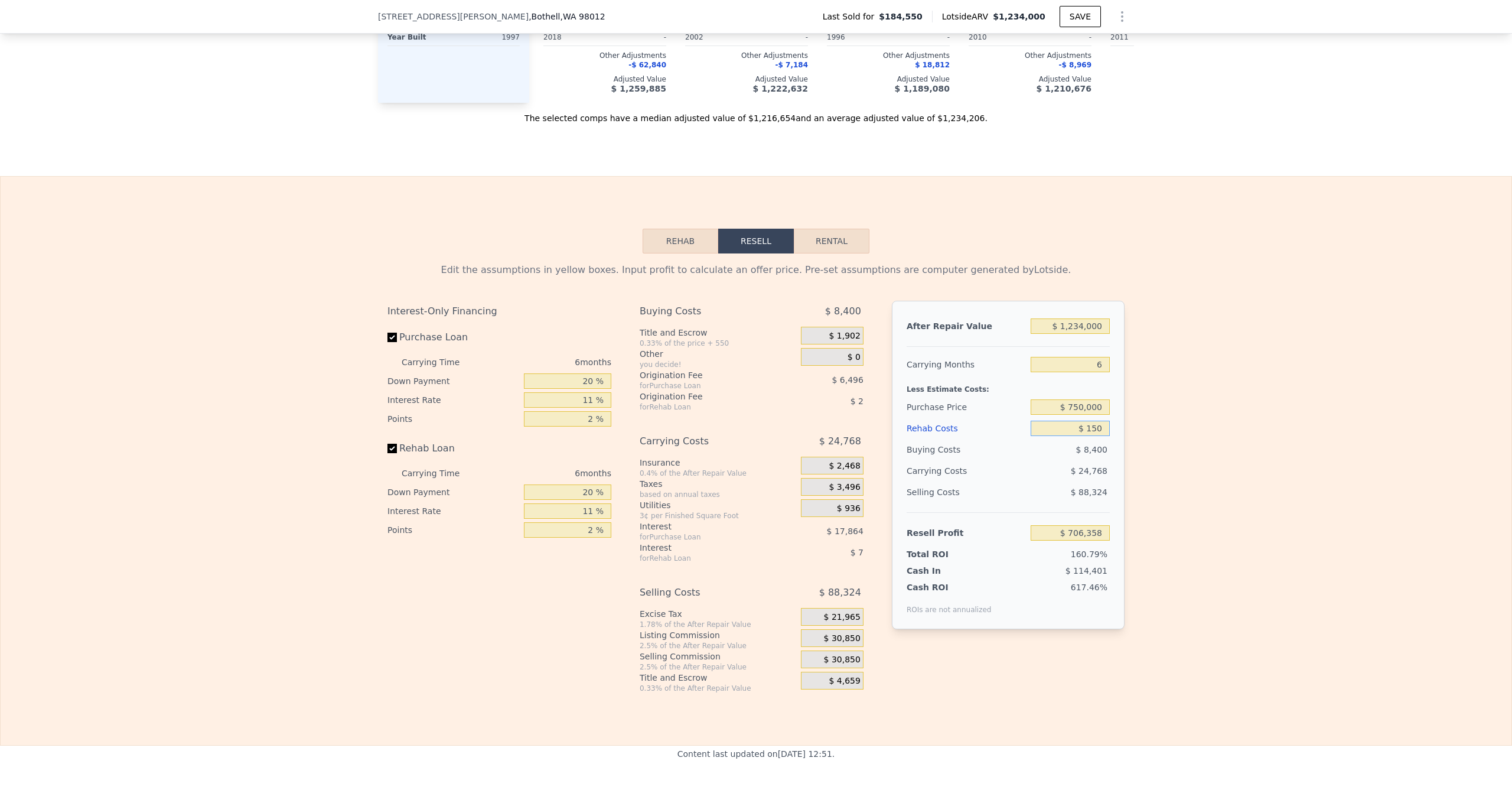
type input "$ 1,500"
type input "$ 704,926"
type input "$ 15,000"
click at [1193, 440] on div "Edit the assumptions in yellow boxes. Input profit to calculate an offer price.…" at bounding box center [756, 473] width 1511 height 440
click at [1078, 324] on input "$ 1,234,000" at bounding box center [1070, 326] width 79 height 15
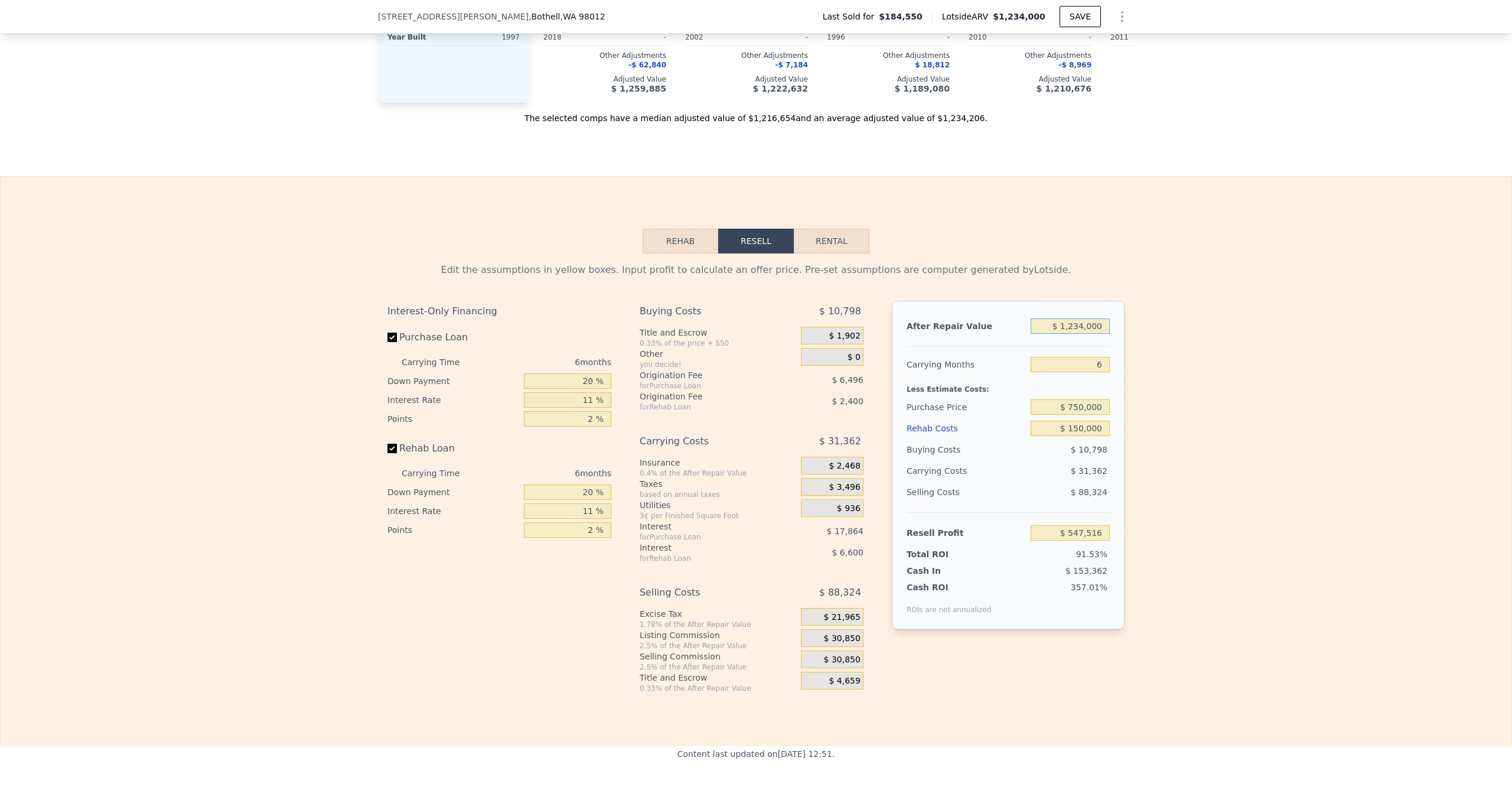
click at [1080, 328] on input "$ 1,234,000" at bounding box center [1070, 326] width 79 height 15
click at [1131, 389] on div "Edit the assumptions in yellow boxes. Input profit to calculate an offer price.…" at bounding box center [756, 473] width 1511 height 440
click at [1080, 411] on input "$ 750,000" at bounding box center [1070, 408] width 79 height 15
click at [1207, 470] on div "Edit the assumptions in yellow boxes. Input profit to calculate an offer price.…" at bounding box center [756, 473] width 1511 height 440
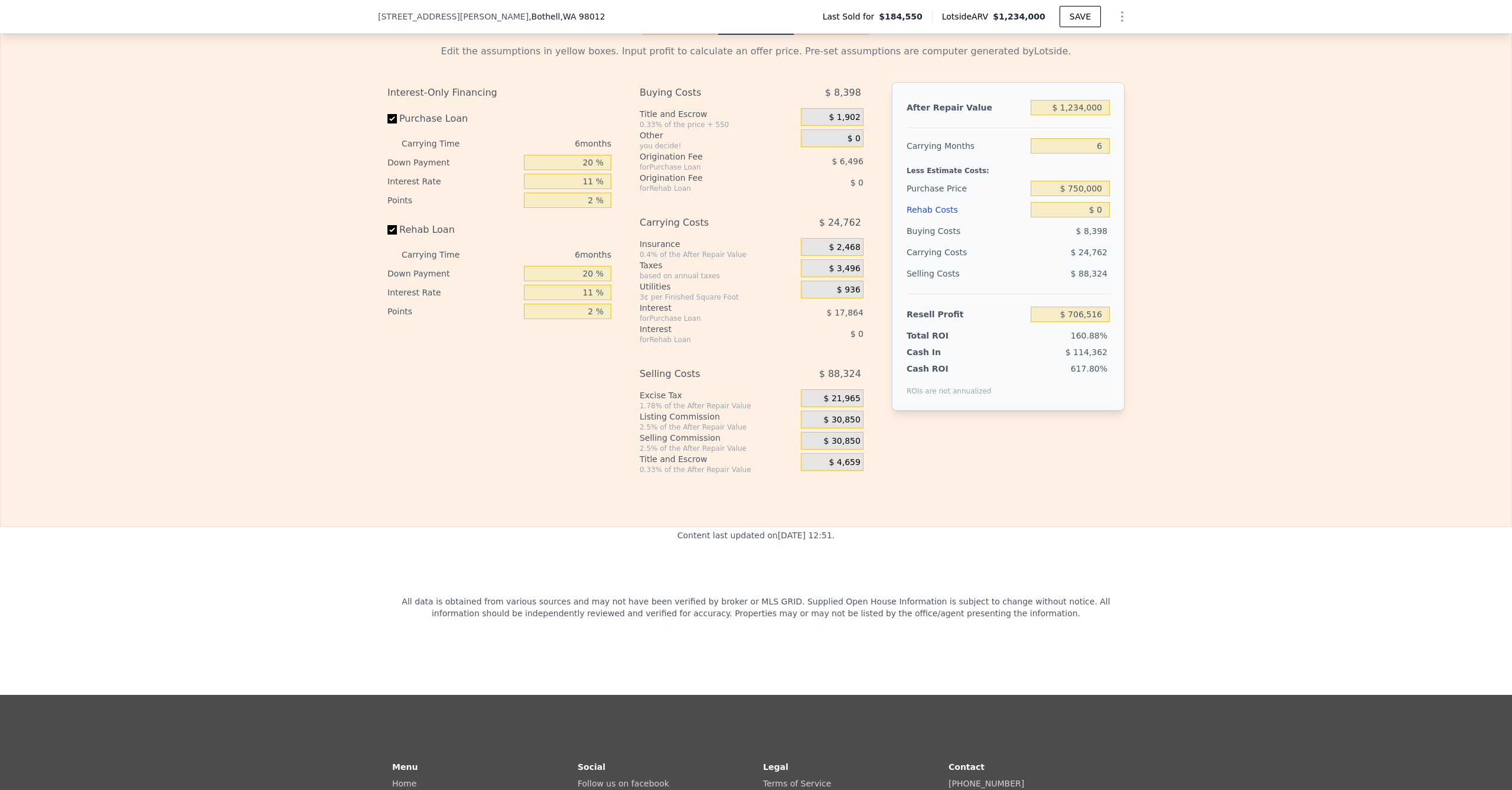
scroll to position [1711, 0]
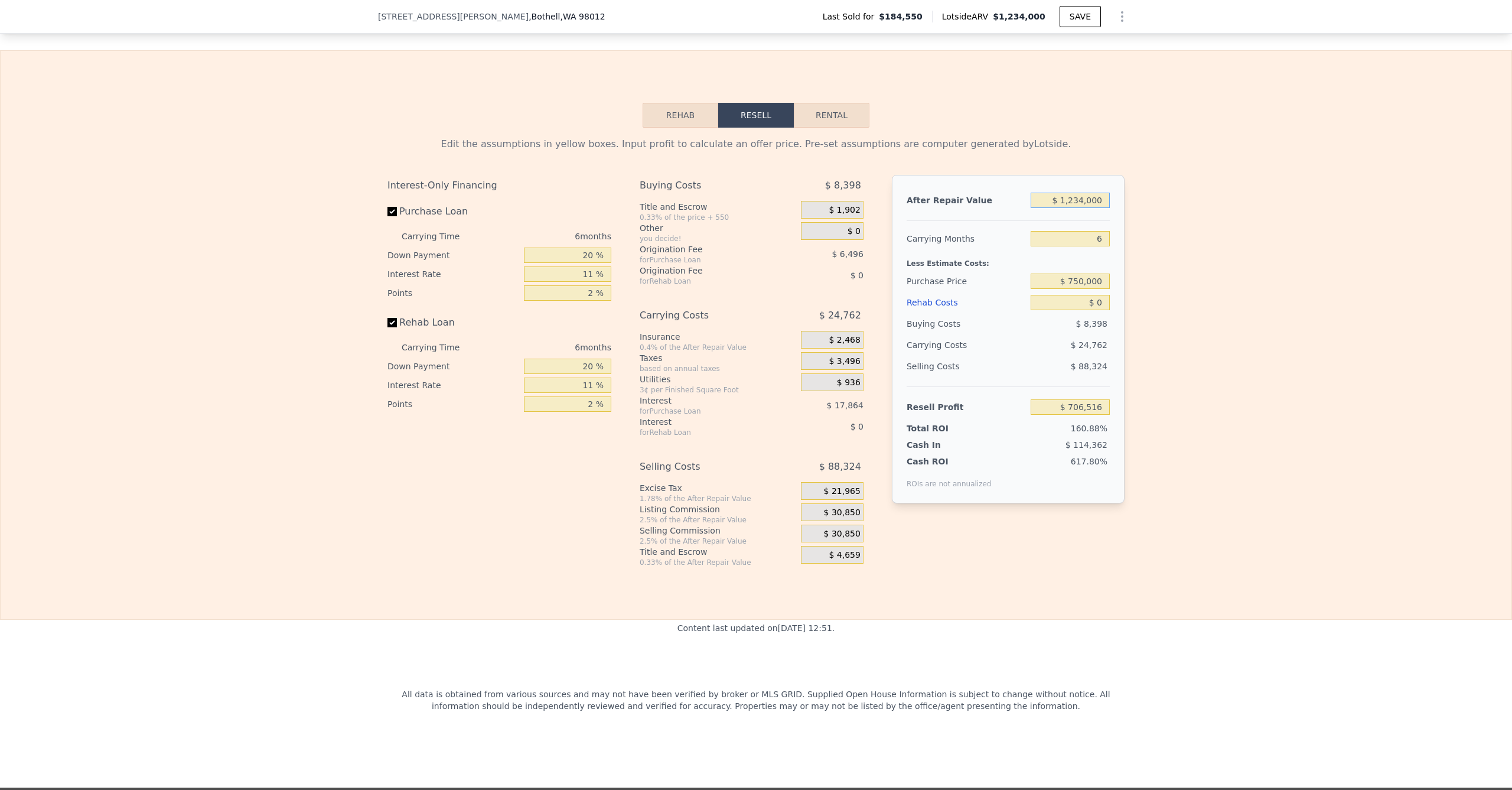
click at [1081, 204] on input "$ 1,234,000" at bounding box center [1070, 201] width 79 height 15
drag, startPoint x: 1149, startPoint y: 154, endPoint x: 1146, endPoint y: 195, distance: 41.1
click at [1150, 157] on div "Edit the assumptions in yellow boxes. Input profit to calculate an offer price.…" at bounding box center [756, 348] width 1511 height 440
click at [1076, 286] on input "$ 750,000" at bounding box center [1070, 281] width 79 height 15
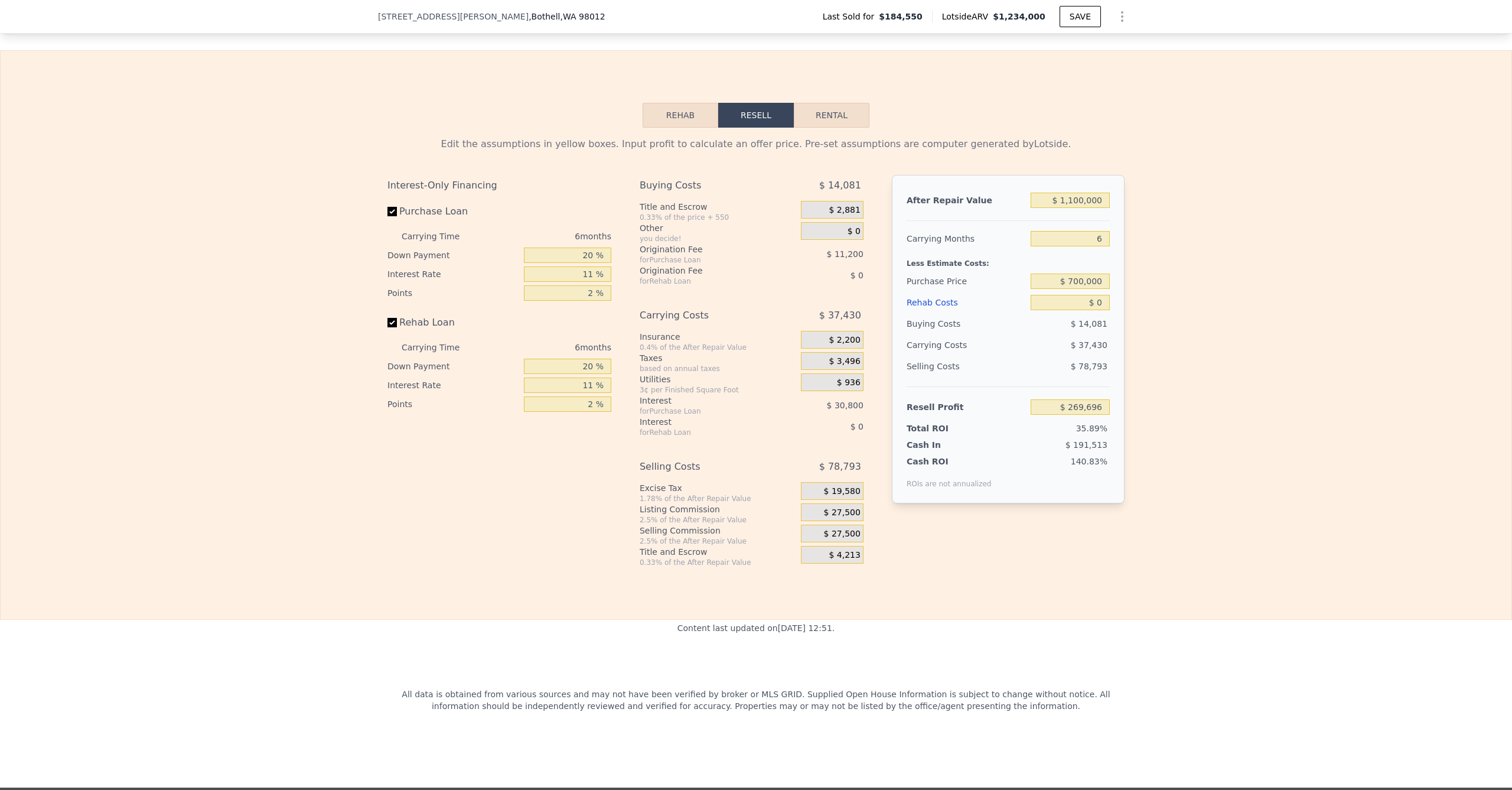
drag, startPoint x: 1223, startPoint y: 321, endPoint x: 1191, endPoint y: 334, distance: 34.5
click at [1216, 326] on div "Edit the assumptions in yellow boxes. Input profit to calculate an offer price.…" at bounding box center [756, 348] width 1511 height 440
drag, startPoint x: 1074, startPoint y: 371, endPoint x: 1150, endPoint y: 370, distance: 76.0
click at [1138, 370] on div "Edit the assumptions in yellow boxes. Input profit to calculate an offer price.…" at bounding box center [756, 348] width 1511 height 440
click at [1136, 378] on div "Edit the assumptions in yellow boxes. Input profit to calculate an offer price.…" at bounding box center [756, 348] width 1511 height 440
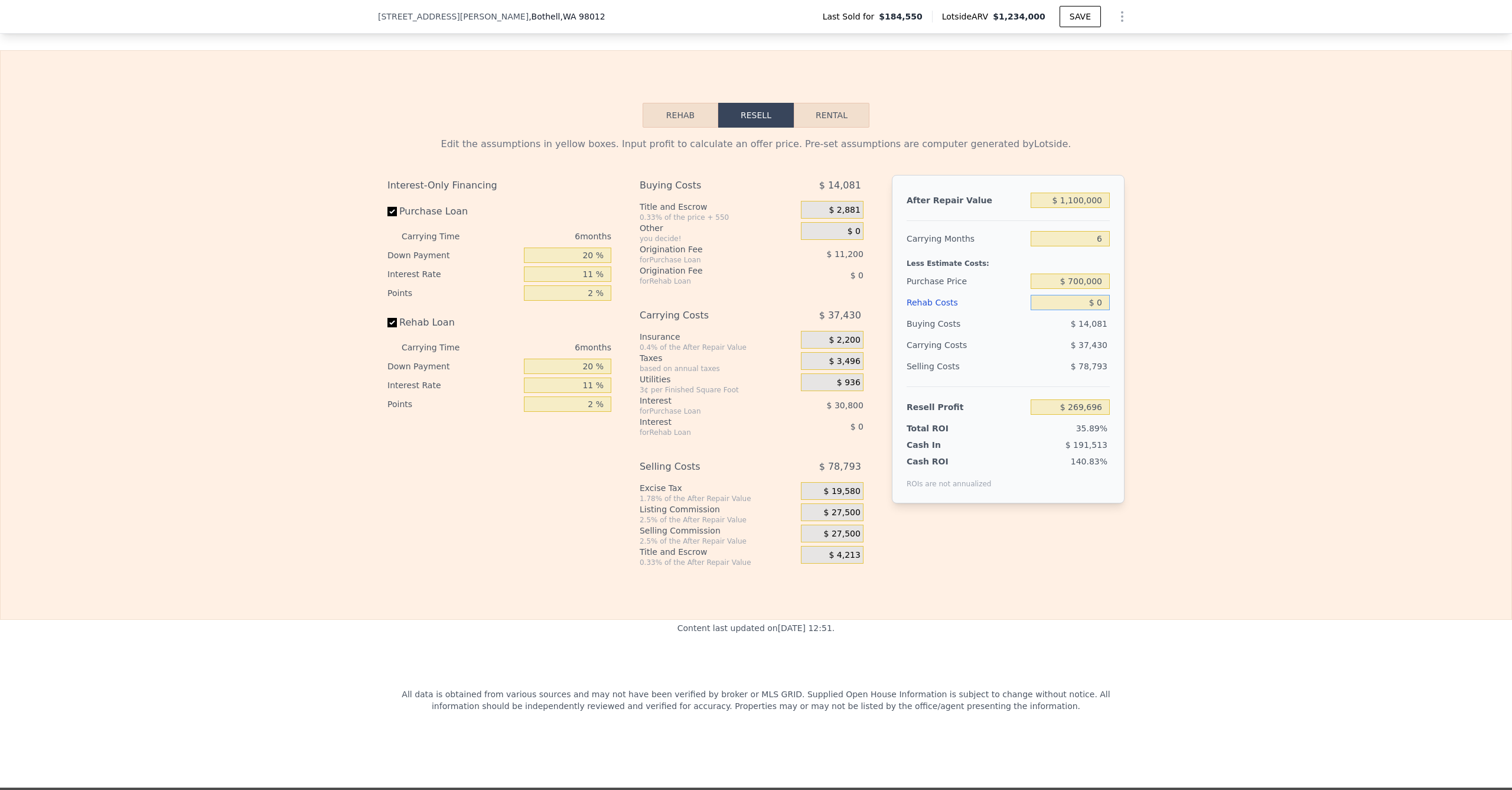
click at [1073, 304] on input "$ 0" at bounding box center [1070, 302] width 79 height 15
click at [1138, 317] on div "Edit the assumptions in yellow boxes. Input profit to calculate an offer price.…" at bounding box center [756, 348] width 1511 height 440
drag, startPoint x: 1061, startPoint y: 308, endPoint x: 1123, endPoint y: 306, distance: 62.0
click at [1124, 306] on div "Edit the assumptions in yellow boxes. Input profit to calculate an offer price.…" at bounding box center [756, 348] width 756 height 440
click at [1076, 308] on input "$ 100,000" at bounding box center [1070, 302] width 79 height 15
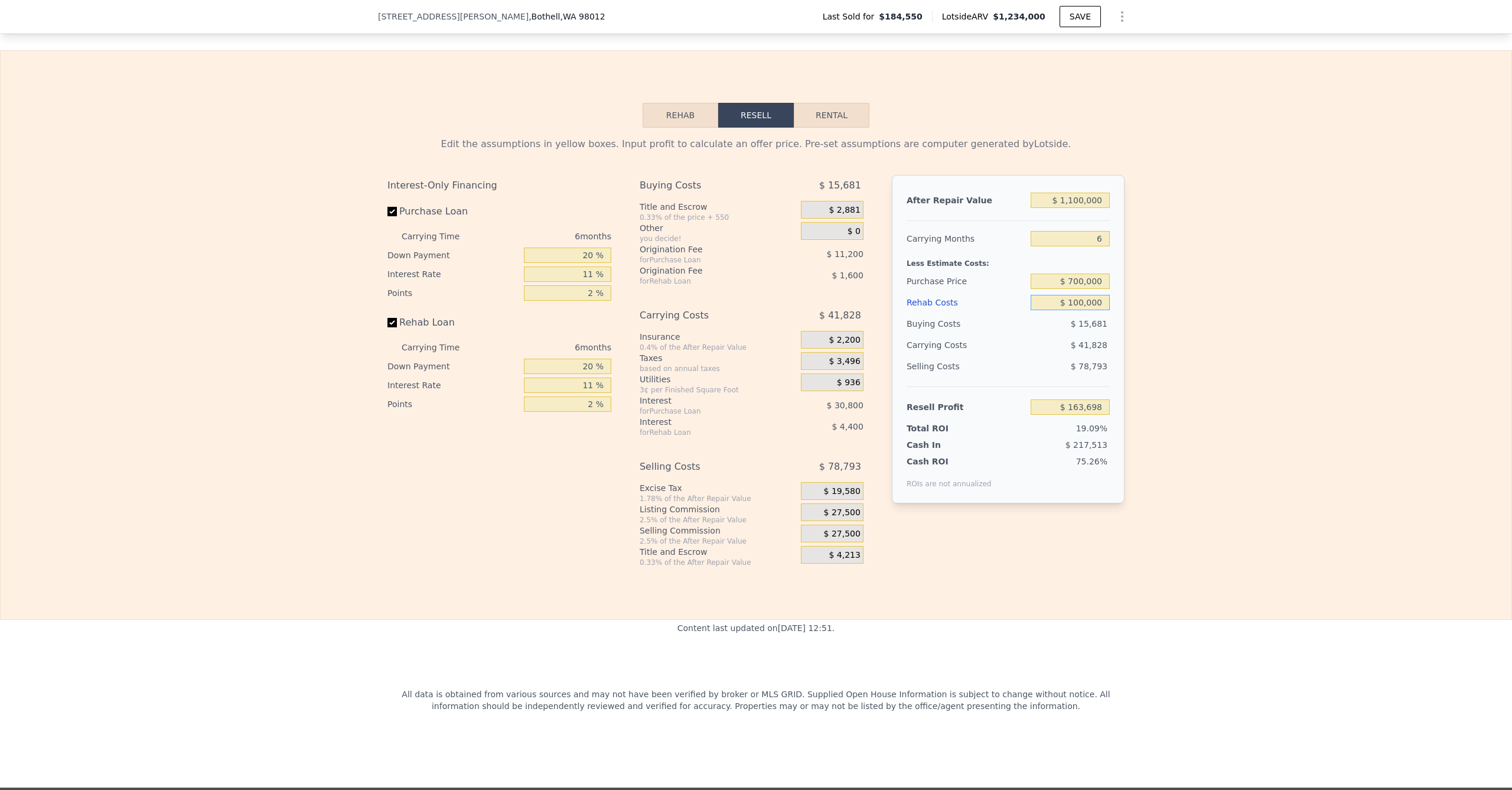
click at [1075, 308] on input "$ 100,000" at bounding box center [1070, 302] width 79 height 15
click at [1139, 308] on div "Edit the assumptions in yellow boxes. Input profit to calculate an offer price.…" at bounding box center [756, 348] width 1511 height 440
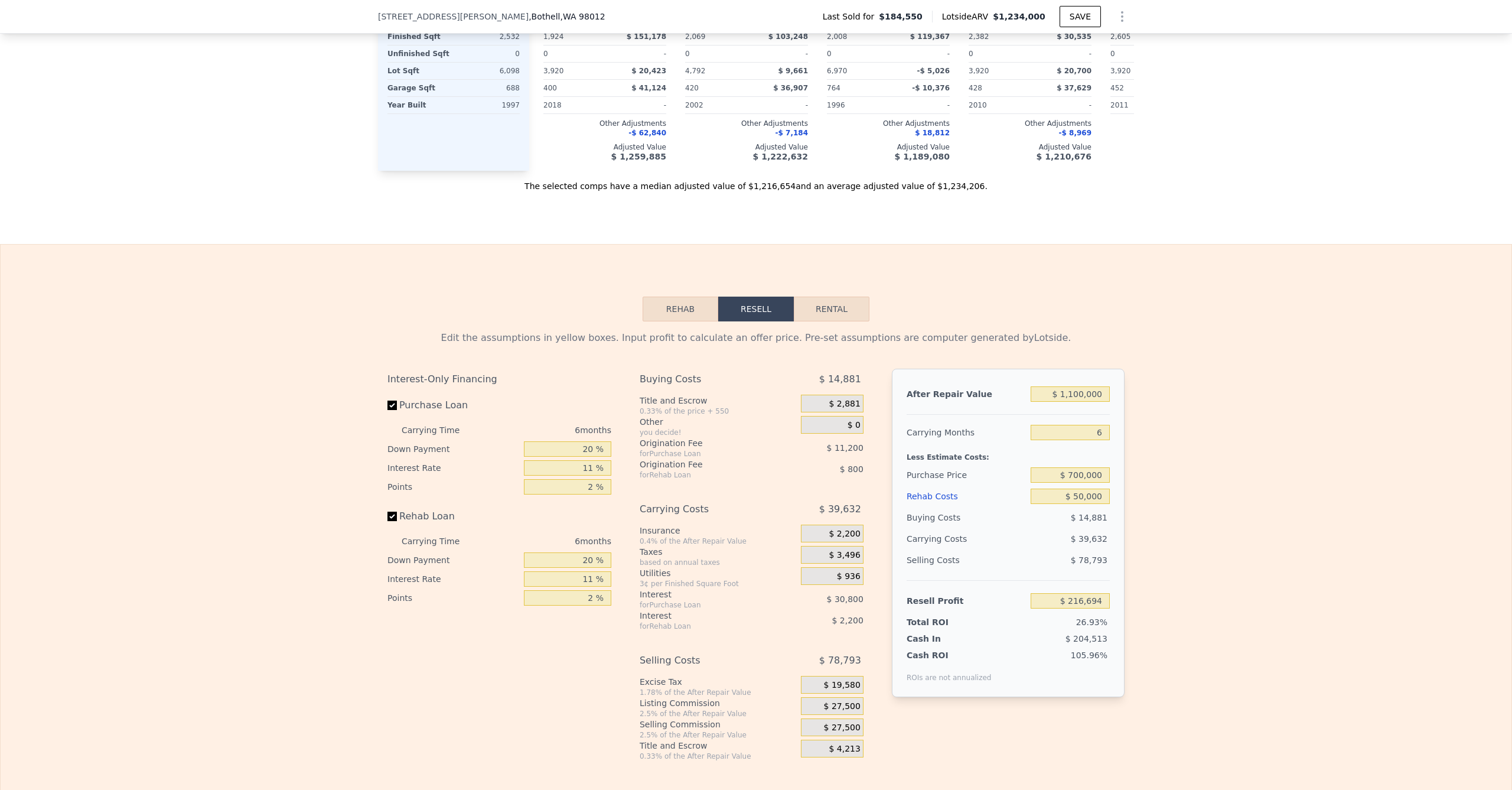
scroll to position [1713, 0]
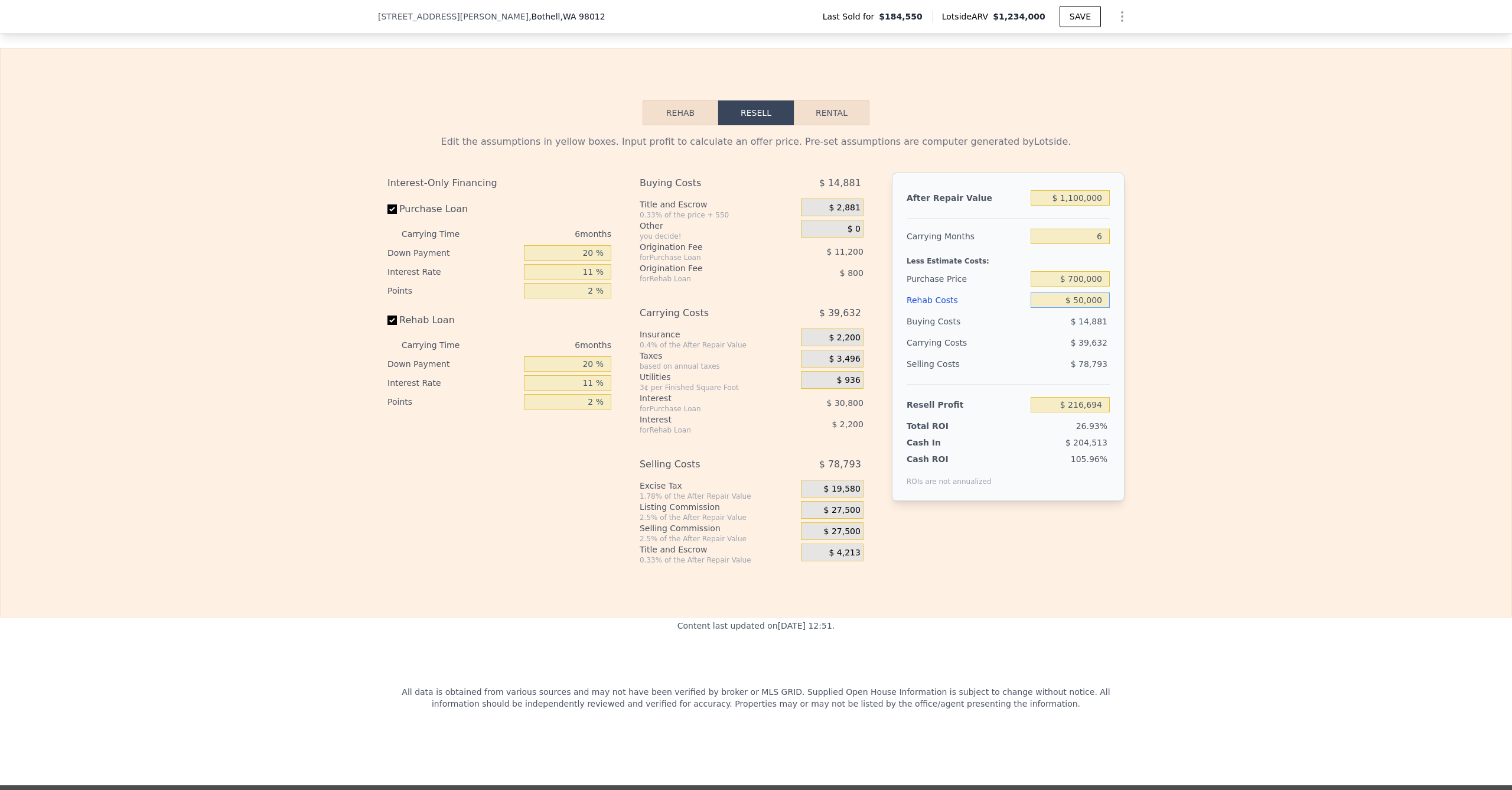
click at [1076, 308] on input "$ 50,000" at bounding box center [1070, 301] width 79 height 15
click at [1169, 346] on div "Edit the assumptions in yellow boxes. Input profit to calculate an offer price.…" at bounding box center [756, 345] width 1511 height 440
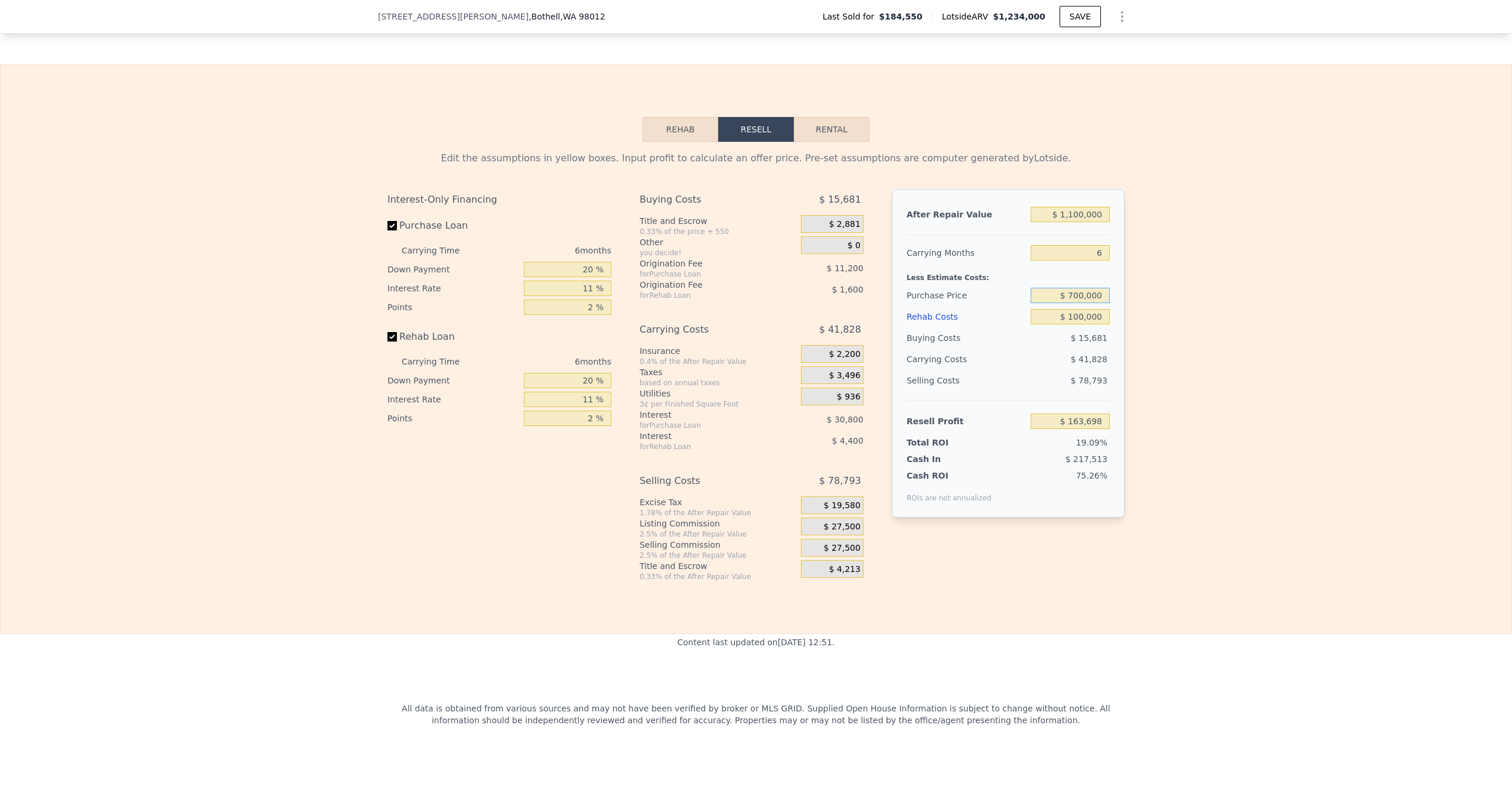
drag, startPoint x: 1078, startPoint y: 301, endPoint x: 1076, endPoint y: 308, distance: 7.3
click at [1078, 301] on input "$ 700,000" at bounding box center [1070, 295] width 79 height 15
click at [1234, 386] on div "Edit the assumptions in yellow boxes. Input profit to calculate an offer price.…" at bounding box center [756, 362] width 1511 height 440
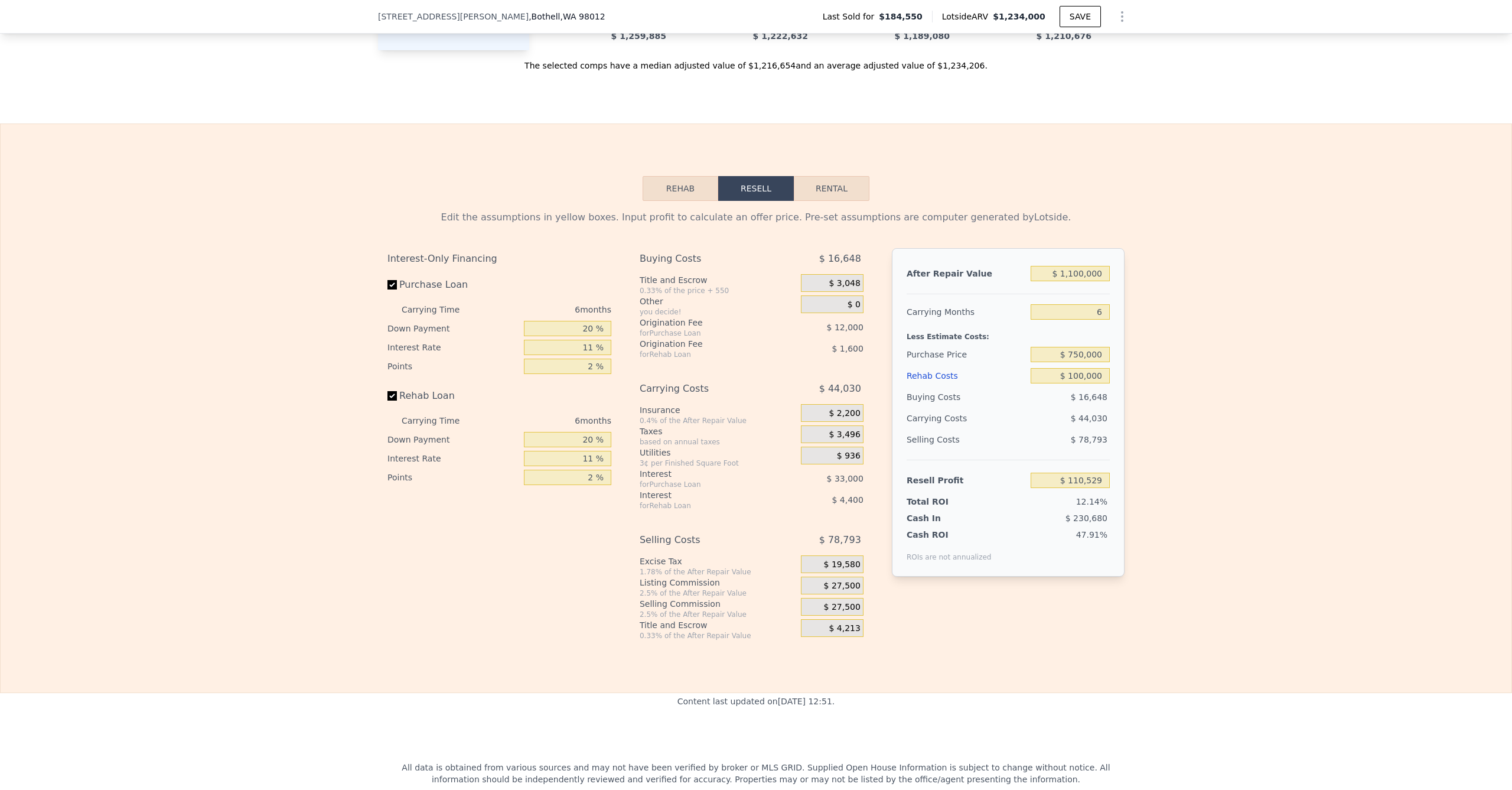
scroll to position [1640, 0]
click at [1078, 357] on input "$ 750,000" at bounding box center [1070, 352] width 79 height 15
click at [1129, 360] on div "Edit the assumptions in yellow boxes. Input profit to calculate an offer price.…" at bounding box center [756, 419] width 756 height 440
drag, startPoint x: 1095, startPoint y: 353, endPoint x: 1129, endPoint y: 351, distance: 34.1
click at [1129, 350] on div "Edit the assumptions in yellow boxes. Input profit to calculate an offer price.…" at bounding box center [756, 419] width 756 height 440
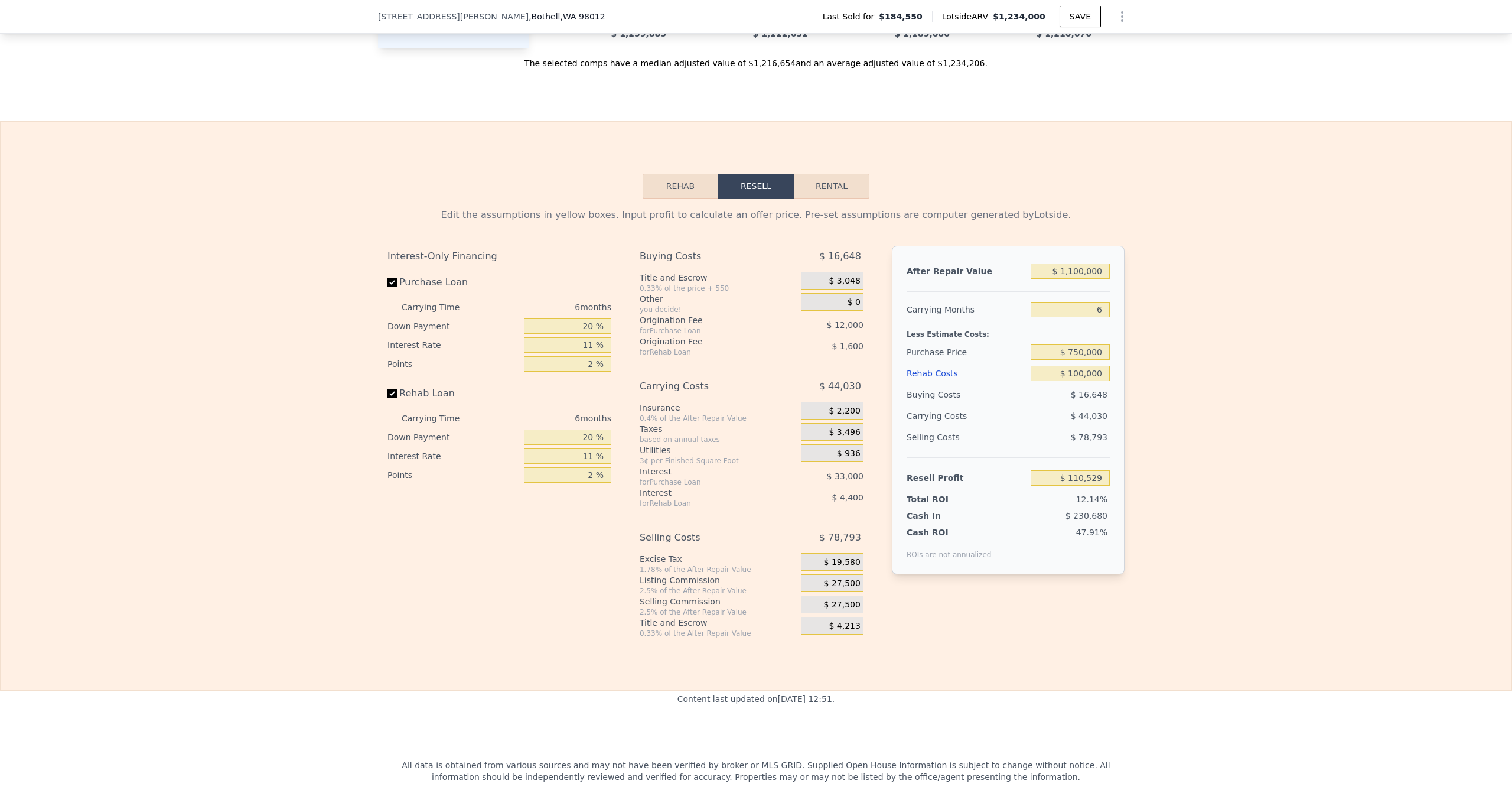
click at [1136, 363] on div "Edit the assumptions in yellow boxes. Input profit to calculate an offer price.…" at bounding box center [756, 419] width 1511 height 440
click at [1072, 275] on input "$ 1,100,000" at bounding box center [1070, 272] width 79 height 15
click at [1155, 334] on div "Edit the assumptions in yellow boxes. Input profit to calculate an offer price.…" at bounding box center [756, 419] width 1511 height 440
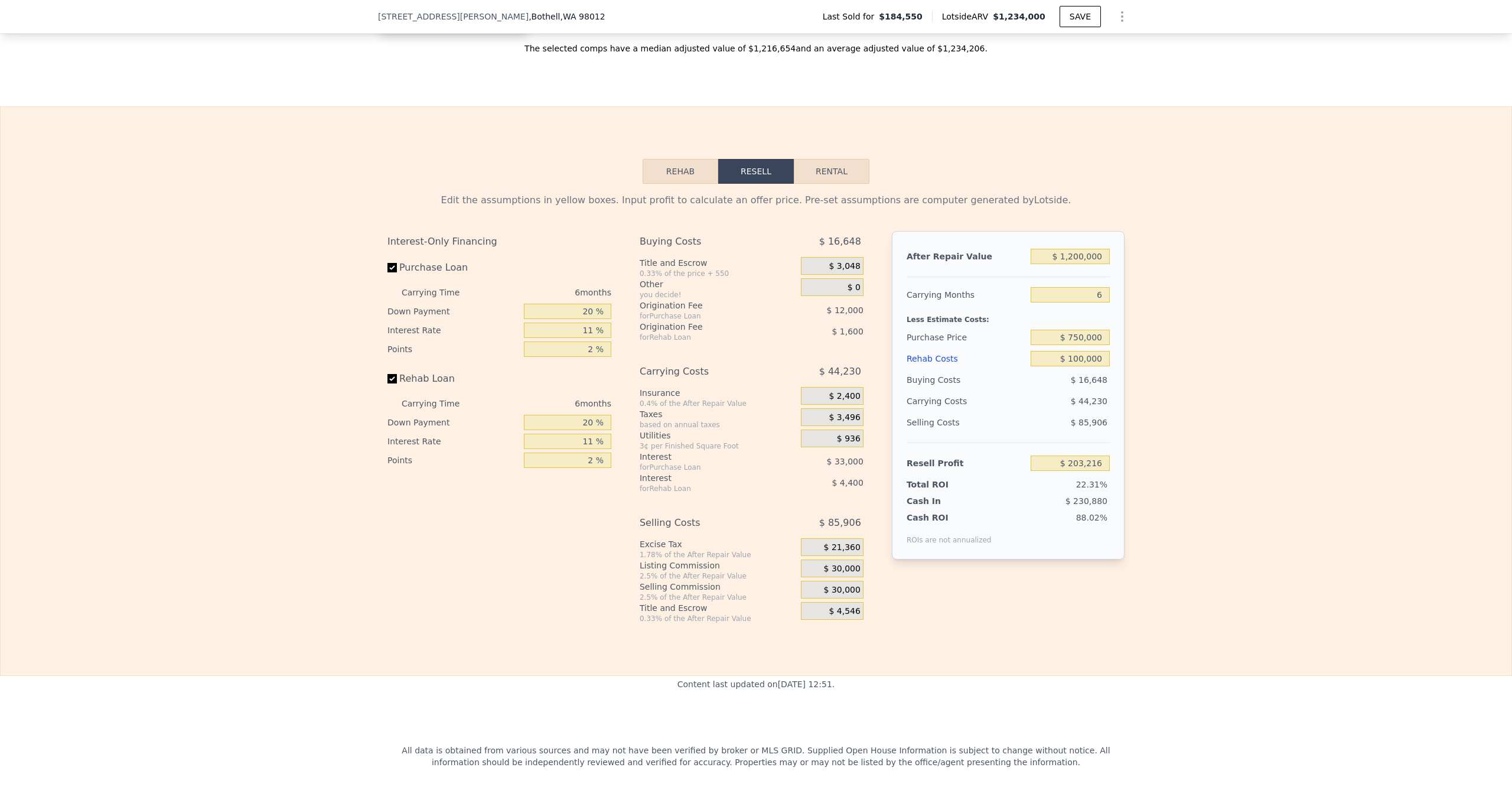
scroll to position [1652, 0]
click at [1074, 344] on input "$ 750,000" at bounding box center [1070, 340] width 79 height 15
click at [1080, 345] on input "$ 750,000" at bounding box center [1070, 340] width 79 height 15
click at [1152, 417] on div "Edit the assumptions in yellow boxes. Input profit to calculate an offer price.…" at bounding box center [756, 406] width 1511 height 440
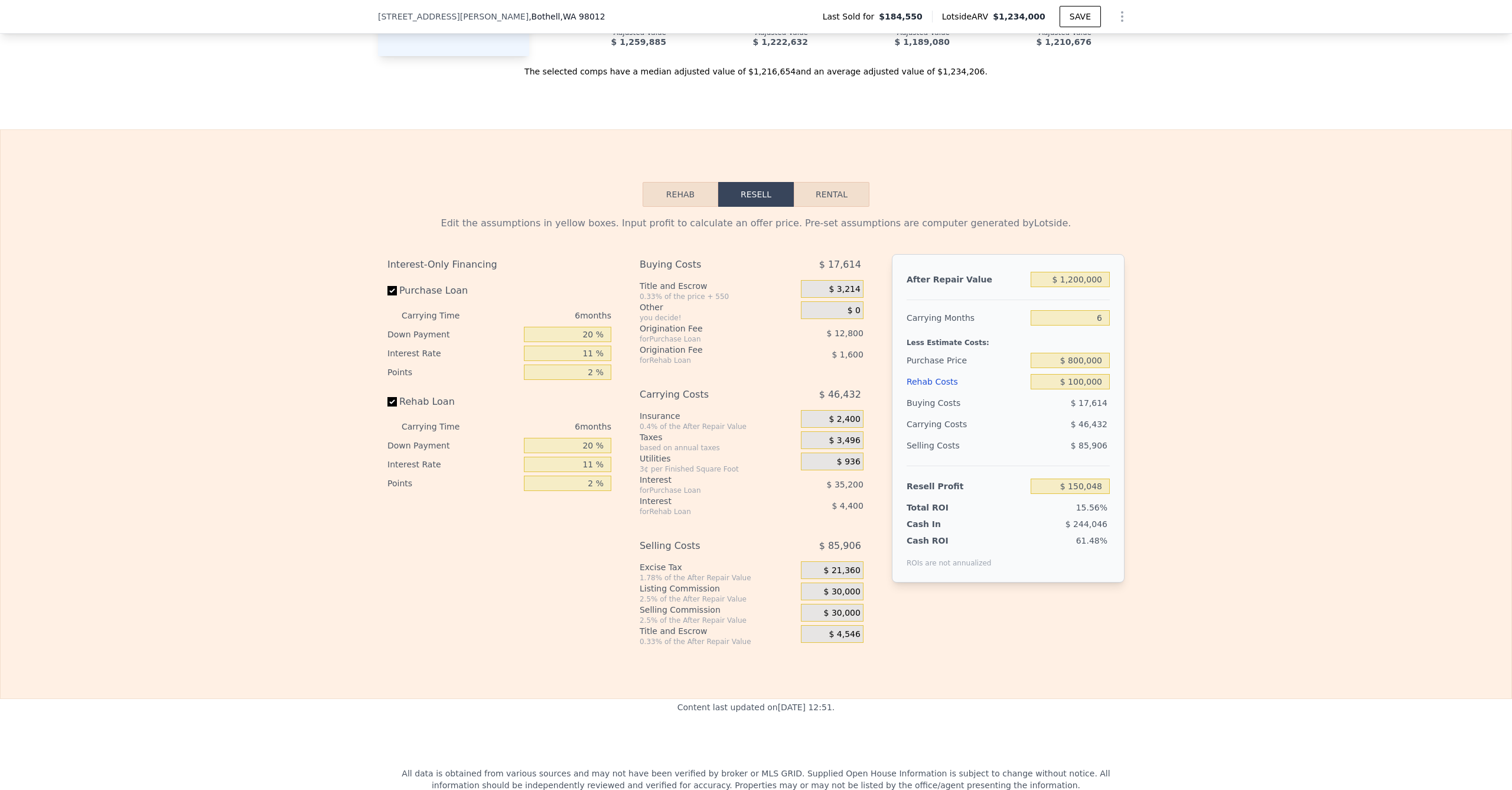
scroll to position [1629, 0]
click at [1077, 386] on input "$ 100,000" at bounding box center [1070, 384] width 79 height 15
click at [1143, 402] on div "Edit the assumptions in yellow boxes. Input profit to calculate an offer price.…" at bounding box center [756, 429] width 1511 height 440
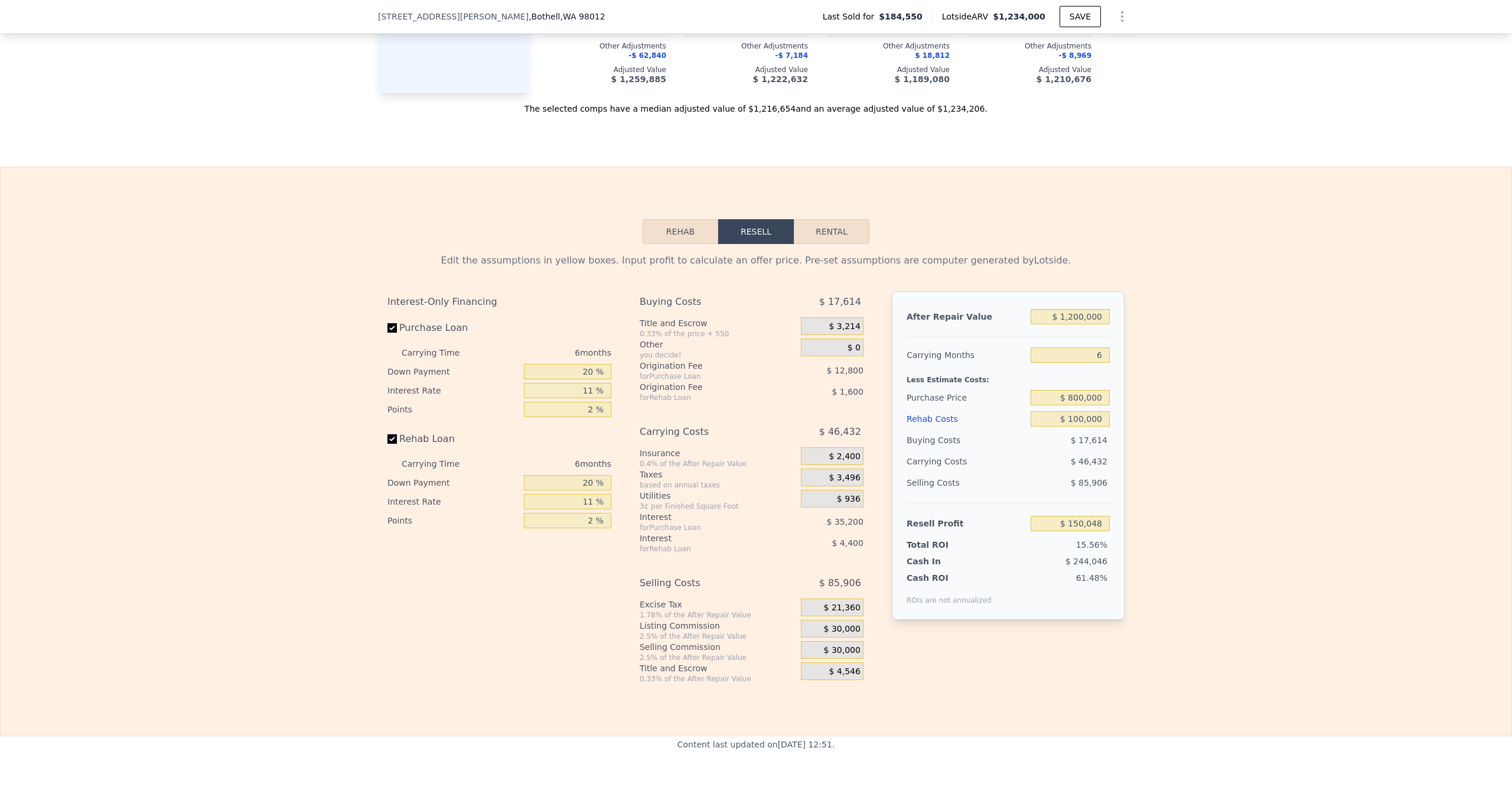
scroll to position [1613, 0]
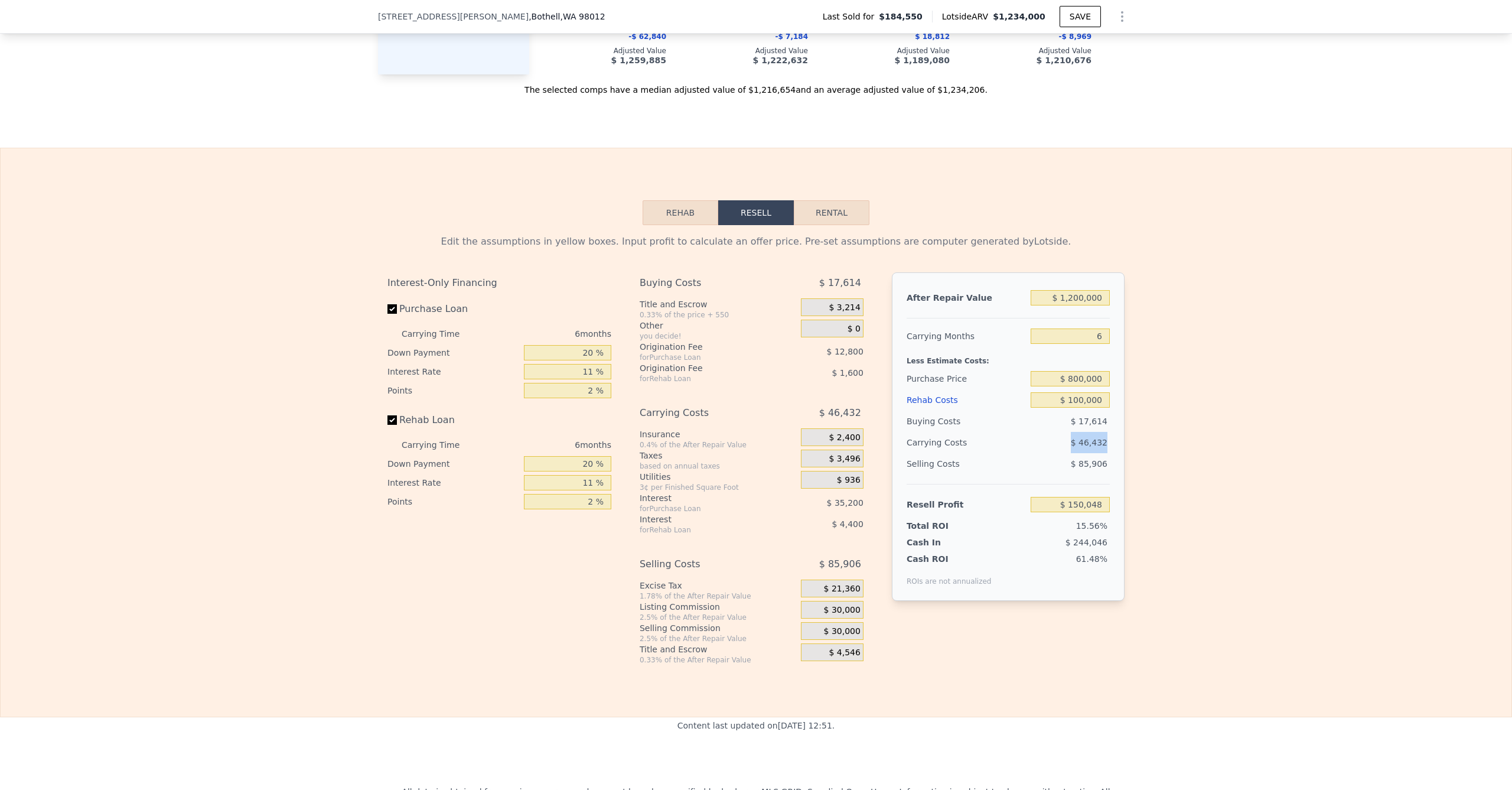
drag, startPoint x: 1068, startPoint y: 448, endPoint x: 1123, endPoint y: 449, distance: 55.0
click at [1127, 446] on div "Edit the assumptions in yellow boxes. Input profit to calculate an offer price.…" at bounding box center [756, 445] width 756 height 440
drag, startPoint x: 1069, startPoint y: 470, endPoint x: 1115, endPoint y: 470, distance: 46.0
click at [1117, 468] on div "After Repair Value $ 1,200,000 Carrying Months 6 Less Estimate Costs: Purchase …" at bounding box center [1008, 437] width 233 height 329
click at [1168, 471] on div "Edit the assumptions in yellow boxes. Input profit to calculate an offer price.…" at bounding box center [756, 445] width 1511 height 440
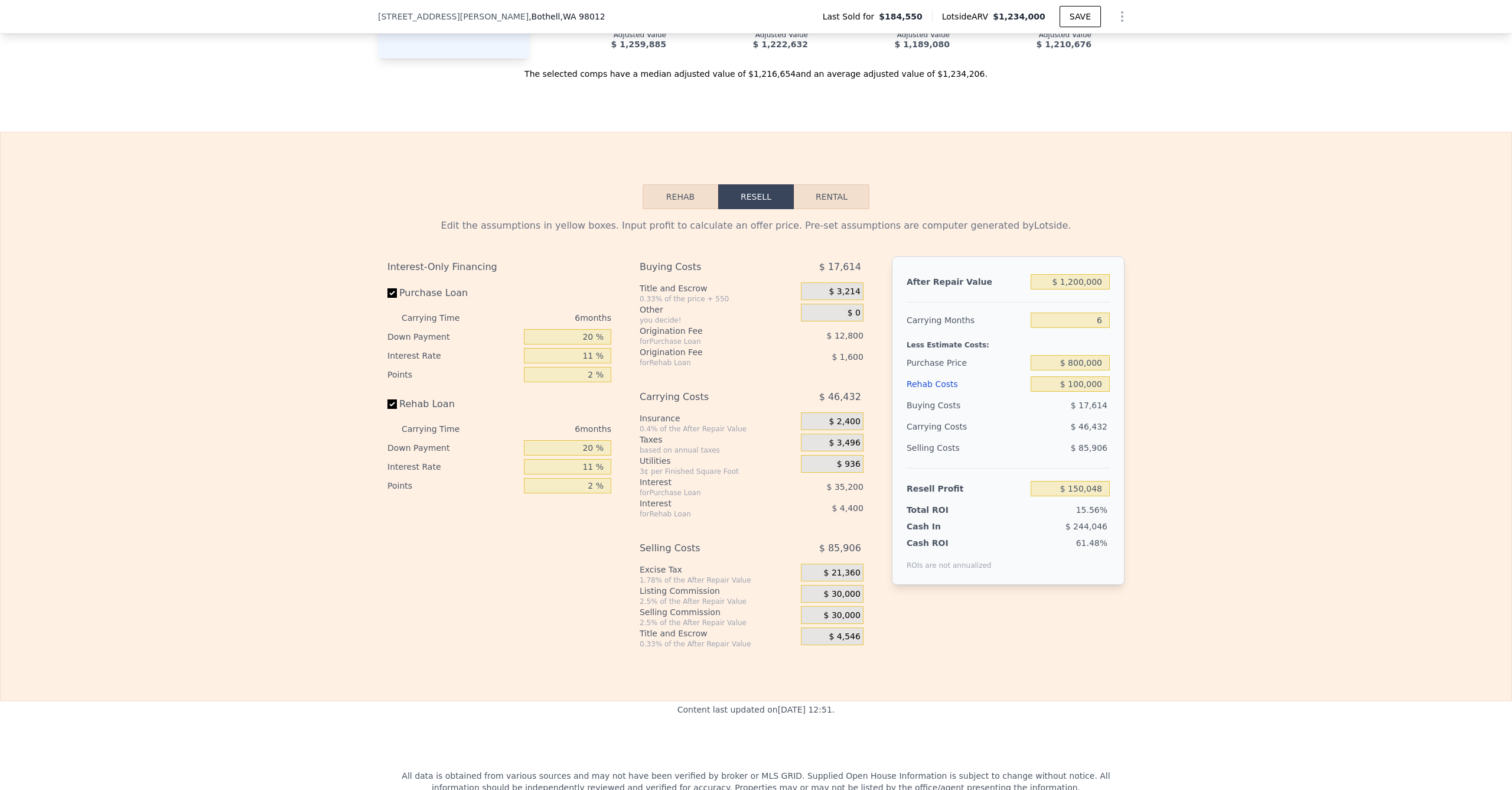
scroll to position [1632, 0]
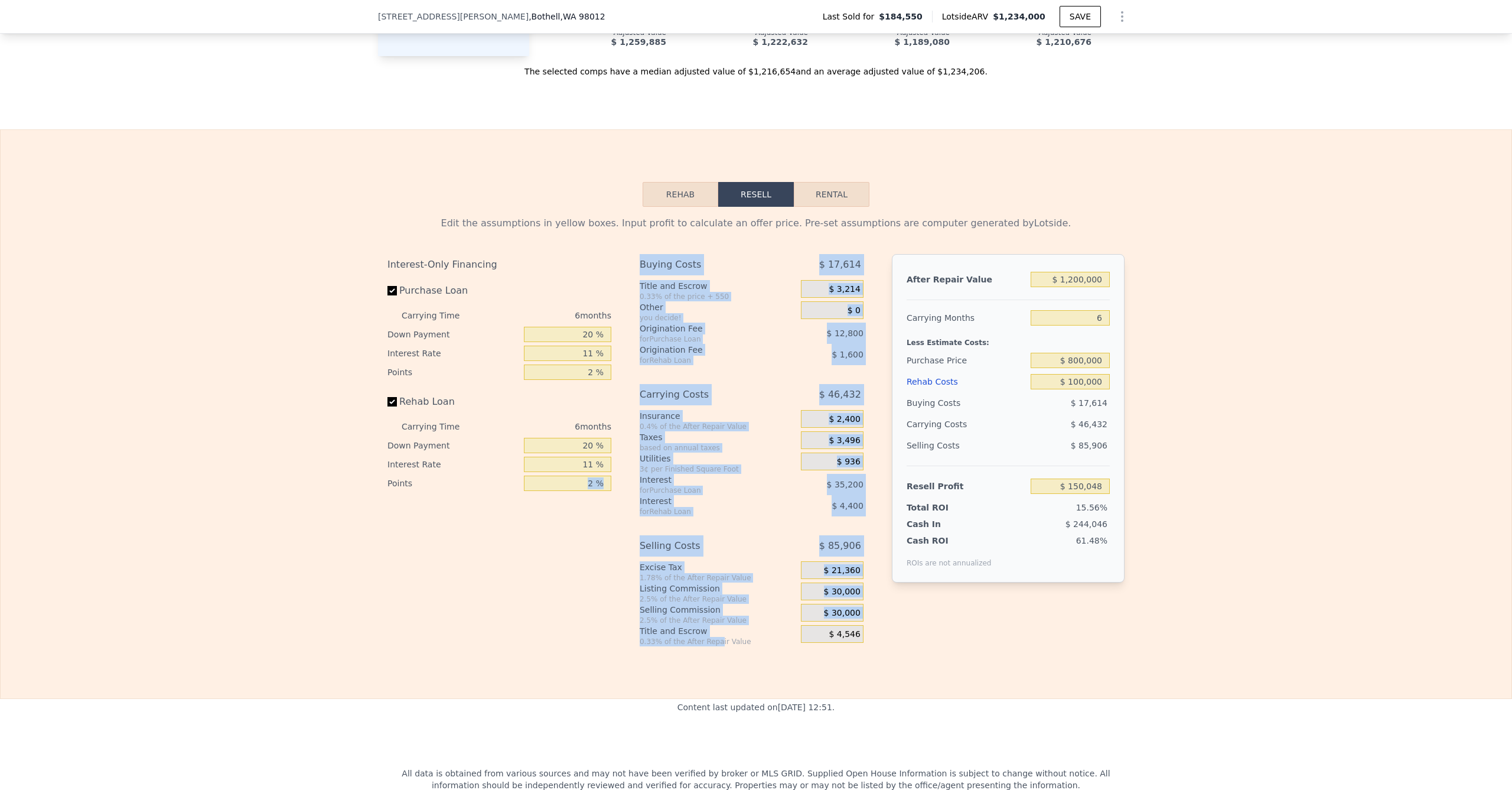
drag, startPoint x: 614, startPoint y: 577, endPoint x: 715, endPoint y: 648, distance: 123.5
click at [715, 647] on div "Interest-Only Financing Purchase Loan Carrying Time 6 months Down Payment 20 % …" at bounding box center [756, 450] width 737 height 393
click at [641, 637] on div "Title and Escrow" at bounding box center [718, 631] width 157 height 12
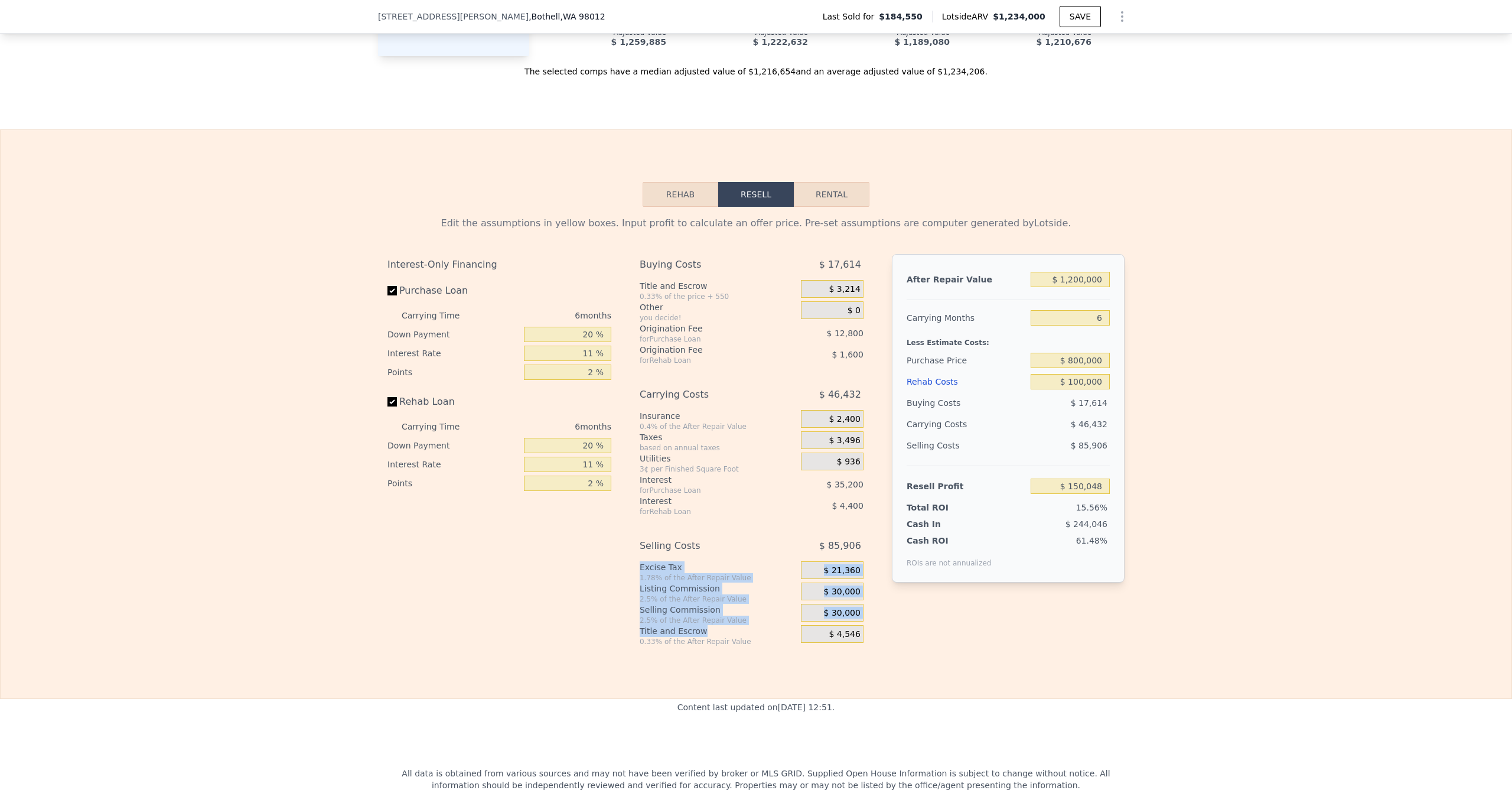
drag, startPoint x: 719, startPoint y: 638, endPoint x: 625, endPoint y: 568, distance: 117.2
click at [625, 568] on div "Interest-Only Financing Purchase Loan Carrying Time 6 months Down Payment 20 % …" at bounding box center [756, 450] width 737 height 393
click at [611, 589] on div "Interest-Only Financing Purchase Loan Carrying Time 6 months Down Payment 20 % …" at bounding box center [504, 450] width 233 height 393
click at [1073, 279] on input "$ 1,200,000" at bounding box center [1070, 280] width 79 height 15
click at [1068, 280] on input "$ 1,200,000" at bounding box center [1070, 280] width 79 height 15
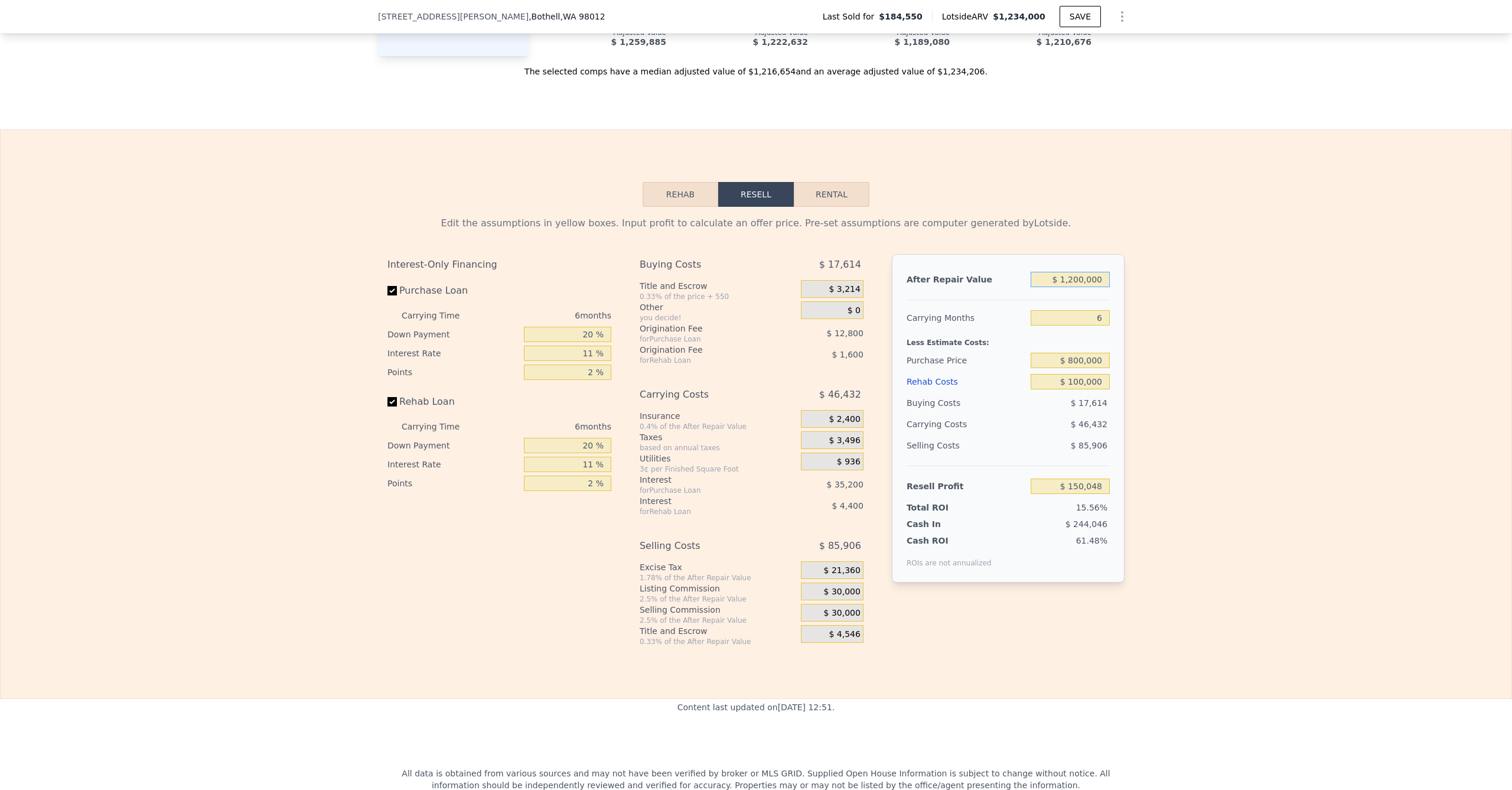
click at [1072, 284] on input "$ 1,200,000" at bounding box center [1070, 280] width 79 height 15
click at [1125, 228] on div "Edit the assumptions in yellow boxes. Input profit to calculate an offer price.…" at bounding box center [756, 427] width 756 height 440
click at [1071, 284] on input "$ 1,100,000" at bounding box center [1070, 280] width 79 height 15
click at [1078, 212] on div "Edit the assumptions in yellow boxes. Input profit to calculate an offer price.…" at bounding box center [756, 427] width 756 height 440
drag, startPoint x: 991, startPoint y: 200, endPoint x: 970, endPoint y: 226, distance: 33.4
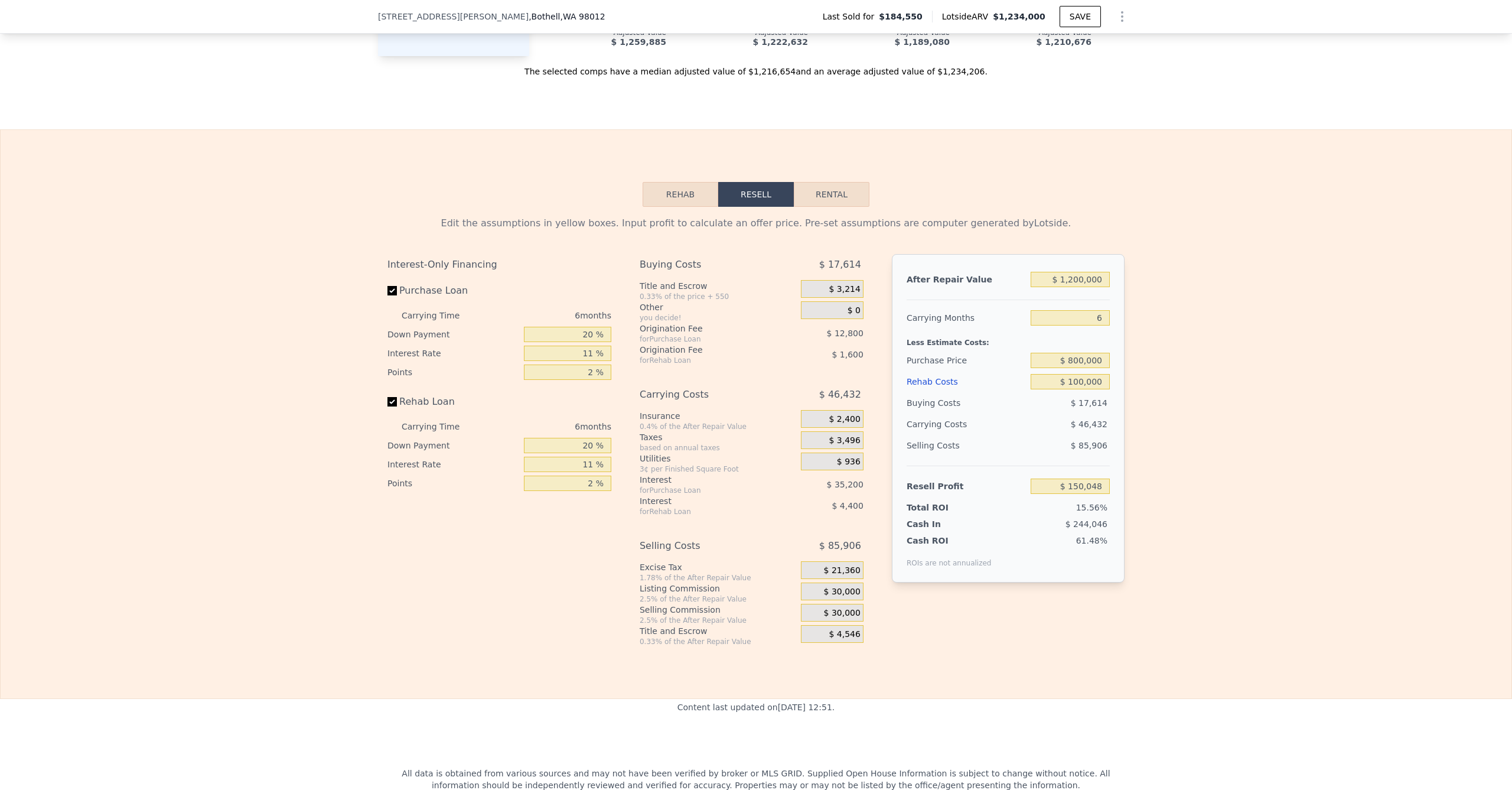
click at [991, 200] on div "Rehab Resell Rental Edit the assumptions in yellow boxes. Input profit to calcu…" at bounding box center [756, 415] width 1512 height 570
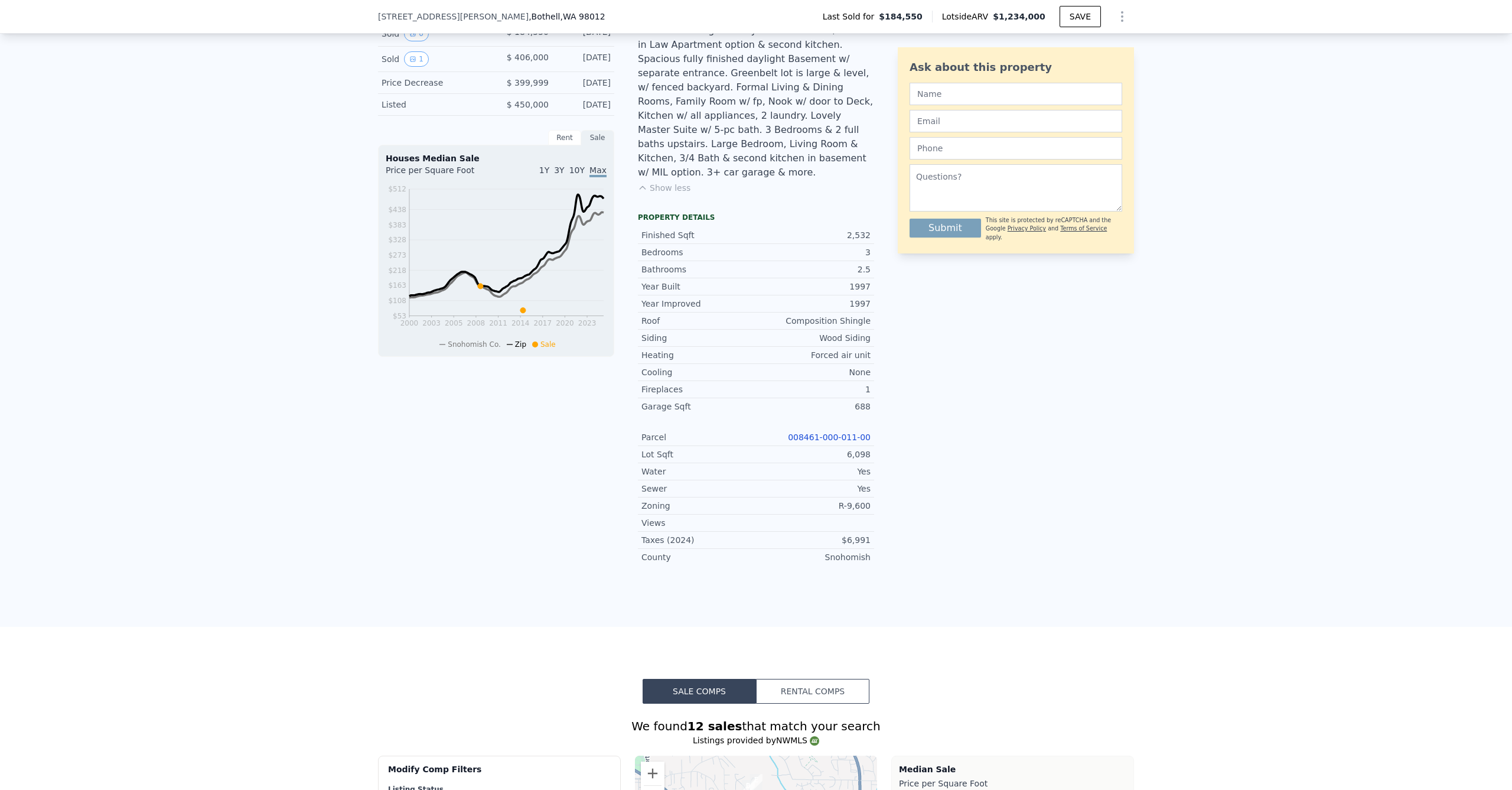
scroll to position [0, 0]
